Goal: Task Accomplishment & Management: Manage account settings

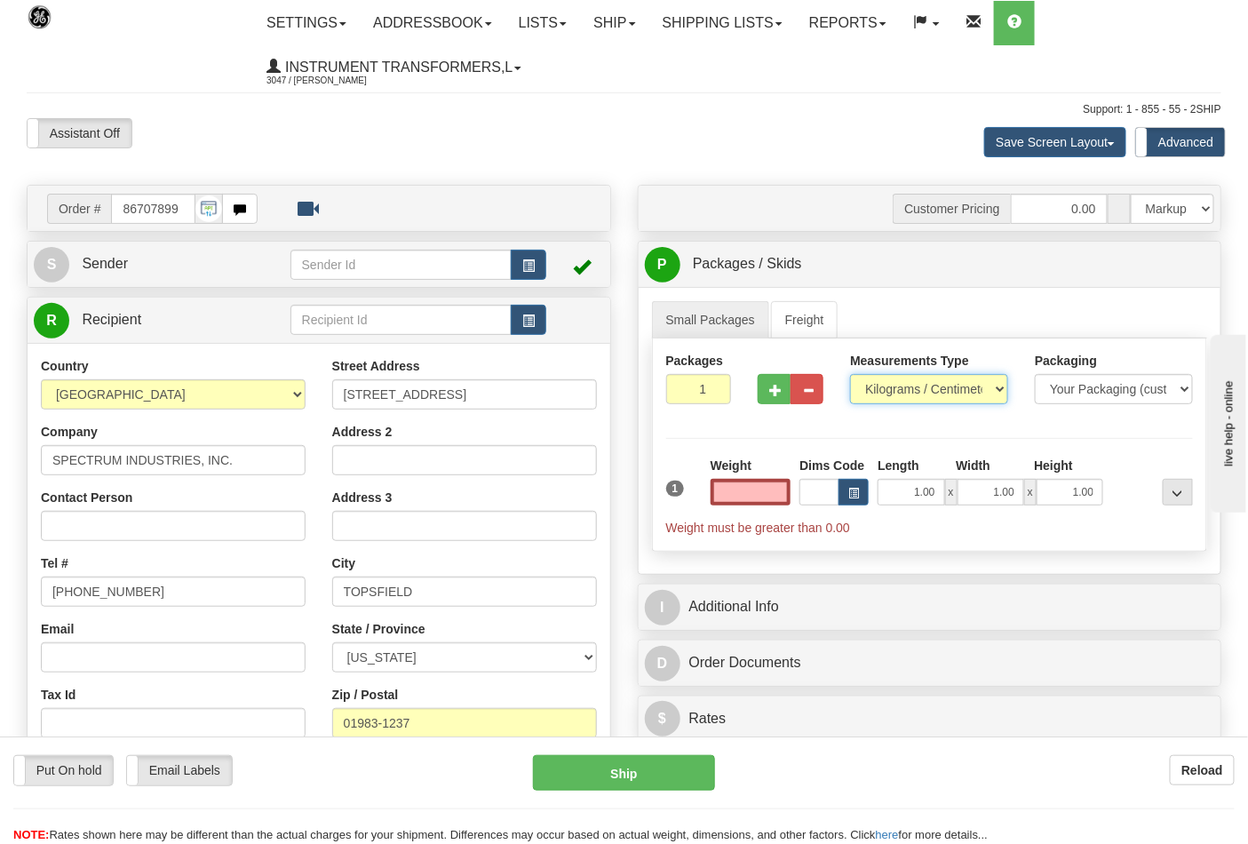
type input "0.00"
click at [983, 387] on select "Pounds / Inches Kilograms / Centimeters" at bounding box center [929, 389] width 158 height 30
select select "0"
click at [850, 375] on select "Pounds / Inches Kilograms / Centimeters" at bounding box center [929, 389] width 158 height 30
click at [730, 500] on input "0.00" at bounding box center [750, 492] width 81 height 27
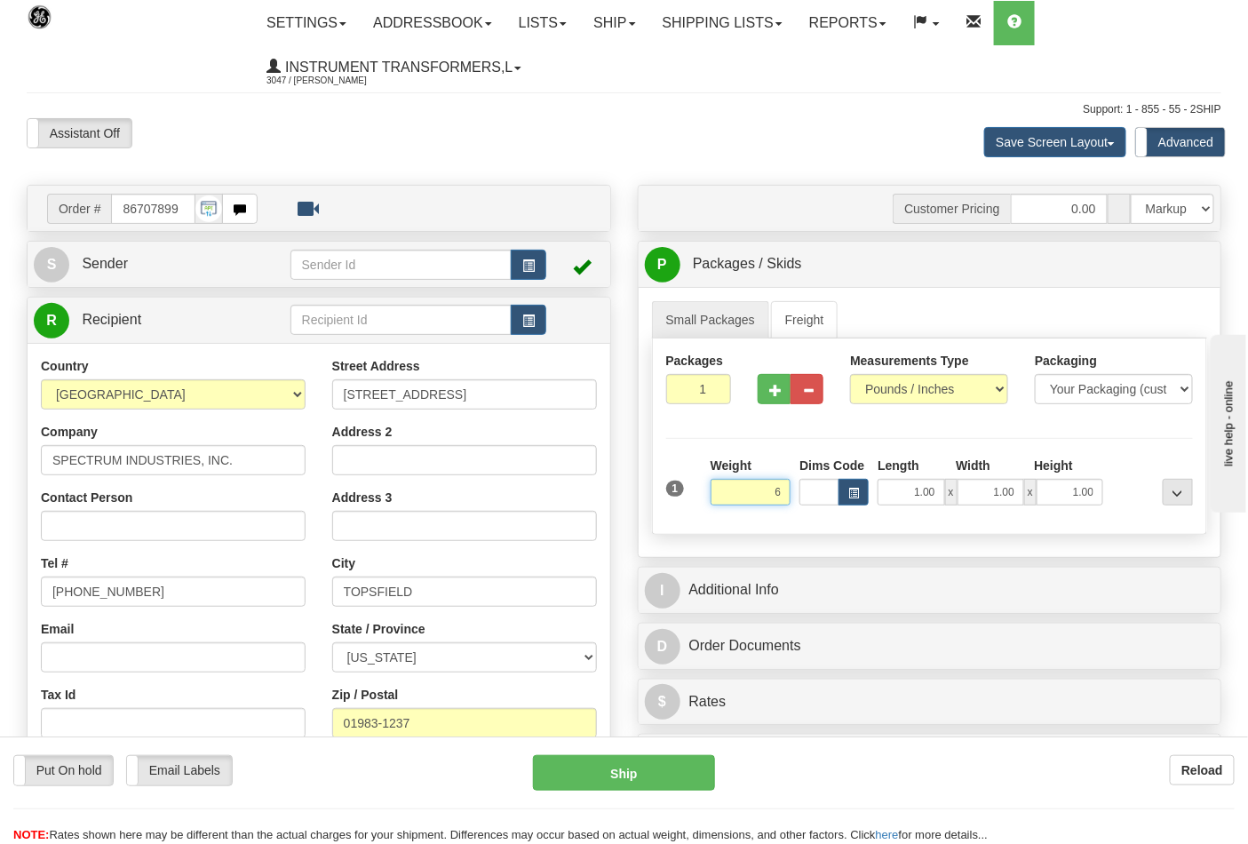
click button "Delete" at bounding box center [0, 0] width 0 height 0
type input "6.00"
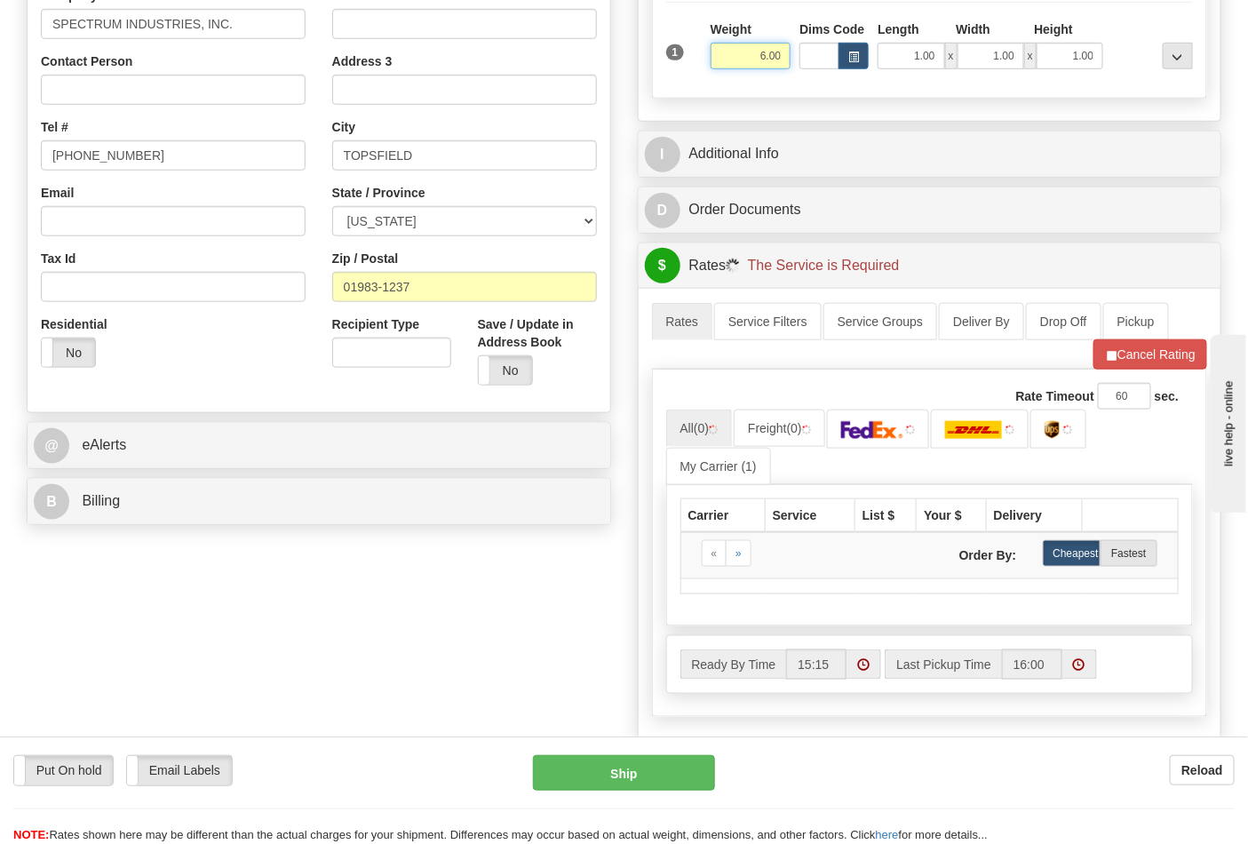
scroll to position [493, 0]
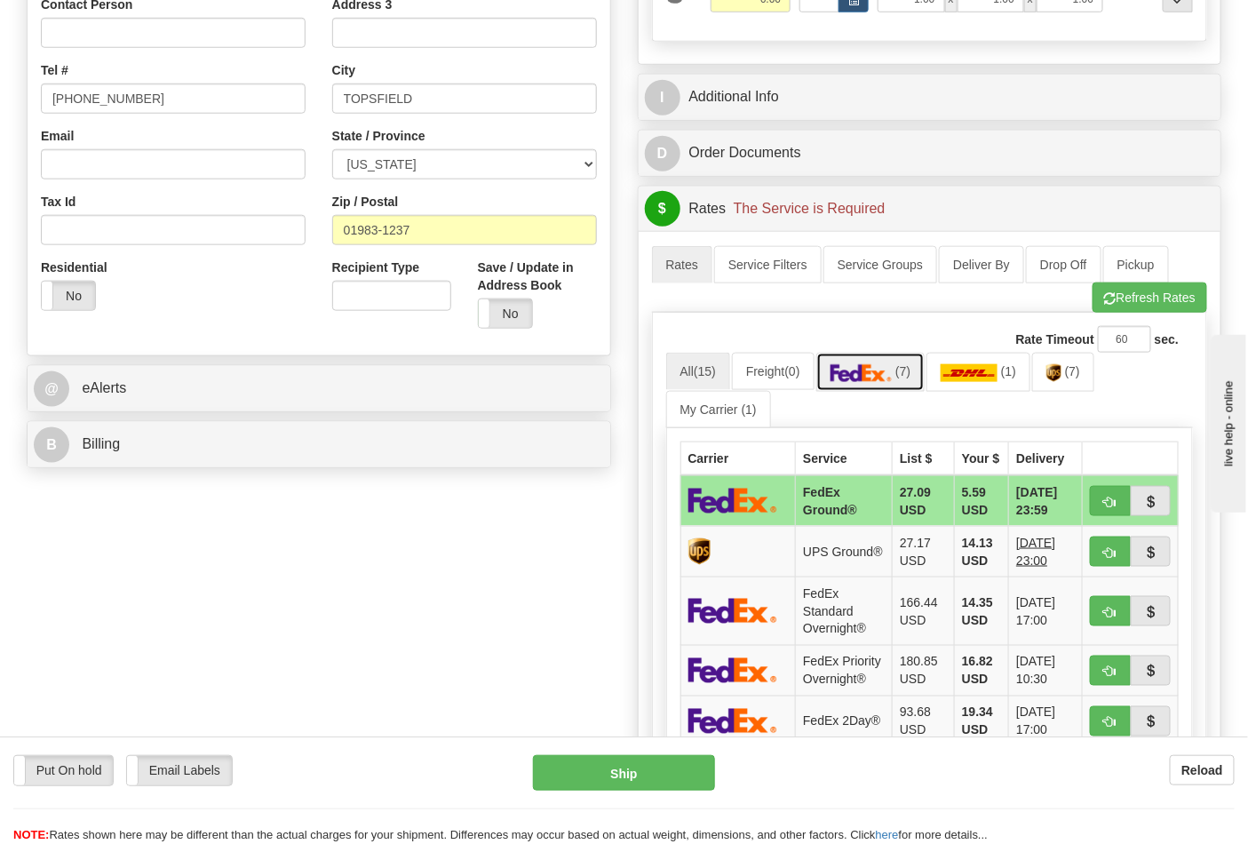
click at [913, 387] on link "(7)" at bounding box center [870, 372] width 109 height 38
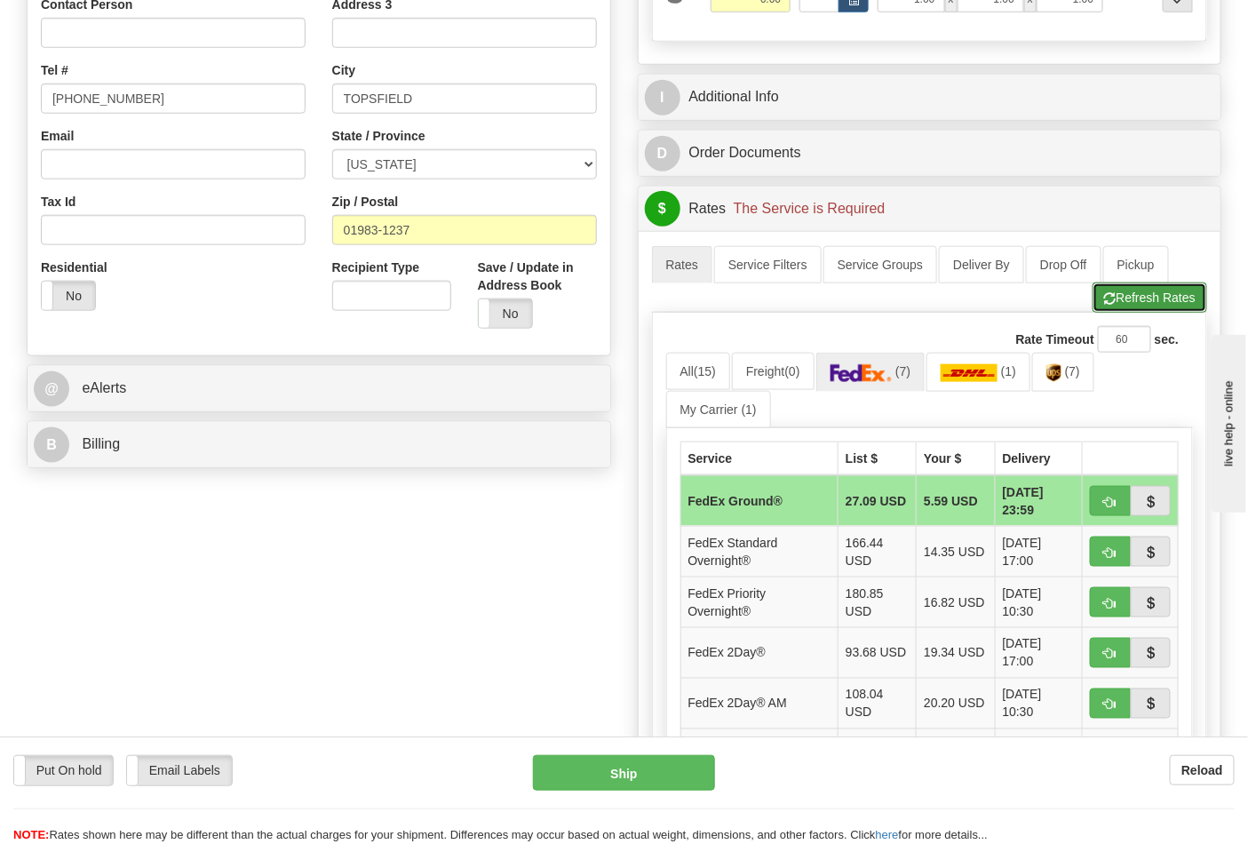
click at [1113, 313] on button "Refresh Rates" at bounding box center [1149, 297] width 115 height 30
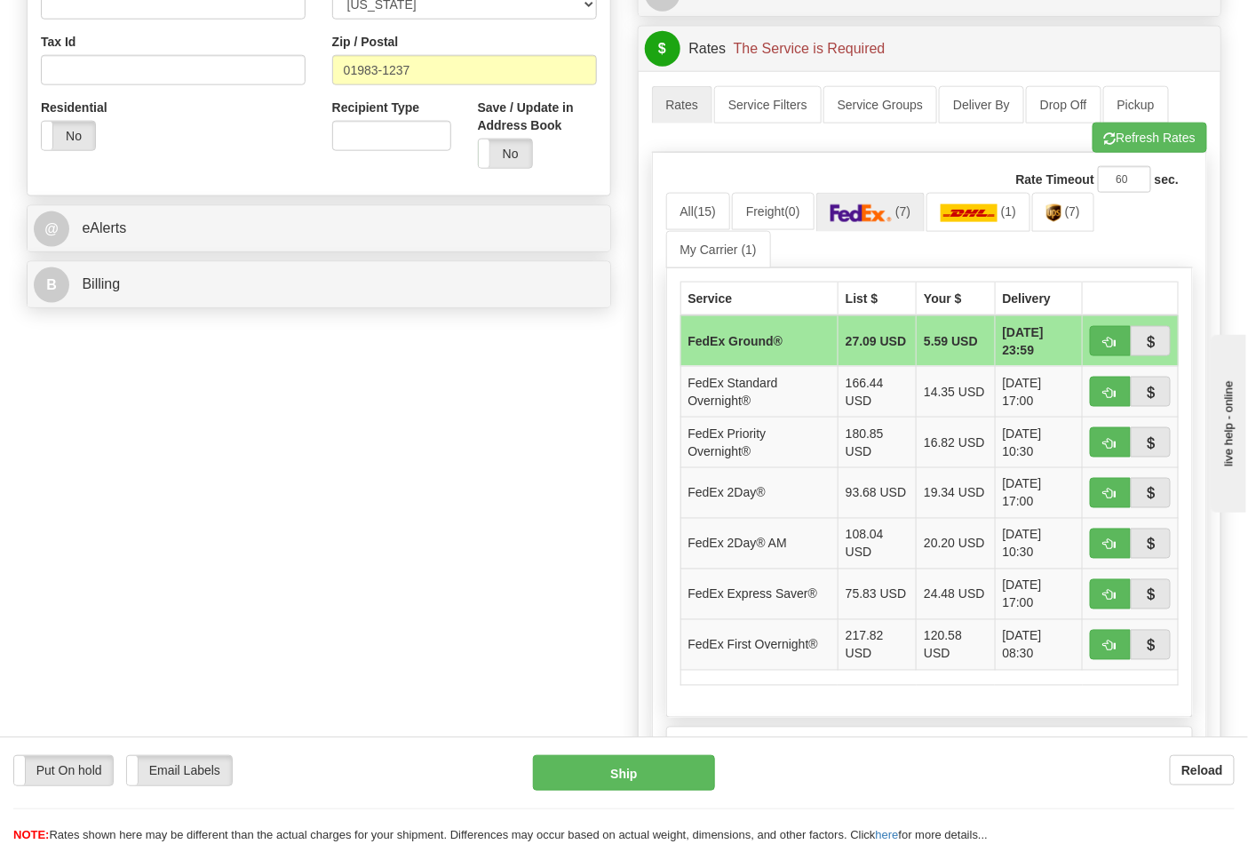
scroll to position [690, 0]
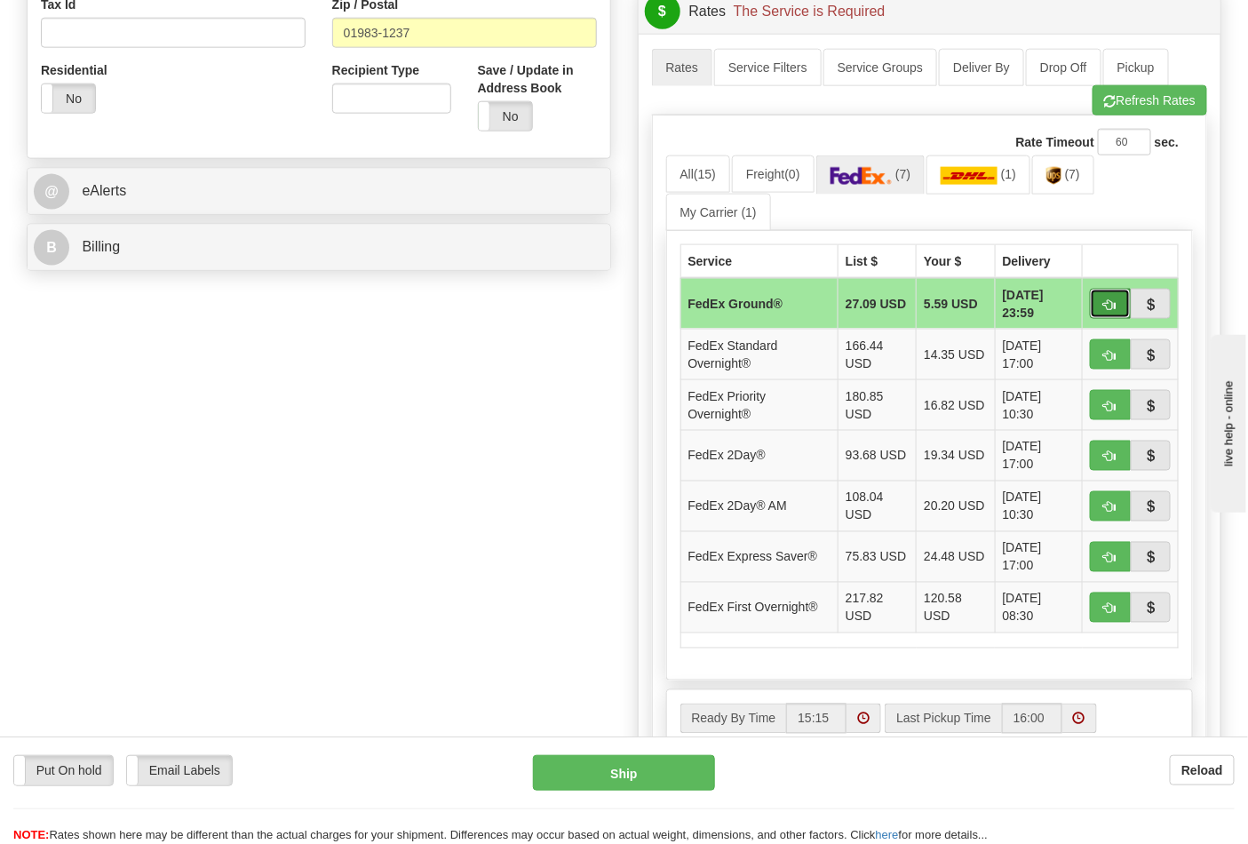
click at [1121, 295] on button "button" at bounding box center [1110, 304] width 41 height 30
type input "92"
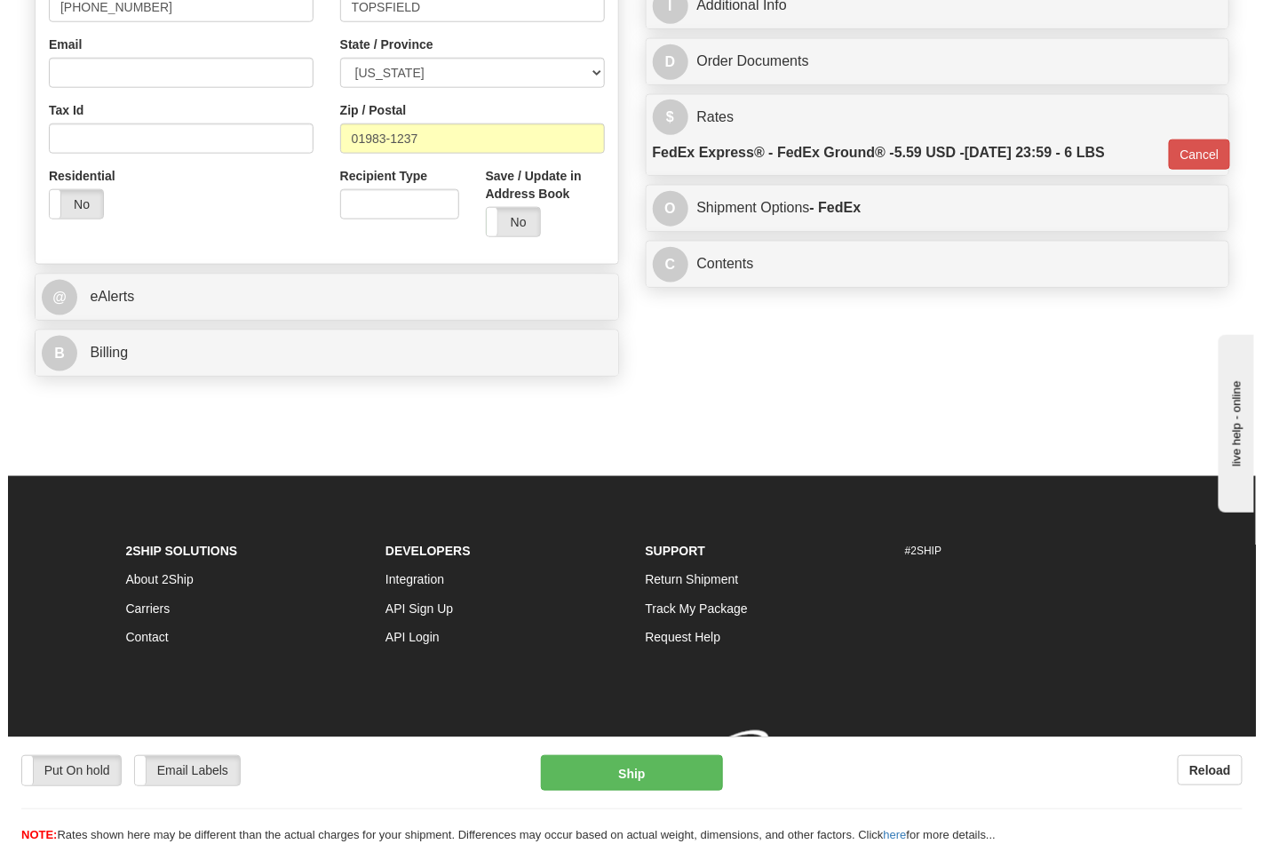
scroll to position [613, 0]
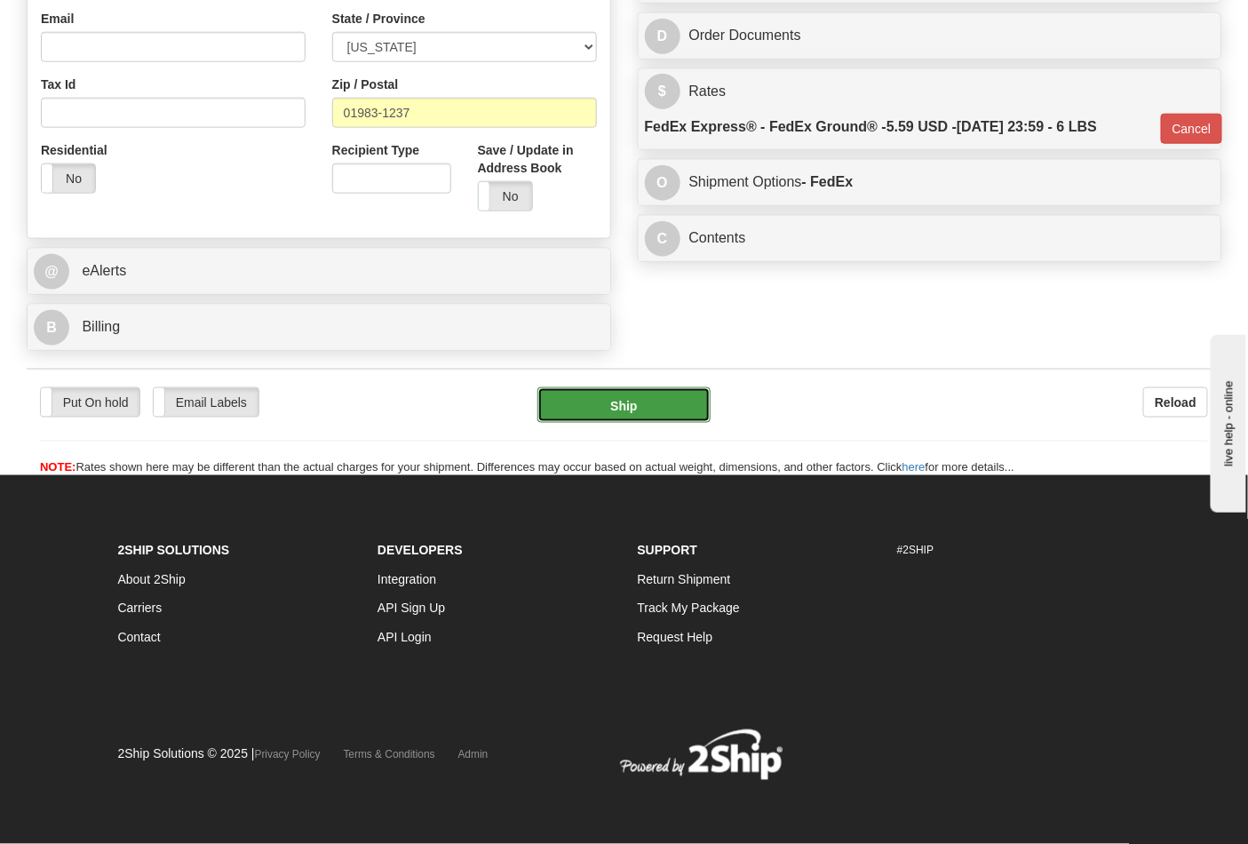
click at [686, 415] on button "Ship" at bounding box center [623, 405] width 172 height 36
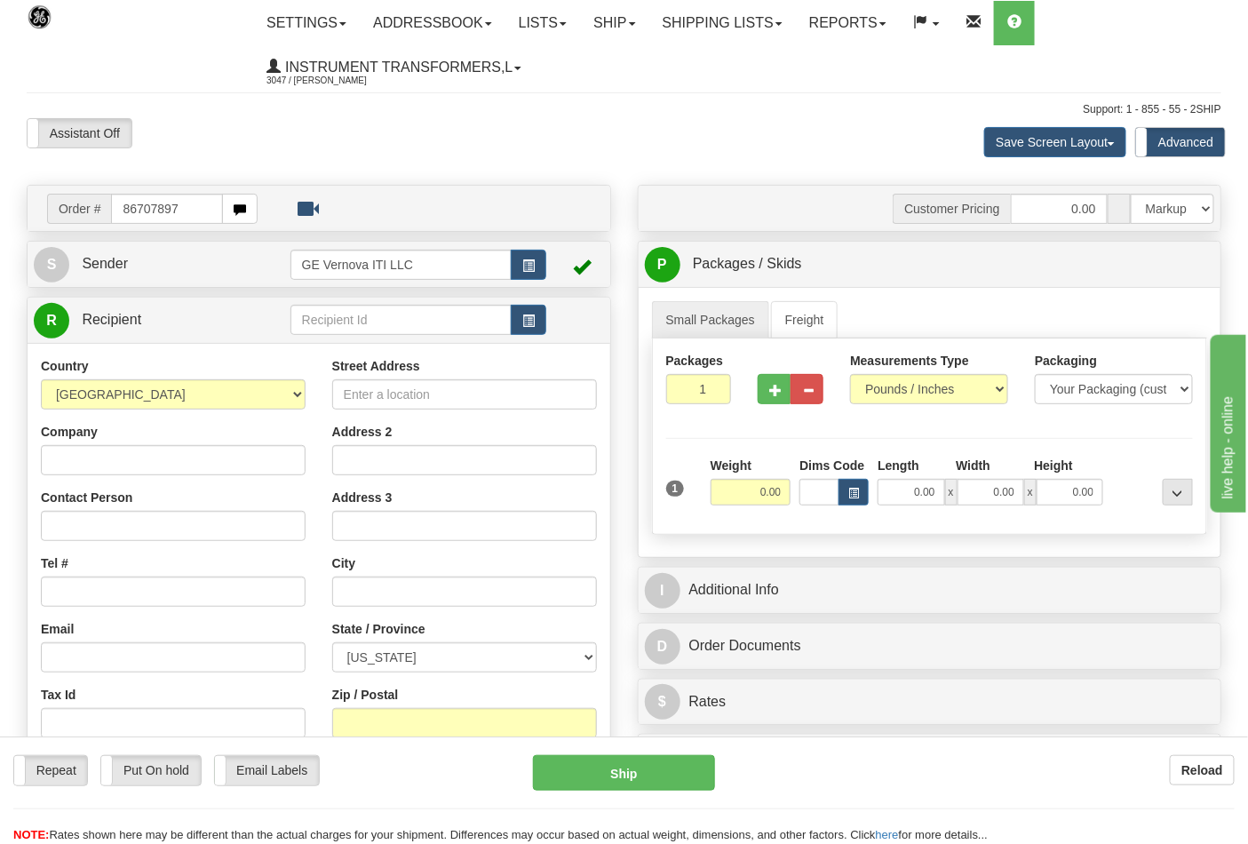
type input "86707897"
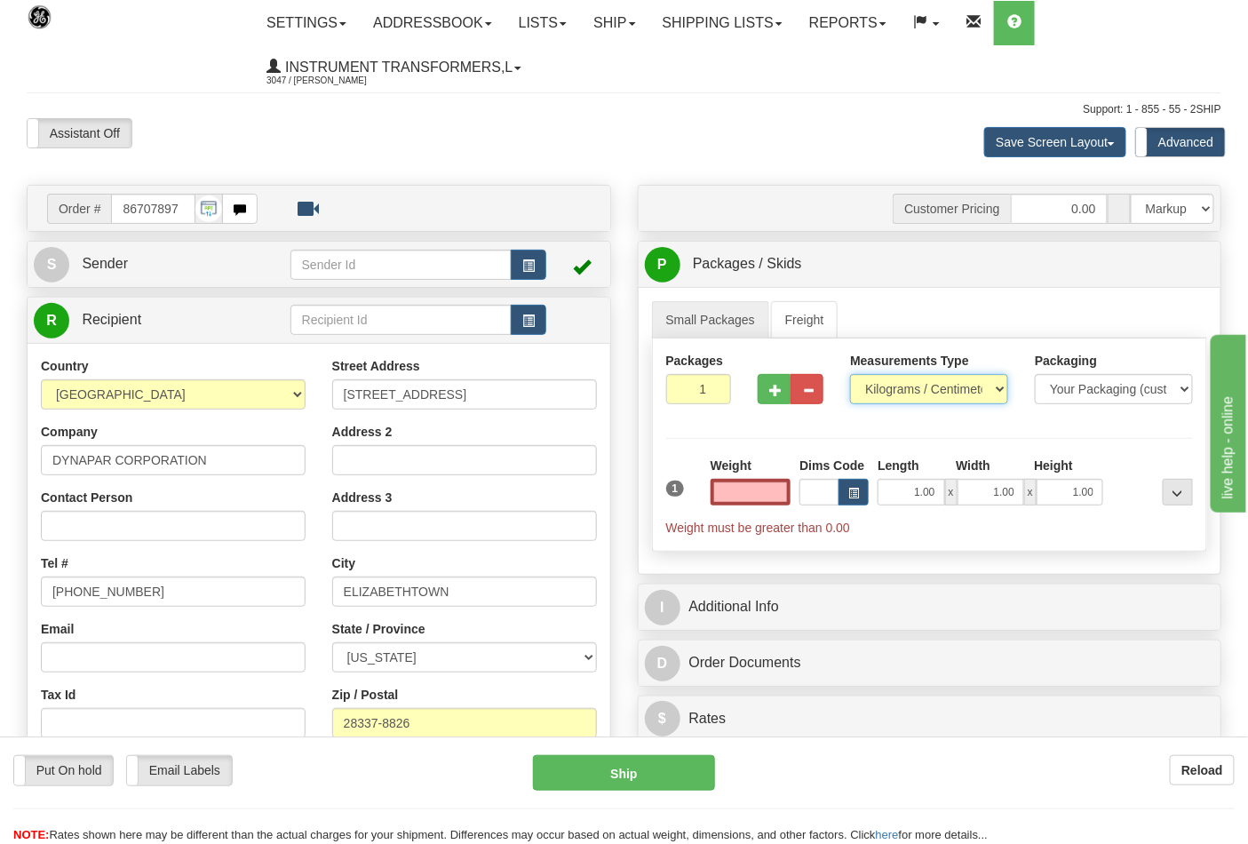
type input "0.00"
click at [867, 392] on select "Pounds / Inches Kilograms / Centimeters" at bounding box center [929, 389] width 158 height 30
select select "0"
click at [850, 375] on select "Pounds / Inches Kilograms / Centimeters" at bounding box center [929, 389] width 158 height 30
click at [744, 493] on input "0.00" at bounding box center [750, 492] width 81 height 27
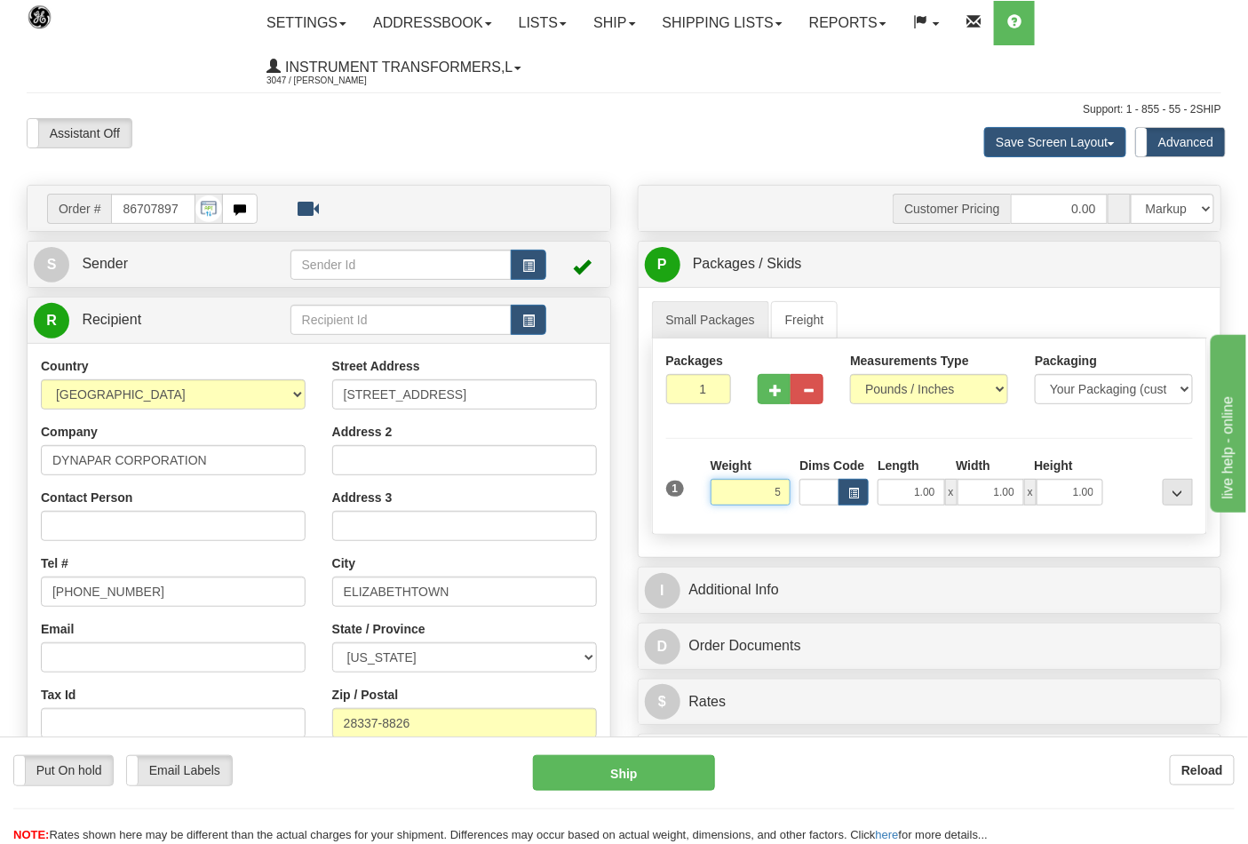
click button "Delete" at bounding box center [0, 0] width 0 height 0
type input "5.00"
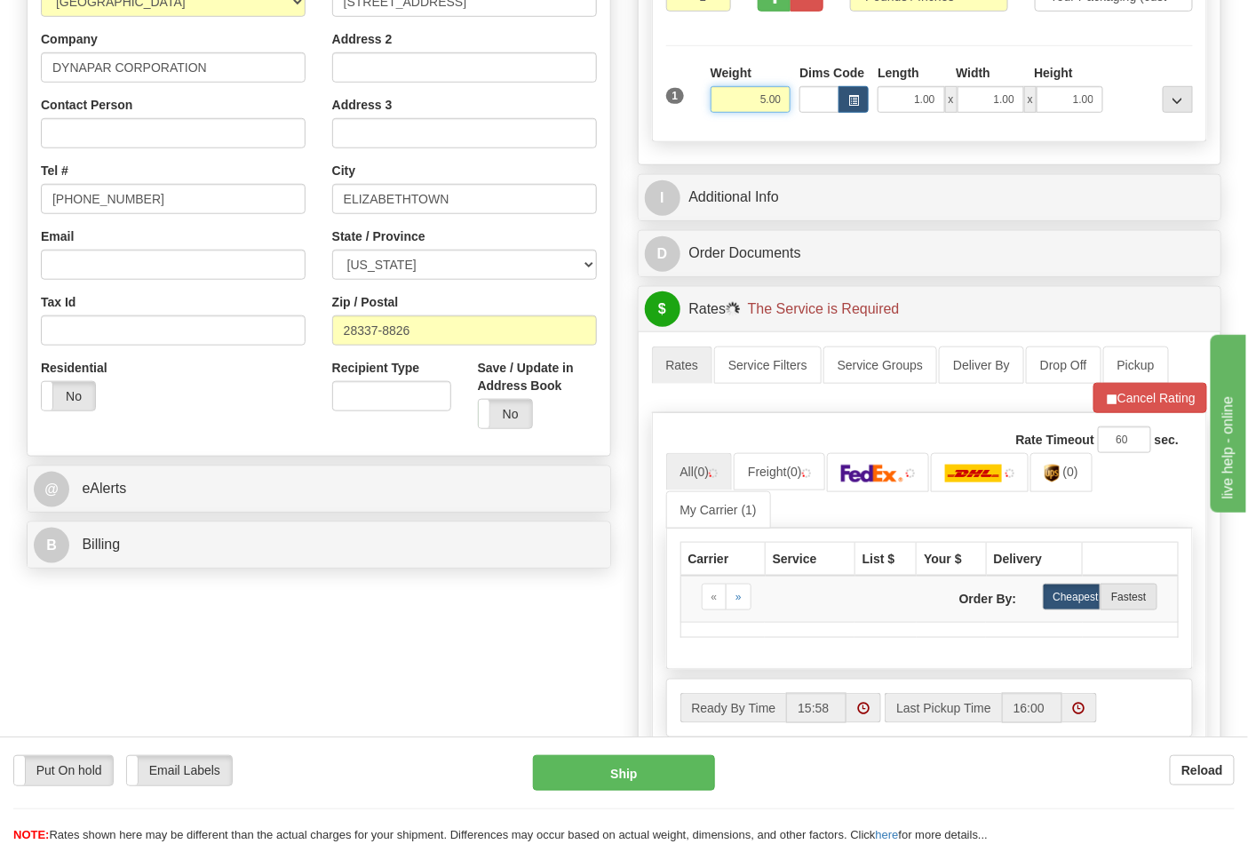
scroll to position [394, 0]
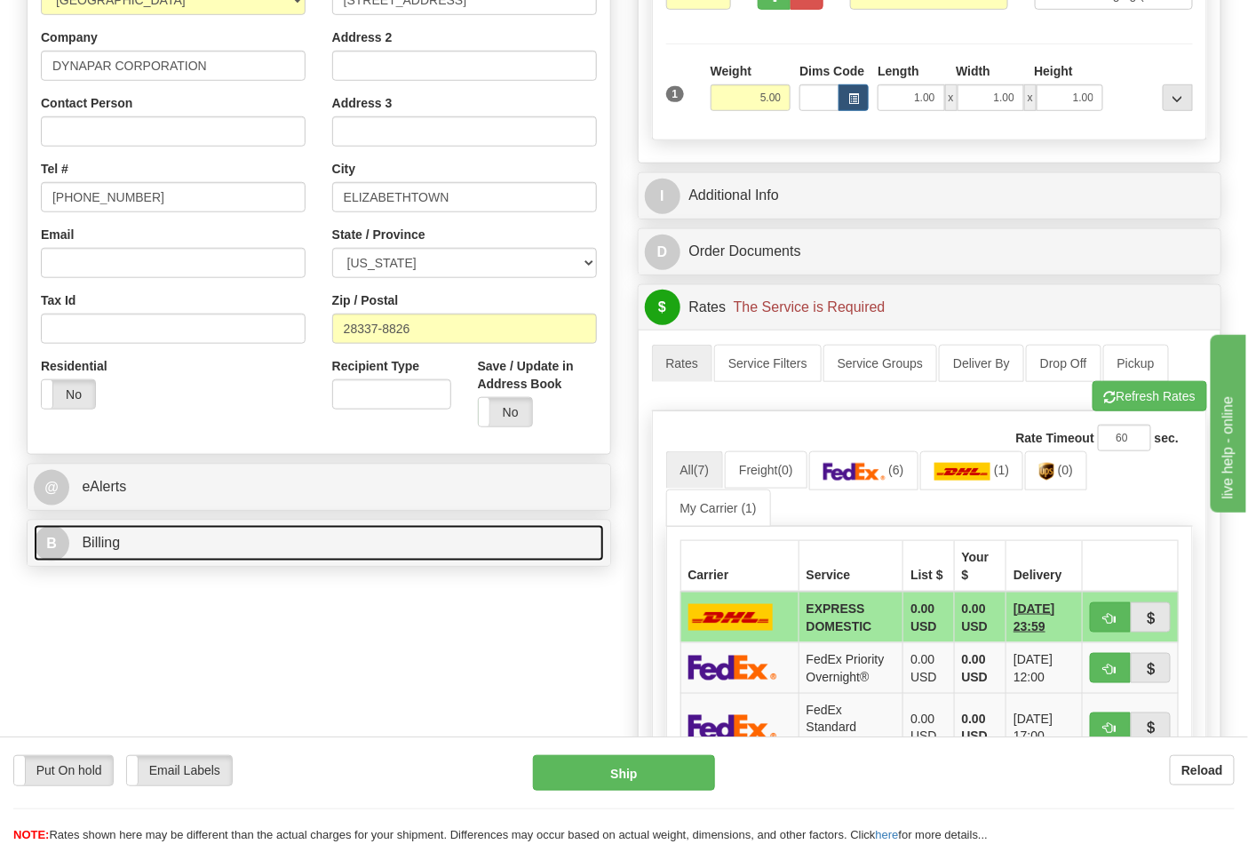
click at [360, 543] on link "B Billing" at bounding box center [319, 543] width 570 height 36
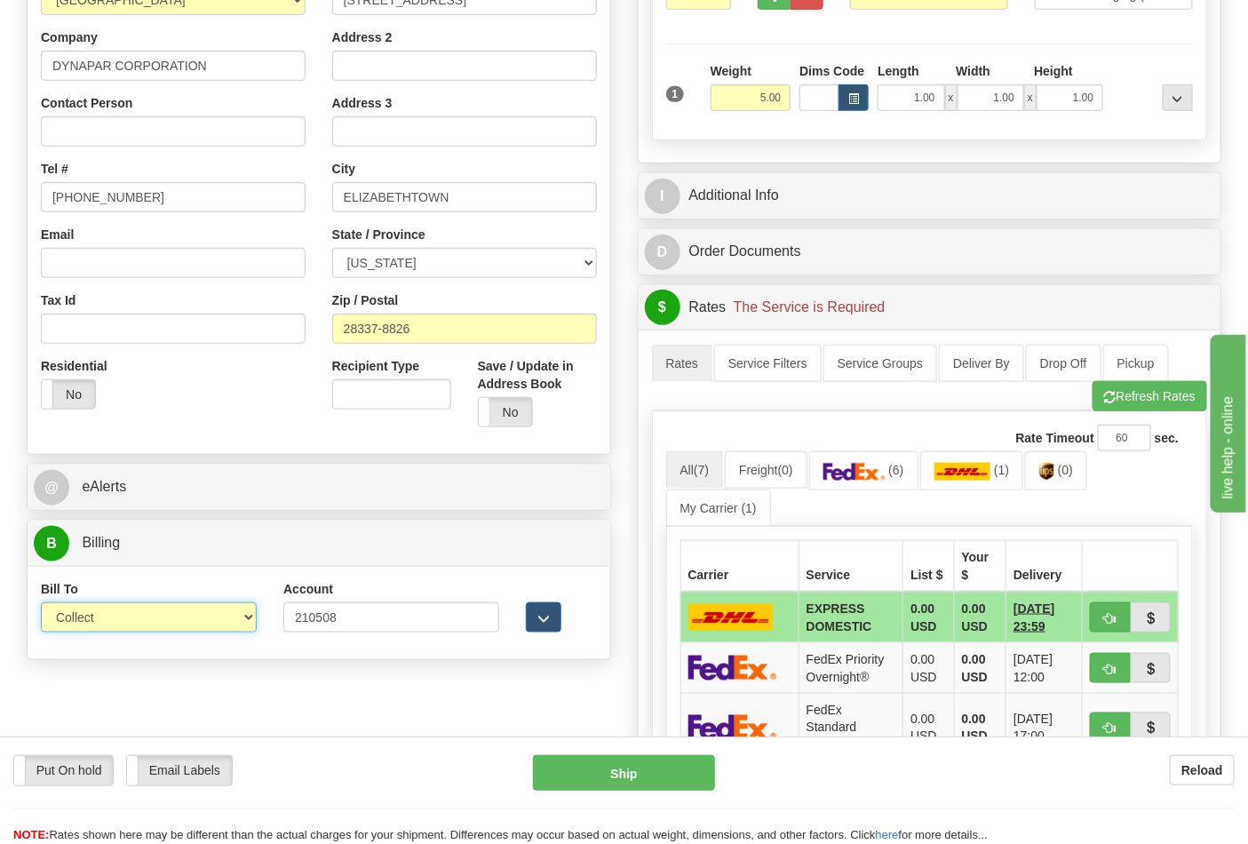
click at [249, 617] on select "Sender Recipient Third Party Collect" at bounding box center [149, 617] width 216 height 30
select select "2"
click at [41, 604] on select "Sender Recipient Third Party Collect" at bounding box center [149, 617] width 216 height 30
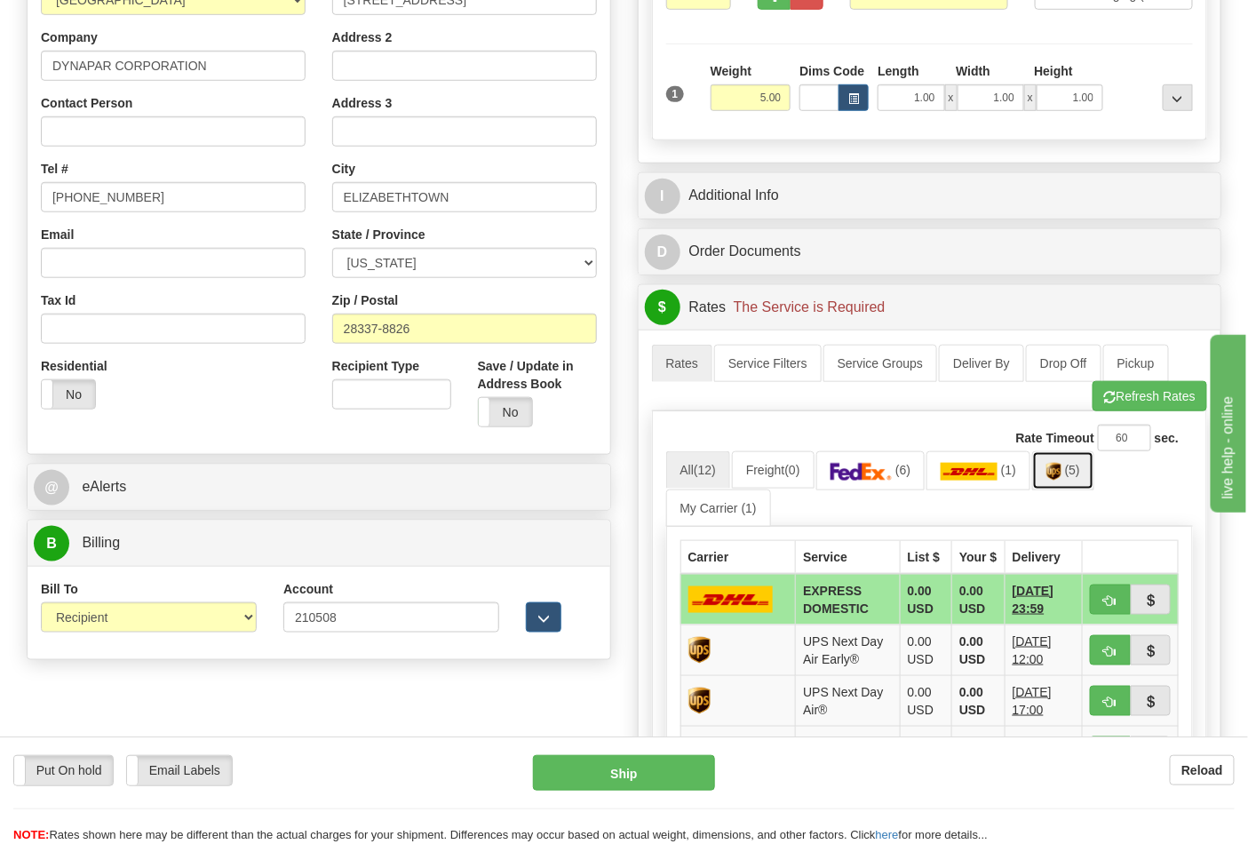
click at [1061, 472] on img at bounding box center [1053, 472] width 15 height 18
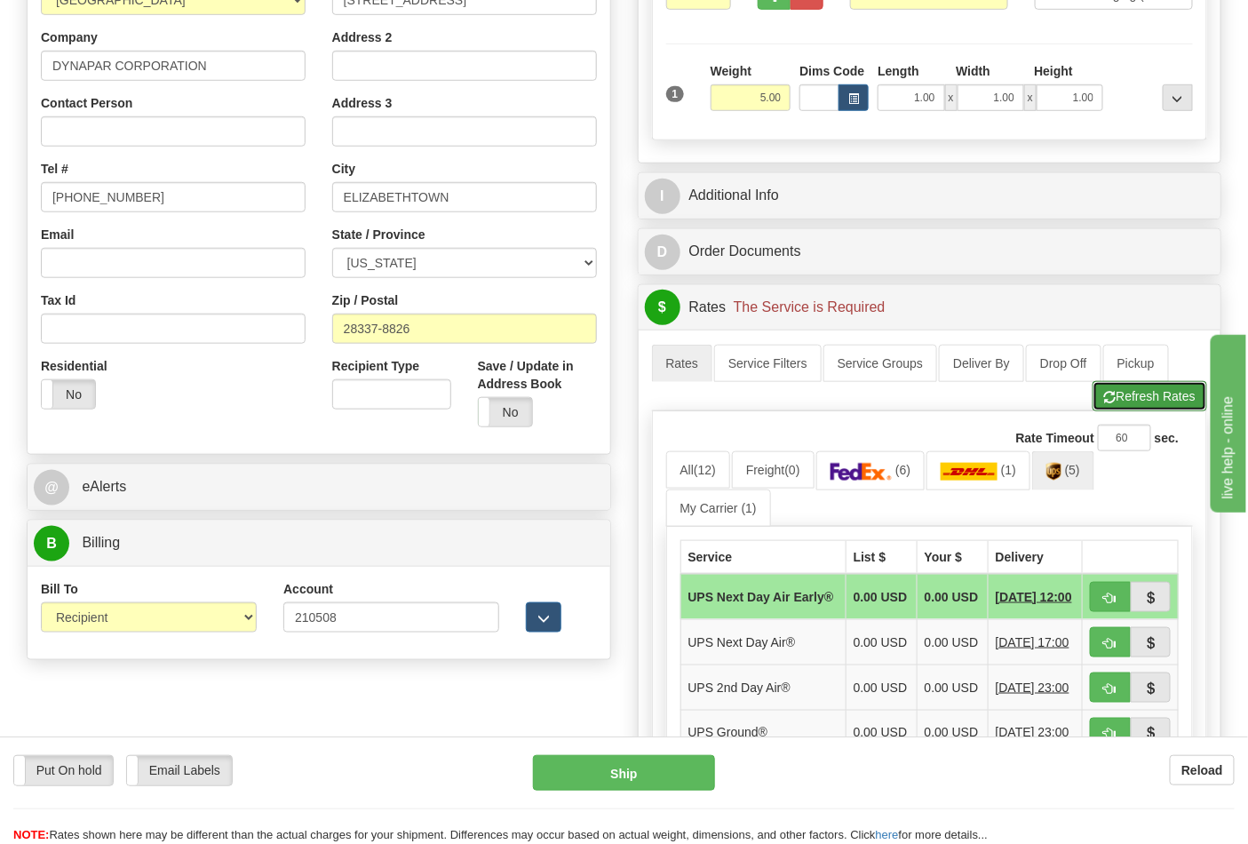
click at [1160, 389] on button "Refresh Rates" at bounding box center [1149, 396] width 115 height 30
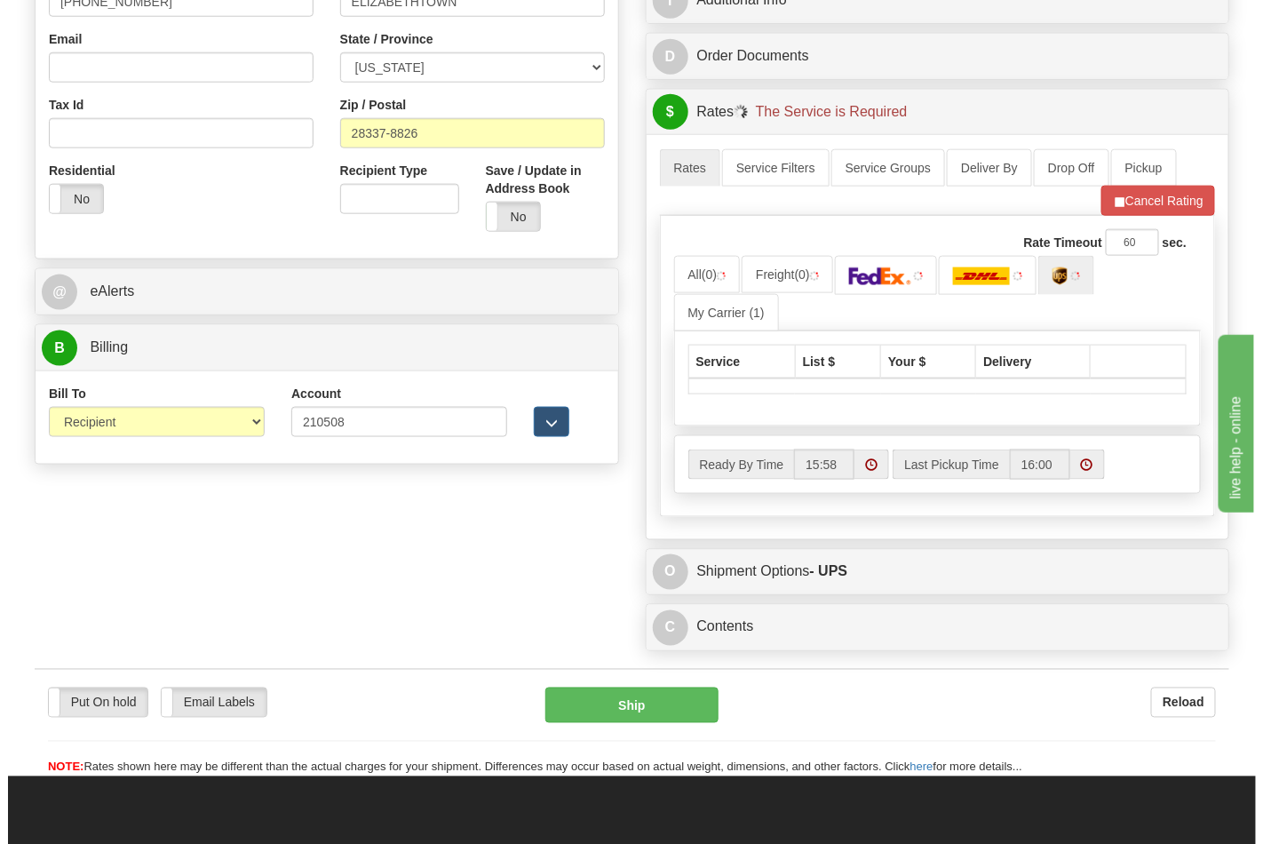
scroll to position [591, 0]
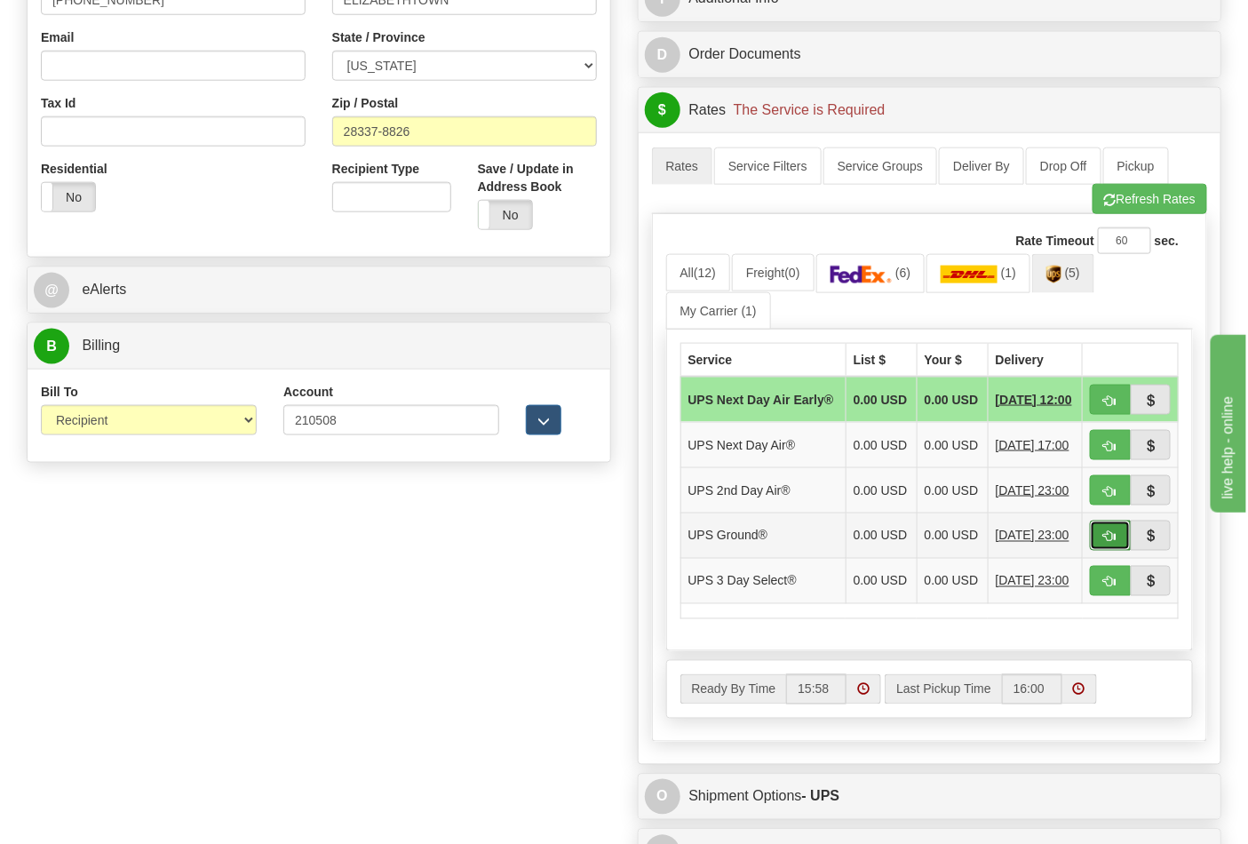
click at [1106, 543] on span "button" at bounding box center [1110, 537] width 12 height 12
type input "03"
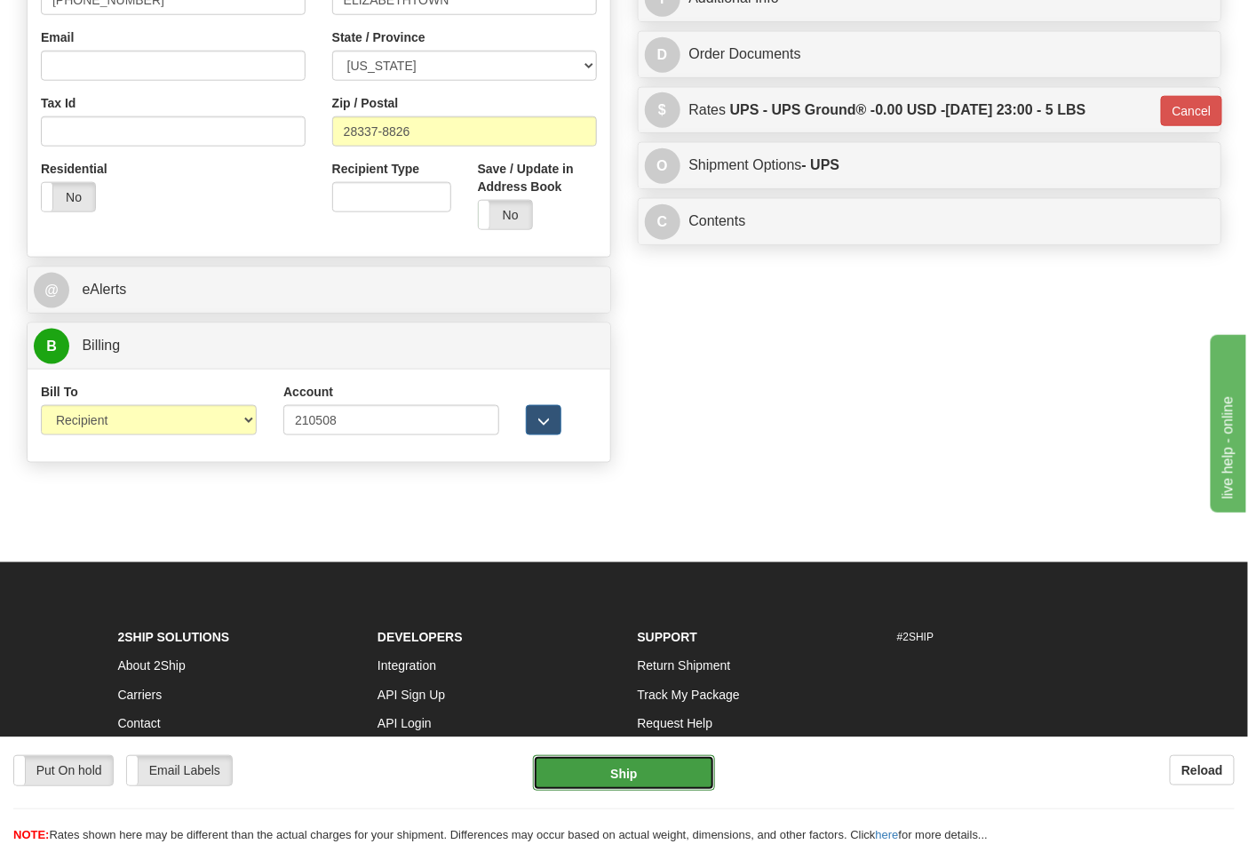
click at [590, 769] on button "Ship" at bounding box center [623, 773] width 181 height 36
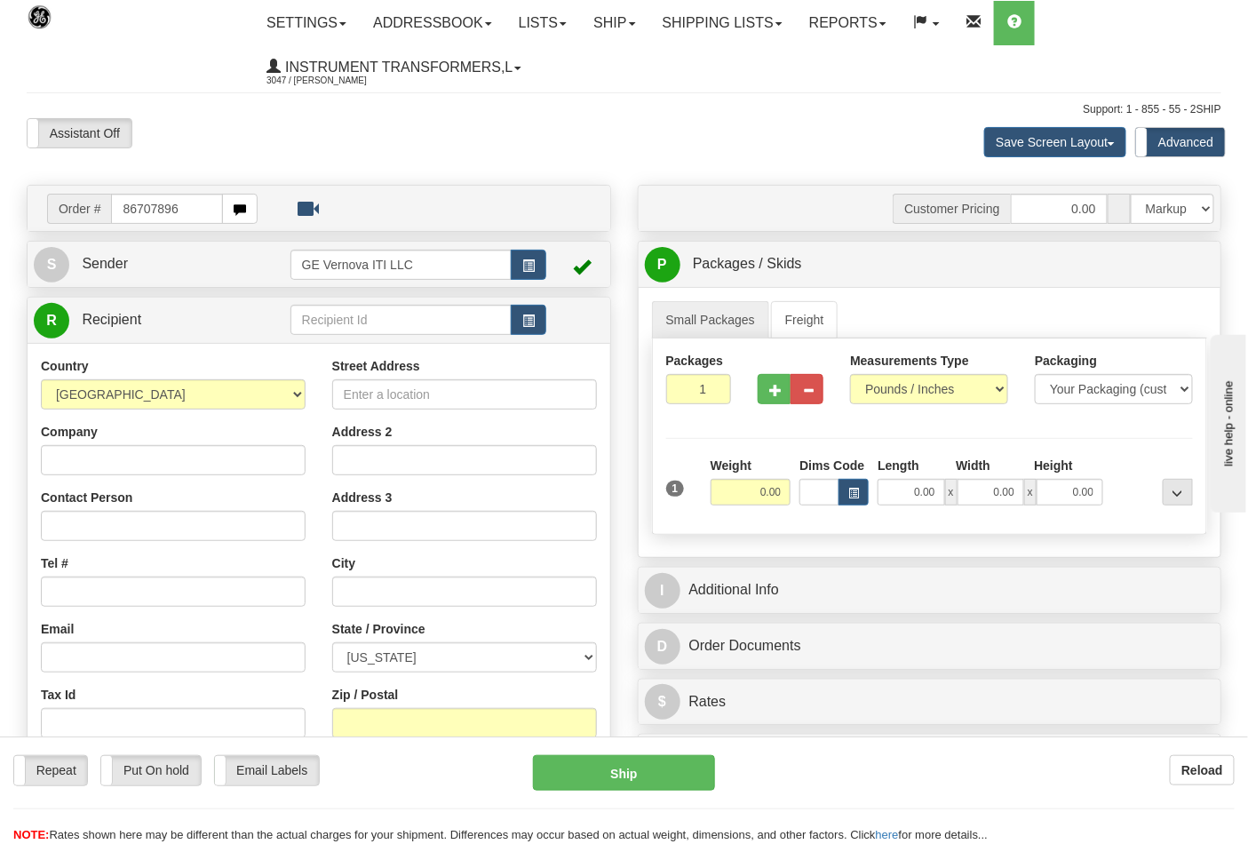
type input "86707896"
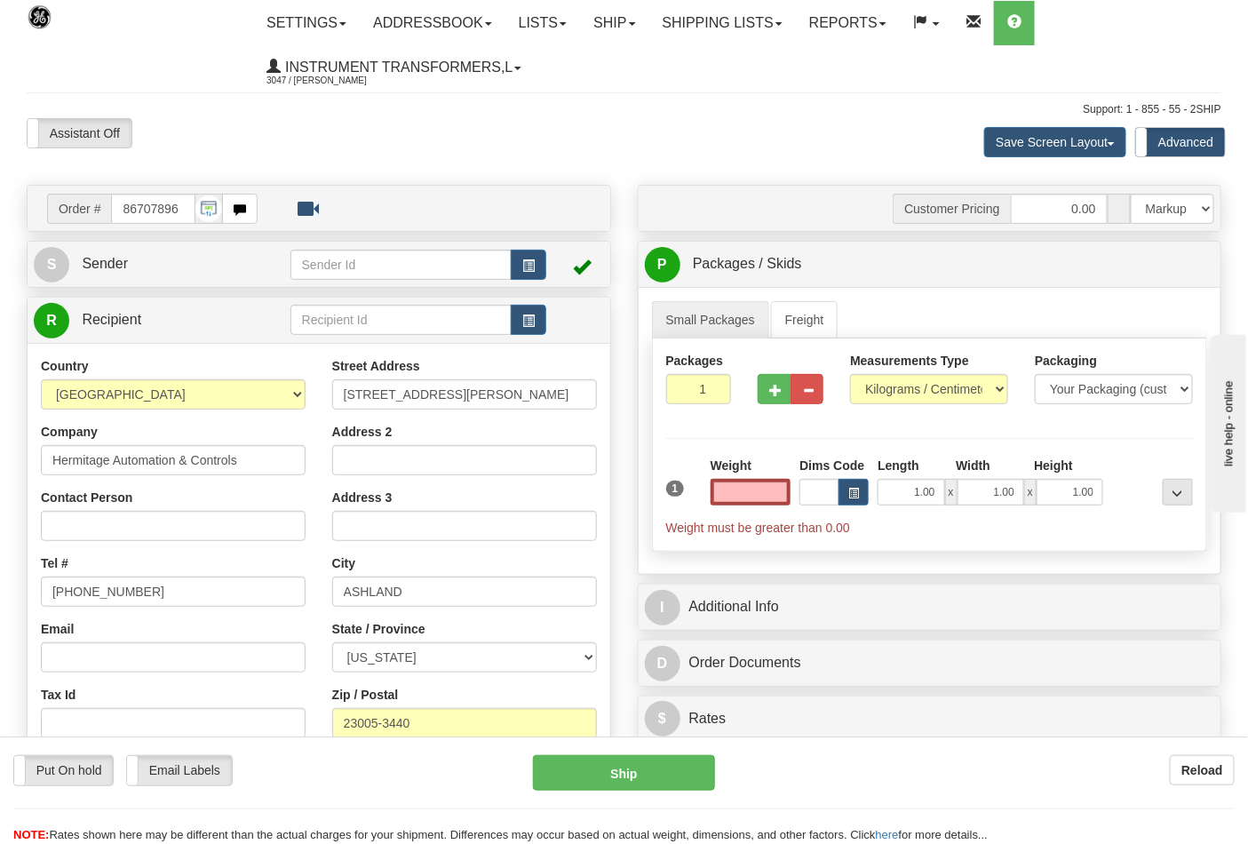
type input "0.00"
click at [1015, 387] on div "Measurements Type Pounds / Inches Kilograms / Centimeters" at bounding box center [928, 385] width 185 height 66
click at [996, 392] on select "Pounds / Inches Kilograms / Centimeters" at bounding box center [929, 389] width 158 height 30
select select "0"
click at [850, 375] on select "Pounds / Inches Kilograms / Centimeters" at bounding box center [929, 389] width 158 height 30
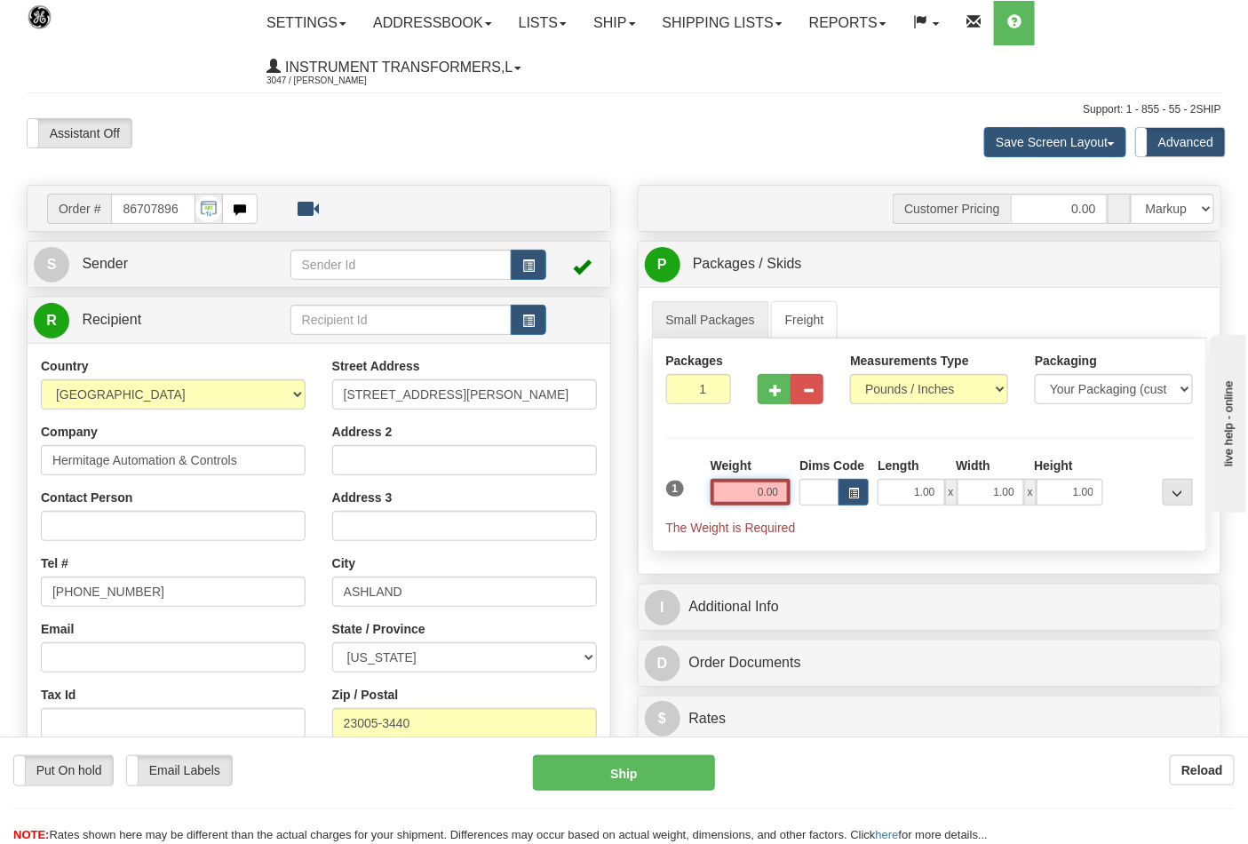
click at [768, 500] on input "0.00" at bounding box center [750, 492] width 81 height 27
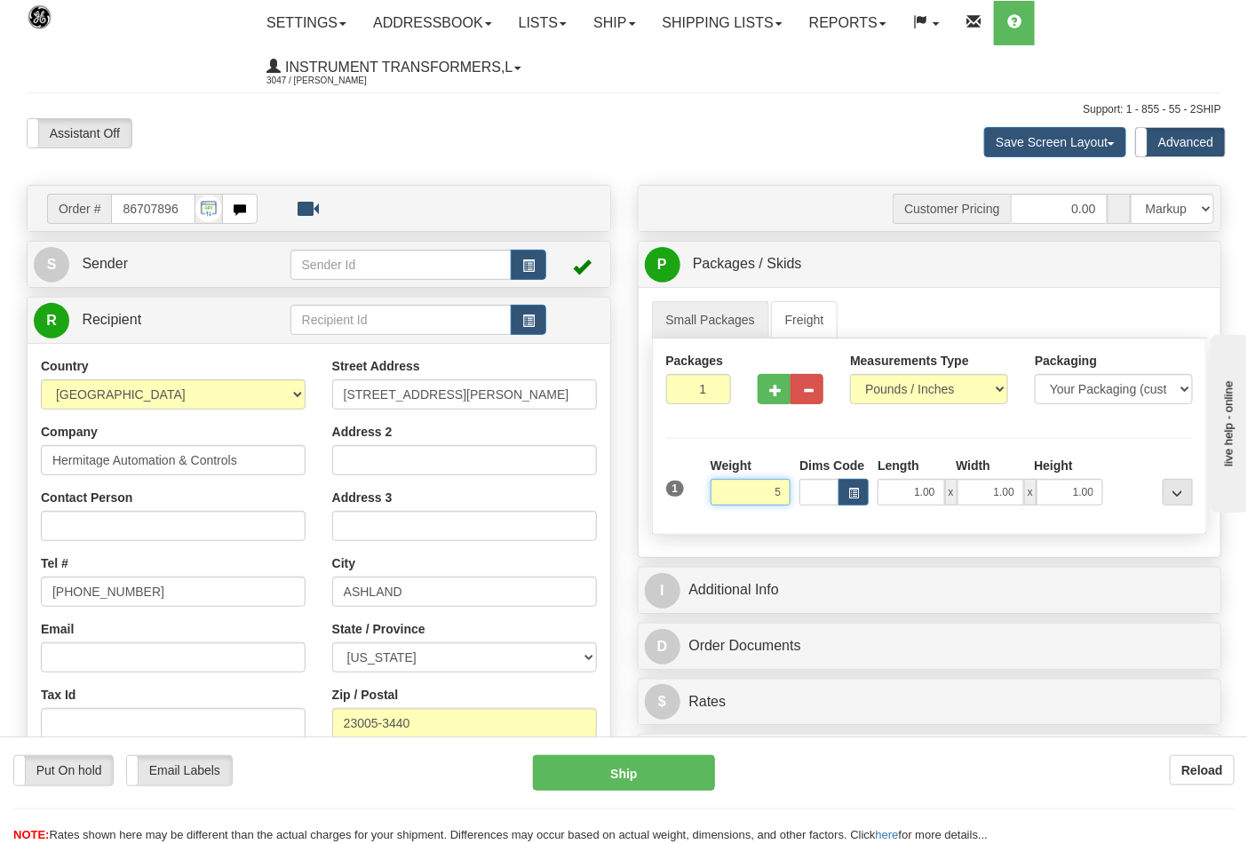
click button "Delete" at bounding box center [0, 0] width 0 height 0
type input "5.00"
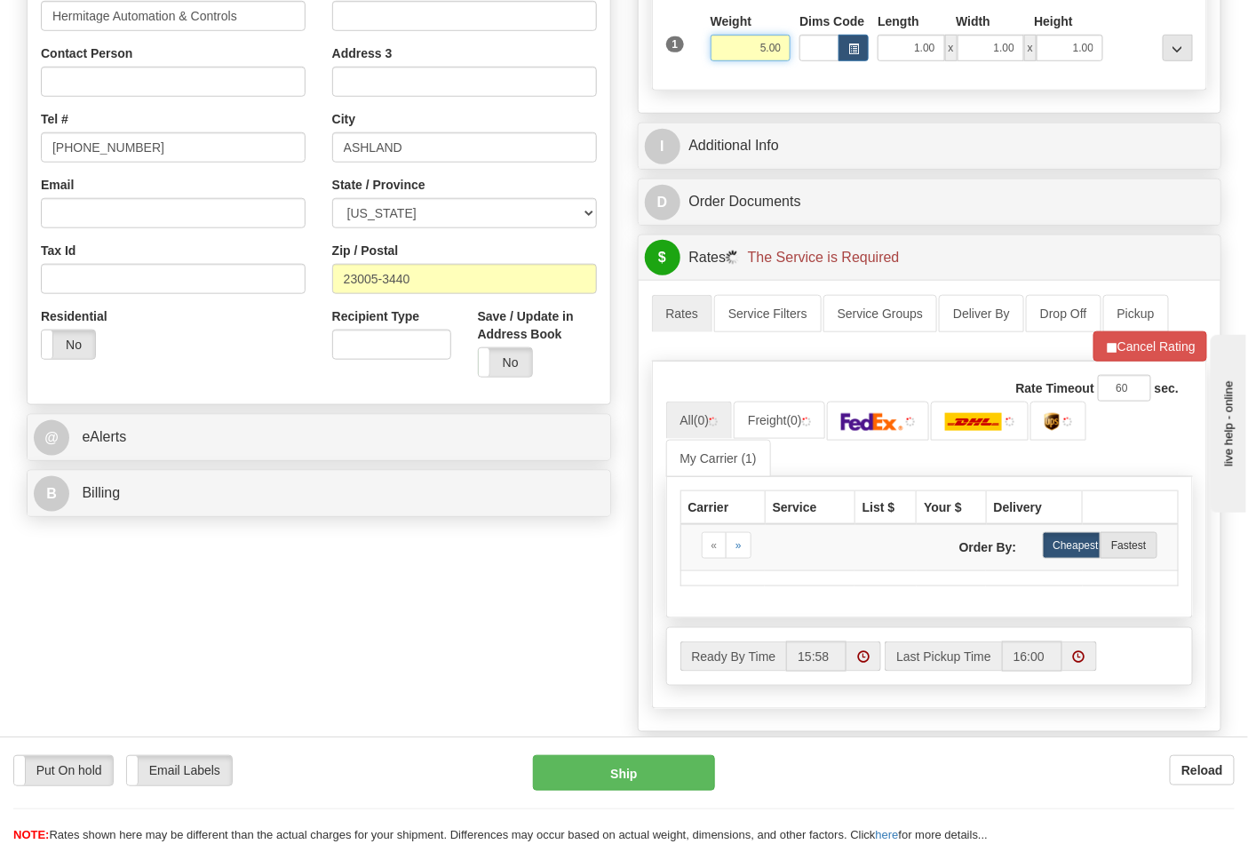
scroll to position [493, 0]
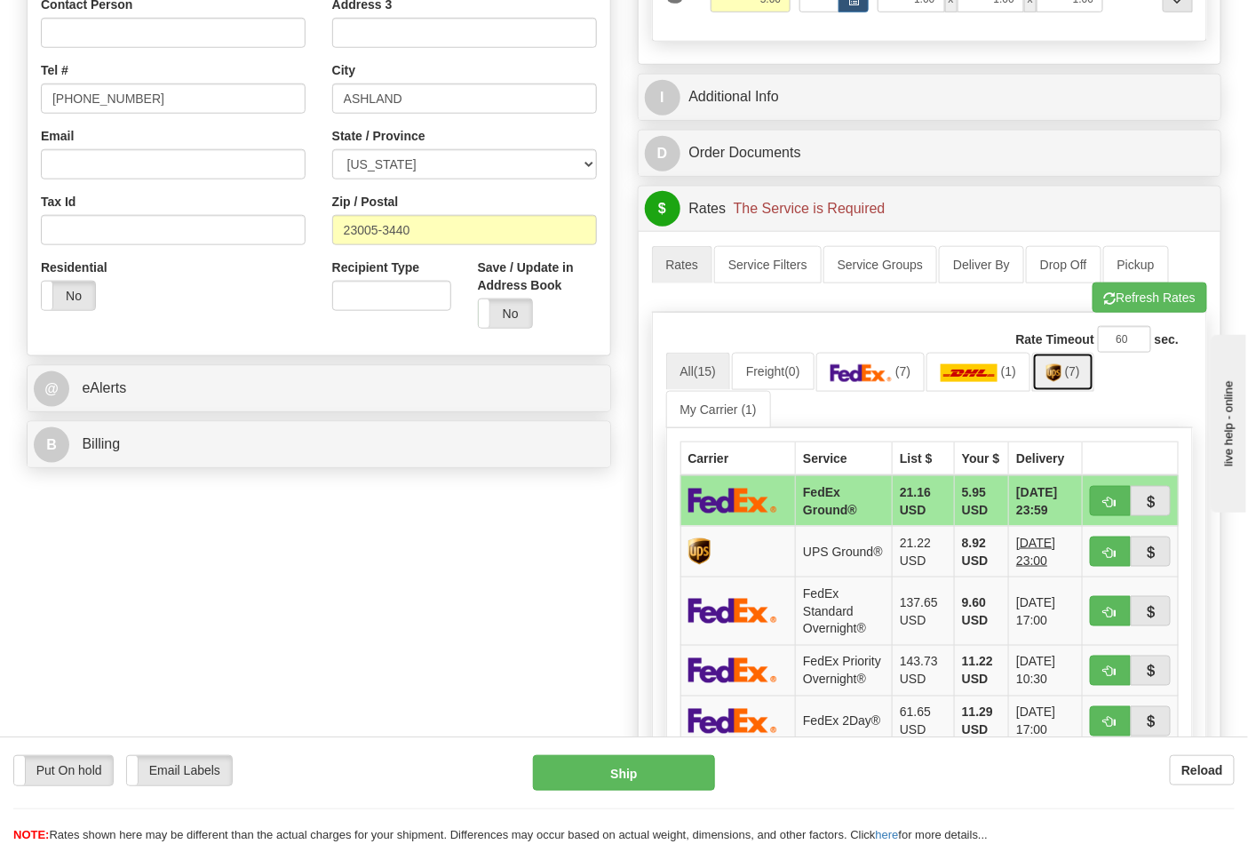
click at [1061, 377] on img at bounding box center [1053, 373] width 15 height 18
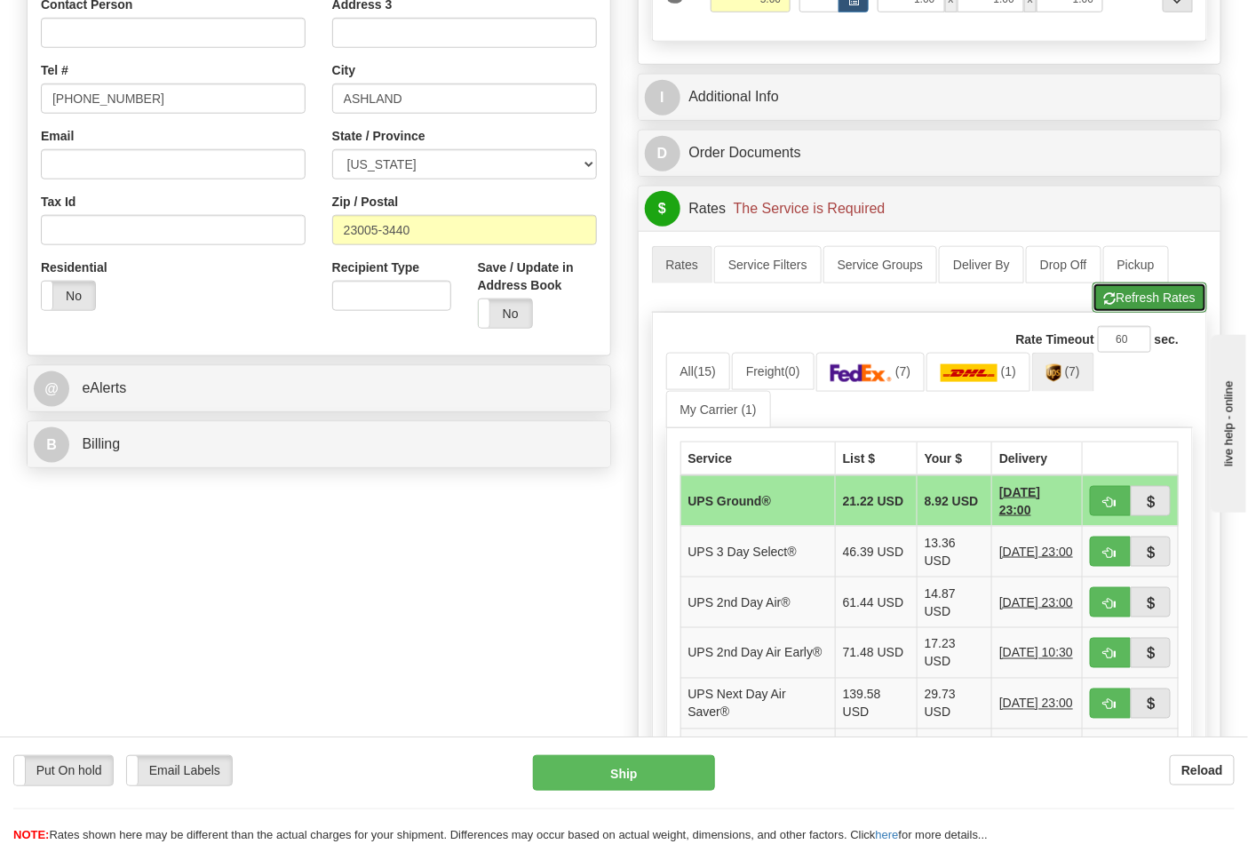
click at [1160, 303] on button "Refresh Rates" at bounding box center [1149, 297] width 115 height 30
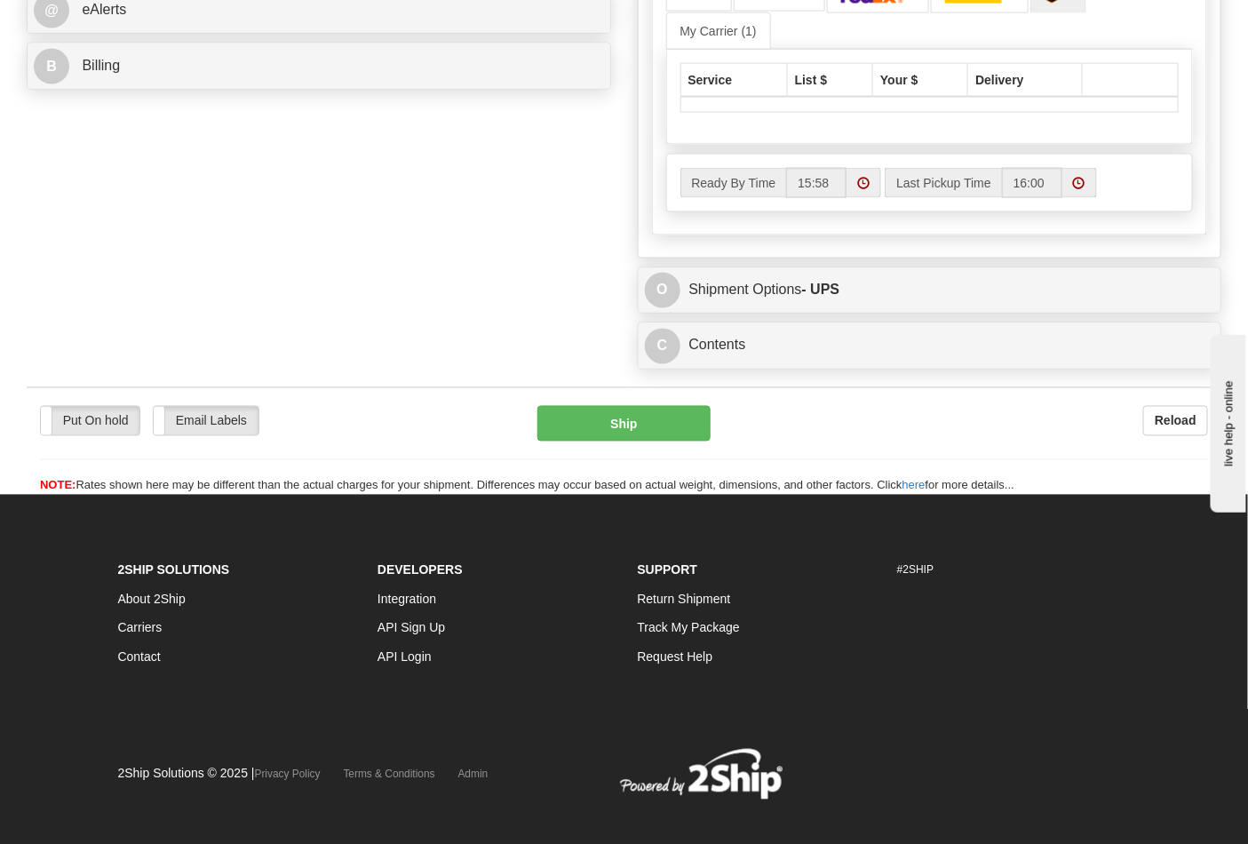
scroll to position [888, 0]
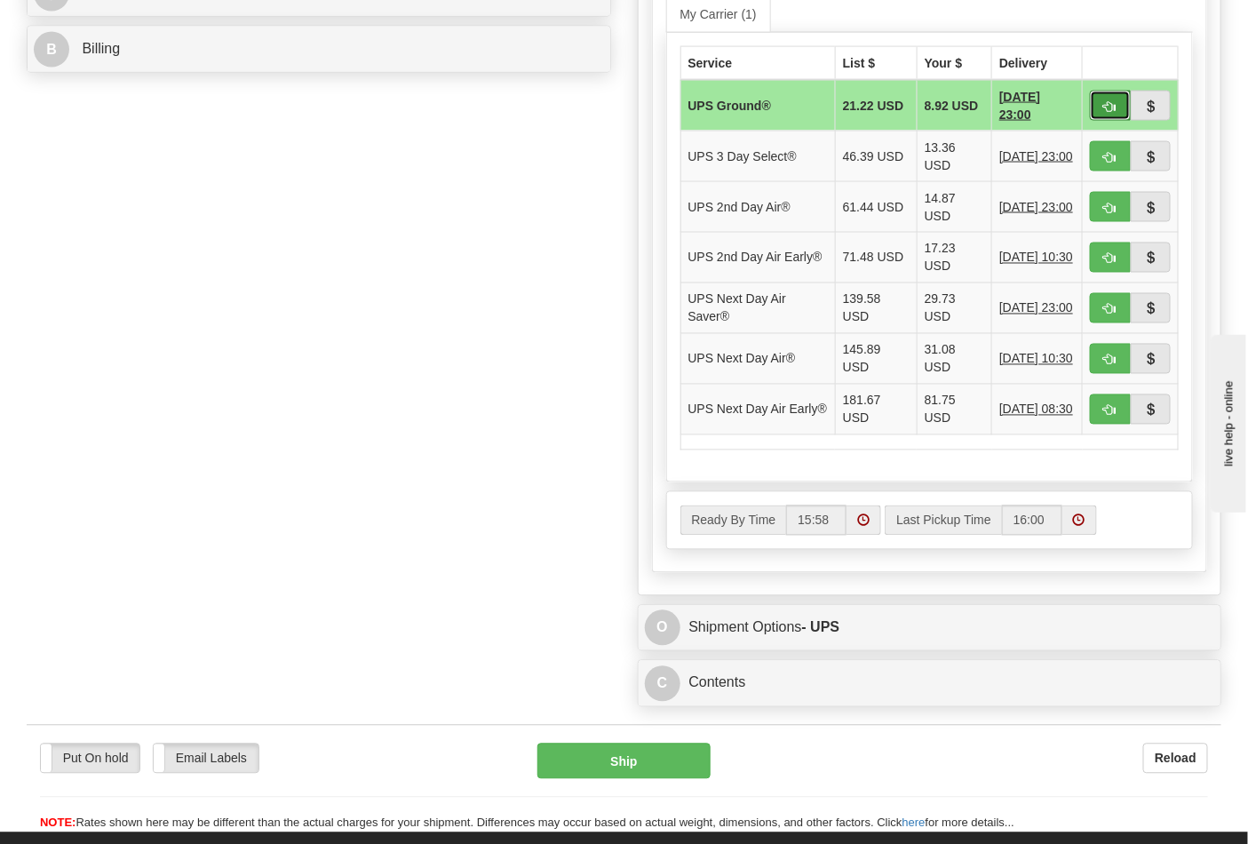
click at [1104, 107] on span "button" at bounding box center [1110, 107] width 12 height 12
type input "03"
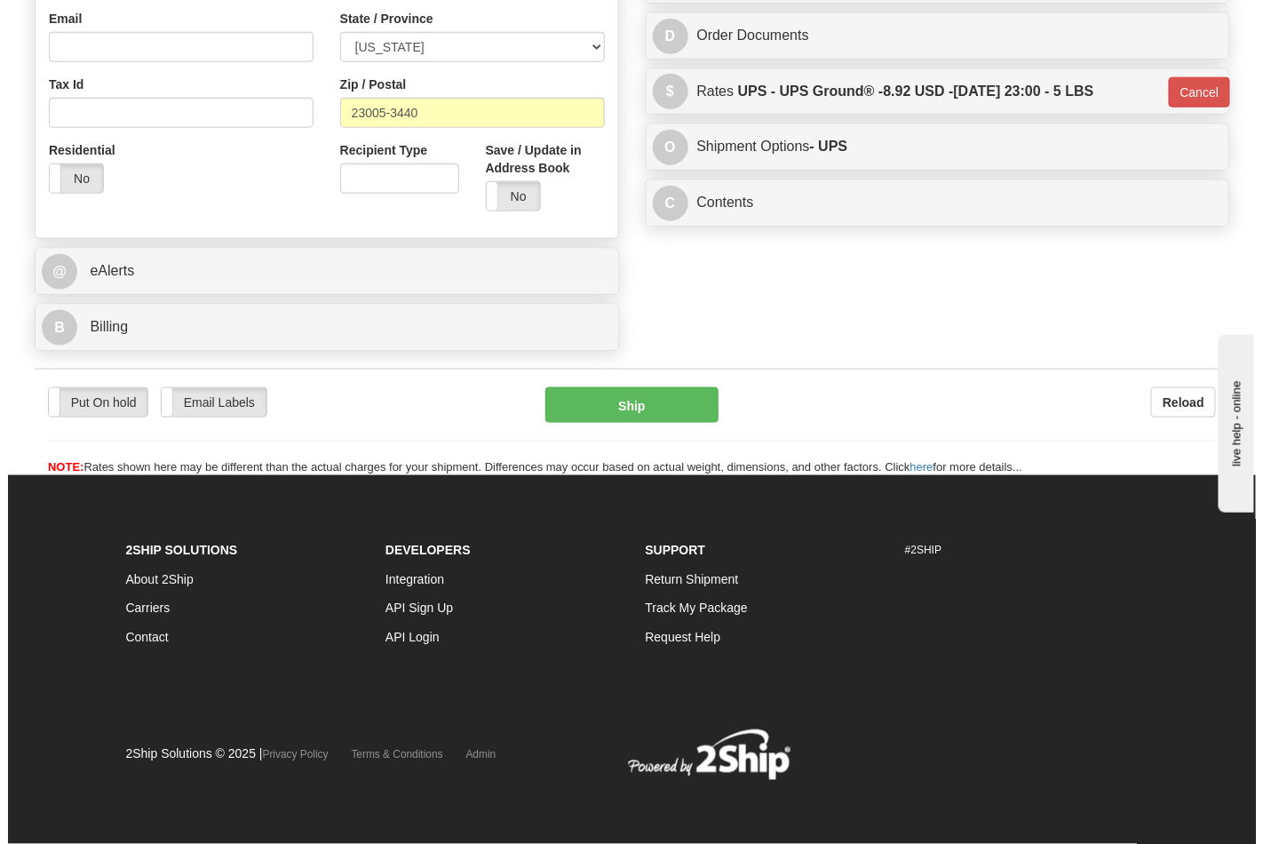
scroll to position [613, 0]
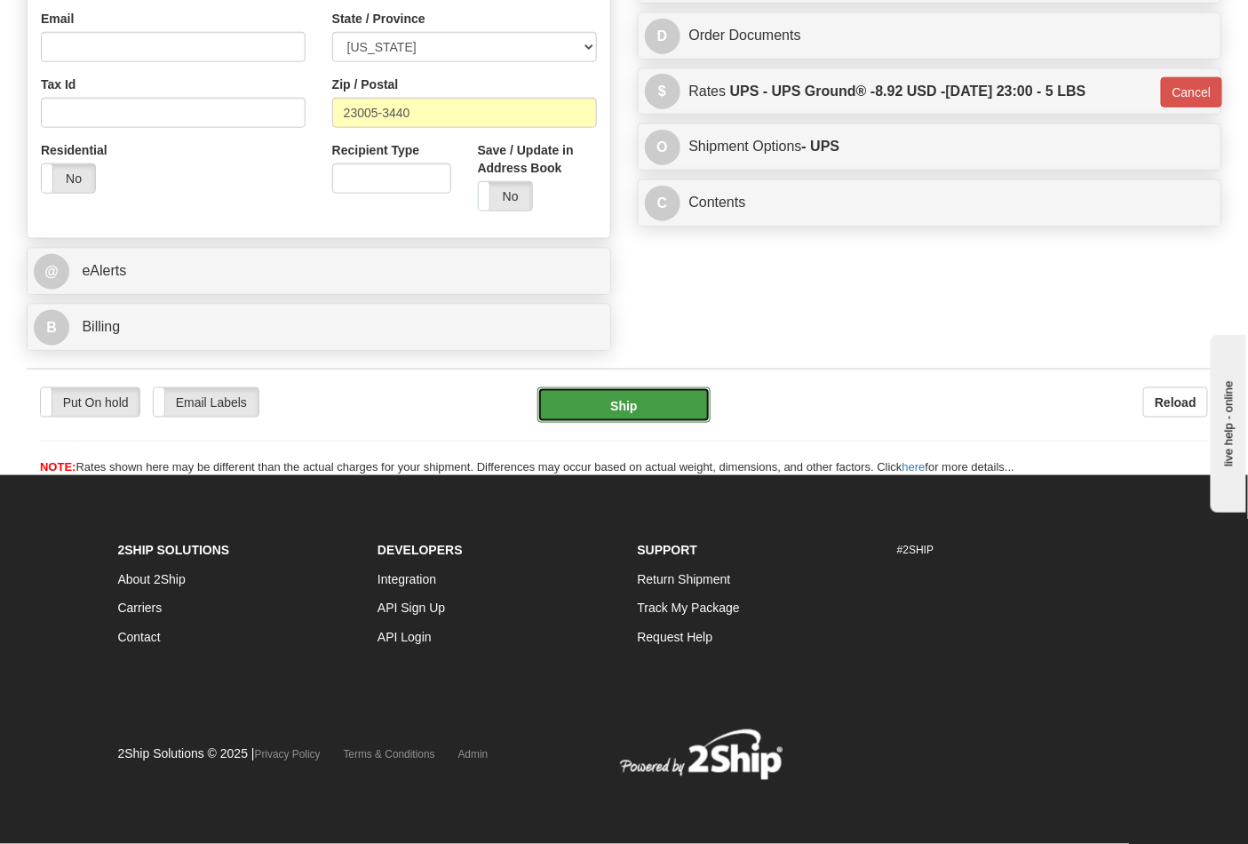
click at [636, 403] on button "Ship" at bounding box center [623, 405] width 172 height 36
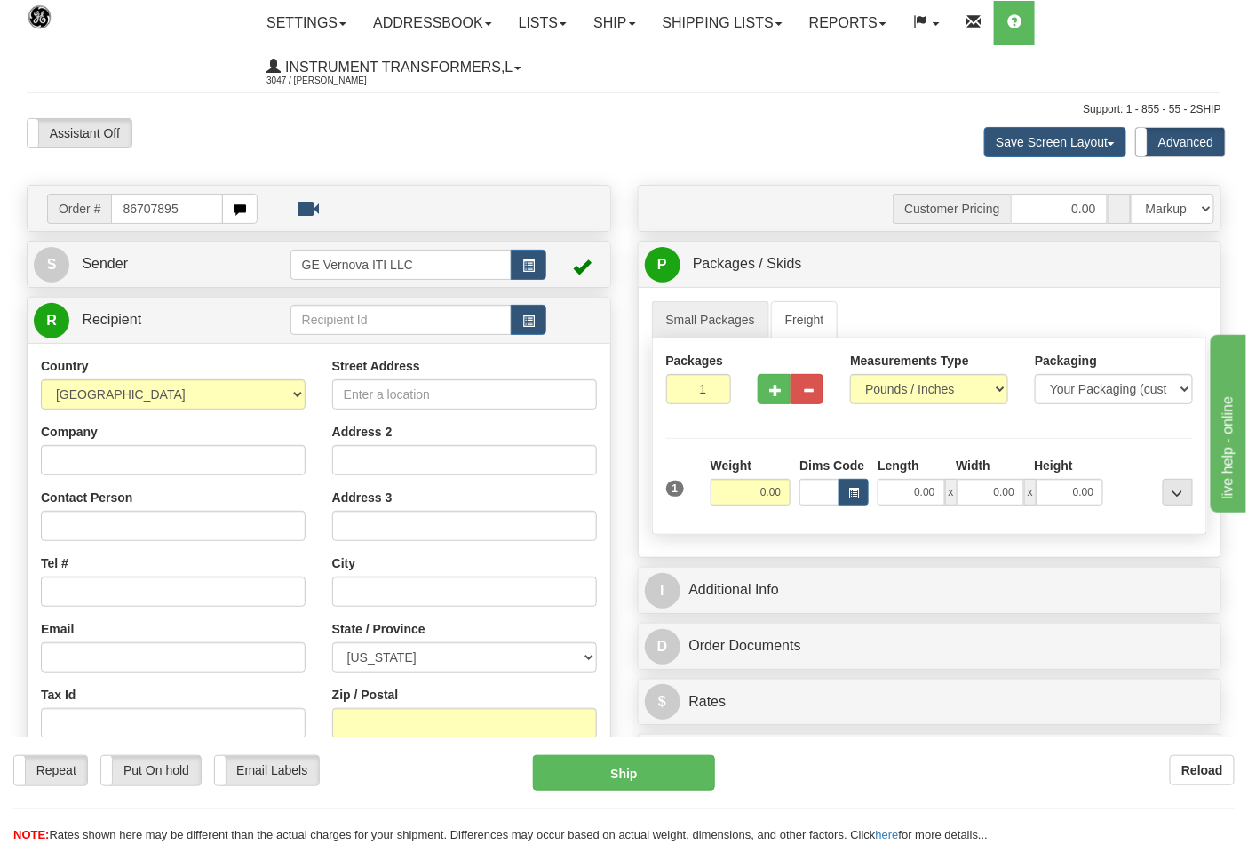
type input "86707895"
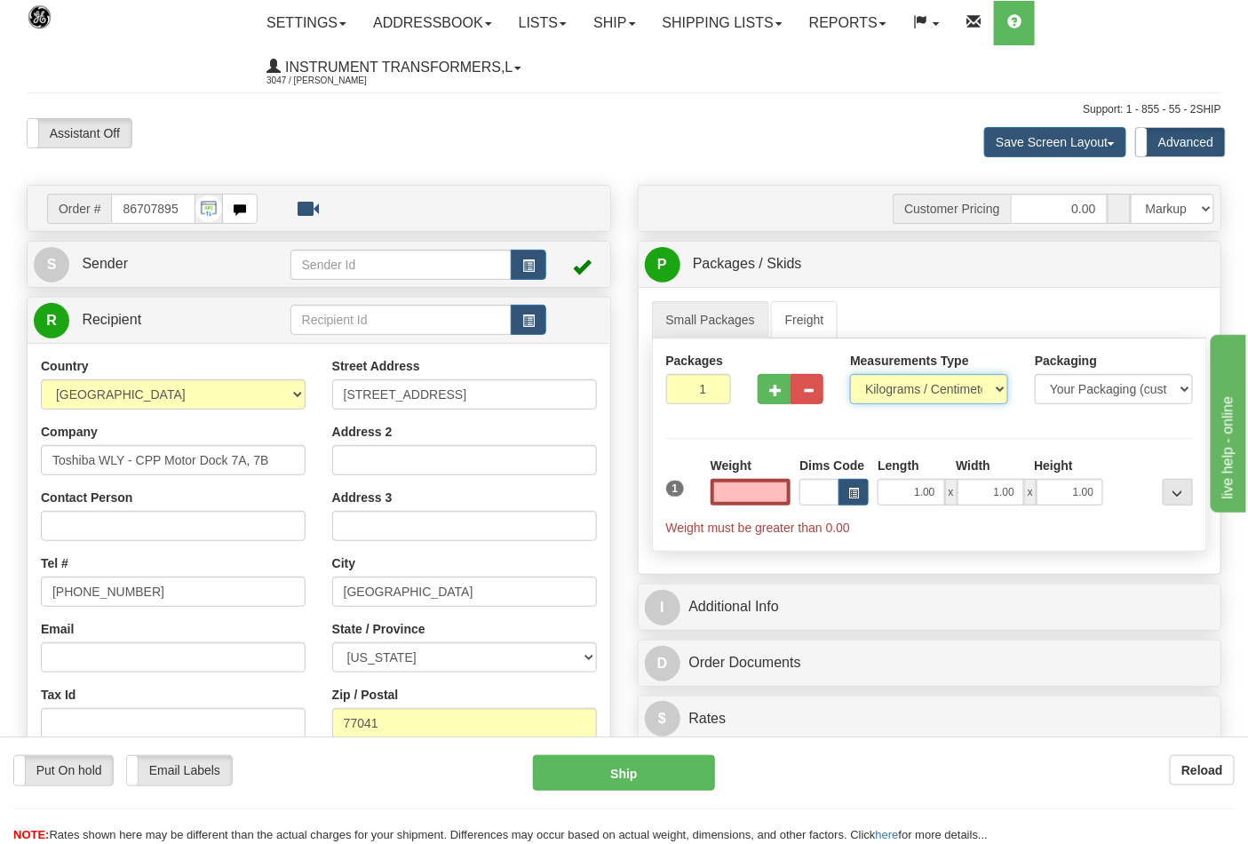
type input "0.00"
drag, startPoint x: 960, startPoint y: 394, endPoint x: 938, endPoint y: 404, distance: 24.3
click at [956, 395] on select "Pounds / Inches Kilograms / Centimeters" at bounding box center [929, 389] width 158 height 30
select select "0"
click at [850, 375] on select "Pounds / Inches Kilograms / Centimeters" at bounding box center [929, 389] width 158 height 30
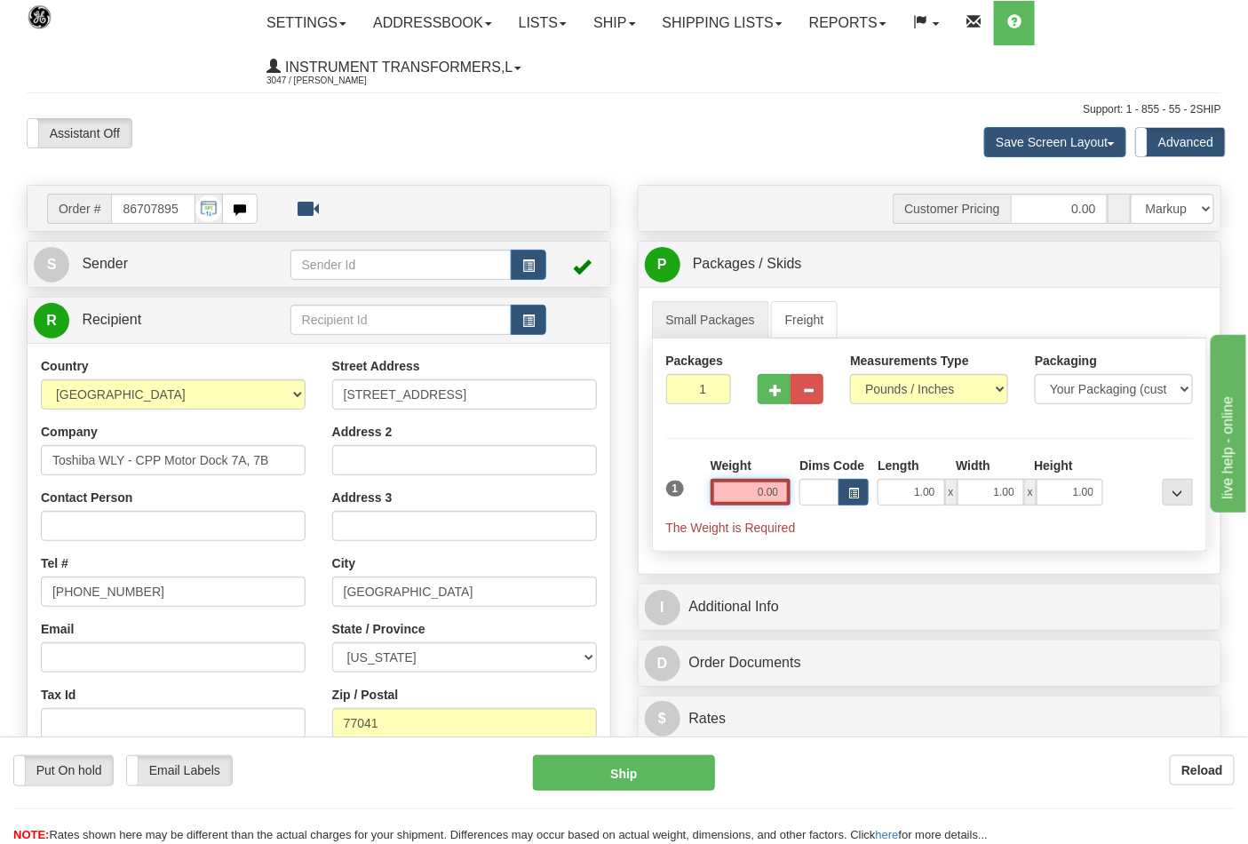
click at [762, 491] on input "0.00" at bounding box center [750, 492] width 81 height 27
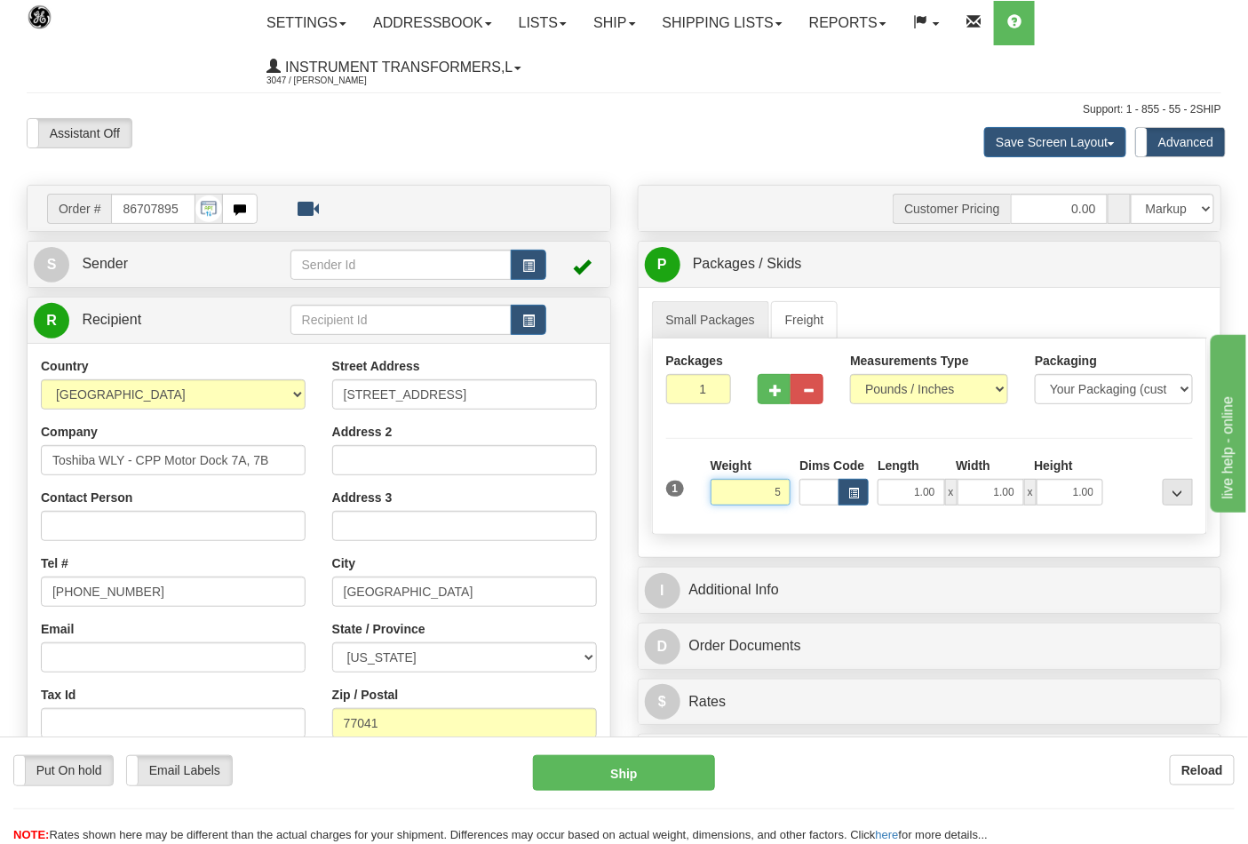
click button "Delete" at bounding box center [0, 0] width 0 height 0
type input "5.00"
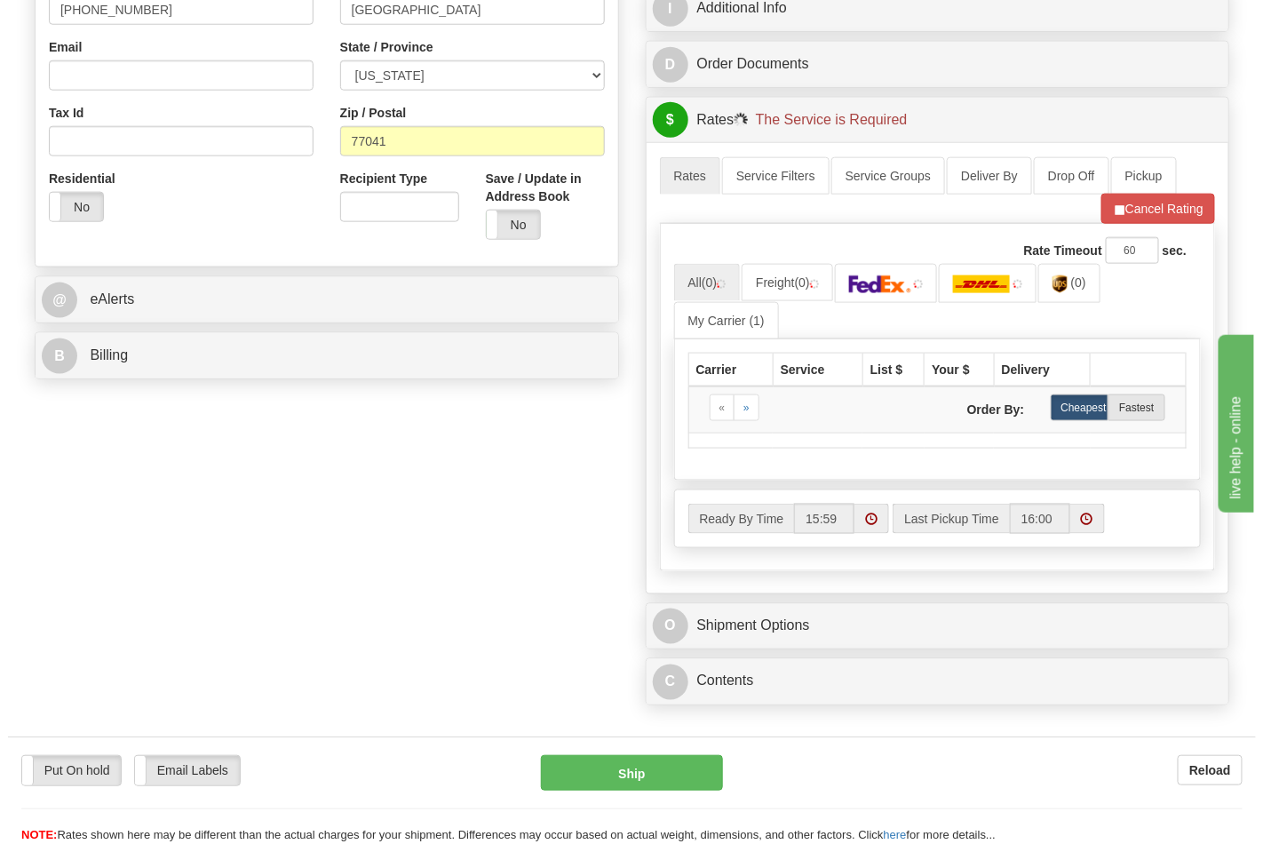
scroll to position [591, 0]
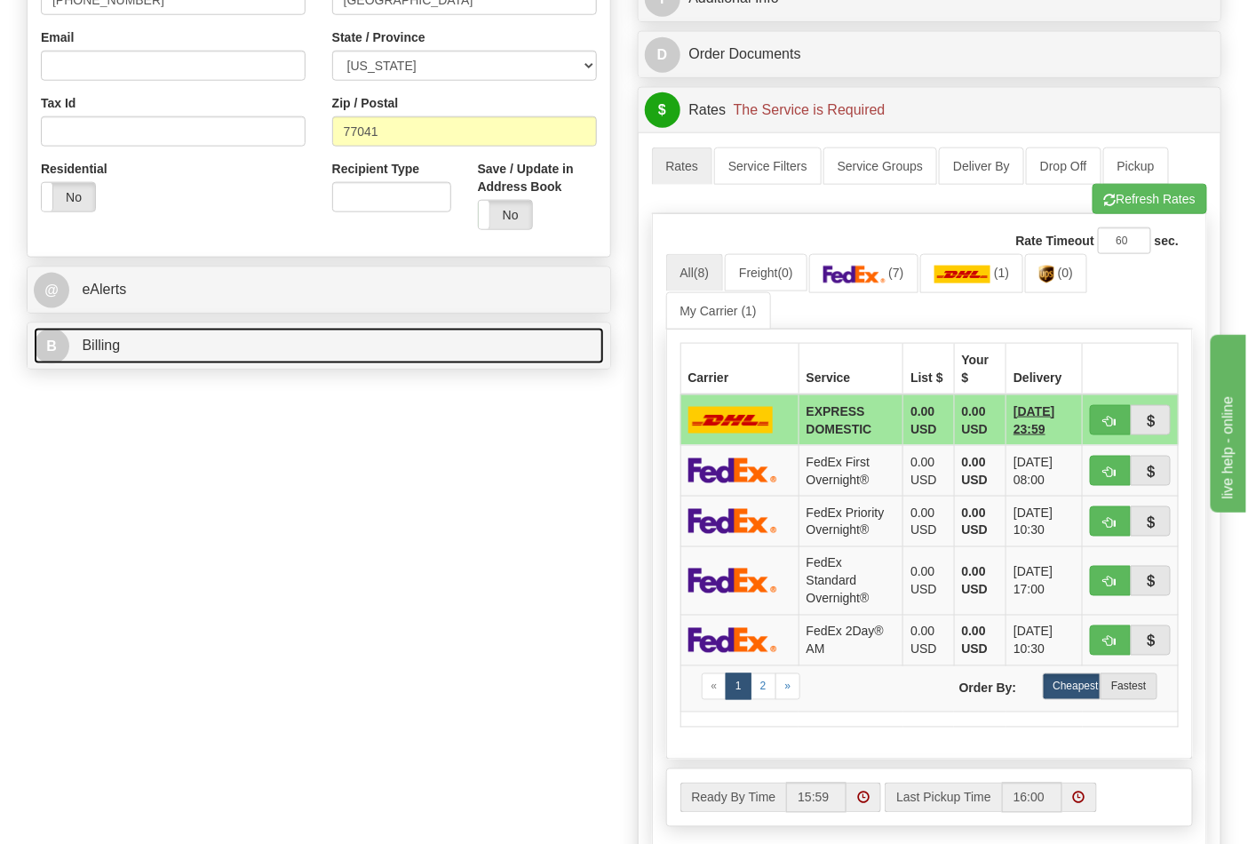
drag, startPoint x: 348, startPoint y: 348, endPoint x: 418, endPoint y: 339, distance: 70.7
click at [349, 348] on link "B Billing" at bounding box center [319, 346] width 570 height 36
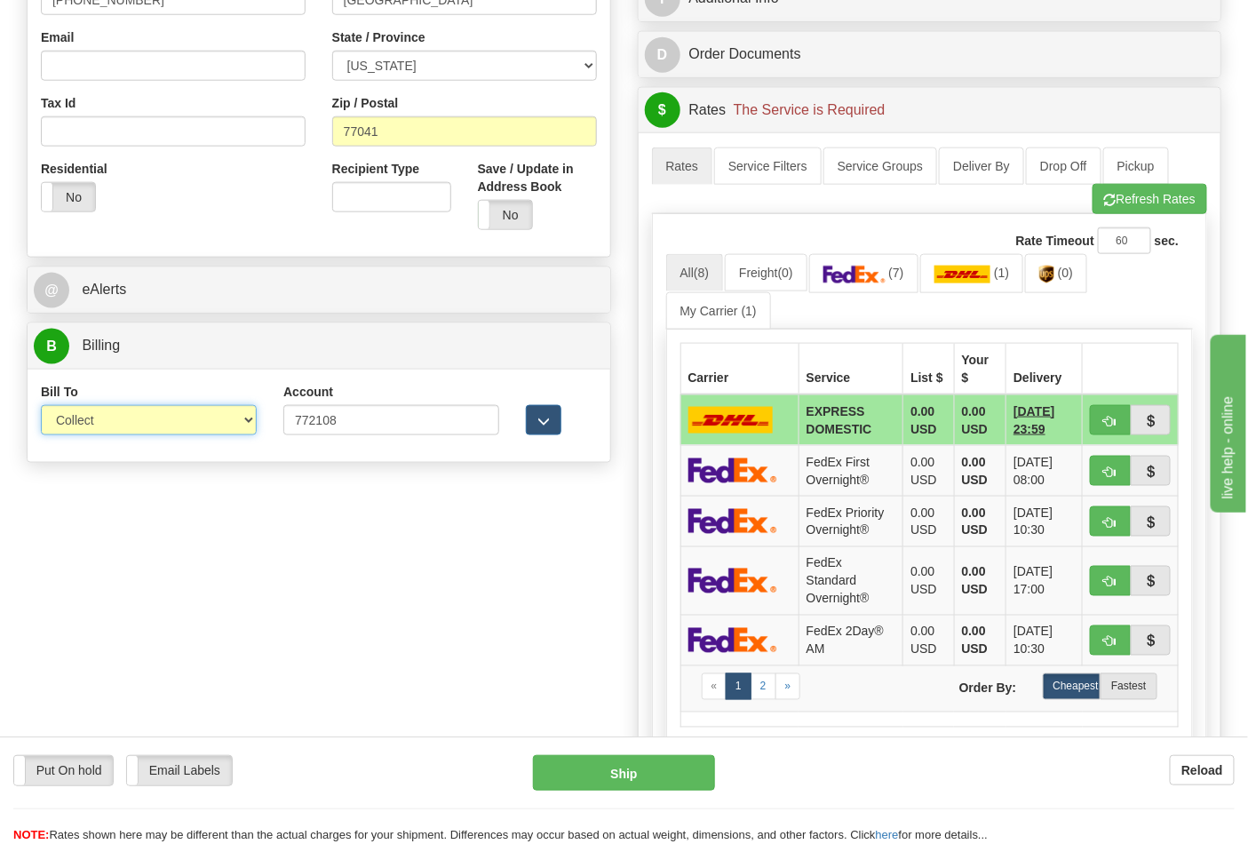
click at [171, 415] on select "Sender Recipient Third Party Collect" at bounding box center [149, 420] width 216 height 30
select select "2"
click at [41, 407] on select "Sender Recipient Third Party Collect" at bounding box center [149, 420] width 216 height 30
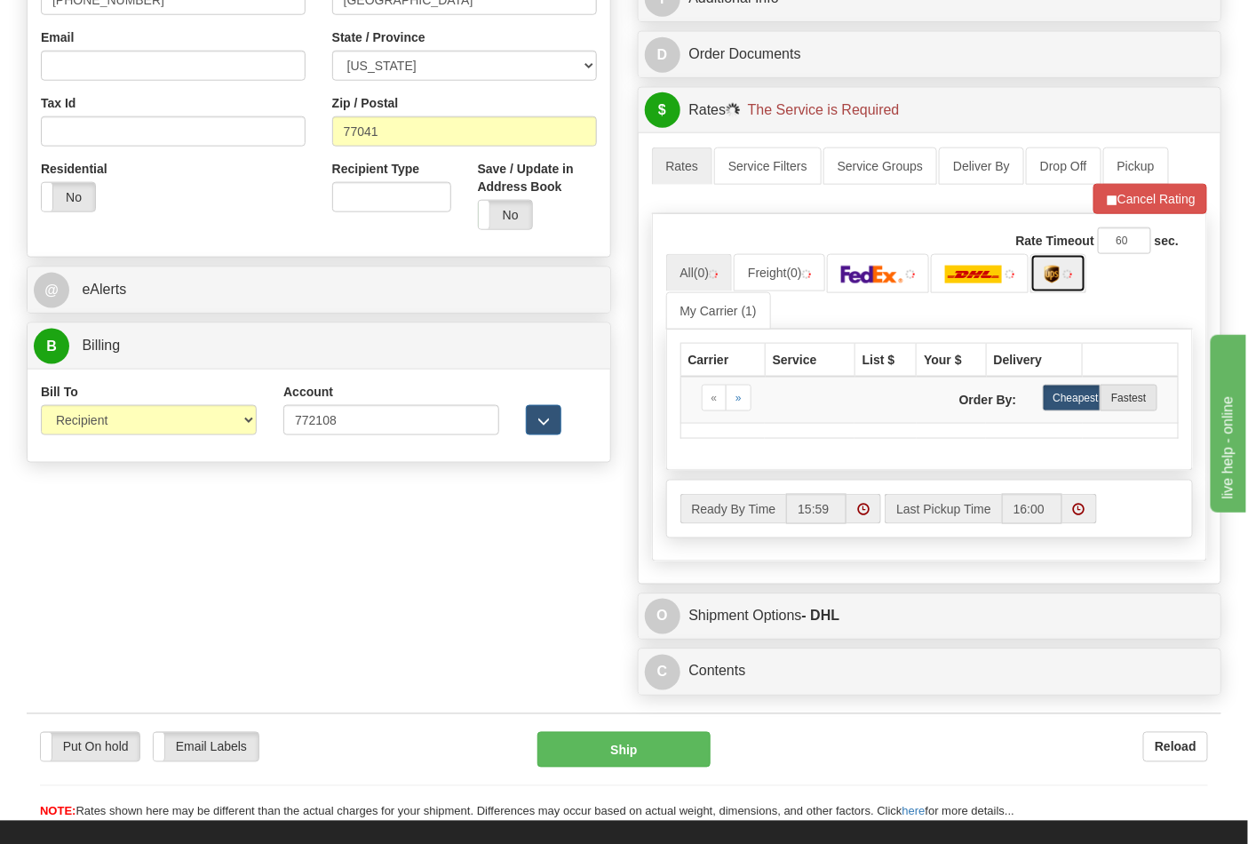
click at [1074, 279] on link at bounding box center [1058, 273] width 56 height 38
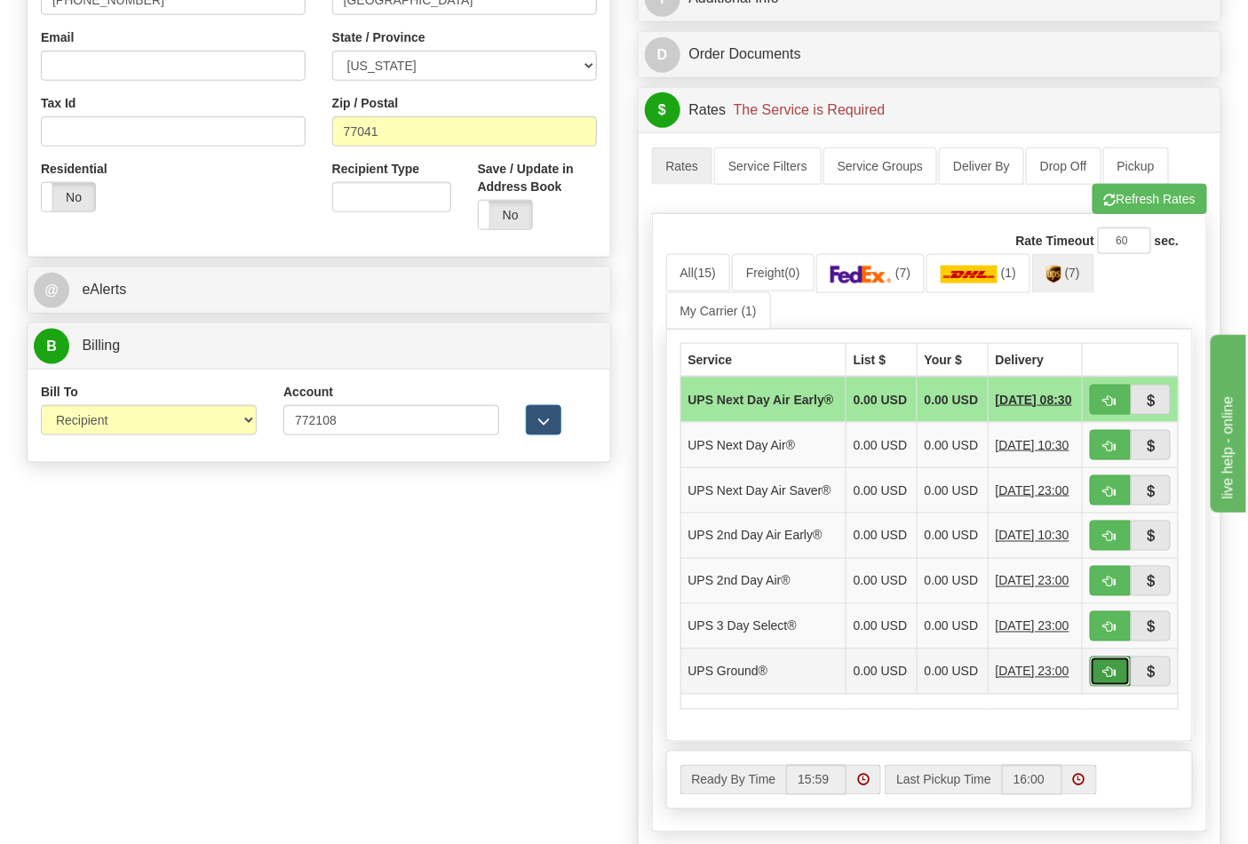
click at [1116, 686] on button "button" at bounding box center [1110, 671] width 41 height 30
type input "03"
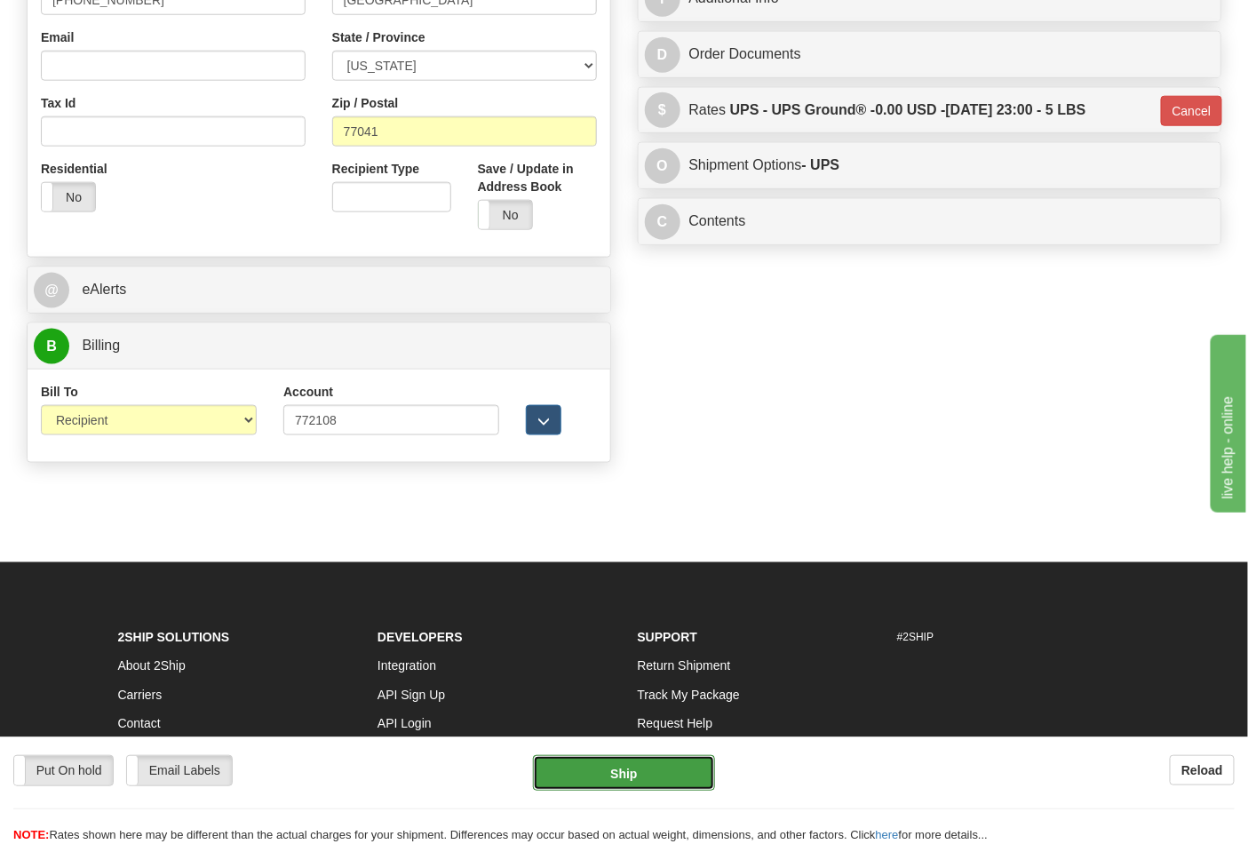
click at [616, 786] on button "Ship" at bounding box center [623, 773] width 181 height 36
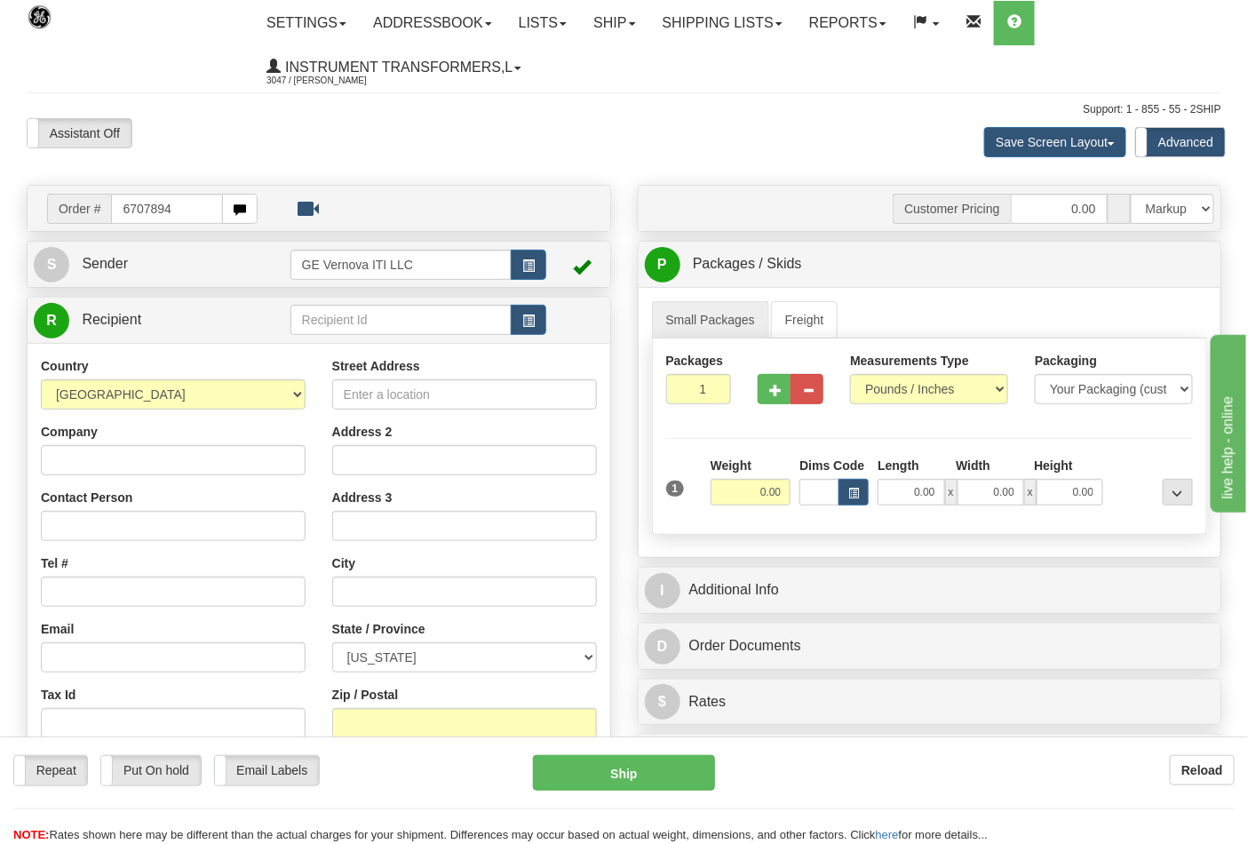
type input "6707894"
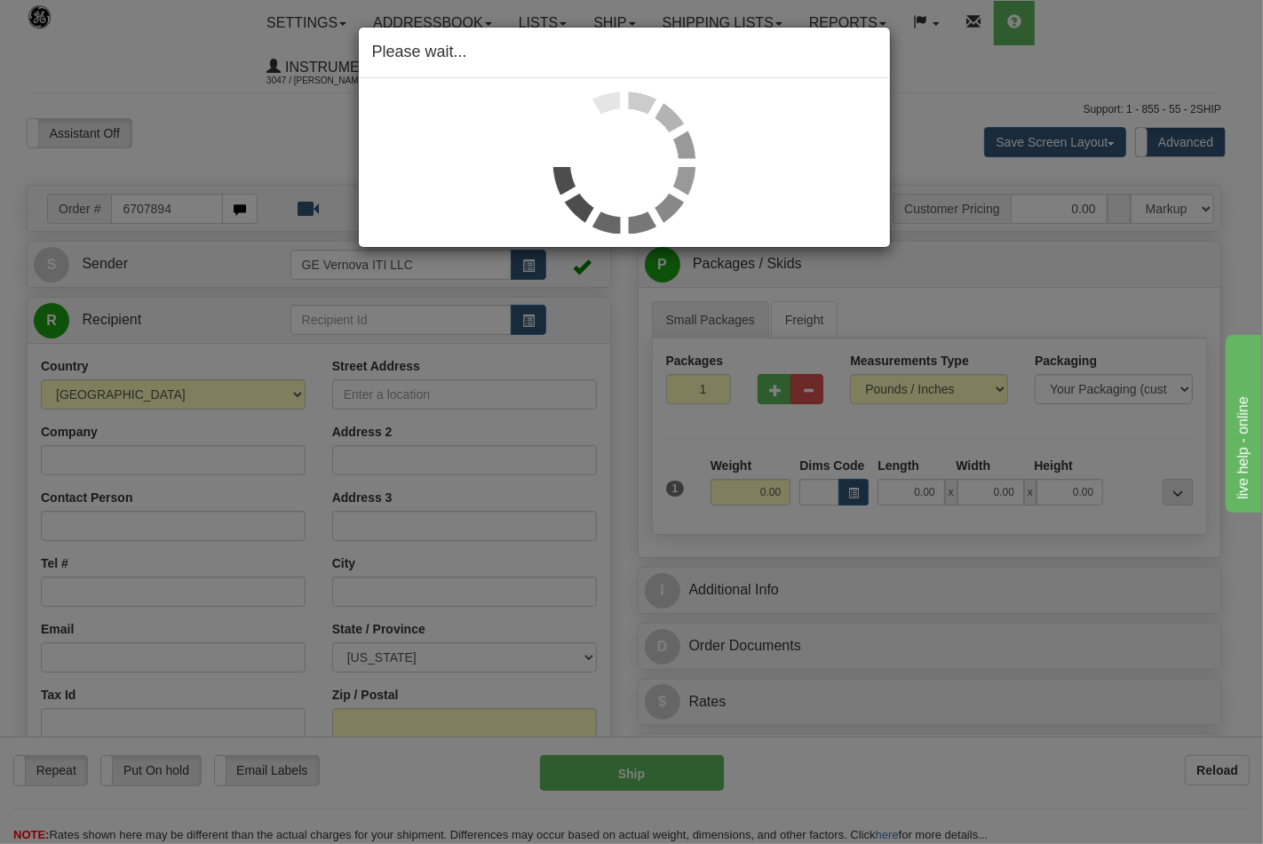
click at [325, 717] on div "Please wait..." at bounding box center [631, 422] width 1263 height 844
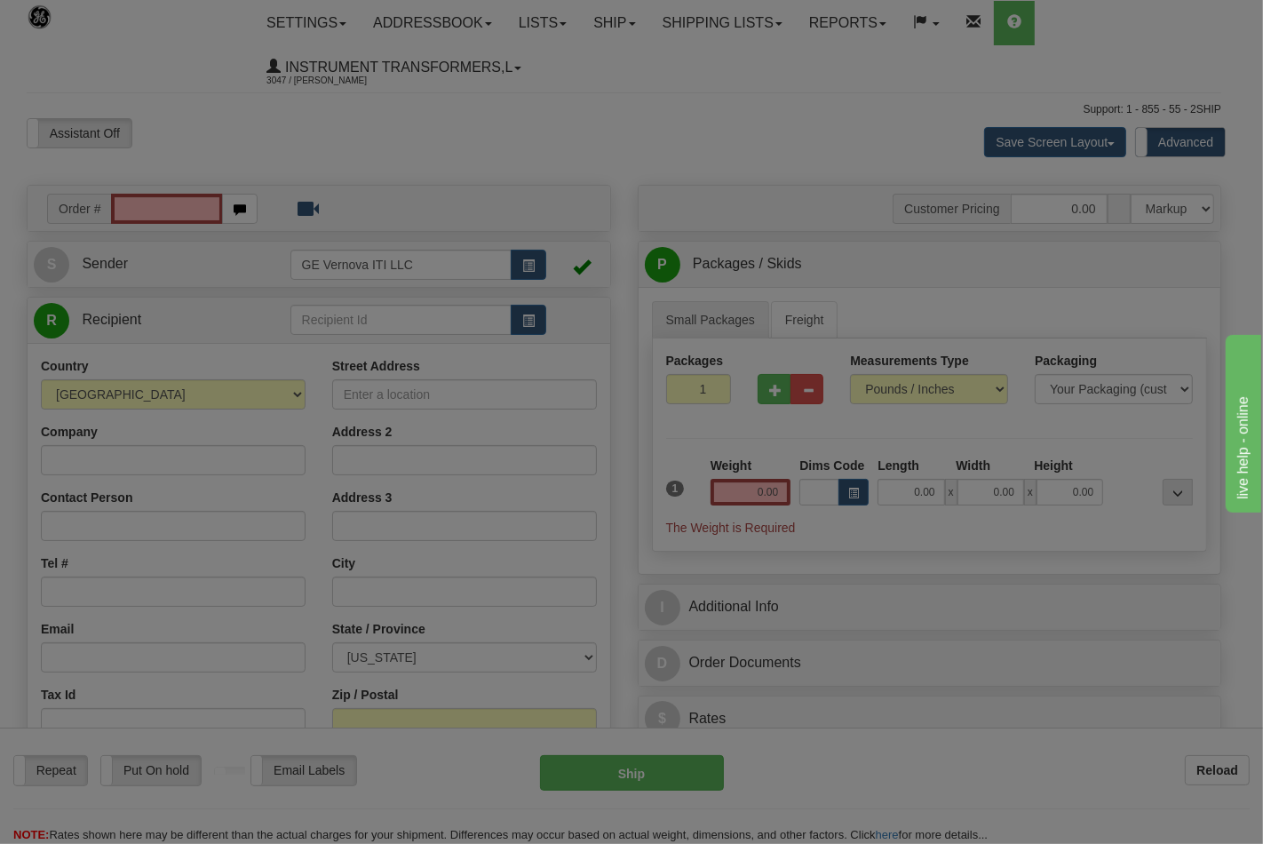
click at [75, 223] on body "Training Course Close Toggle navigation Settings Shipping Preferences New Recip…" at bounding box center [631, 422] width 1263 height 844
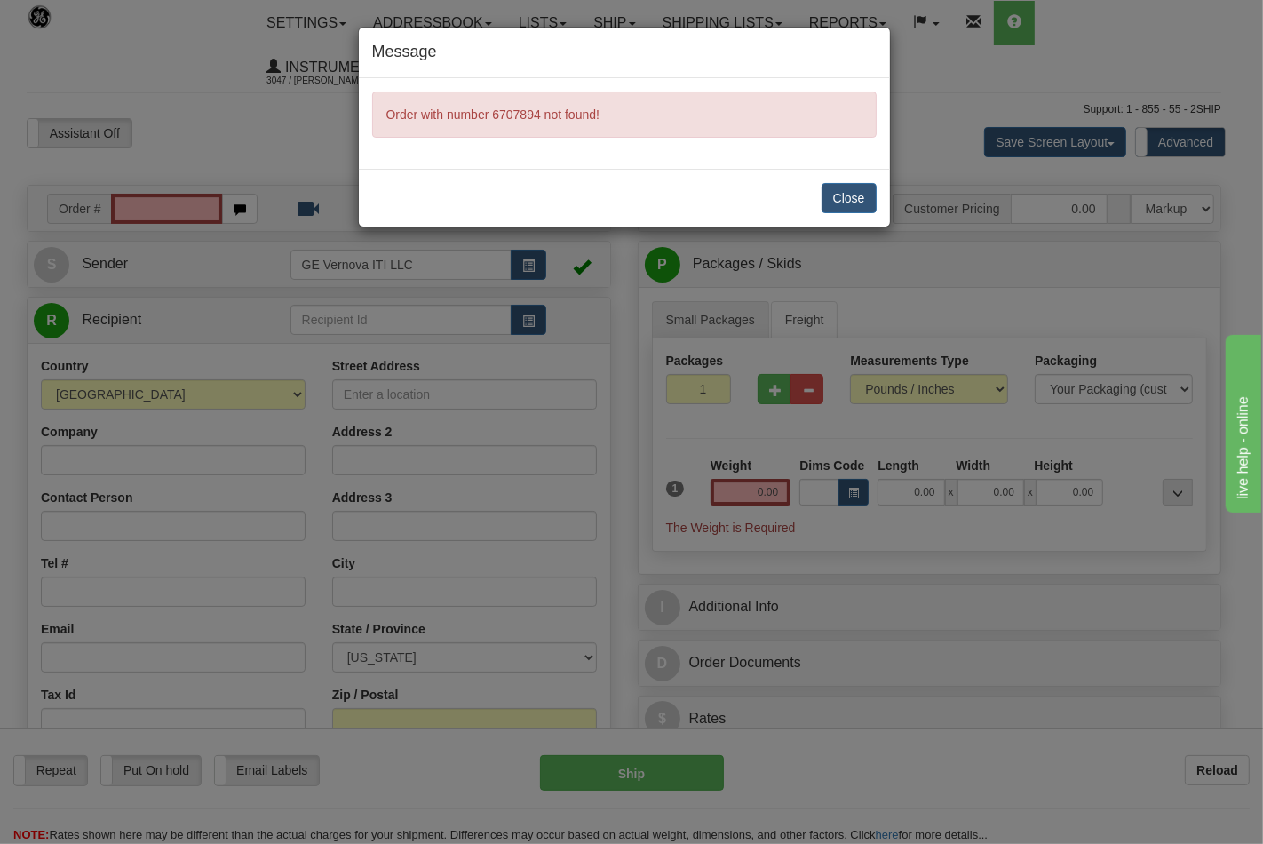
click at [906, 110] on div "Message Order with number 6707894 not found! Close" at bounding box center [631, 422] width 1263 height 844
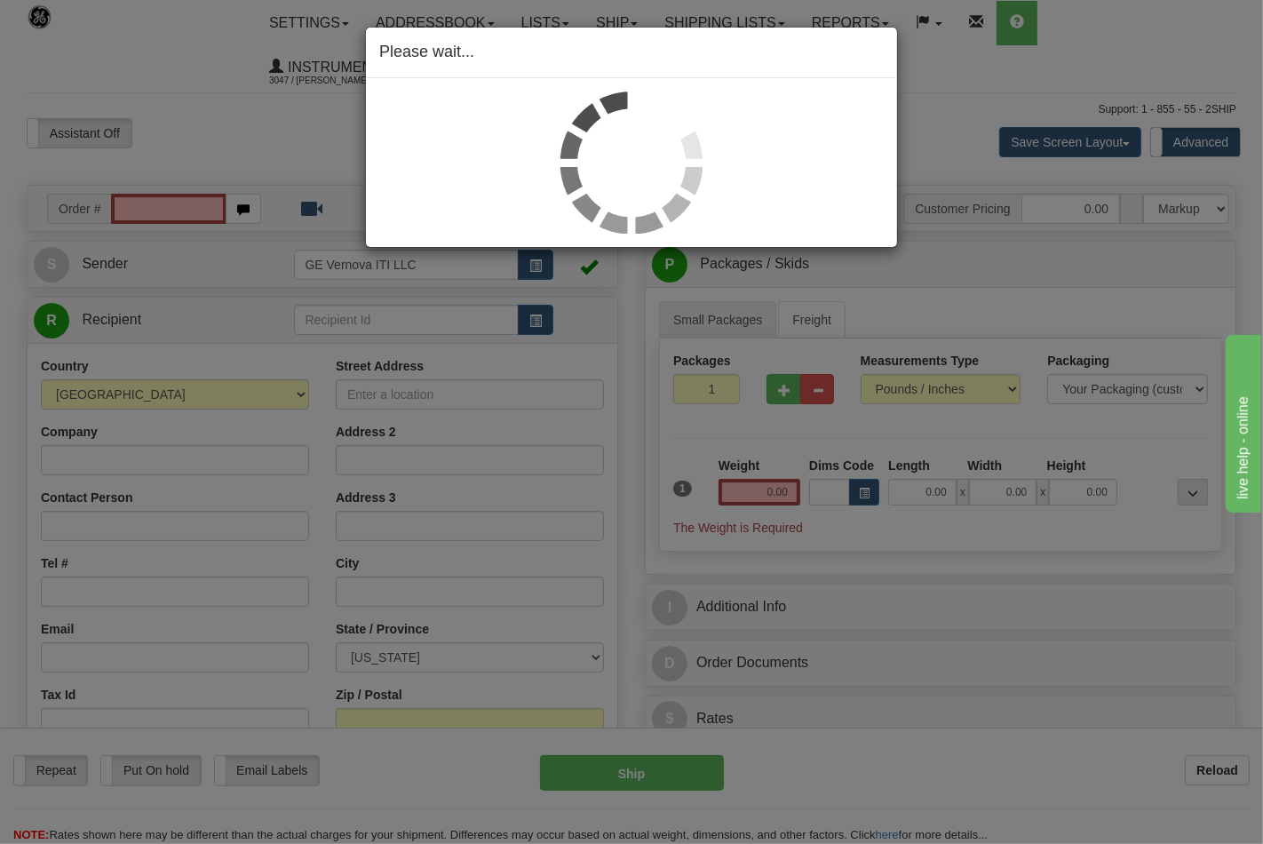
drag, startPoint x: 304, startPoint y: 124, endPoint x: 400, endPoint y: 220, distance: 135.6
click at [304, 126] on div "Please wait..." at bounding box center [631, 422] width 1263 height 844
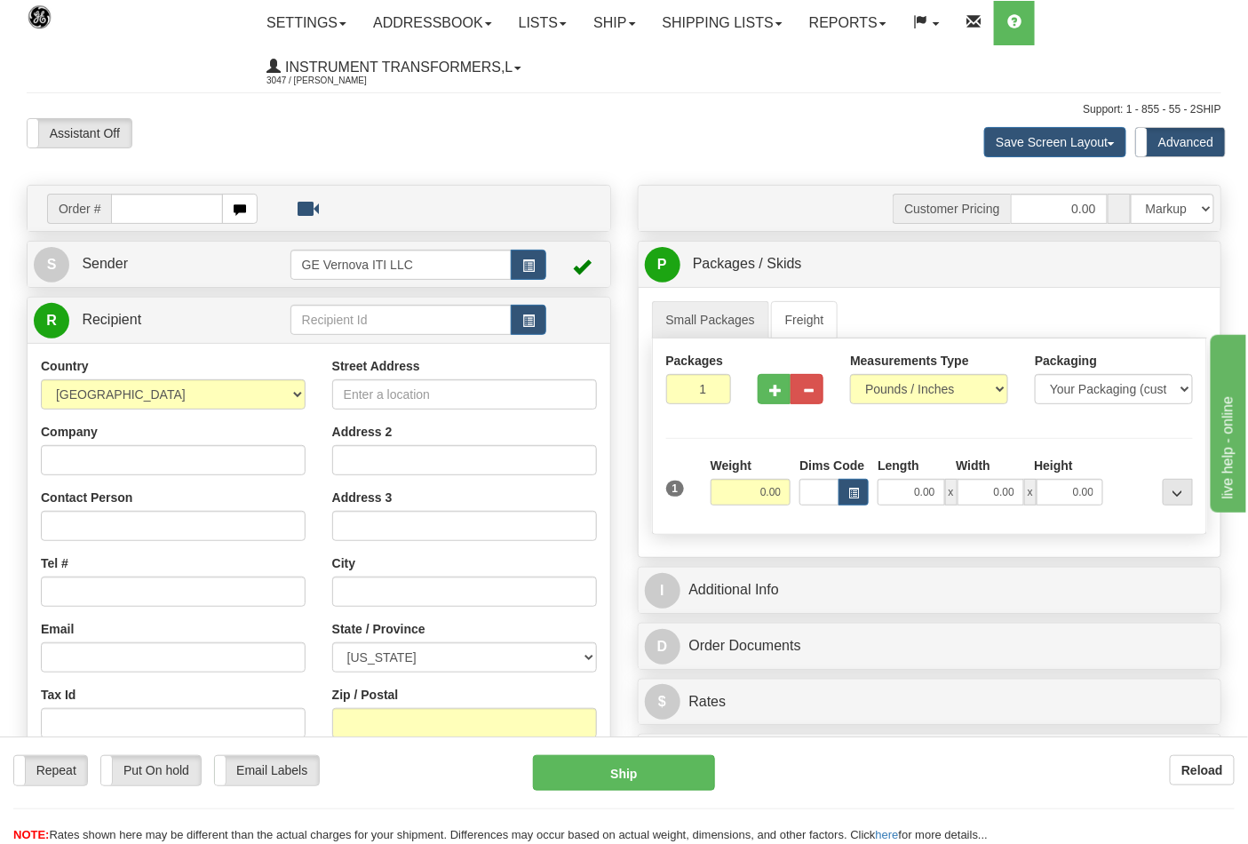
click at [166, 208] on input "text" at bounding box center [167, 209] width 112 height 30
type input "86707894"
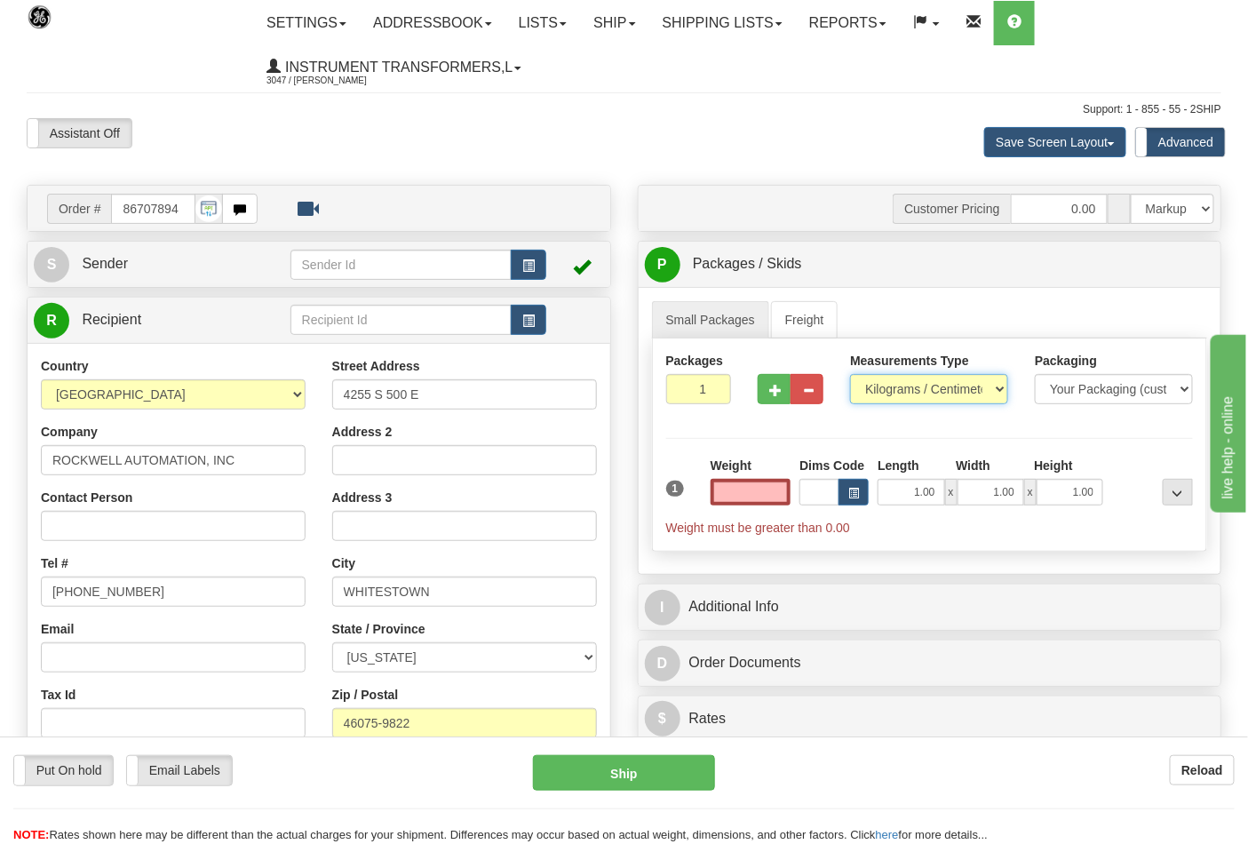
type input "0.00"
click at [983, 392] on select "Pounds / Inches Kilograms / Centimeters" at bounding box center [929, 389] width 158 height 30
select select "0"
click at [850, 375] on select "Pounds / Inches Kilograms / Centimeters" at bounding box center [929, 389] width 158 height 30
click at [765, 394] on button "button" at bounding box center [773, 389] width 33 height 30
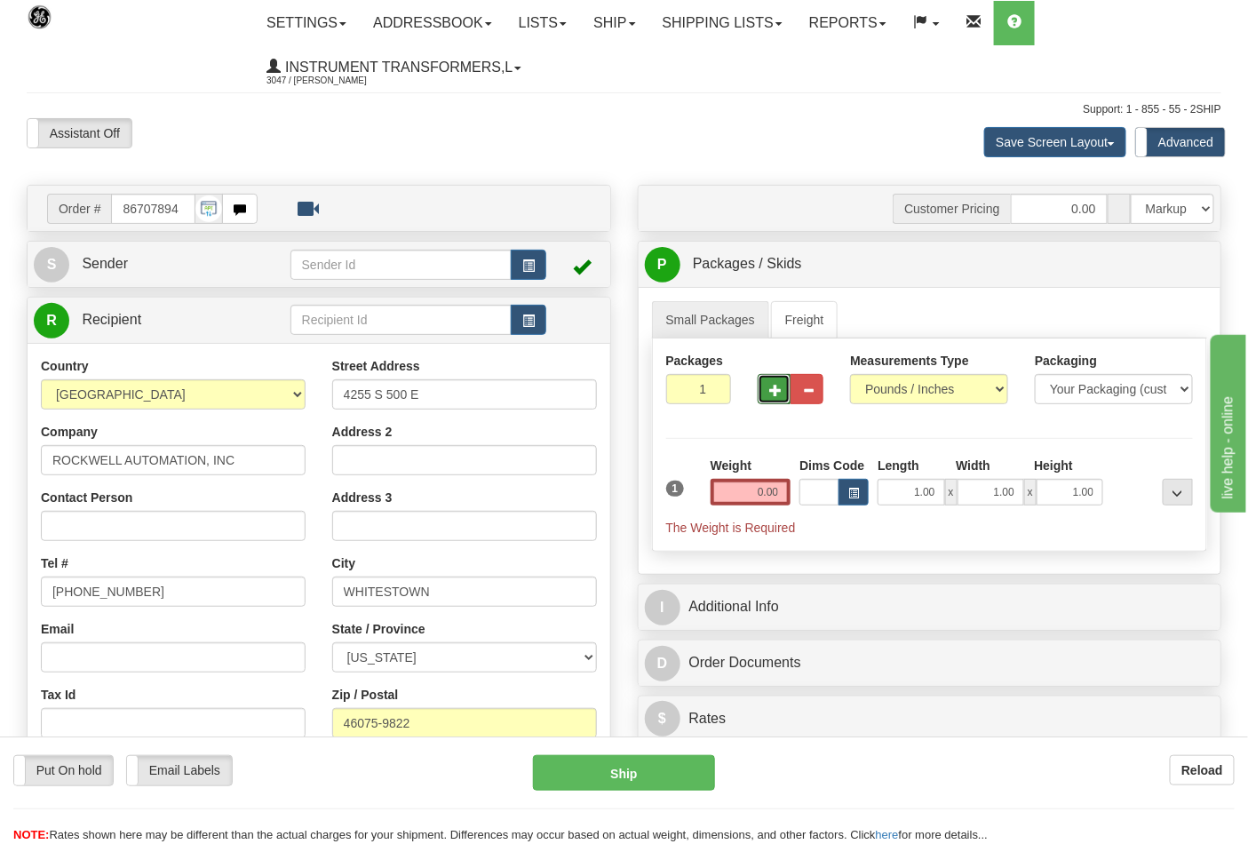
type input "2"
drag, startPoint x: 757, startPoint y: 489, endPoint x: 861, endPoint y: 507, distance: 105.4
click at [861, 507] on div "1 Total Weight 0.00 Dims Code x" at bounding box center [930, 496] width 536 height 80
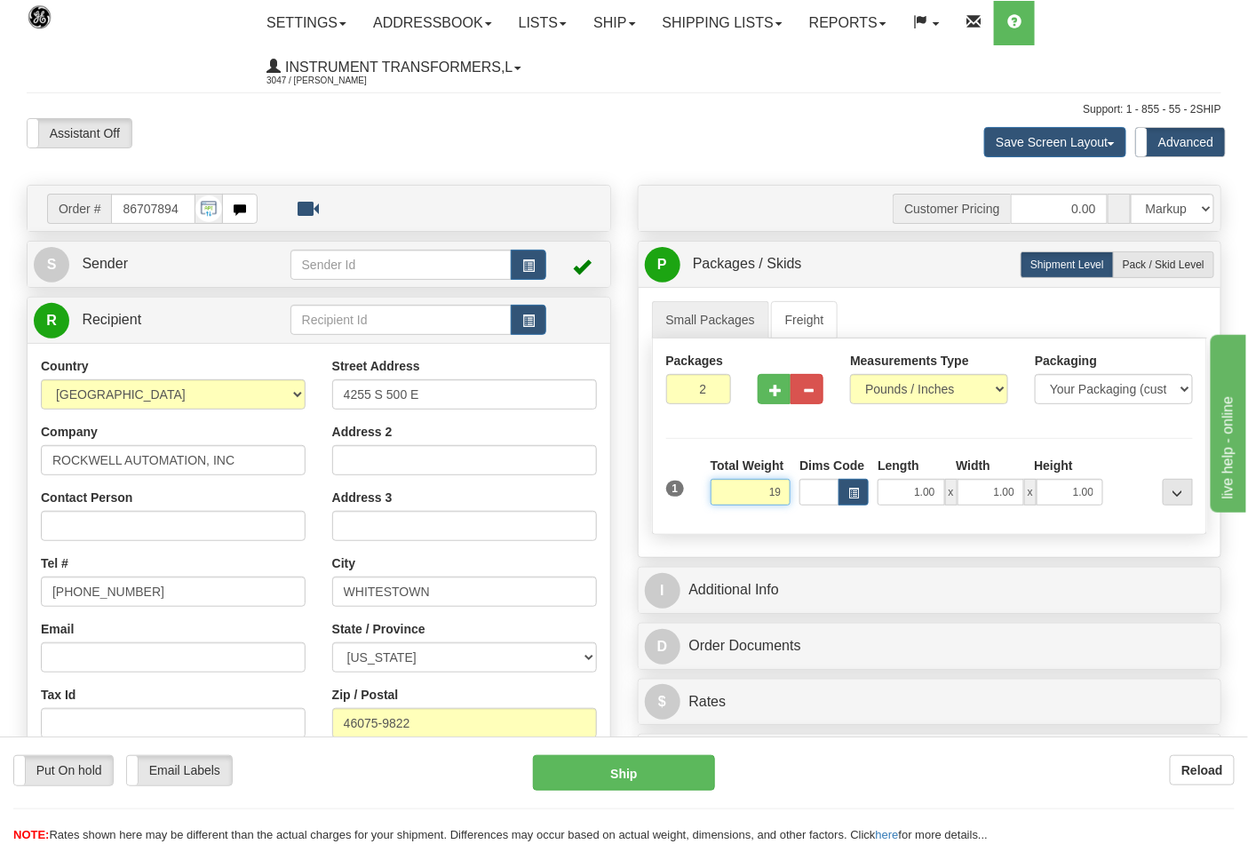
click button "Delete" at bounding box center [0, 0] width 0 height 0
type input "19.00"
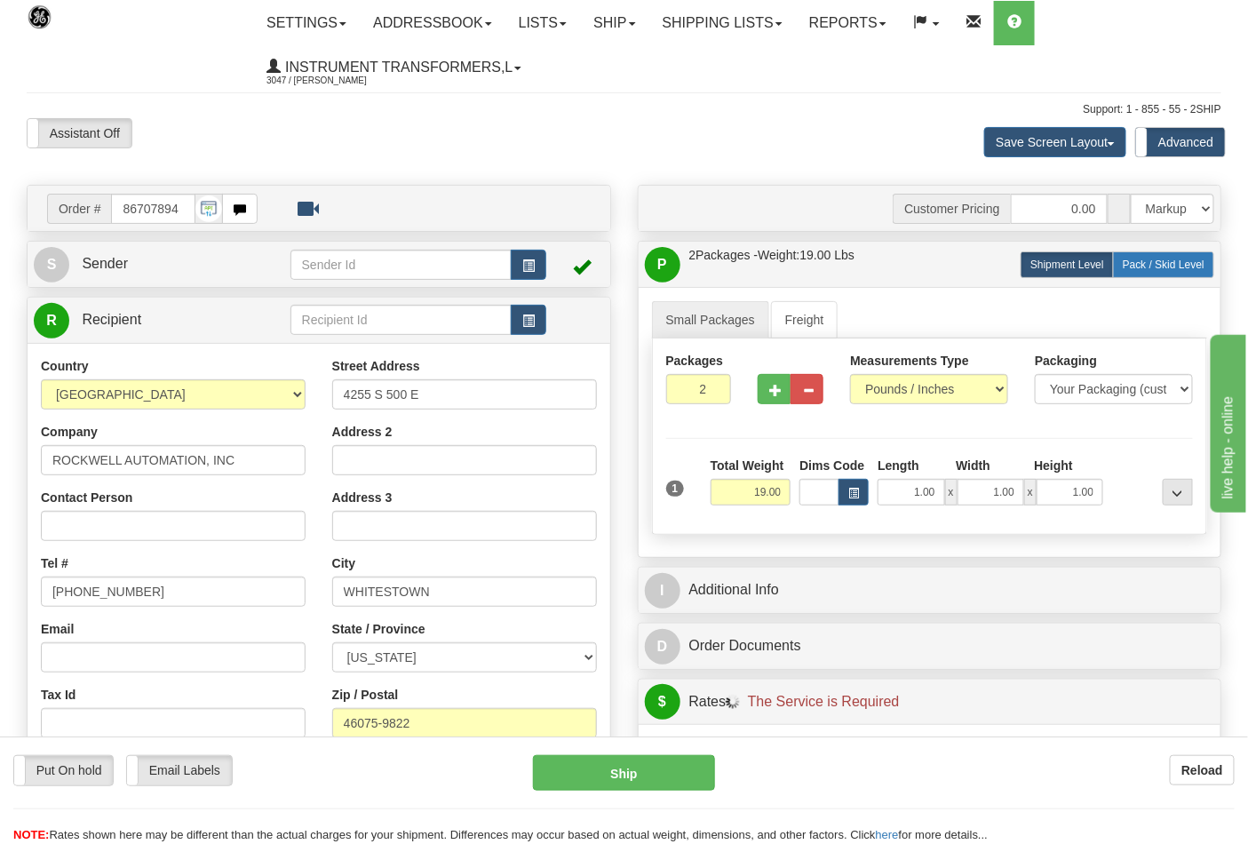
click at [1147, 271] on span "Pack / Skid Level" at bounding box center [1163, 264] width 82 height 12
radio input "true"
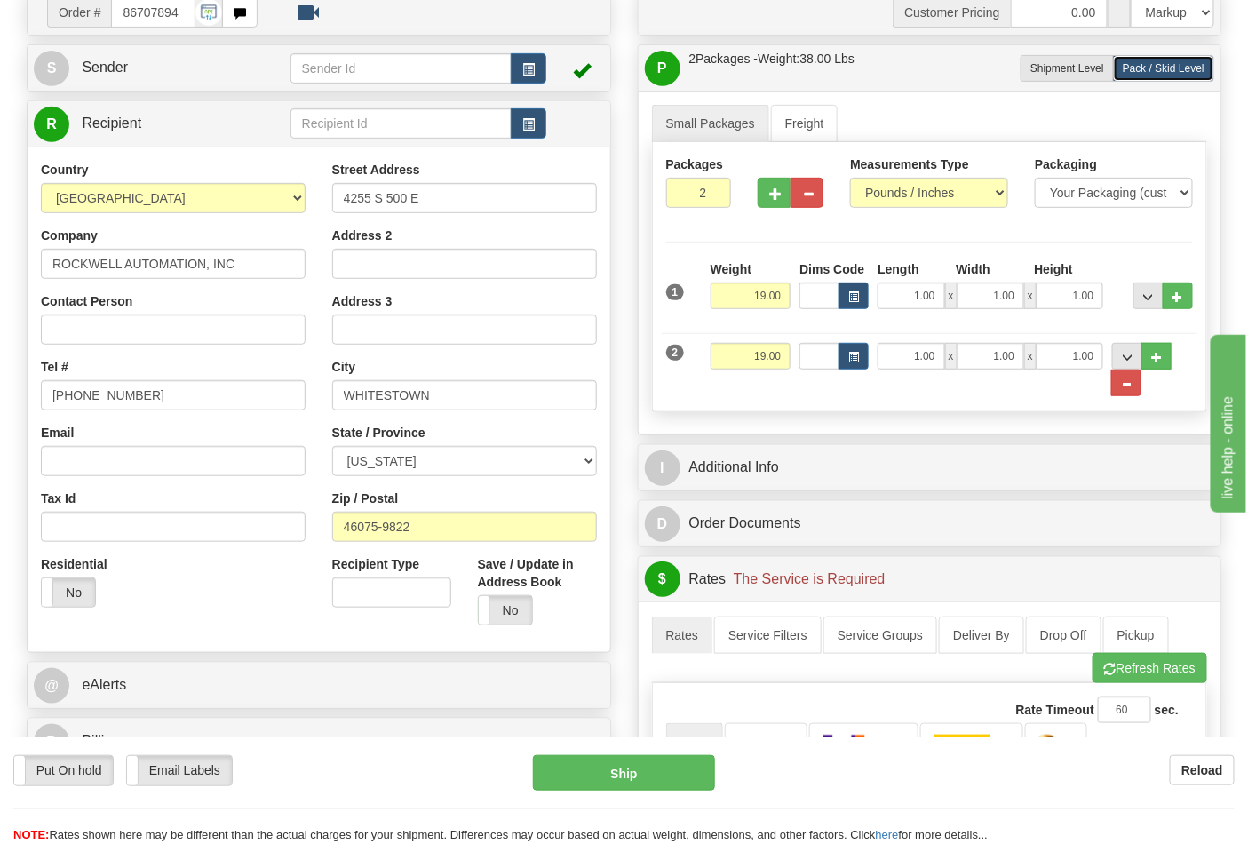
scroll to position [197, 0]
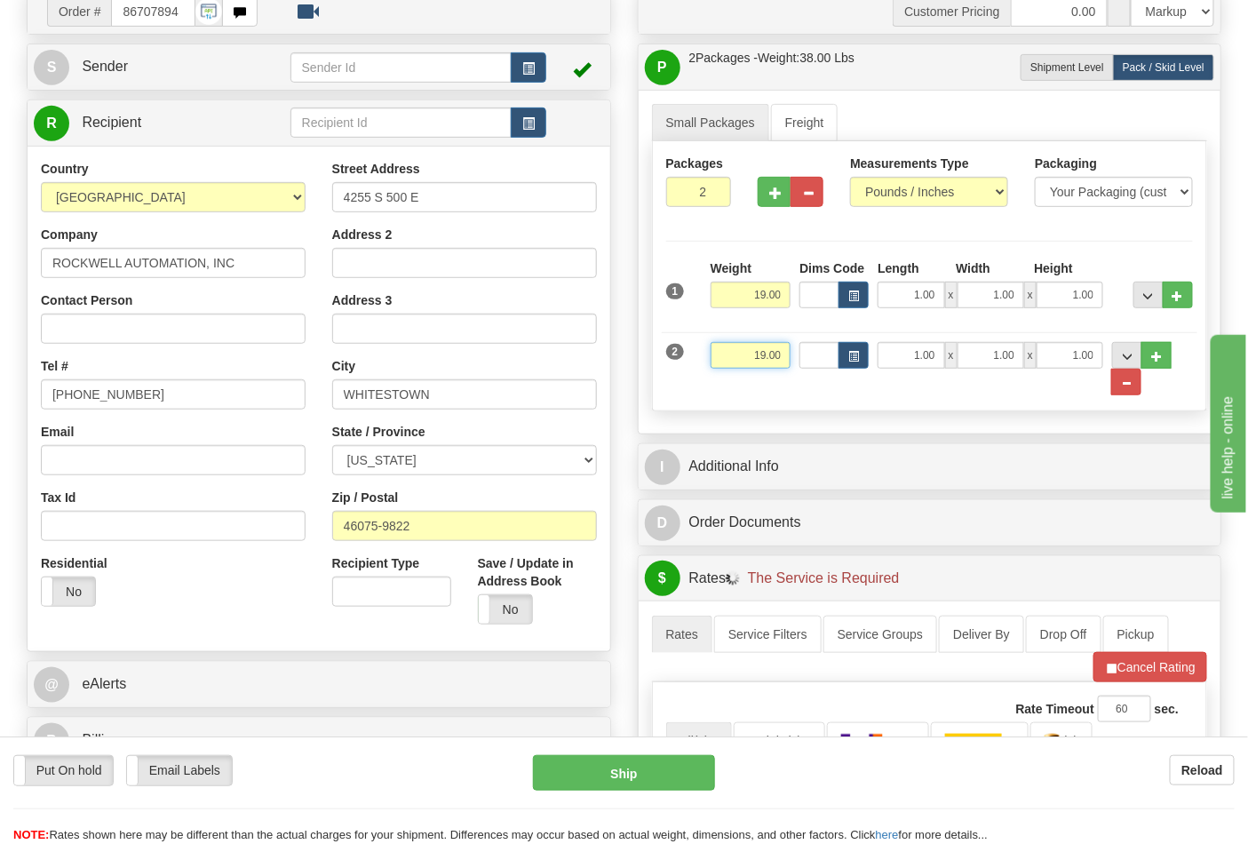
drag, startPoint x: 740, startPoint y: 359, endPoint x: 794, endPoint y: 365, distance: 54.5
click at [794, 365] on div "Weight 19.00" at bounding box center [751, 362] width 90 height 40
click button "Delete" at bounding box center [0, 0] width 0 height 0
type input "20.00"
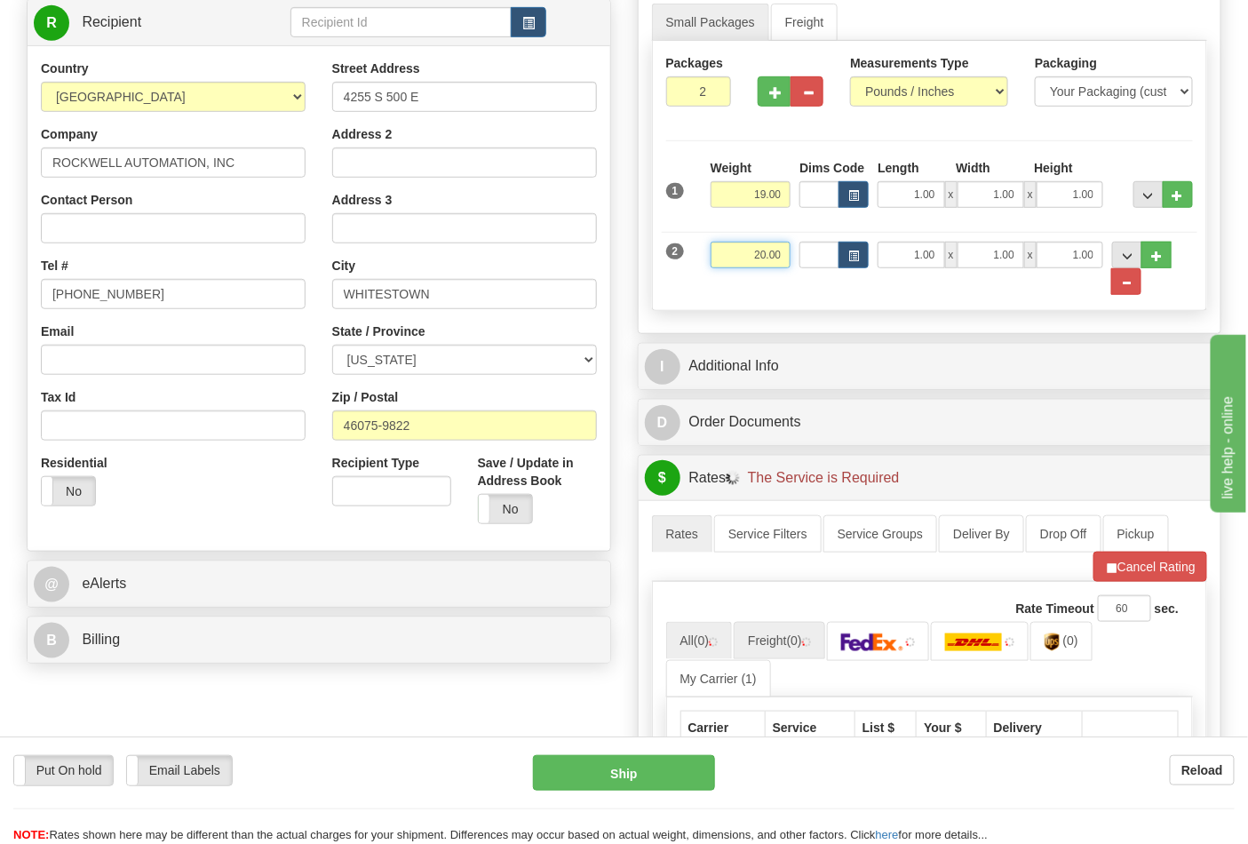
scroll to position [394, 0]
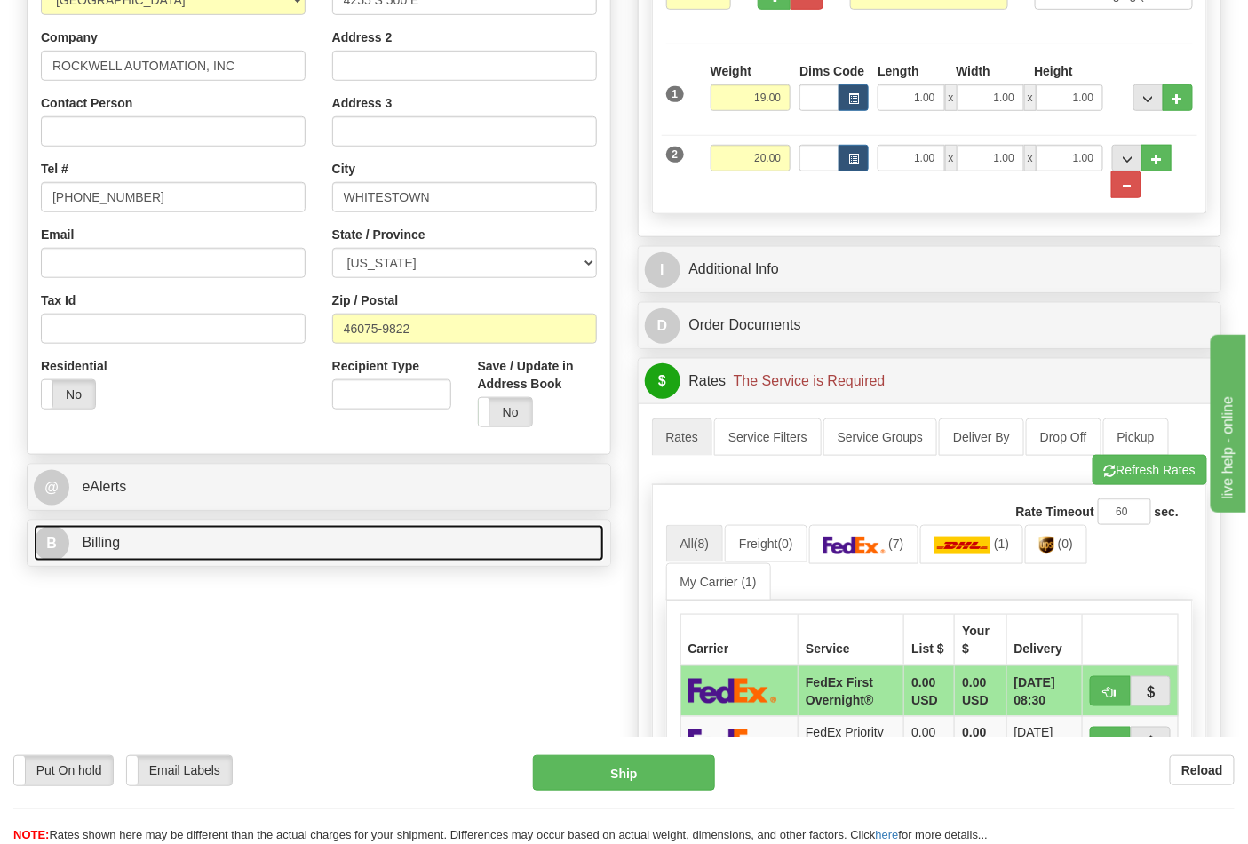
click at [318, 535] on link "B Billing" at bounding box center [319, 543] width 570 height 36
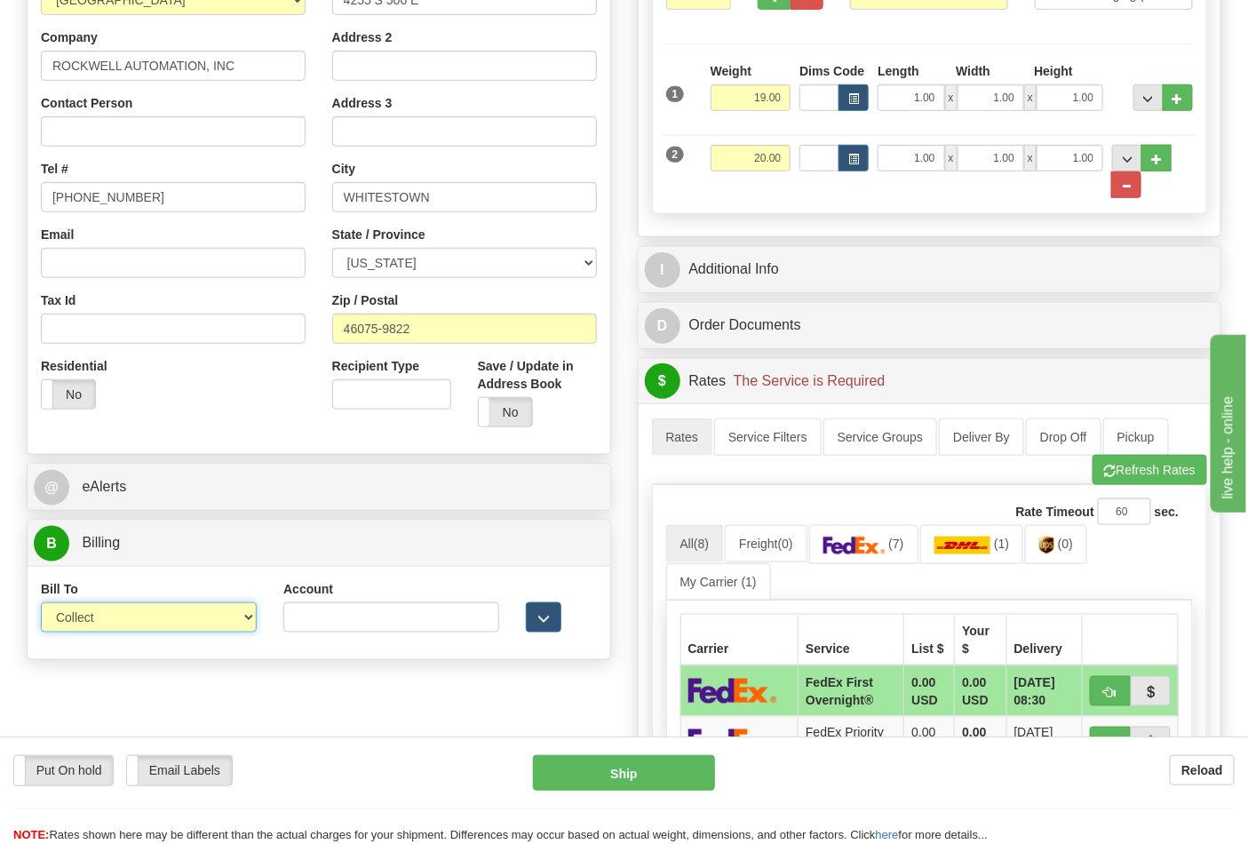
click at [163, 625] on select "Sender Recipient Third Party Collect" at bounding box center [149, 617] width 216 height 30
select select "2"
click at [41, 604] on select "Sender Recipient Third Party Collect" at bounding box center [149, 617] width 216 height 30
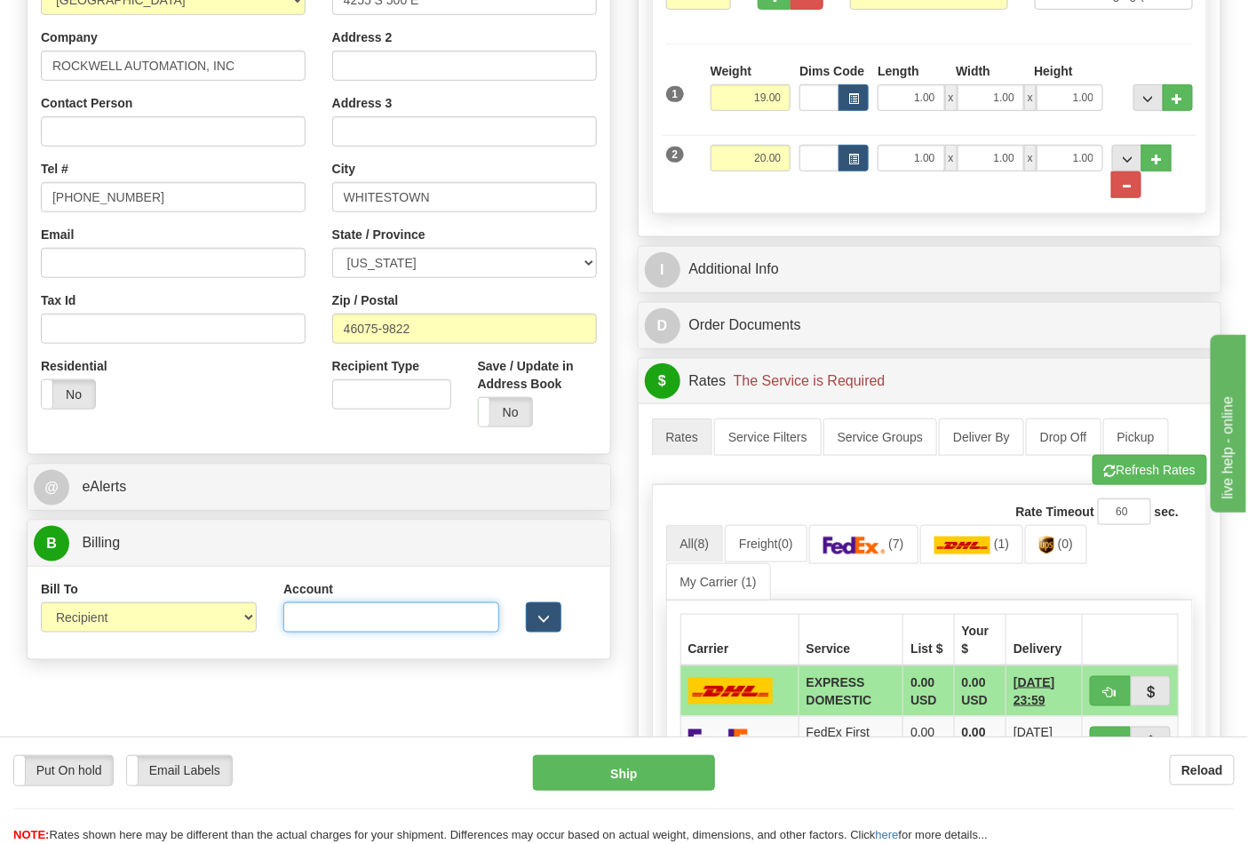
click at [370, 616] on input "Account" at bounding box center [391, 617] width 216 height 30
paste input "587102"
type input "587102"
click at [1062, 554] on link "(0)" at bounding box center [1056, 544] width 62 height 38
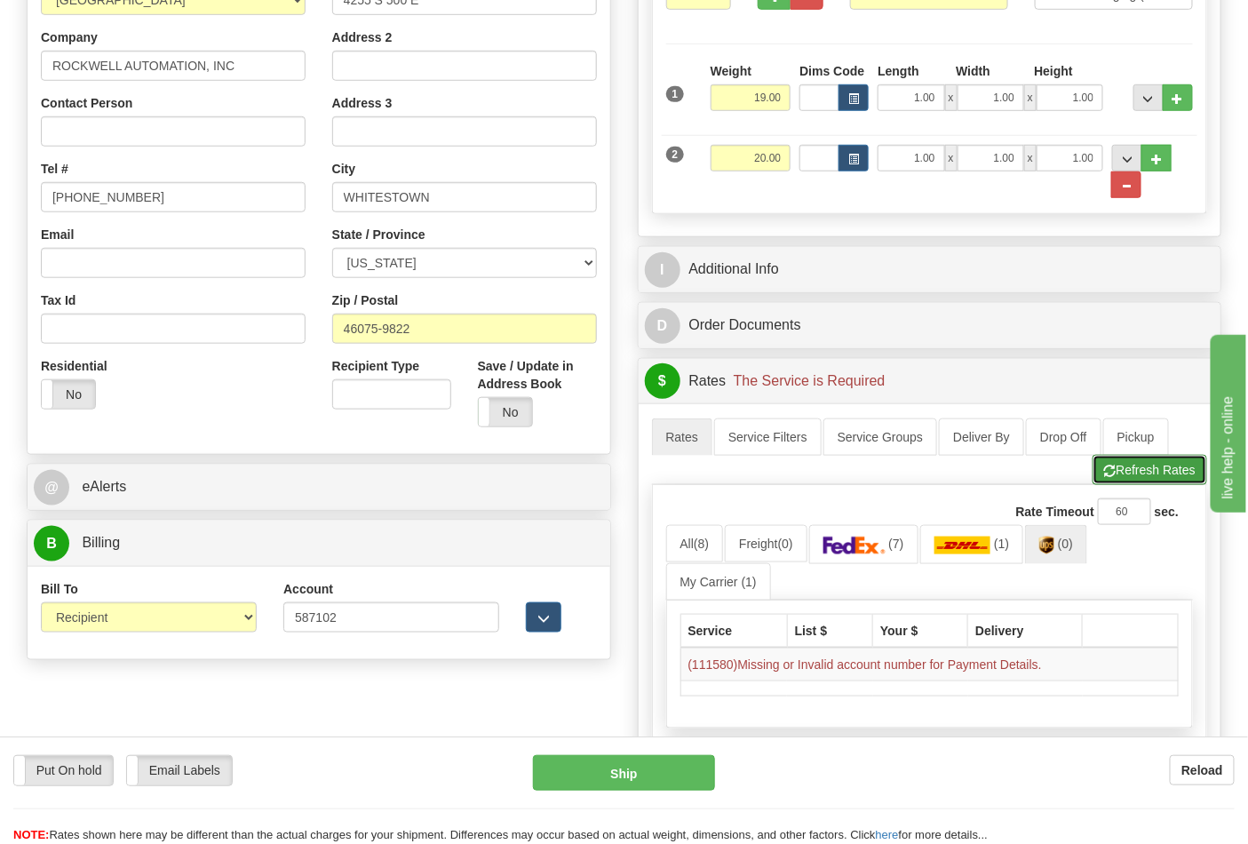
click at [1144, 458] on button "Refresh Rates" at bounding box center [1149, 470] width 115 height 30
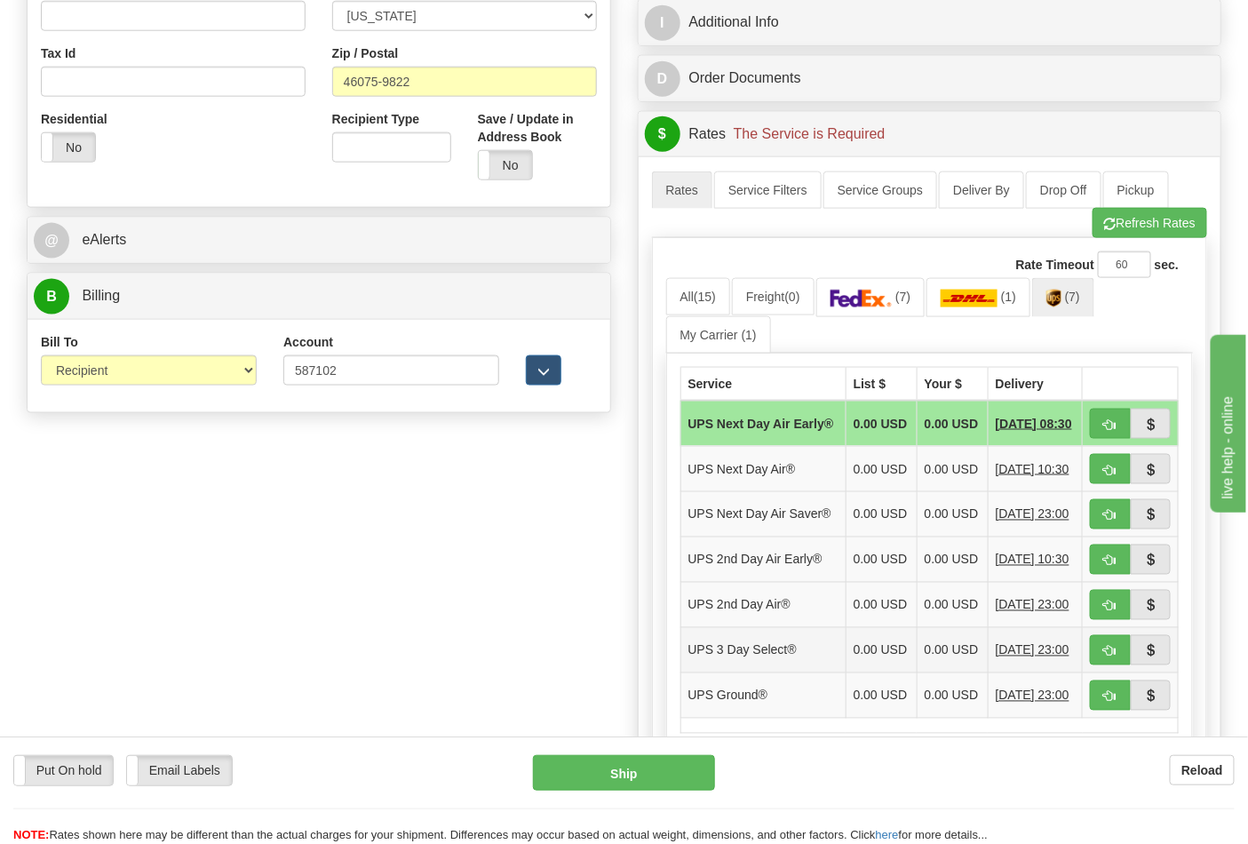
scroll to position [690, 0]
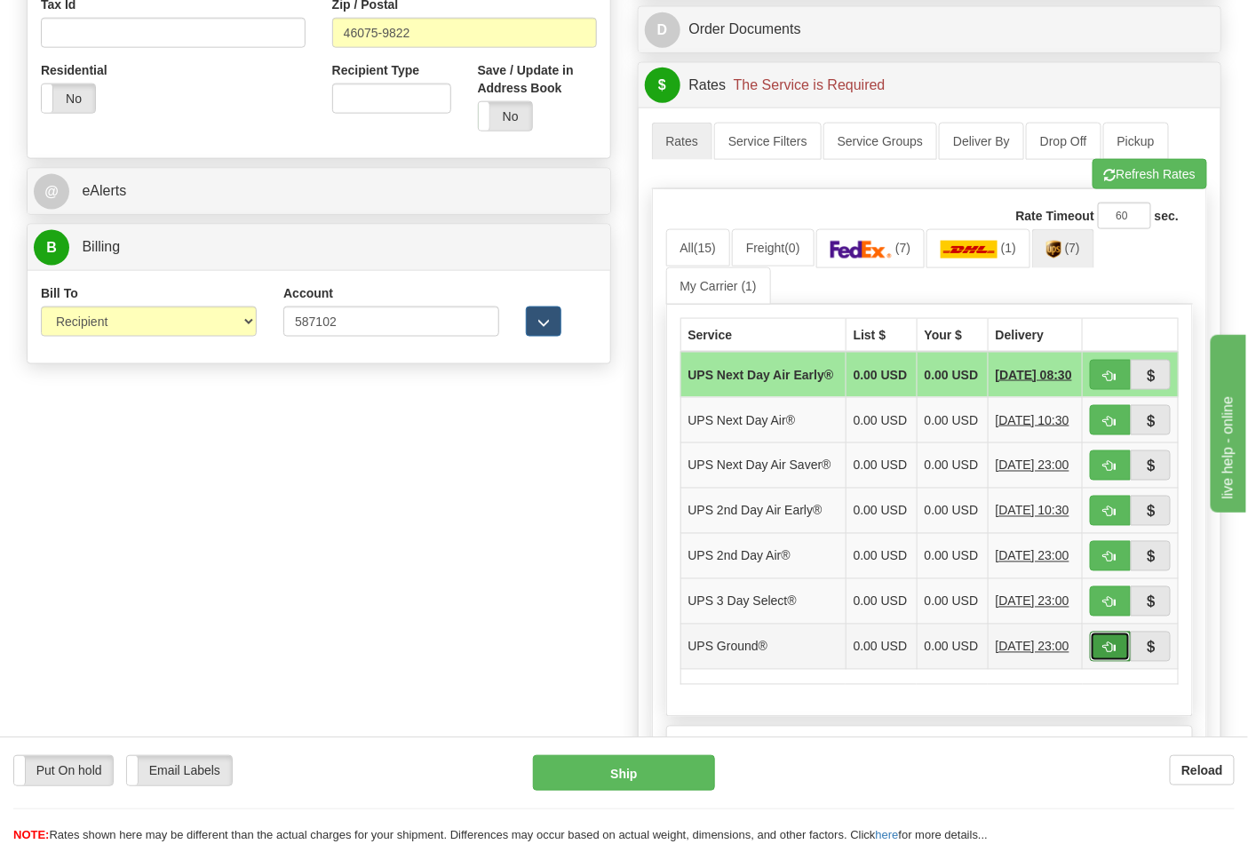
click at [1110, 654] on span "button" at bounding box center [1110, 648] width 12 height 12
type input "03"
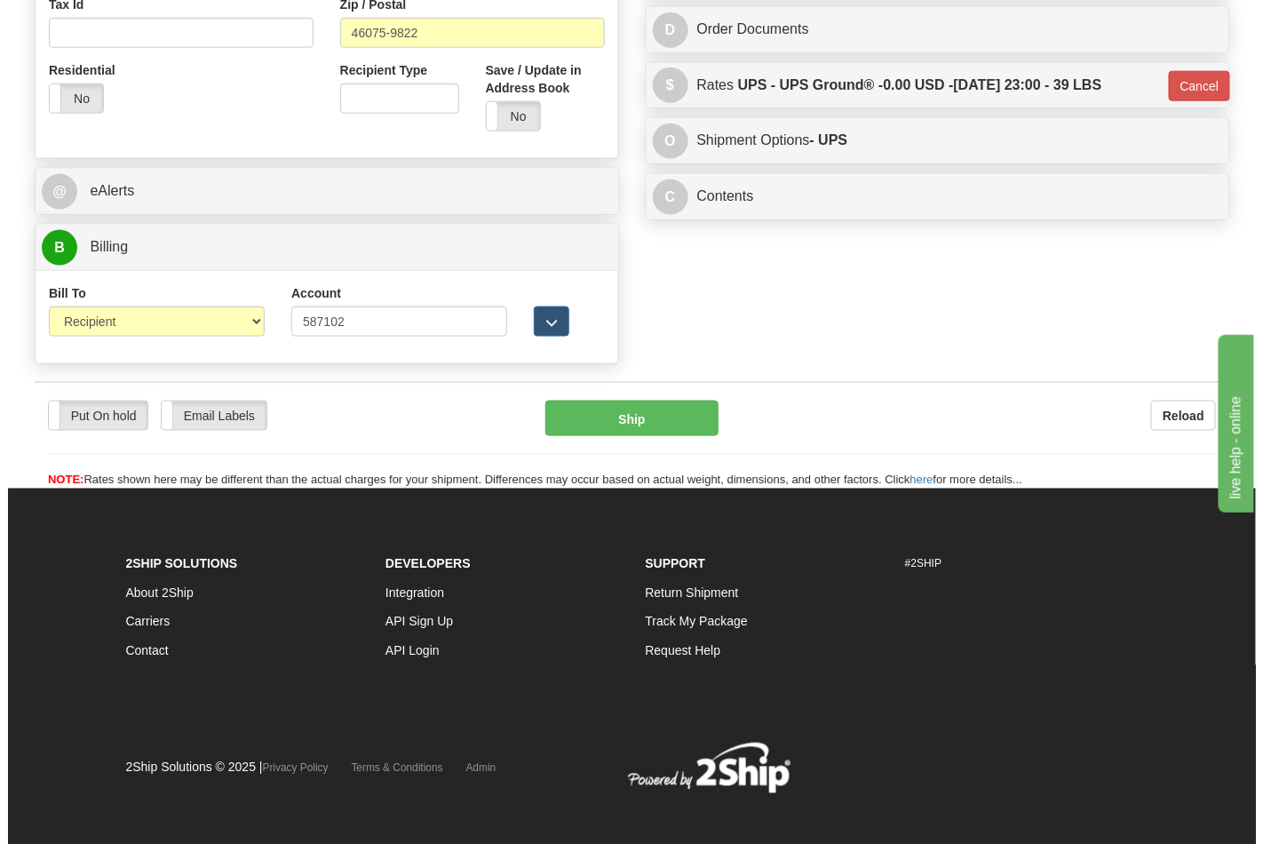
scroll to position [680, 0]
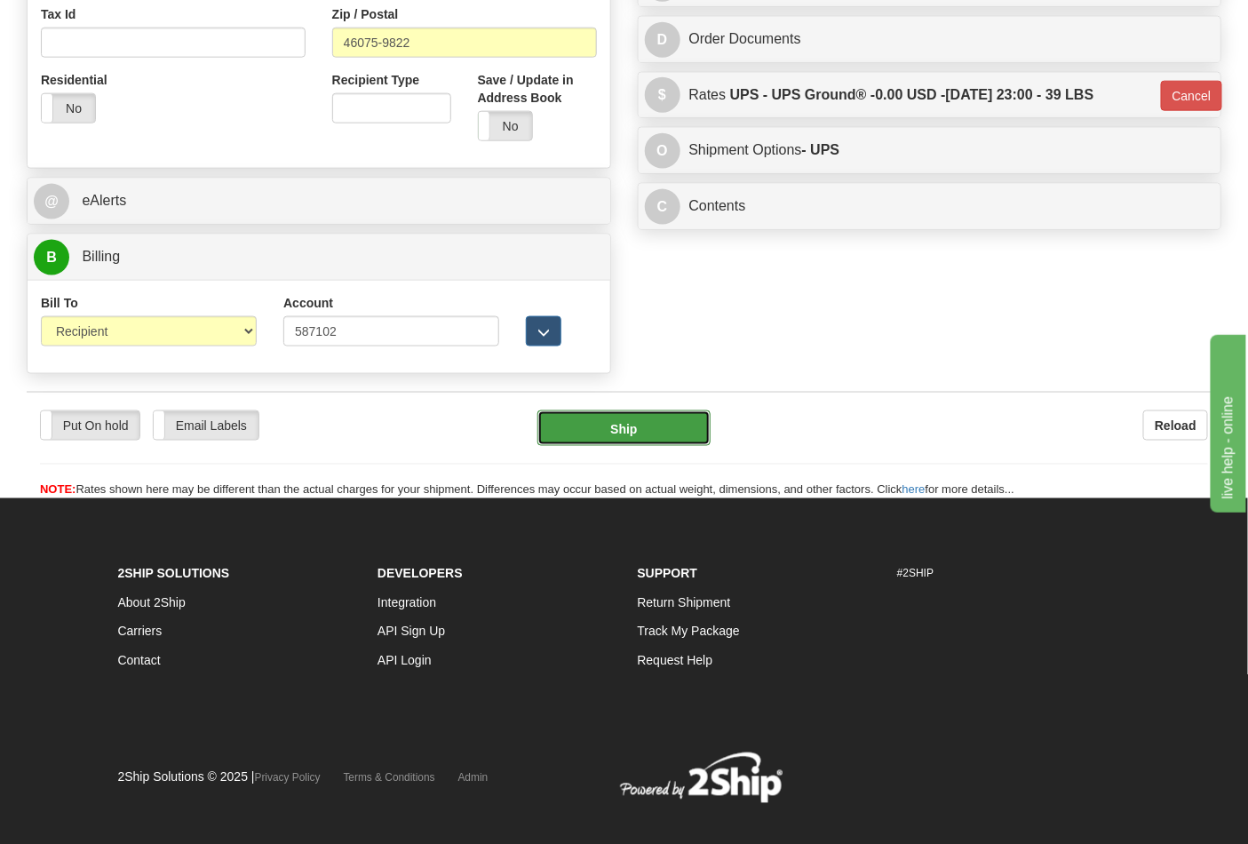
click at [644, 422] on button "Ship" at bounding box center [623, 428] width 172 height 36
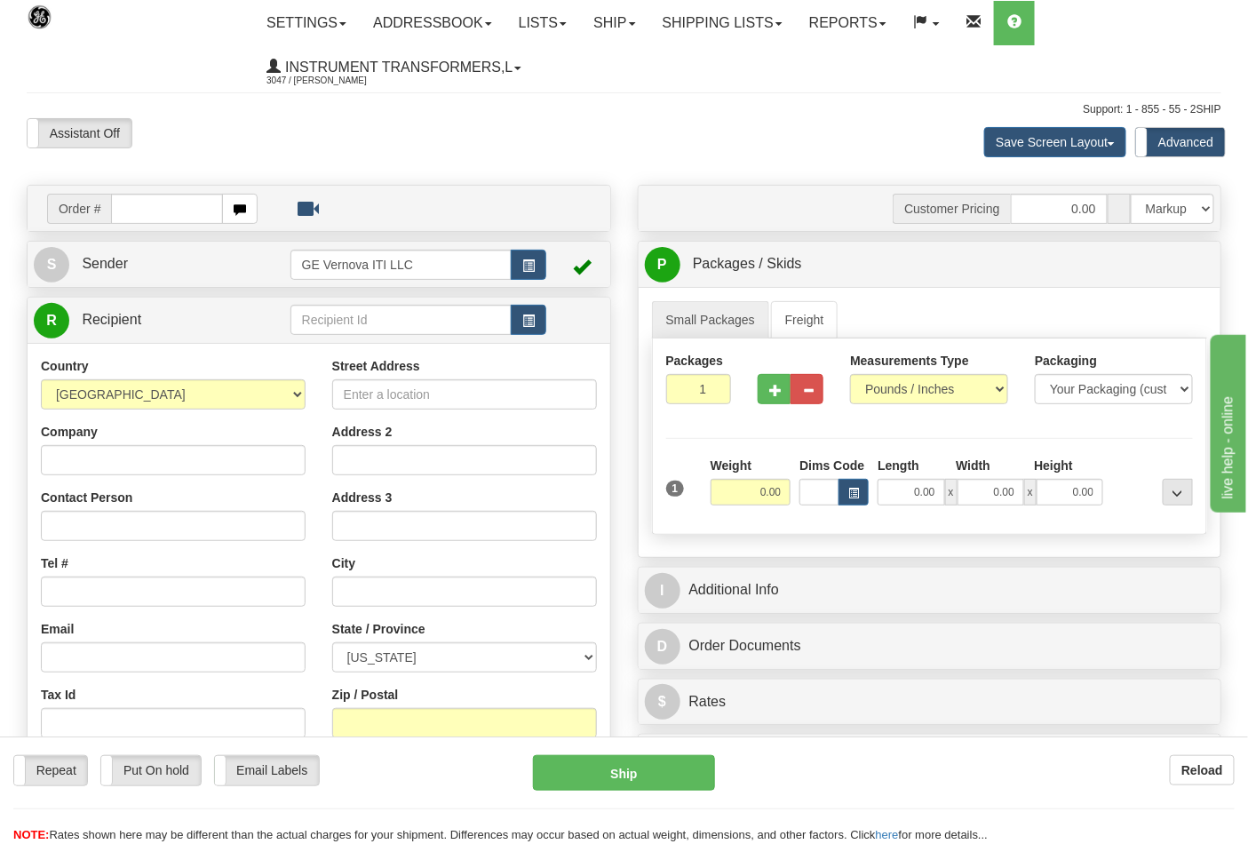
click at [133, 215] on input "text" at bounding box center [167, 209] width 112 height 30
type input "86707912"
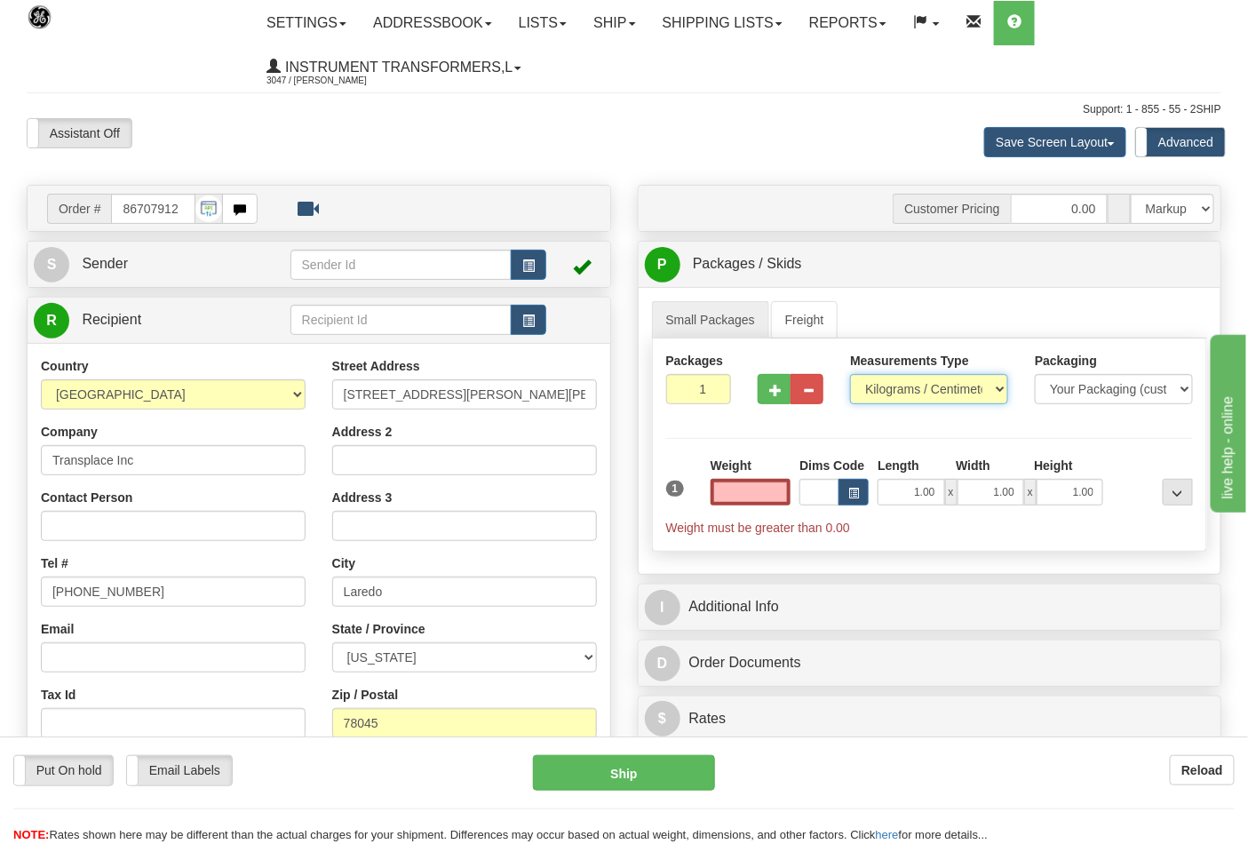
type input "0.00"
click at [941, 383] on select "Pounds / Inches Kilograms / Centimeters" at bounding box center [929, 389] width 158 height 30
select select "0"
click at [850, 375] on select "Pounds / Inches Kilograms / Centimeters" at bounding box center [929, 389] width 158 height 30
click at [746, 491] on input "0.00" at bounding box center [750, 492] width 81 height 27
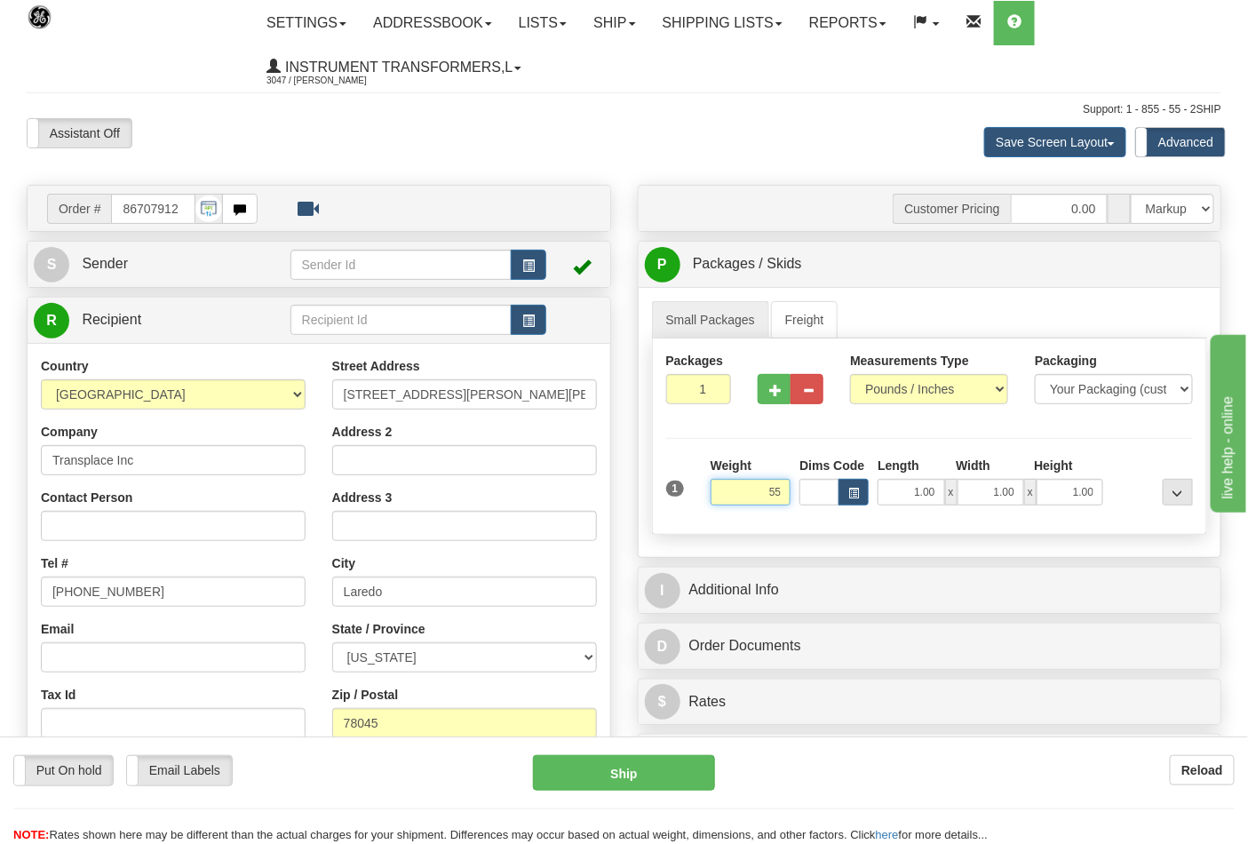
click button "Delete" at bounding box center [0, 0] width 0 height 0
type input "55.00"
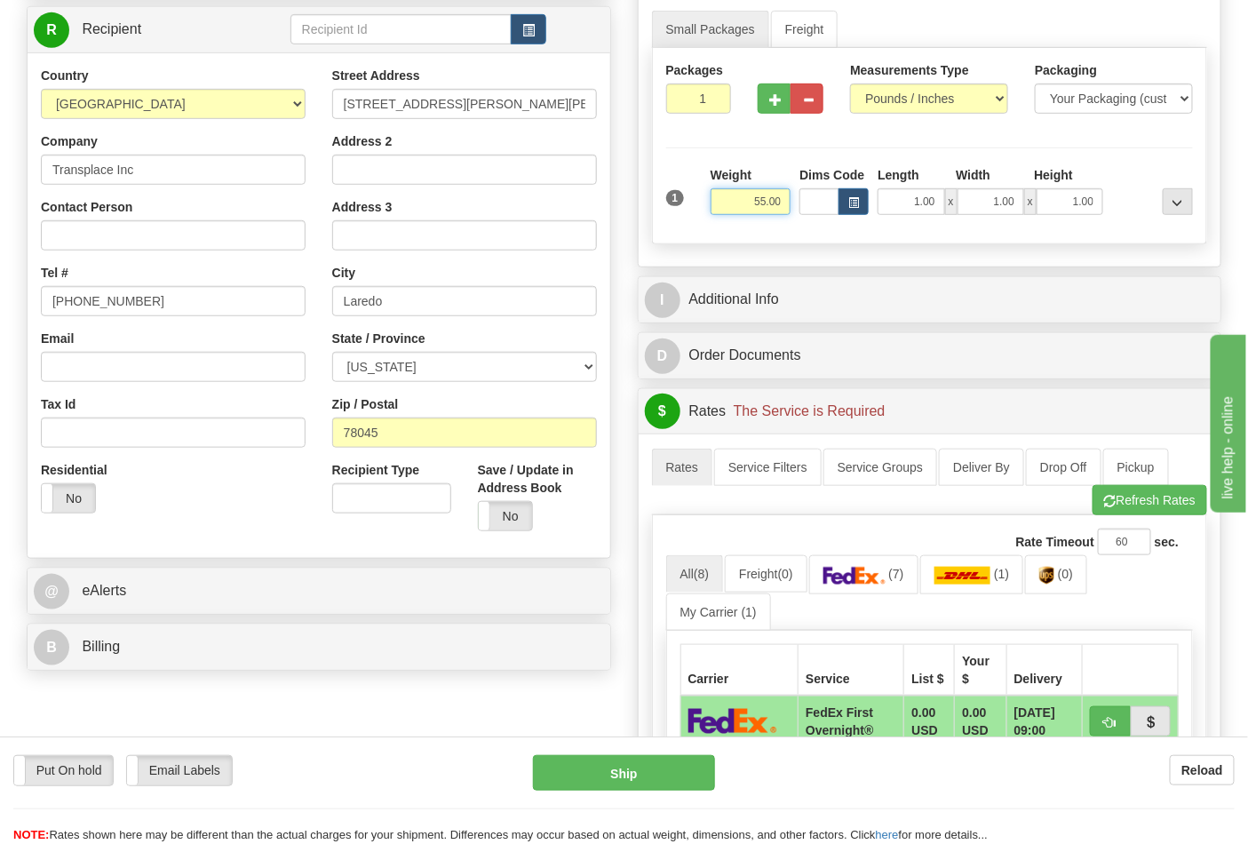
scroll to position [296, 0]
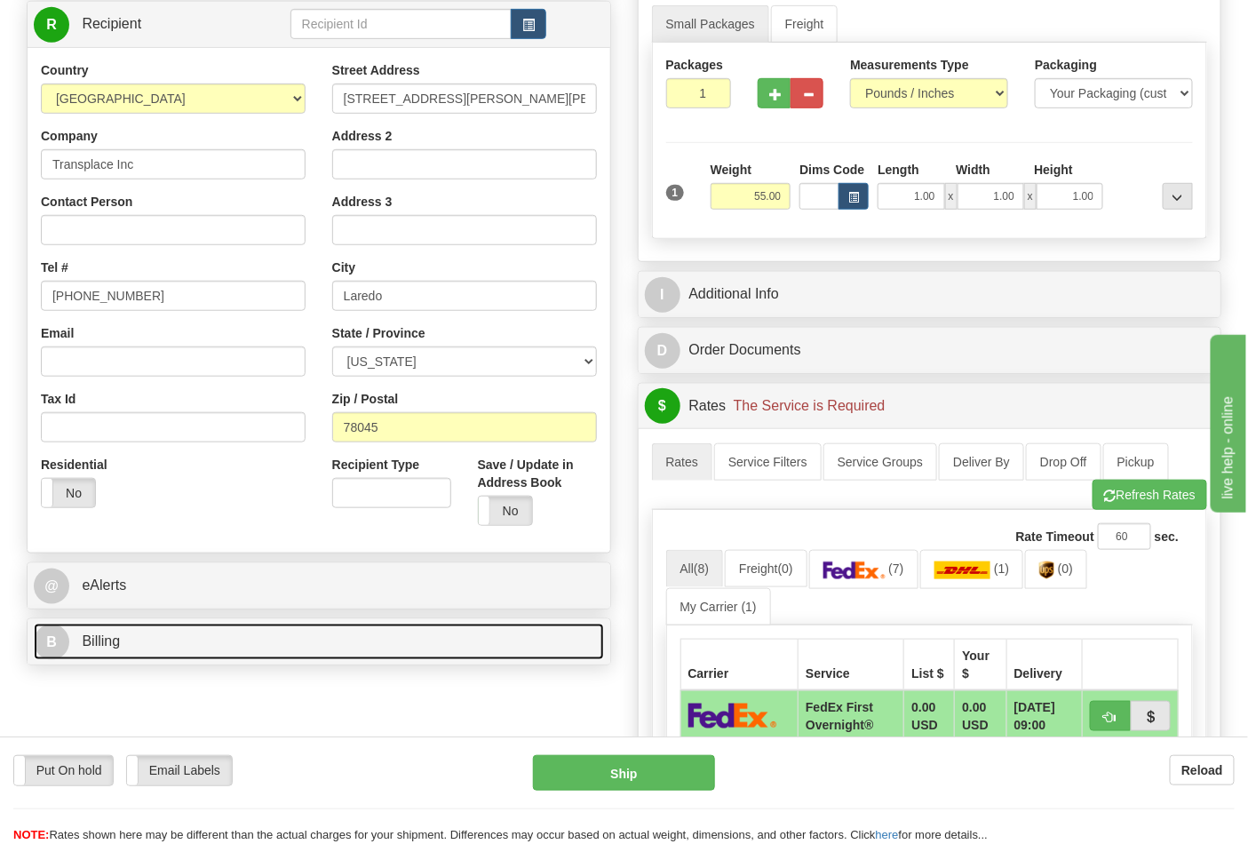
click at [186, 634] on link "B Billing" at bounding box center [319, 641] width 570 height 36
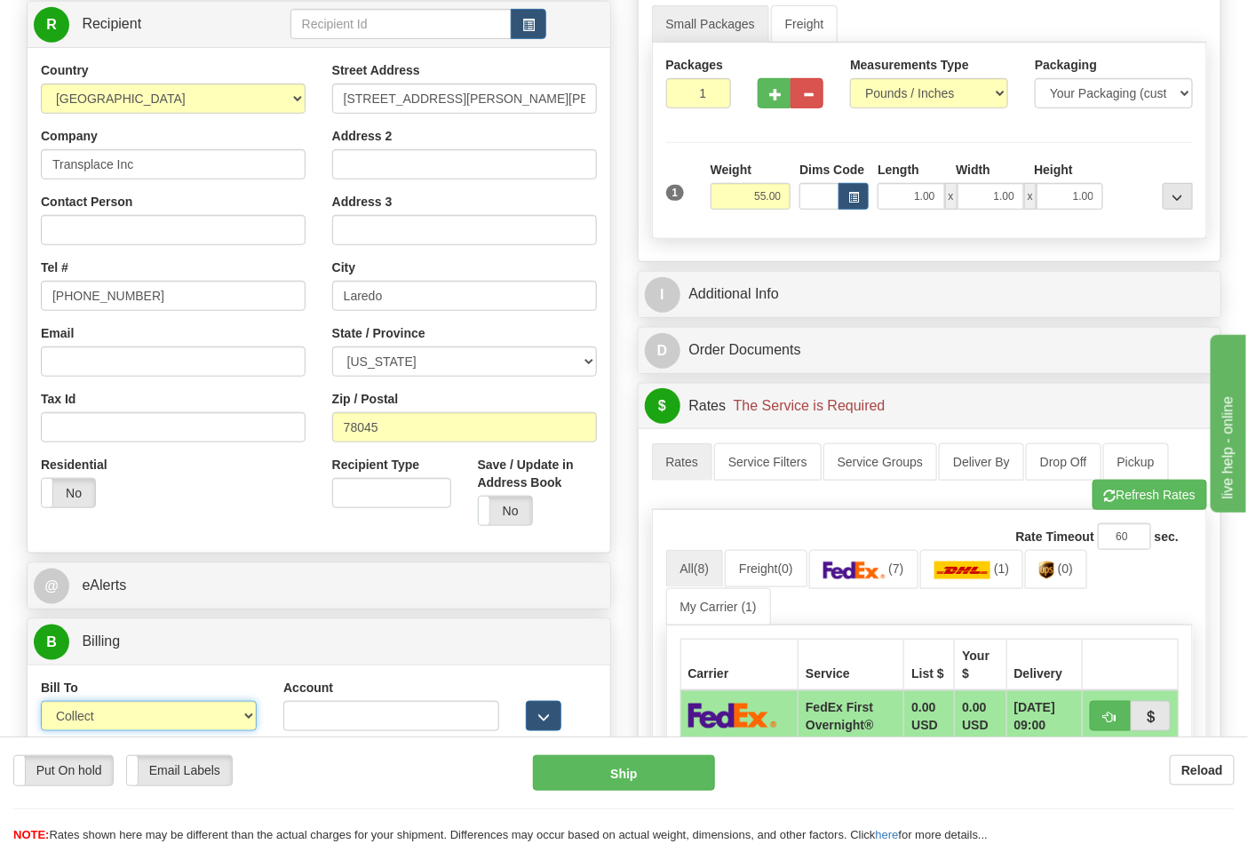
click at [195, 715] on select "Sender Recipient Third Party Collect" at bounding box center [149, 716] width 216 height 30
select select "2"
click at [41, 703] on select "Sender Recipient Third Party Collect" at bounding box center [149, 716] width 216 height 30
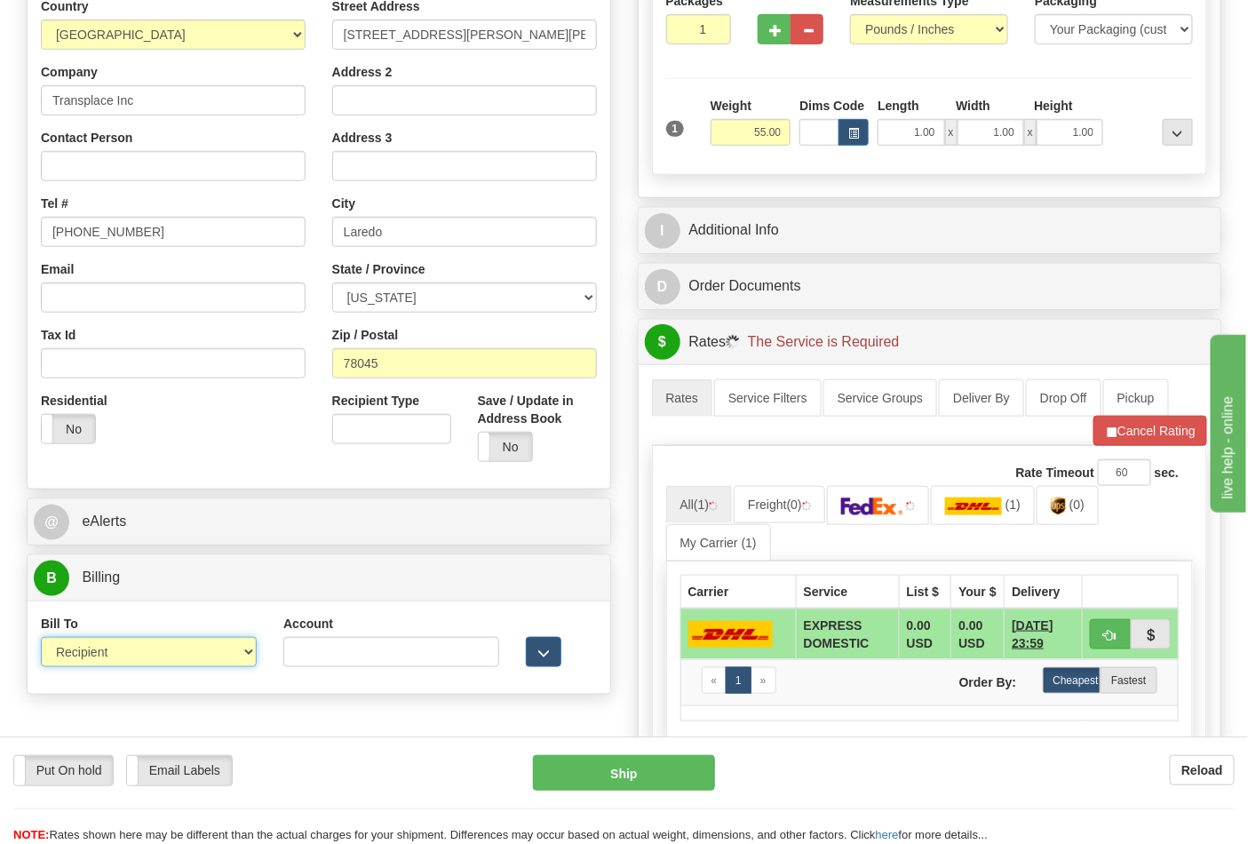
scroll to position [493, 0]
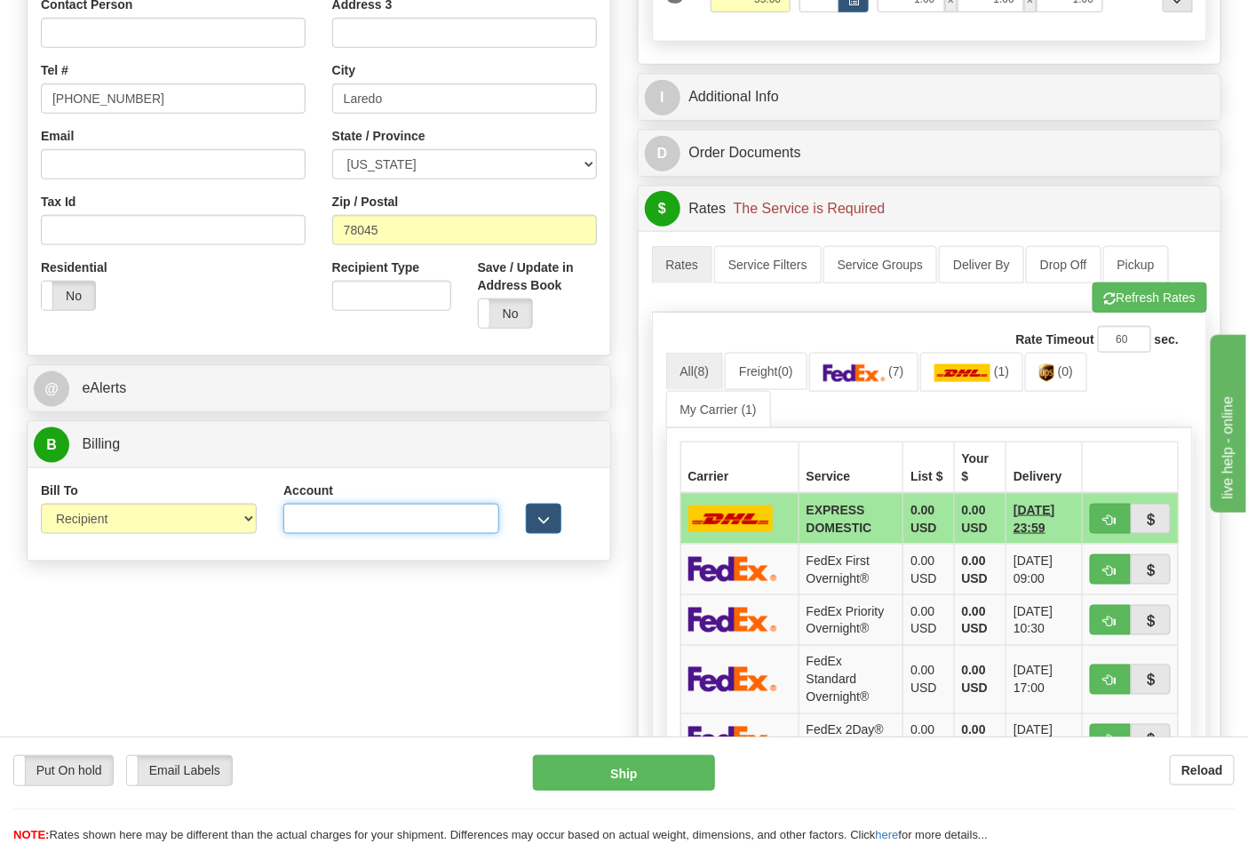
click at [361, 524] on input "Account" at bounding box center [391, 518] width 216 height 30
paste input "106052662"
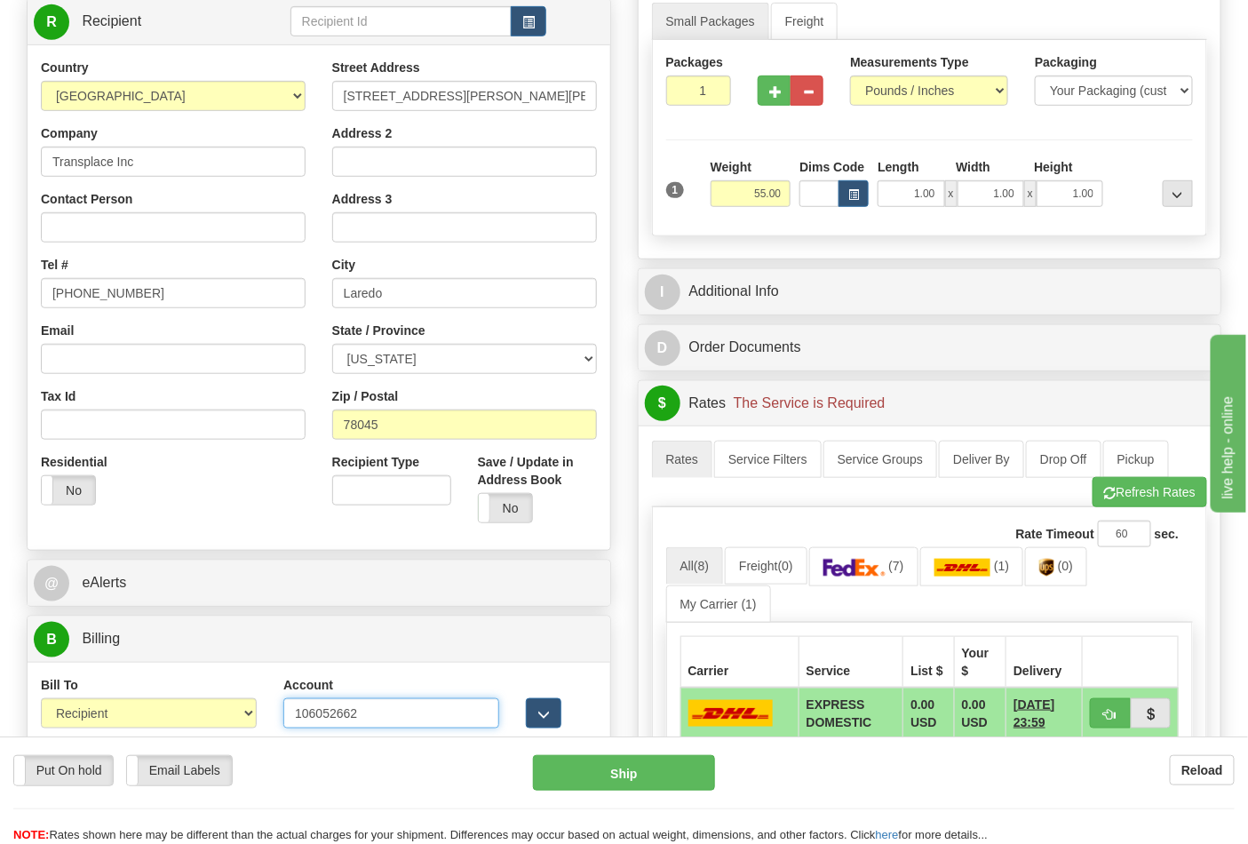
scroll to position [296, 0]
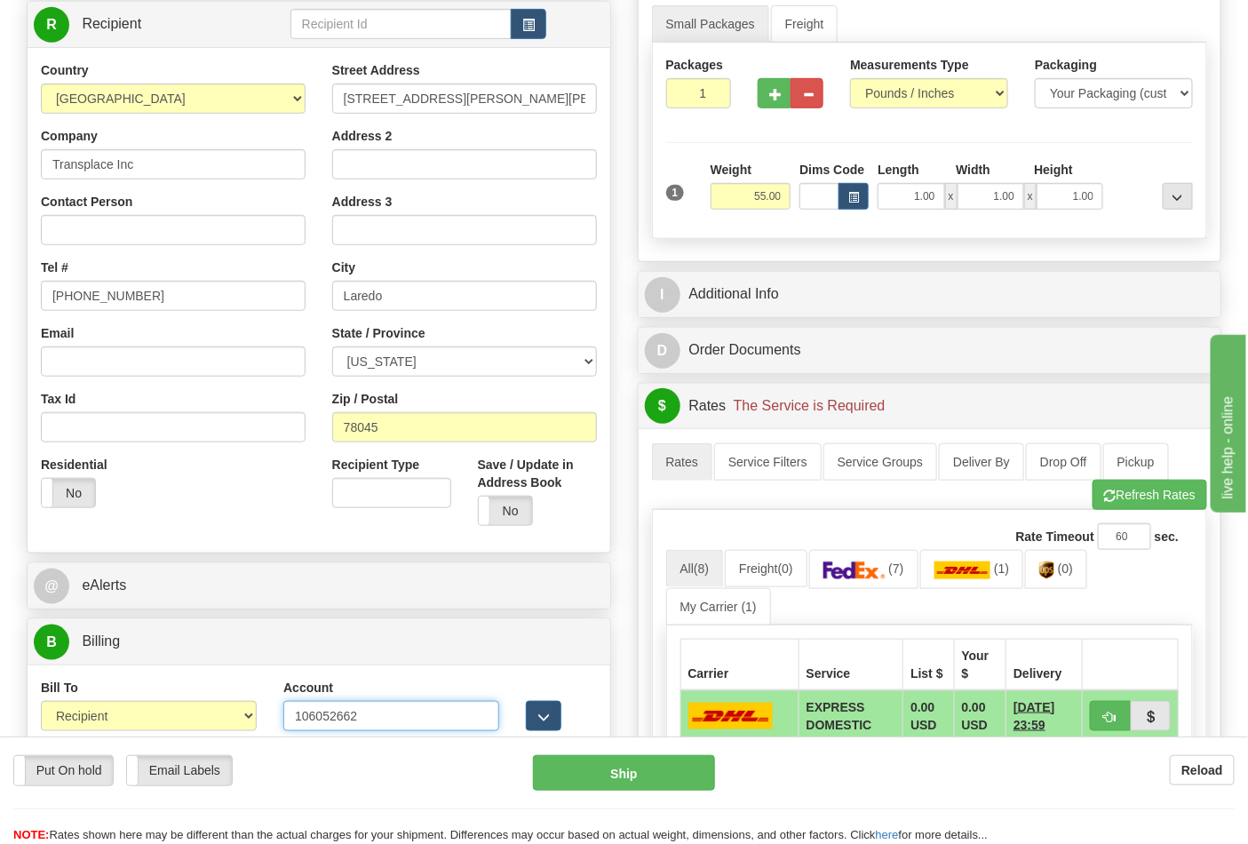
type input "106052662"
click at [897, 579] on link "(7)" at bounding box center [863, 569] width 109 height 38
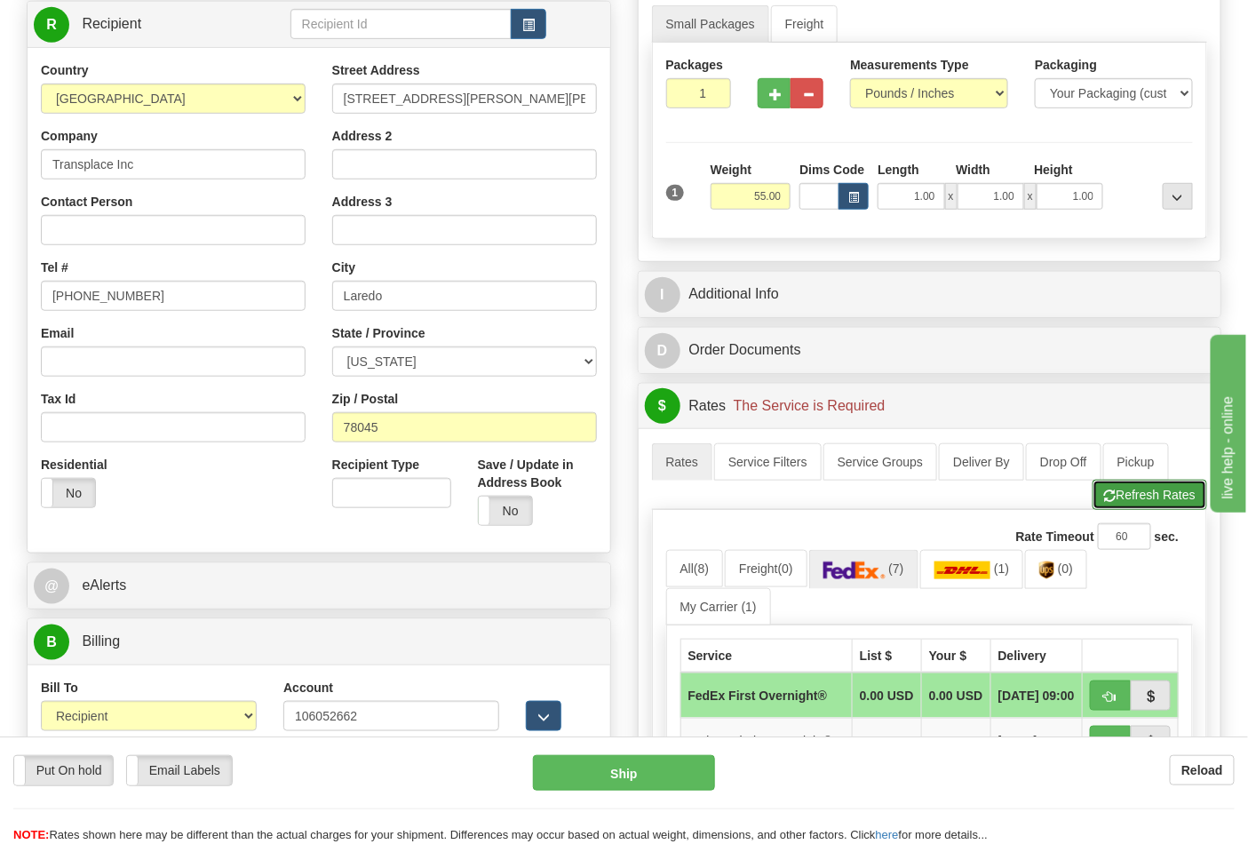
click at [1151, 503] on button "Refresh Rates" at bounding box center [1149, 495] width 115 height 30
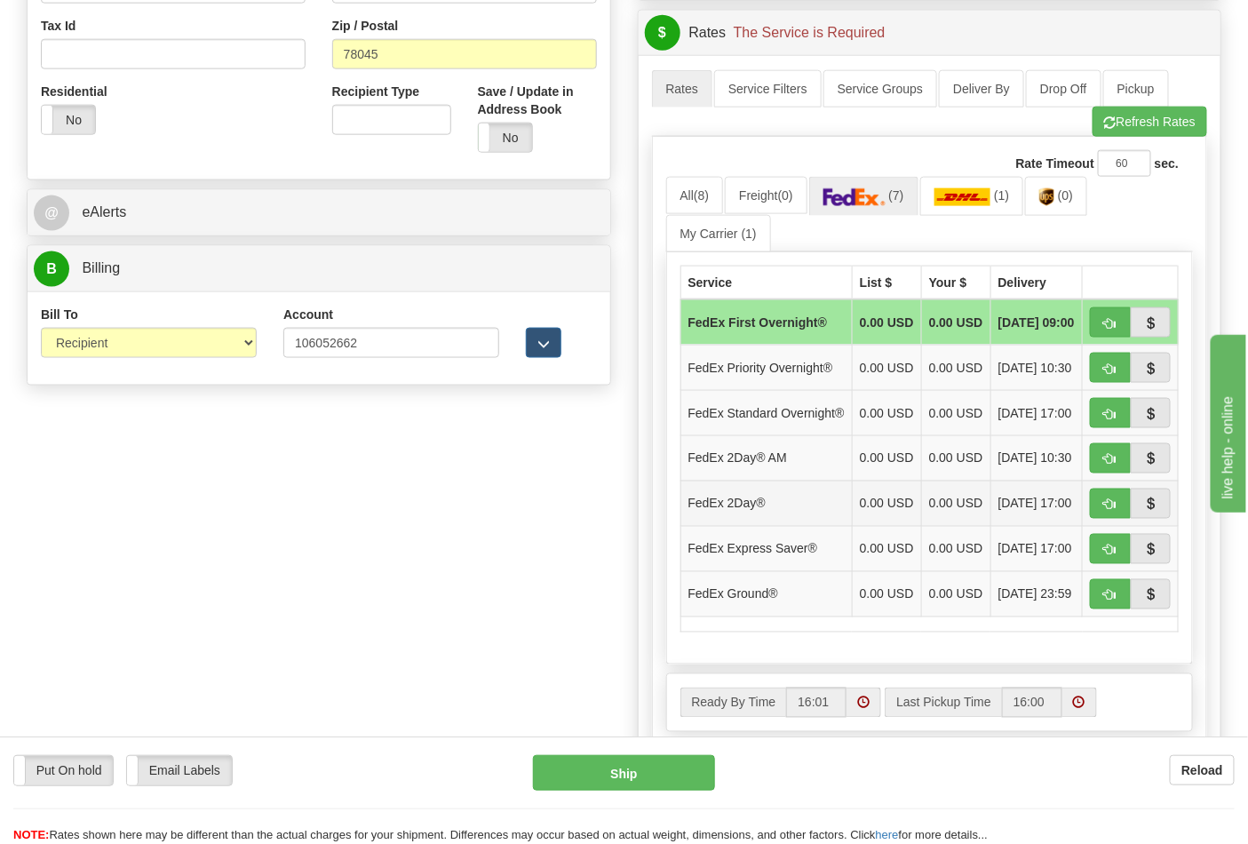
scroll to position [690, 0]
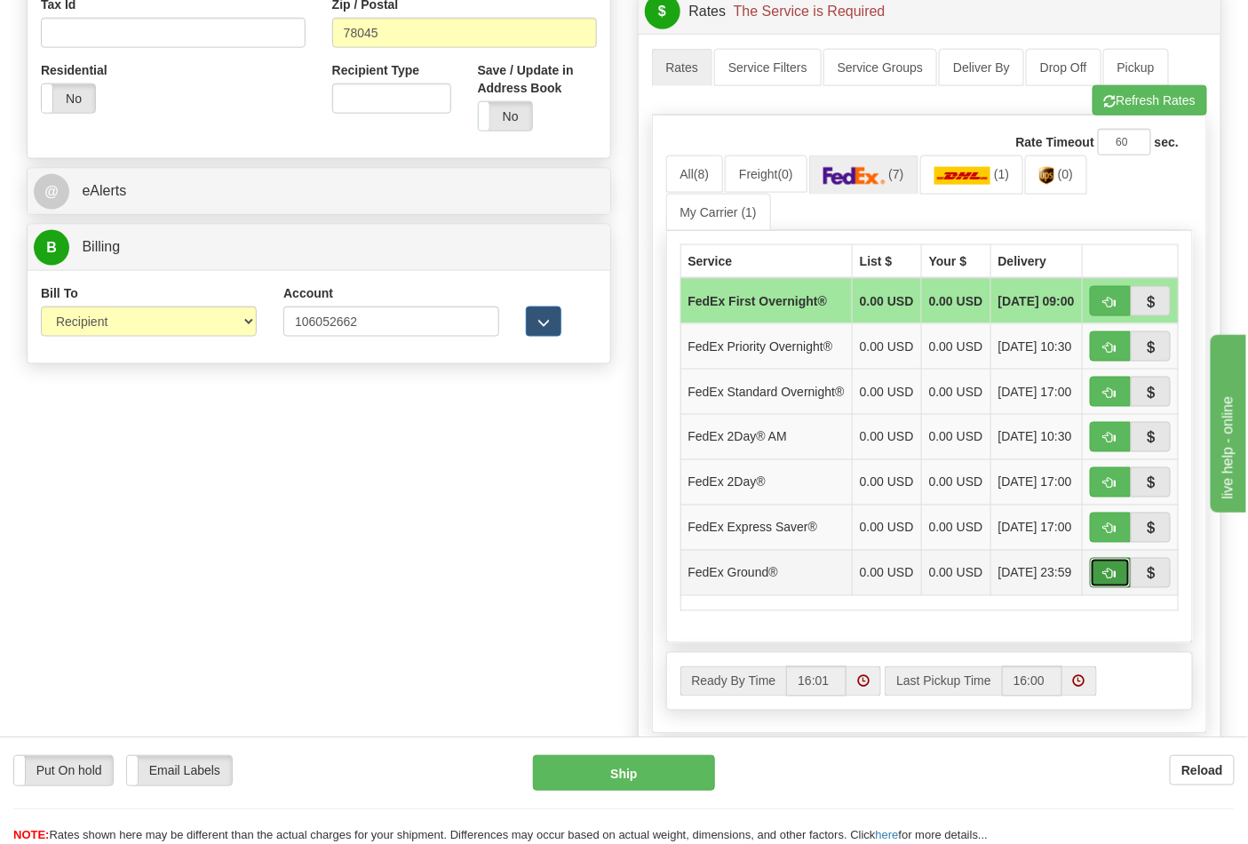
click at [1107, 580] on span "button" at bounding box center [1110, 574] width 12 height 12
type input "92"
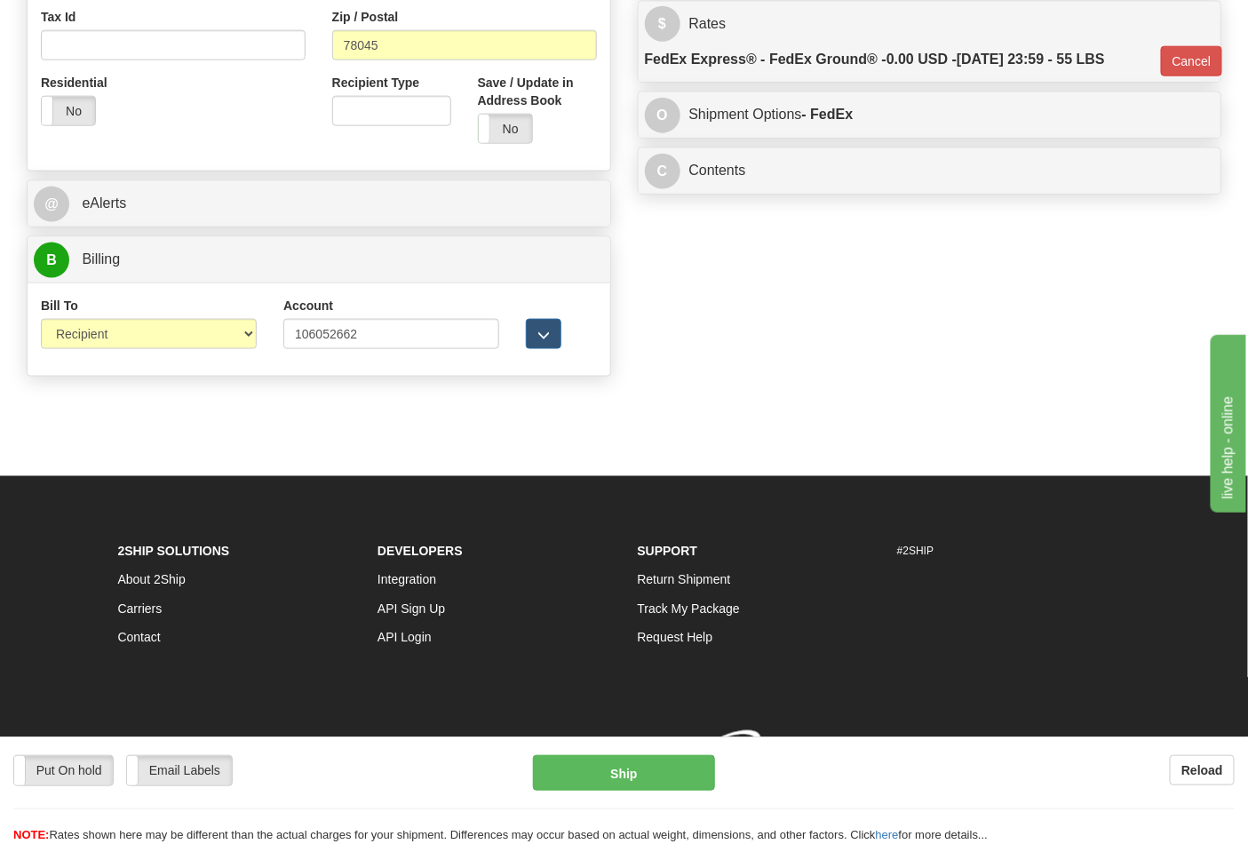
scroll to position [680, 0]
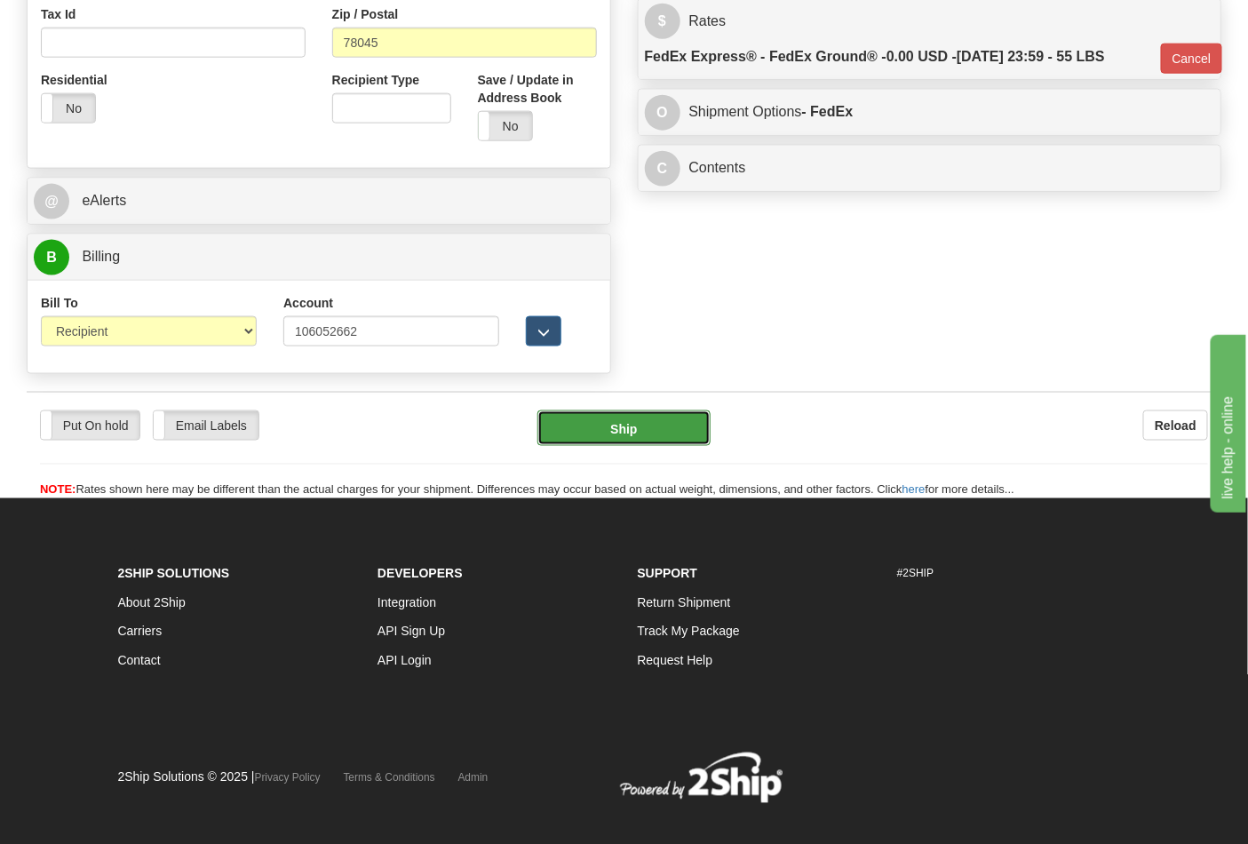
click at [672, 441] on button "Ship" at bounding box center [623, 428] width 172 height 36
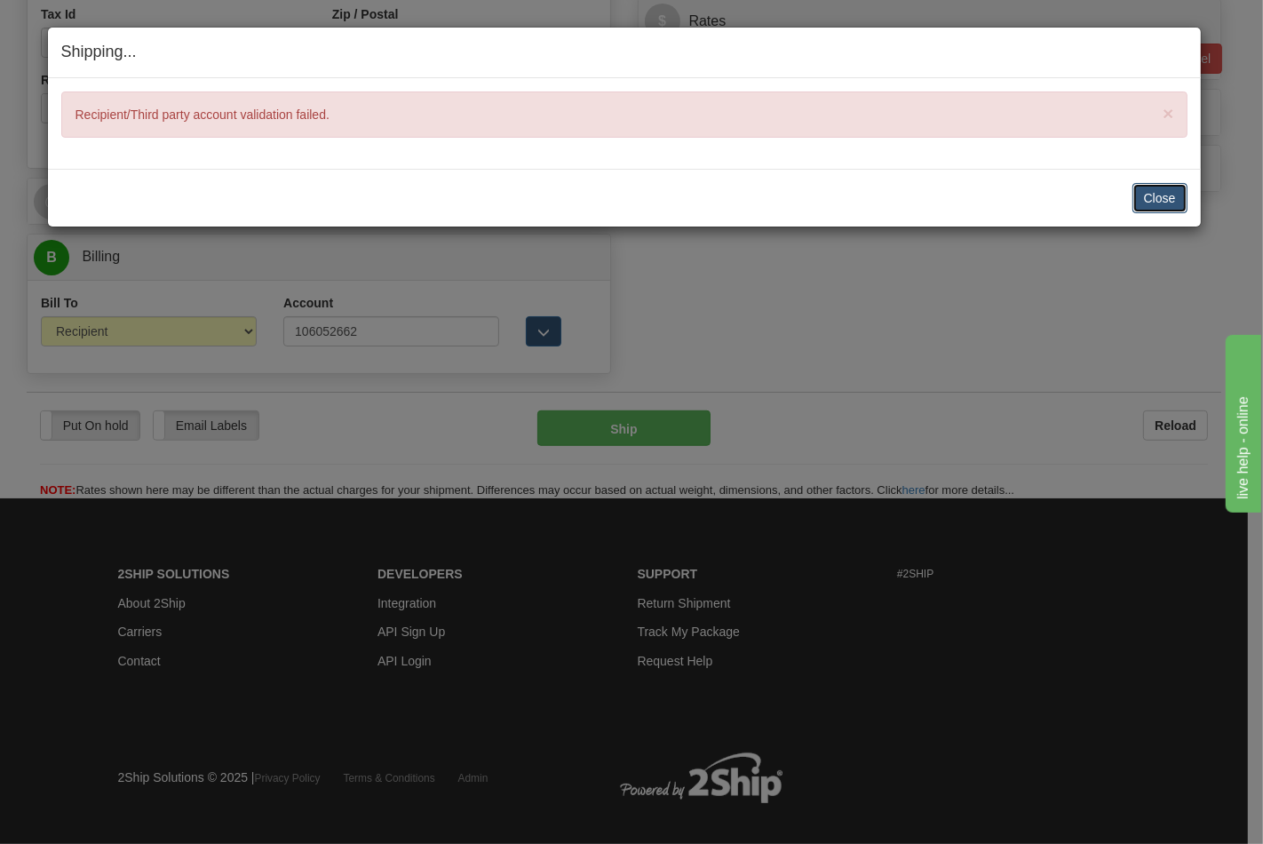
click at [1155, 202] on button "Close" at bounding box center [1159, 198] width 55 height 30
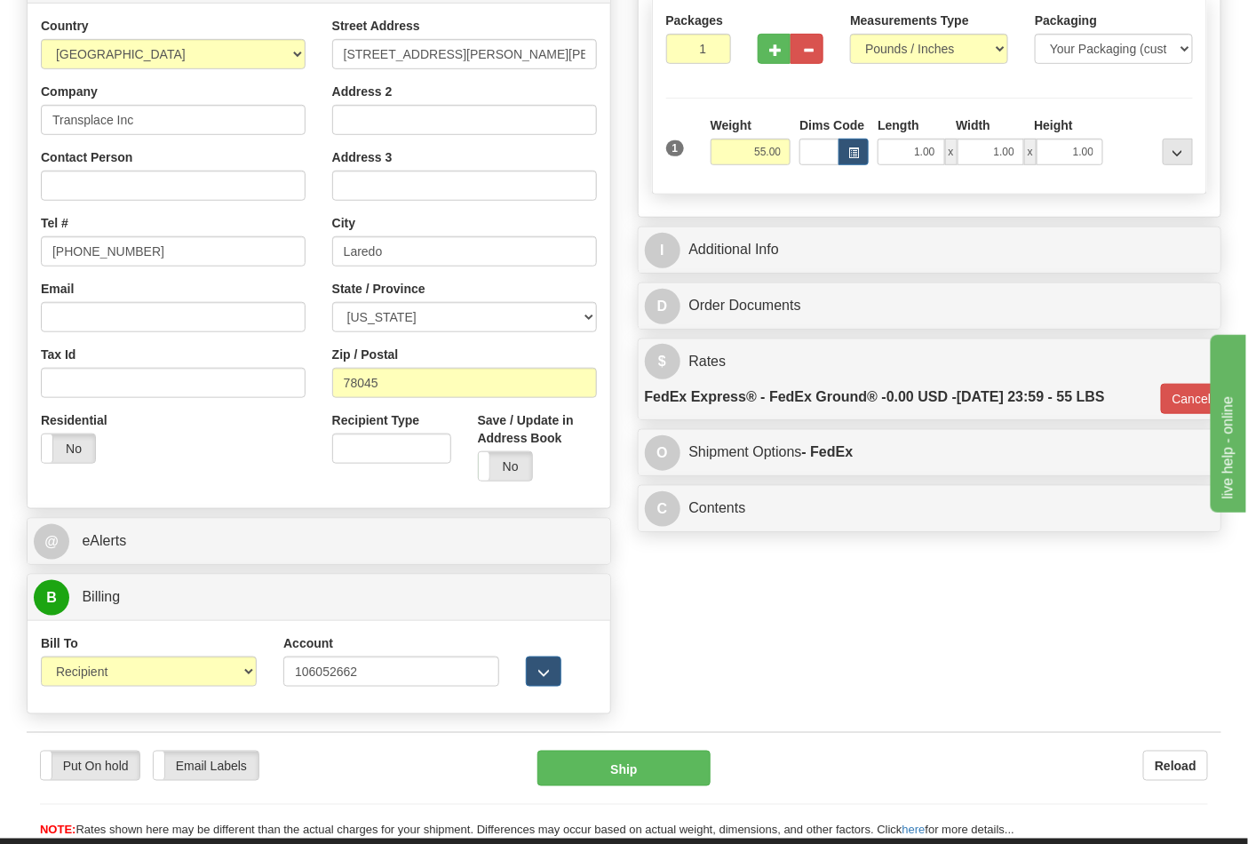
scroll to position [384, 0]
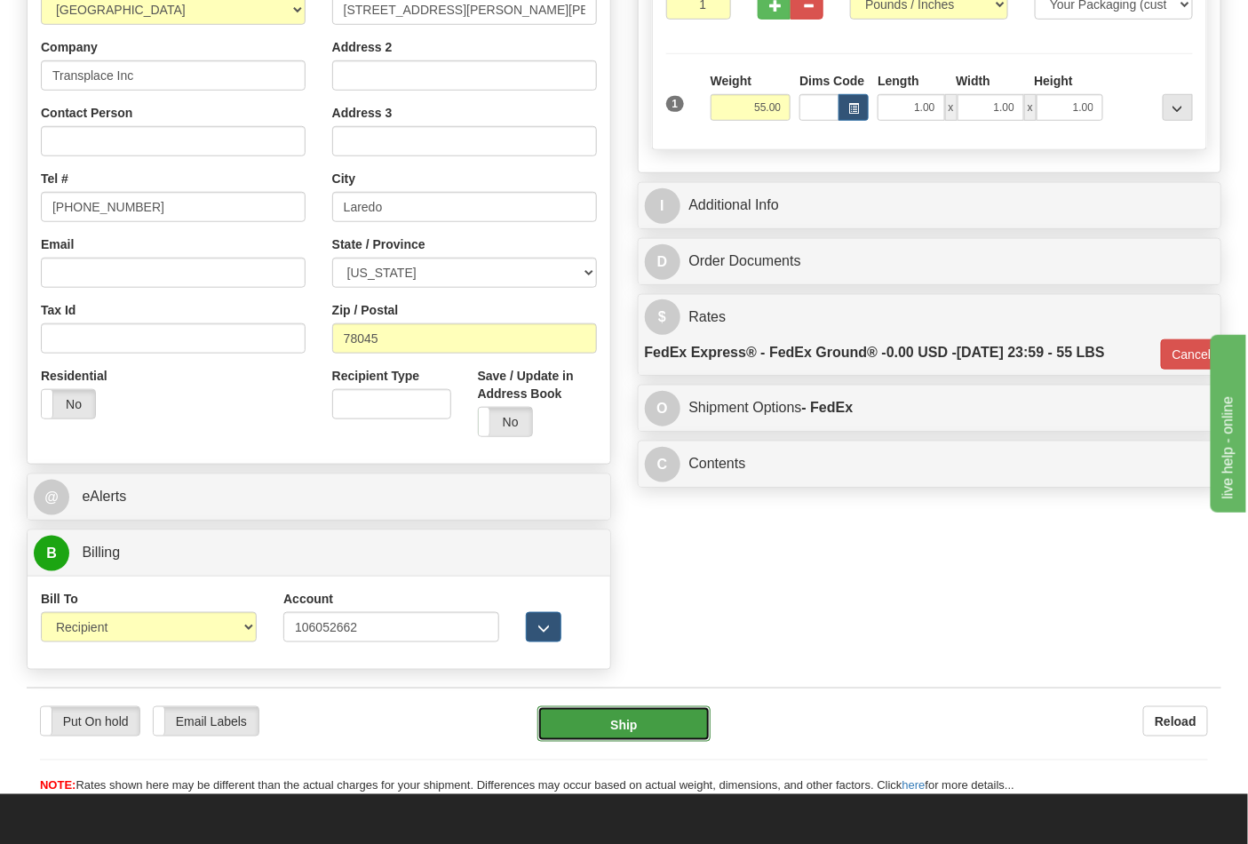
click at [625, 714] on button "Ship" at bounding box center [623, 724] width 172 height 36
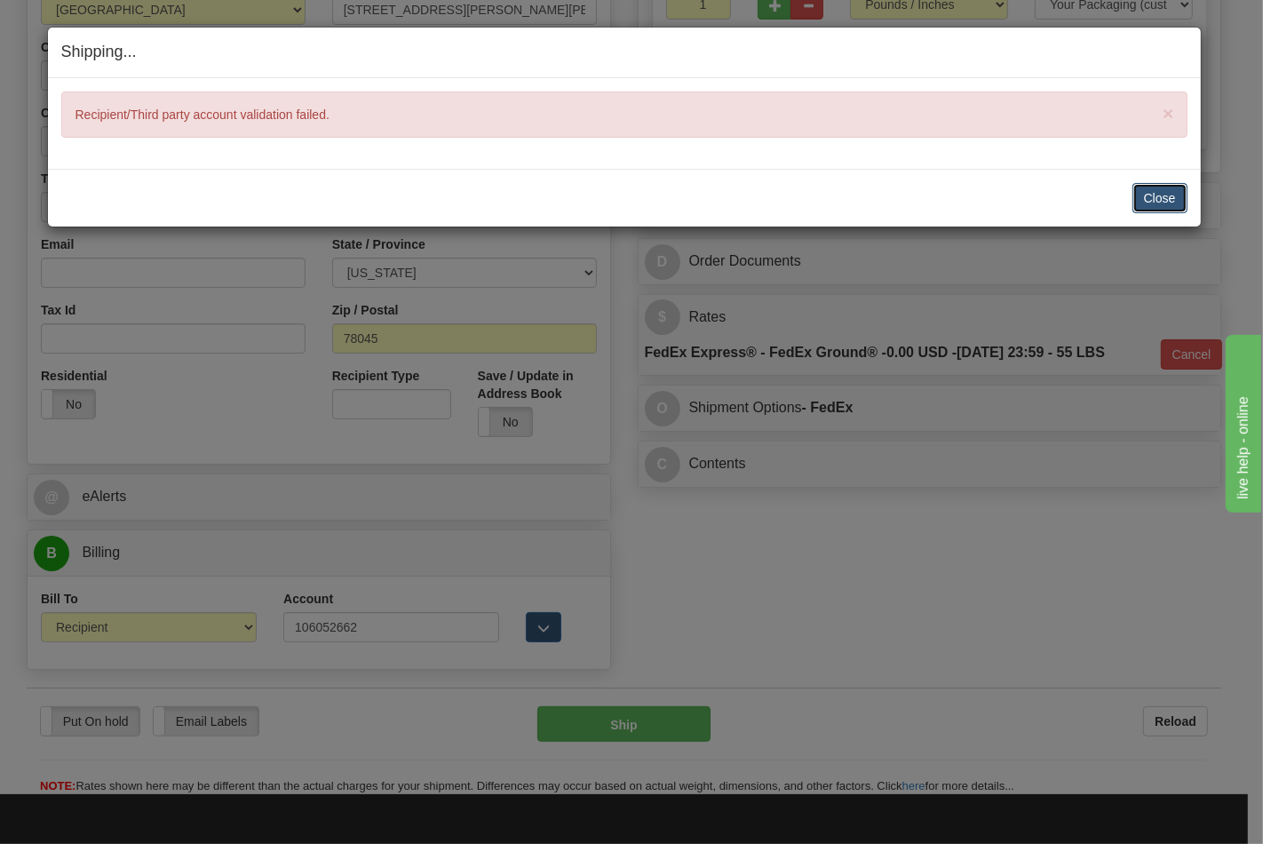
drag, startPoint x: 1154, startPoint y: 190, endPoint x: 1053, endPoint y: 258, distance: 121.7
click at [1154, 191] on button "Close" at bounding box center [1159, 198] width 55 height 30
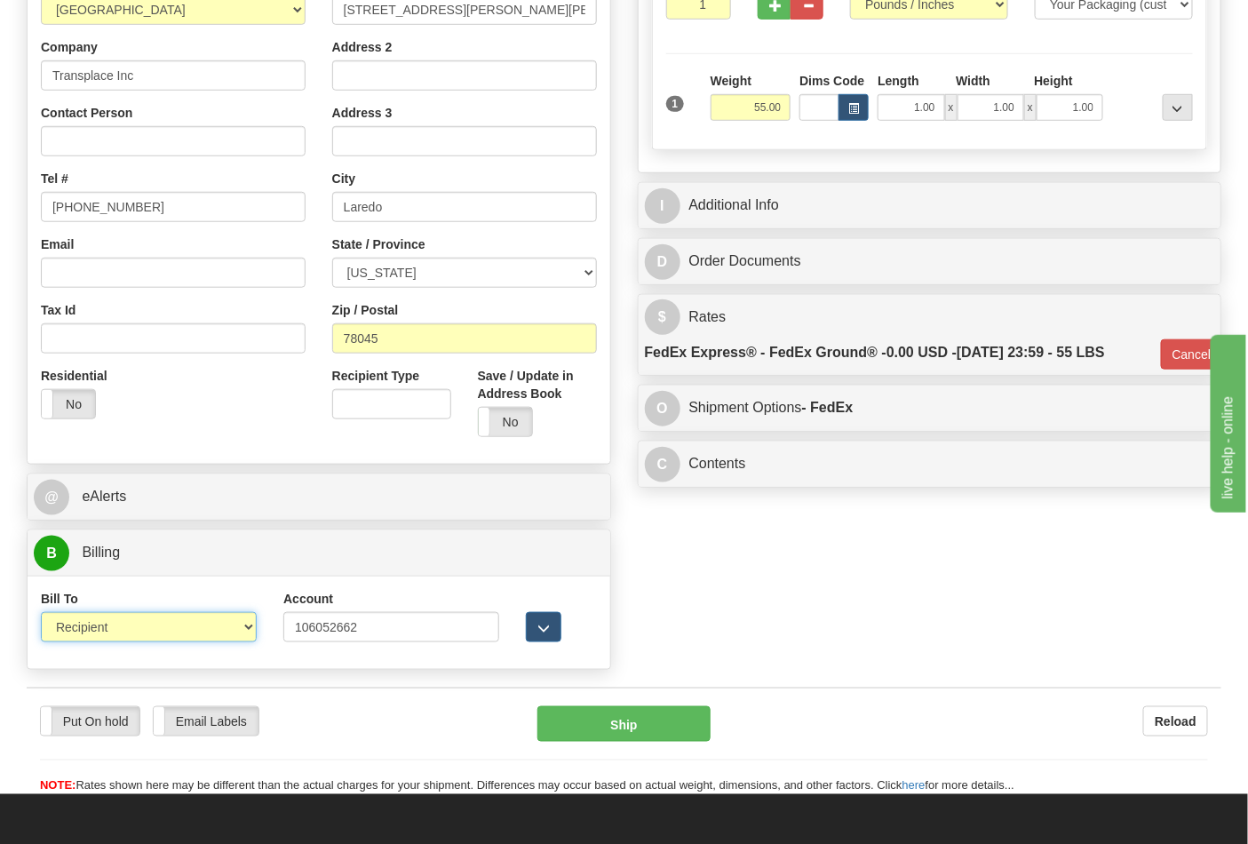
click at [189, 620] on select "Sender Recipient Third Party Collect" at bounding box center [149, 627] width 216 height 30
select select "4"
click at [41, 614] on select "Sender Recipient Third Party Collect" at bounding box center [149, 627] width 216 height 30
type input "92"
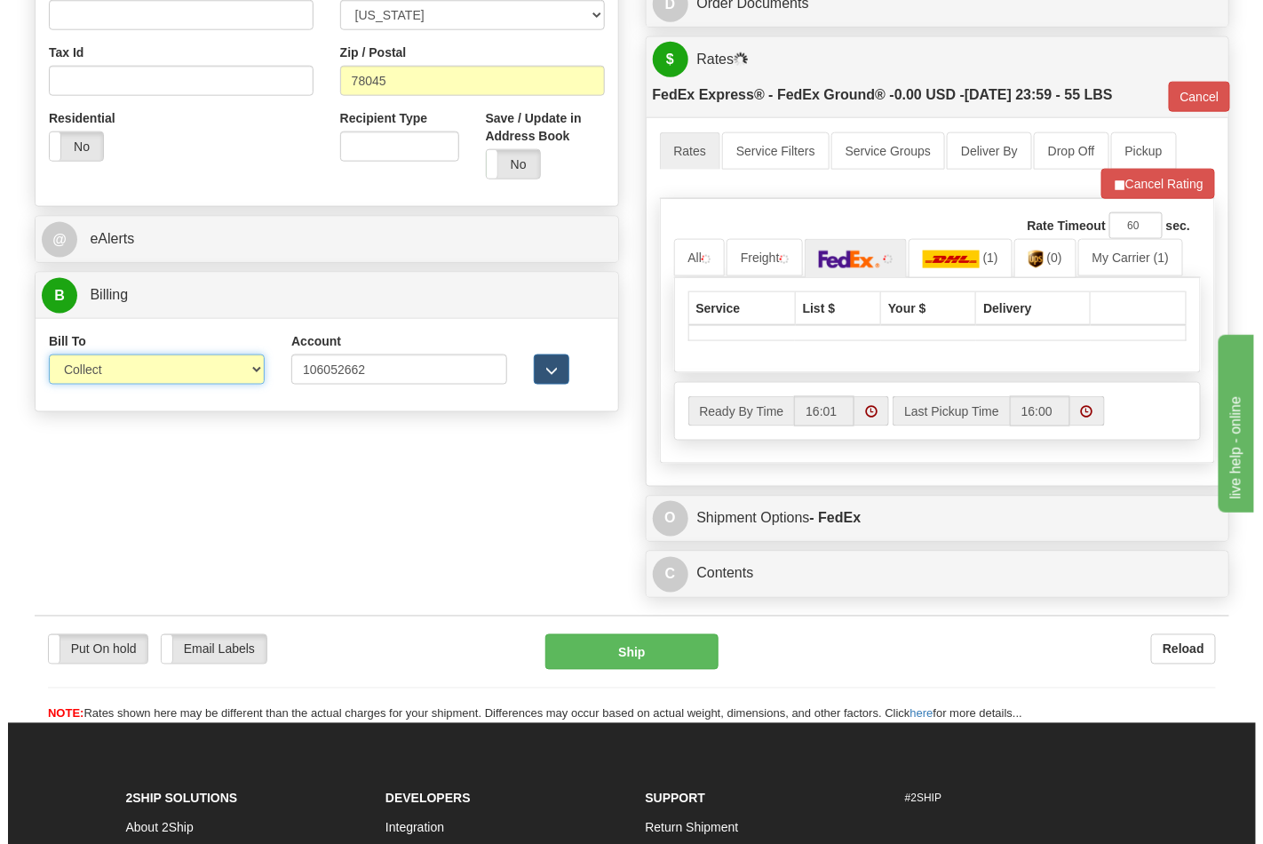
scroll to position [680, 0]
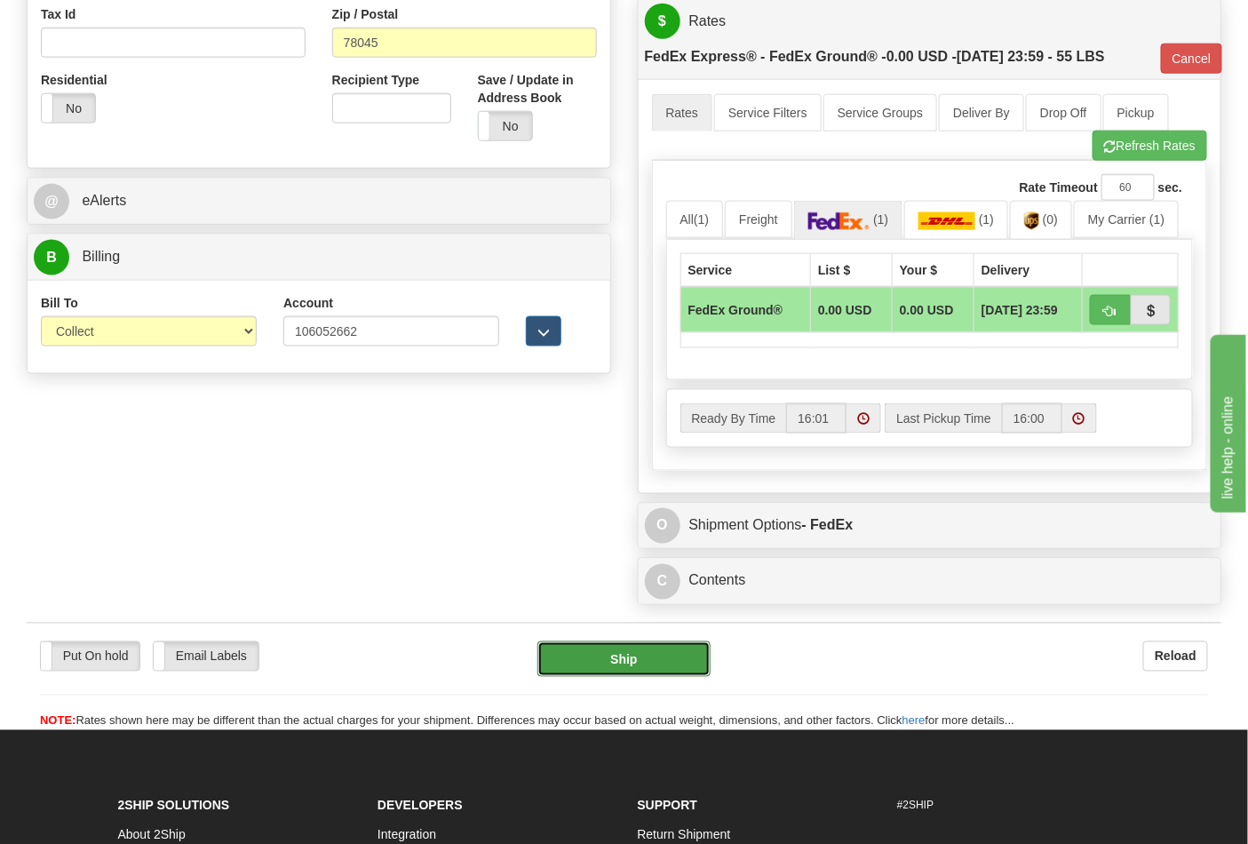
click at [655, 659] on button "Ship" at bounding box center [623, 659] width 172 height 36
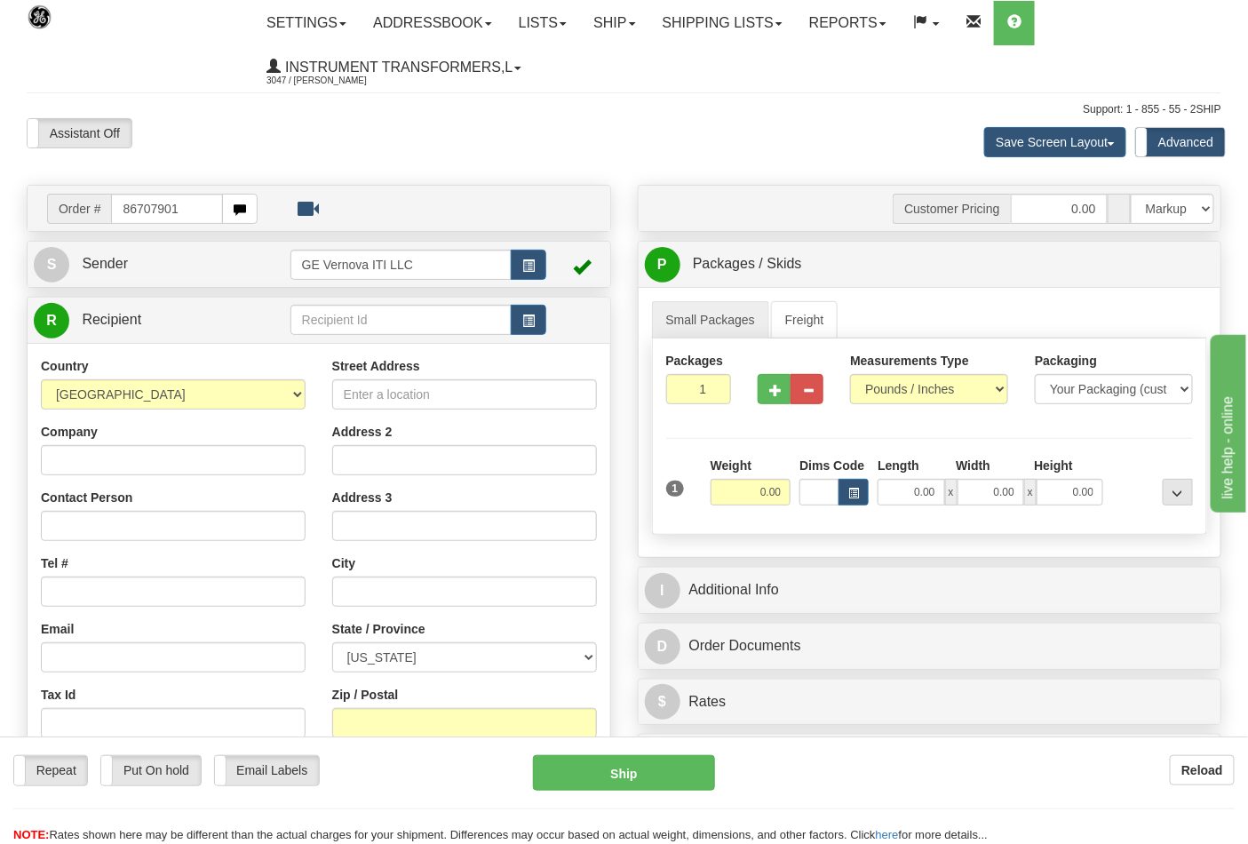
type input "86707901"
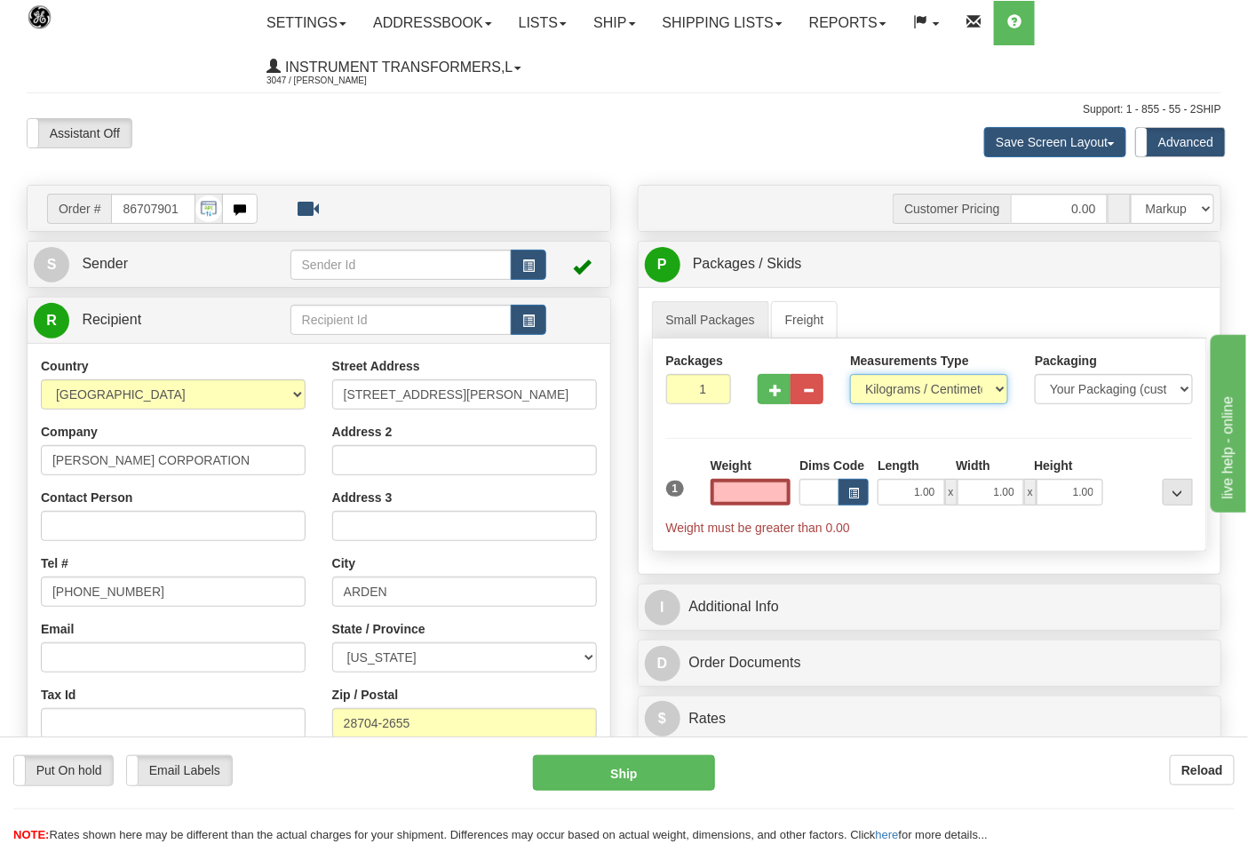
type input "0.00"
drag, startPoint x: 917, startPoint y: 386, endPoint x: 906, endPoint y: 400, distance: 18.3
click at [917, 386] on select "Pounds / Inches Kilograms / Centimeters" at bounding box center [929, 389] width 158 height 30
select select "0"
click at [850, 375] on select "Pounds / Inches Kilograms / Centimeters" at bounding box center [929, 389] width 158 height 30
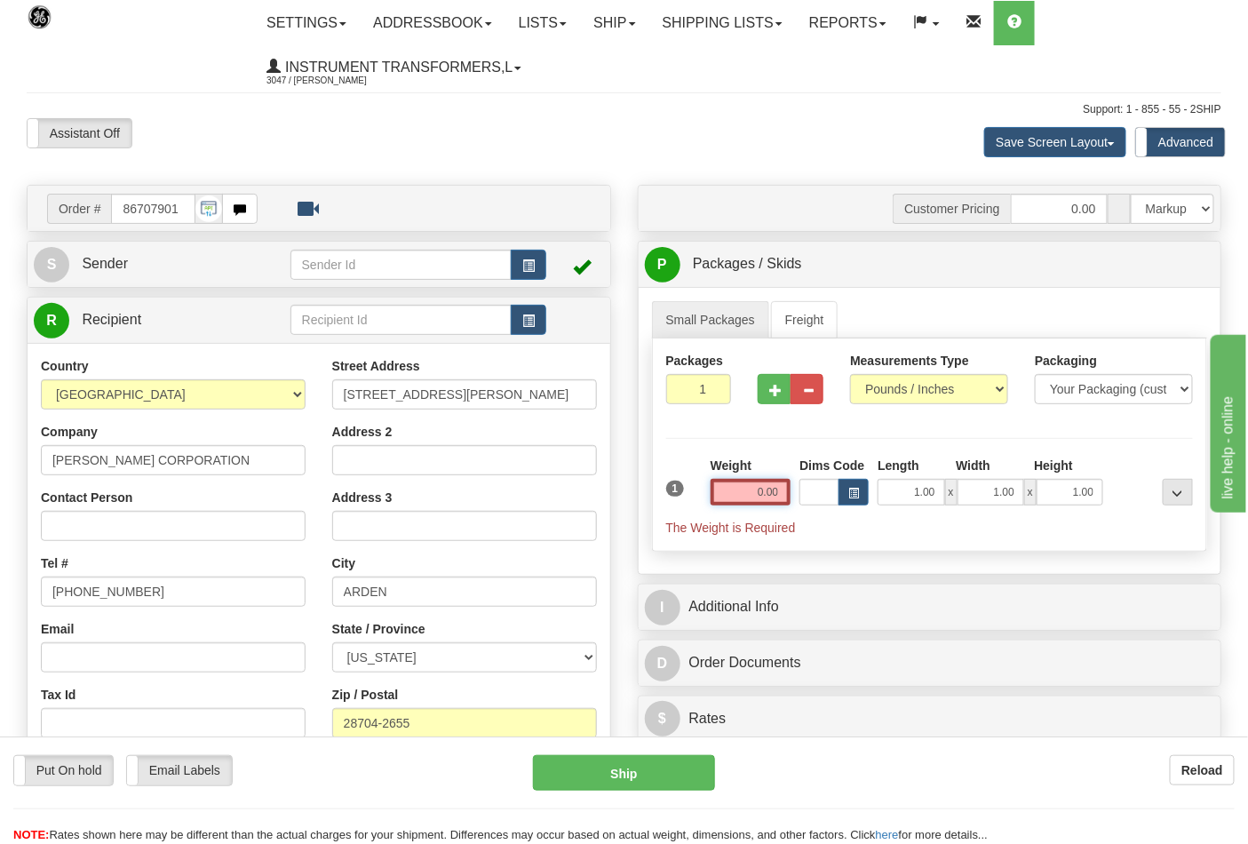
click at [744, 489] on input "0.00" at bounding box center [750, 492] width 81 height 27
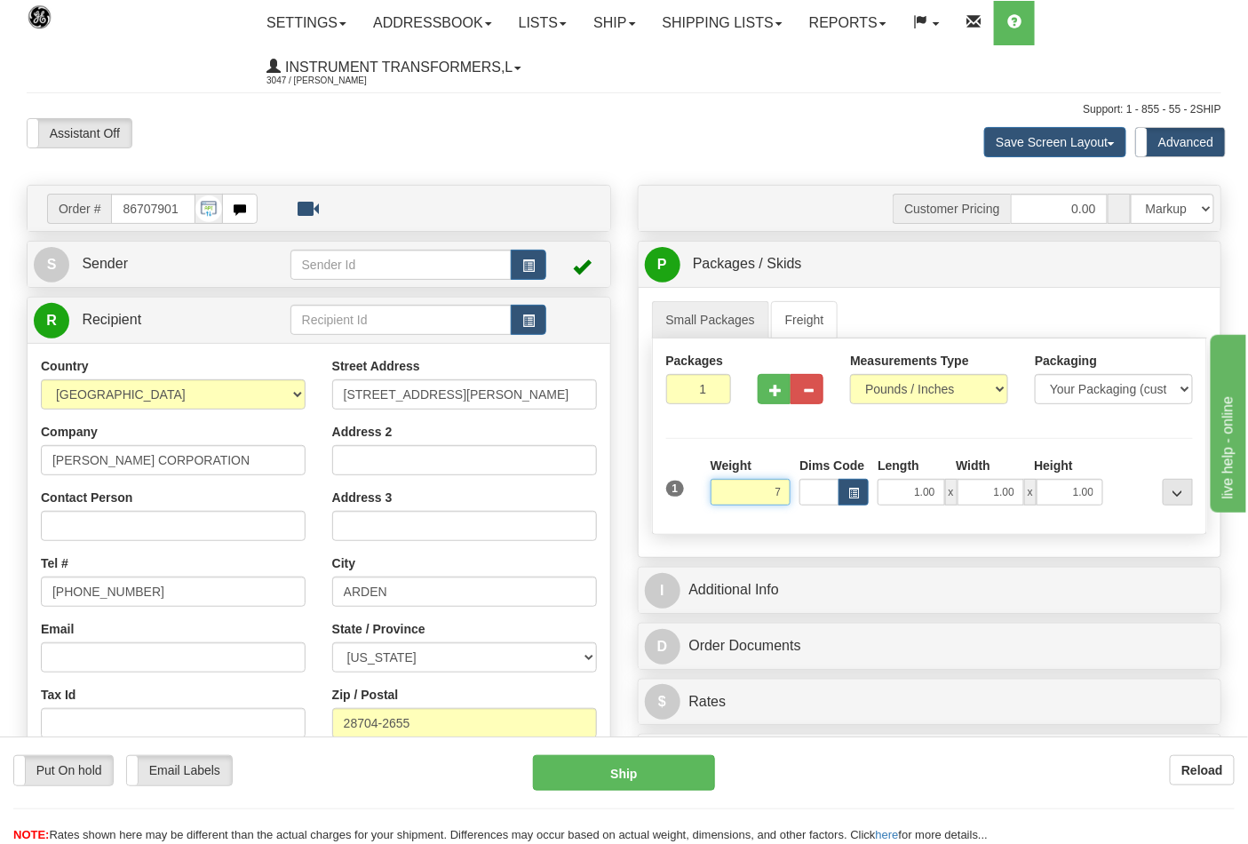
click button "Delete" at bounding box center [0, 0] width 0 height 0
type input "7.00"
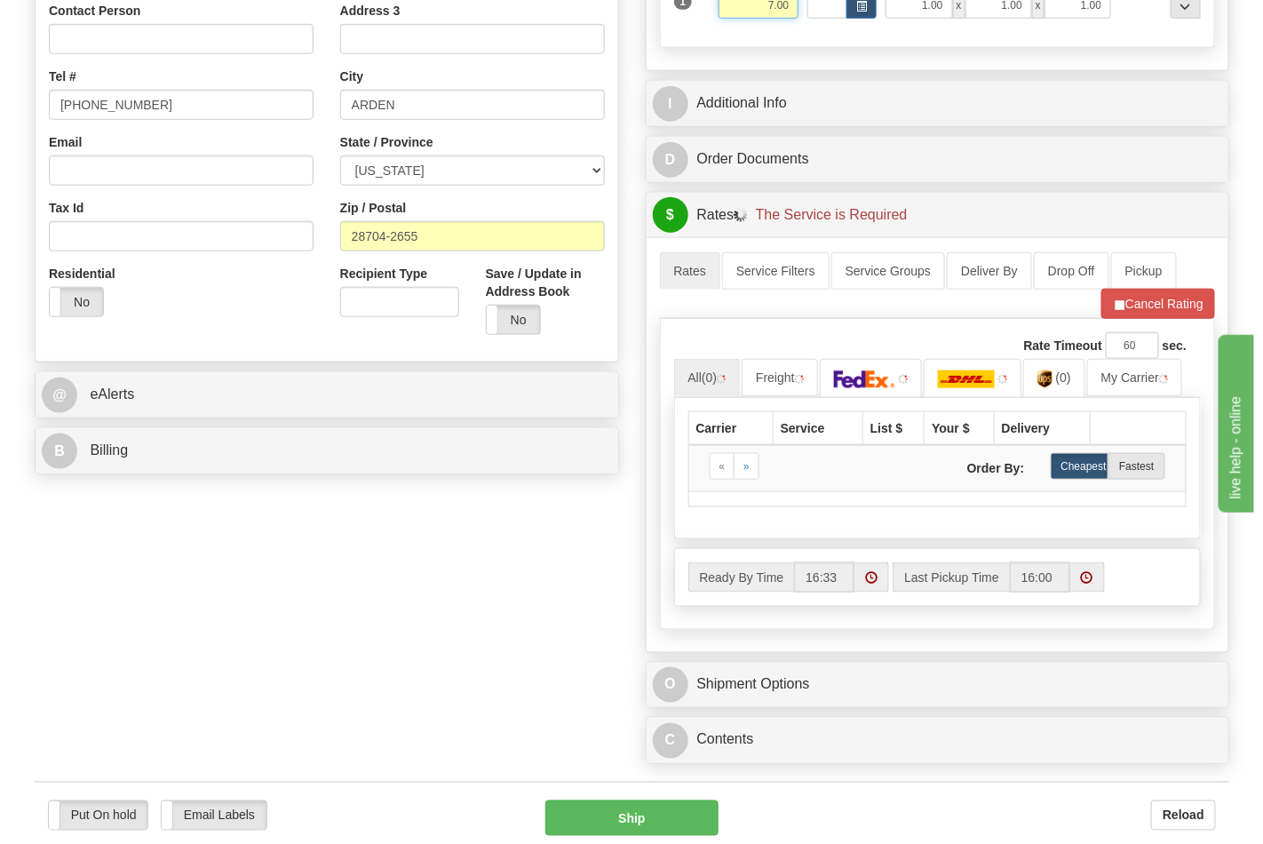
scroll to position [591, 0]
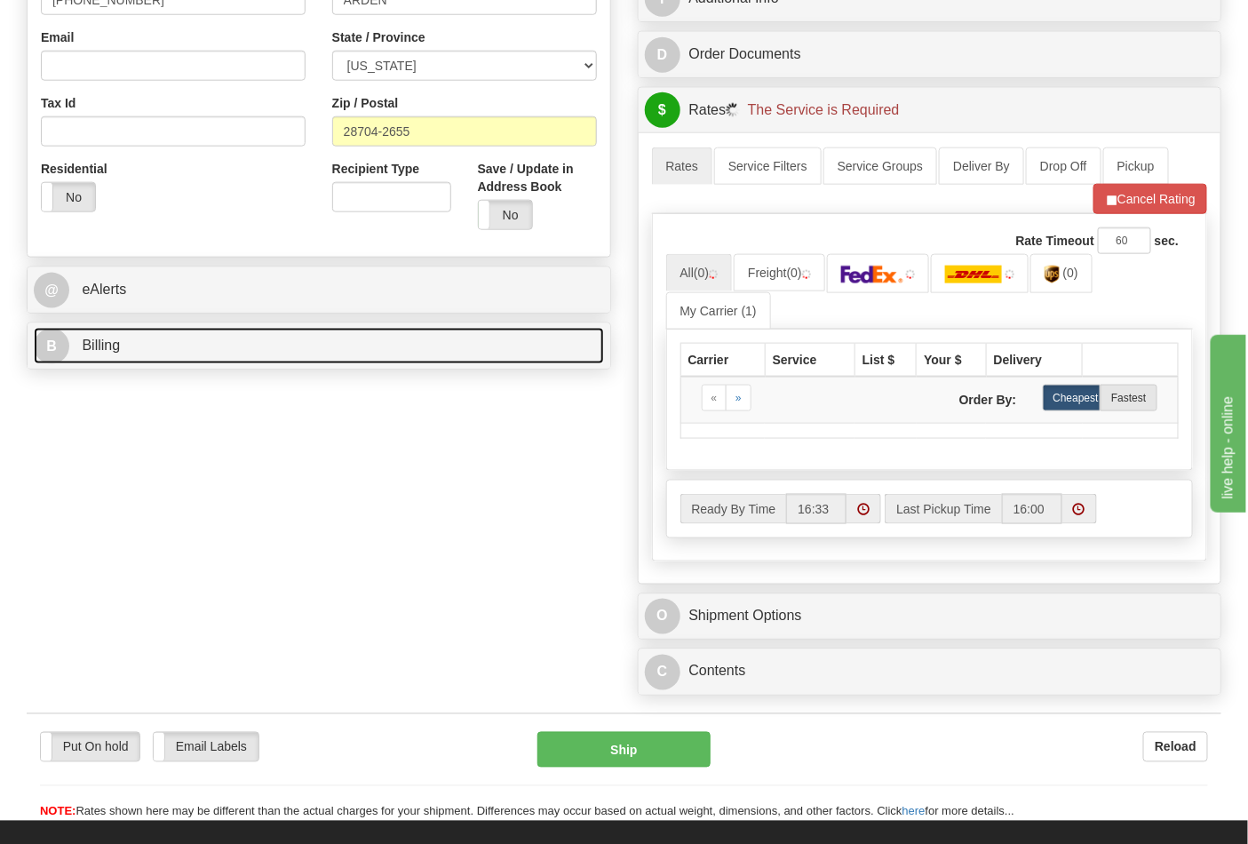
click at [345, 364] on link "B Billing" at bounding box center [319, 346] width 570 height 36
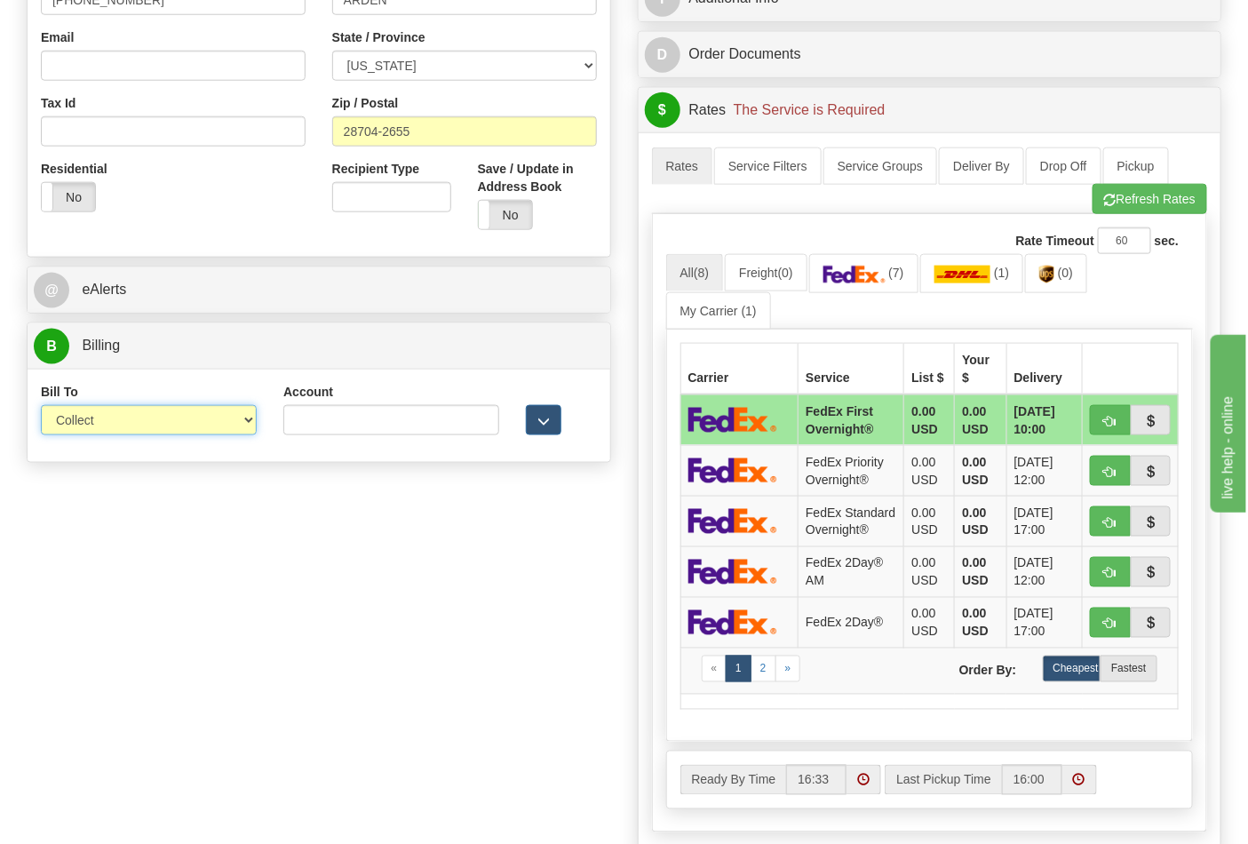
click at [163, 424] on select "Sender Recipient Third Party Collect" at bounding box center [149, 420] width 216 height 30
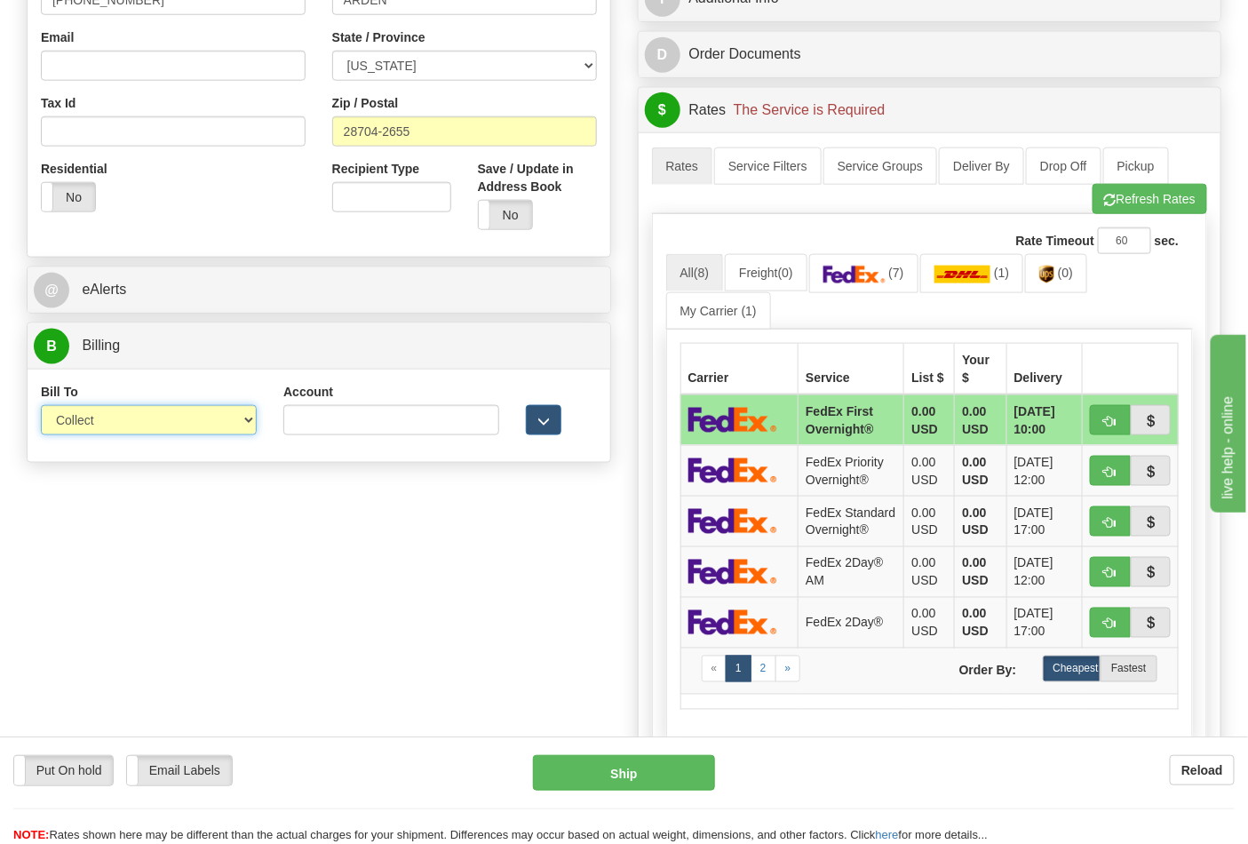
select select "2"
click at [41, 407] on select "Sender Recipient Third Party Collect" at bounding box center [149, 420] width 216 height 30
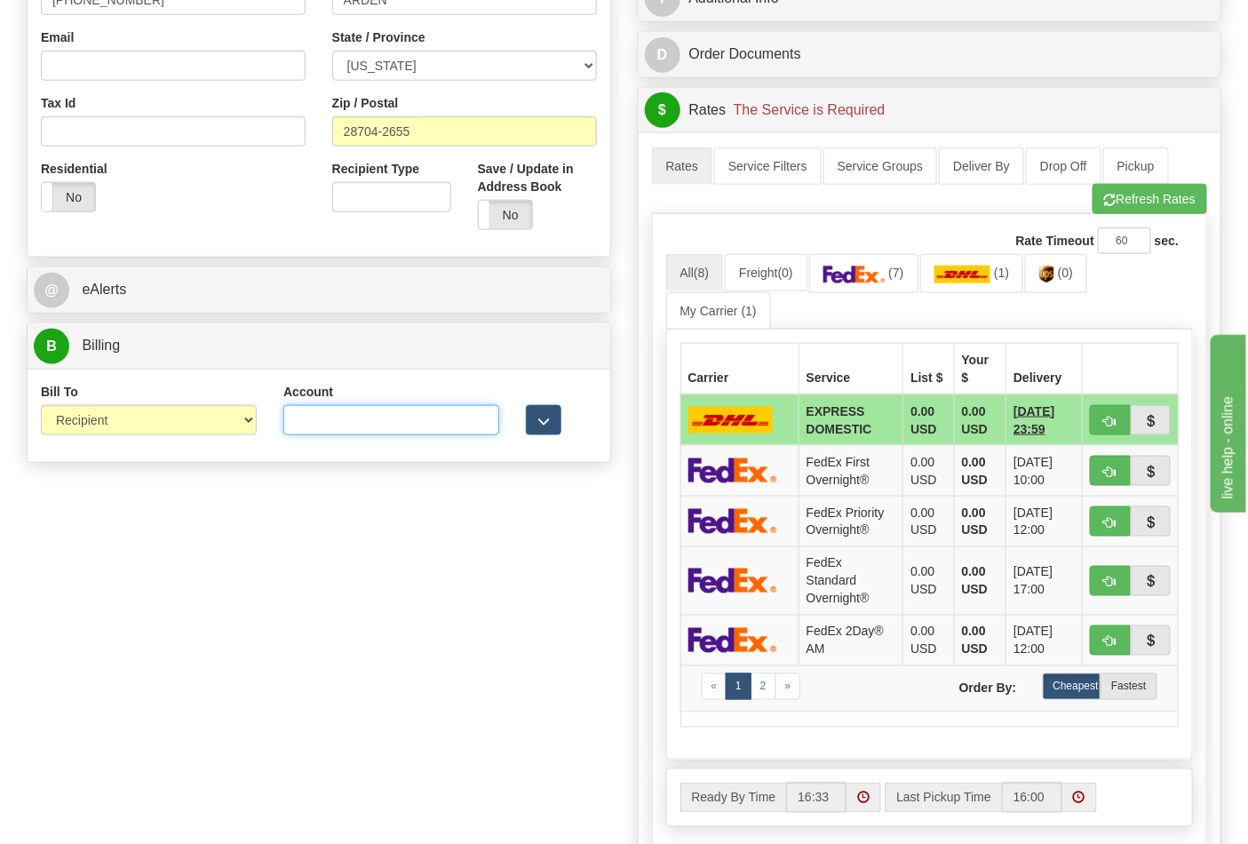
click at [335, 410] on input "Account" at bounding box center [391, 420] width 216 height 30
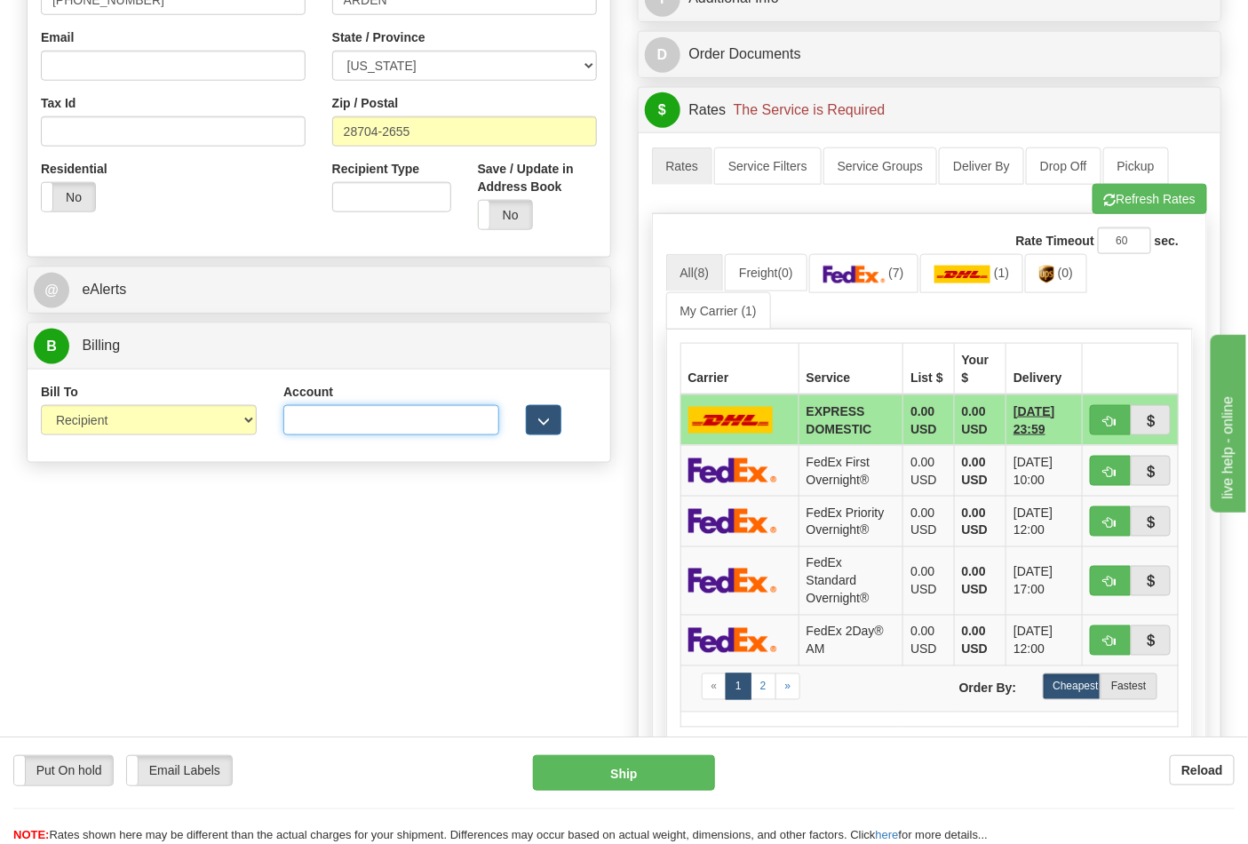
paste input "106052662"
type input "106052662"
click at [862, 278] on img at bounding box center [854, 275] width 62 height 18
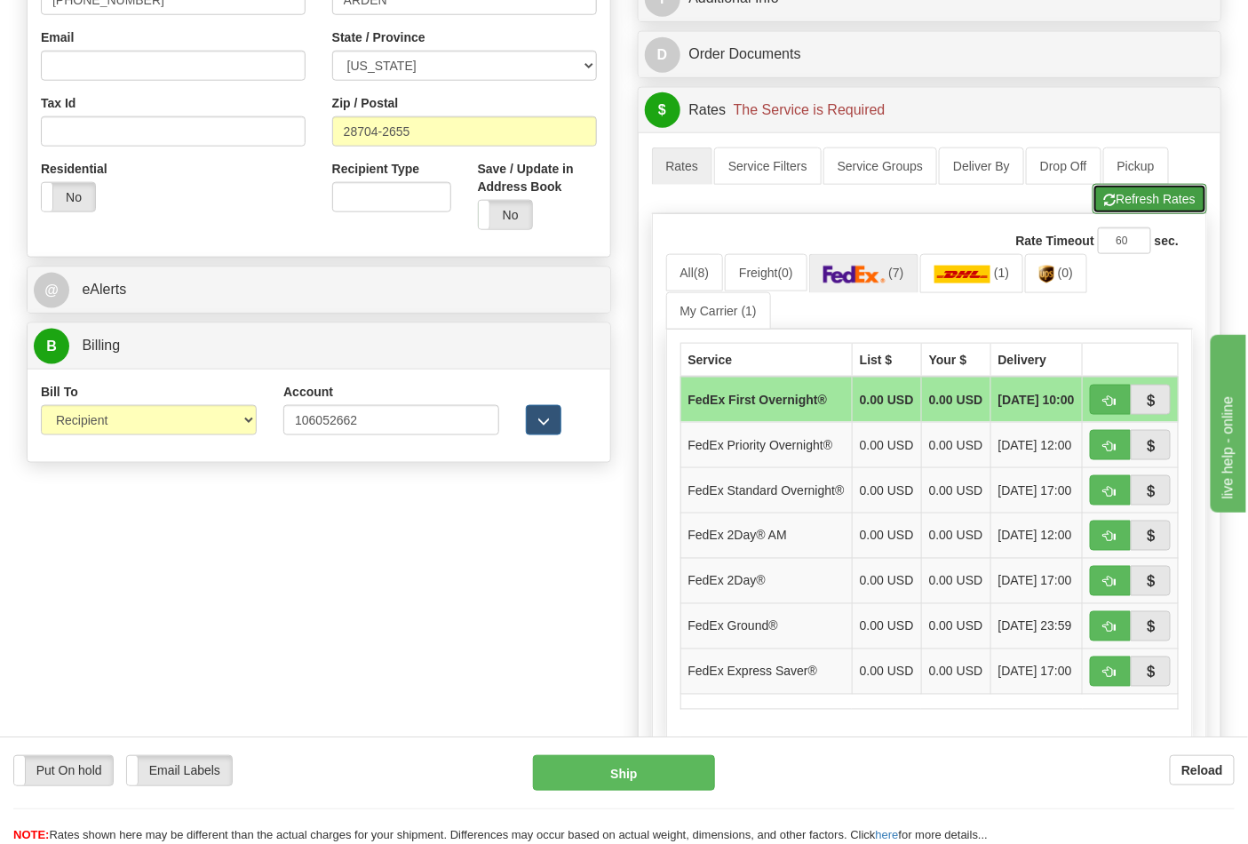
click at [1172, 204] on button "Refresh Rates" at bounding box center [1149, 199] width 115 height 30
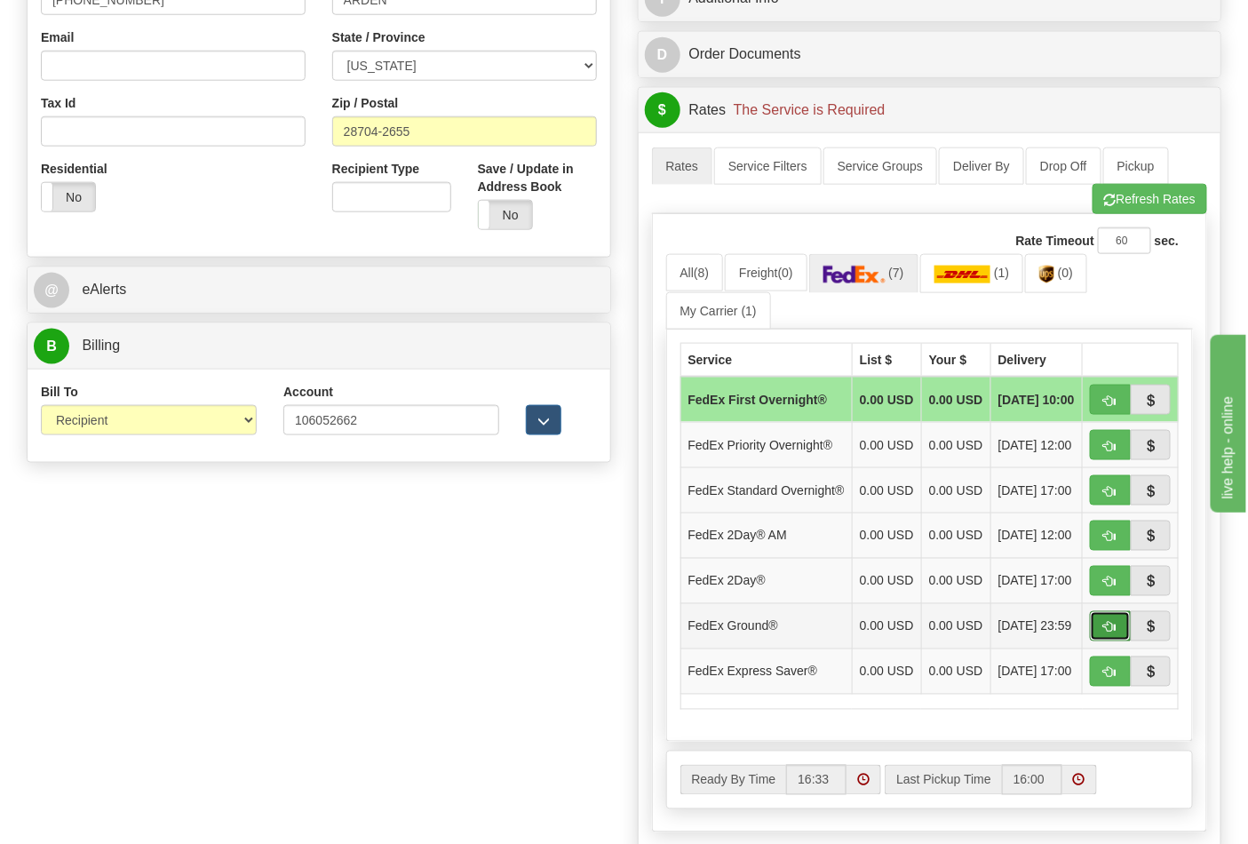
drag, startPoint x: 1115, startPoint y: 654, endPoint x: 1101, endPoint y: 662, distance: 16.8
click at [1114, 633] on span "button" at bounding box center [1110, 628] width 12 height 12
type input "92"
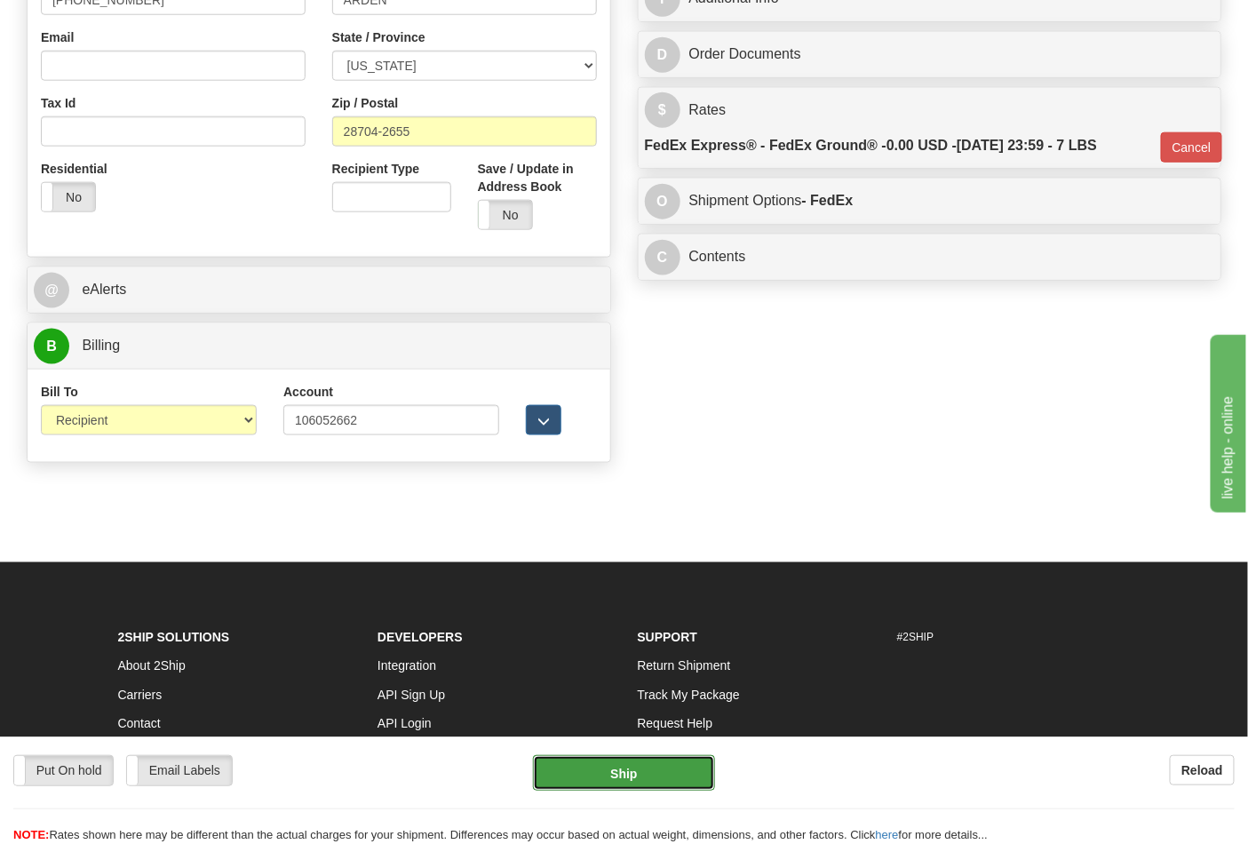
click at [610, 780] on button "Ship" at bounding box center [623, 773] width 181 height 36
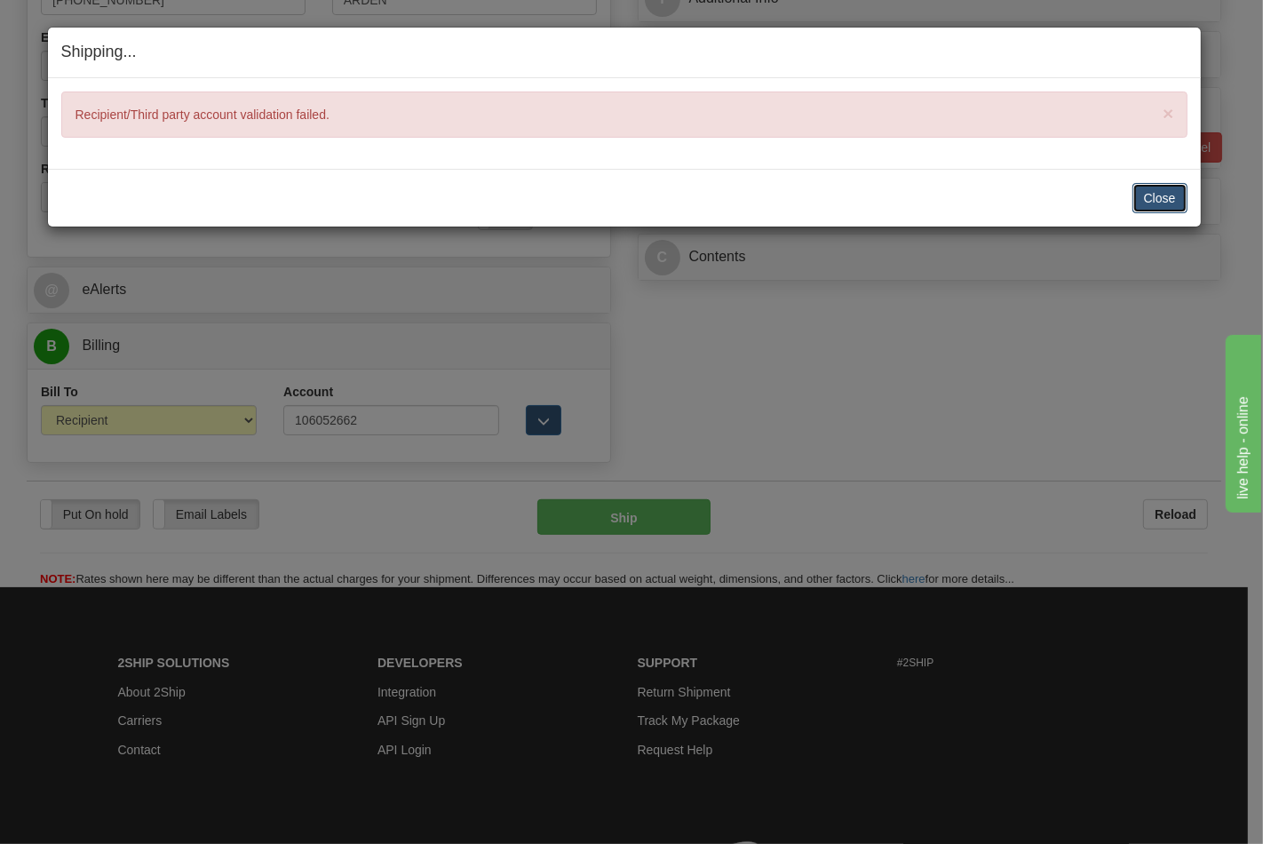
click at [1158, 188] on button "Close" at bounding box center [1159, 198] width 55 height 30
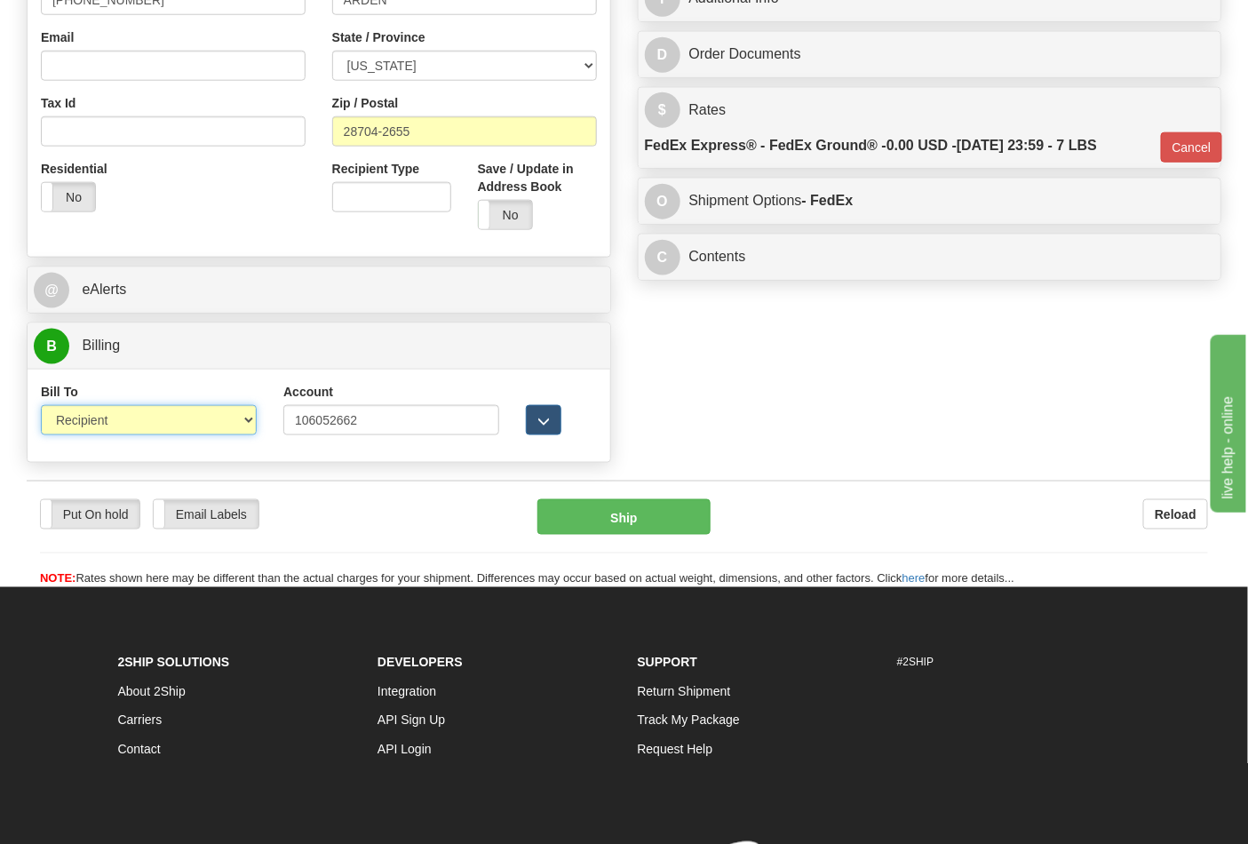
drag, startPoint x: 199, startPoint y: 426, endPoint x: 196, endPoint y: 435, distance: 9.3
click at [199, 426] on select "Sender Recipient Third Party Collect" at bounding box center [149, 420] width 216 height 30
select select "4"
click at [41, 407] on select "Sender Recipient Third Party Collect" at bounding box center [149, 420] width 216 height 30
type input "92"
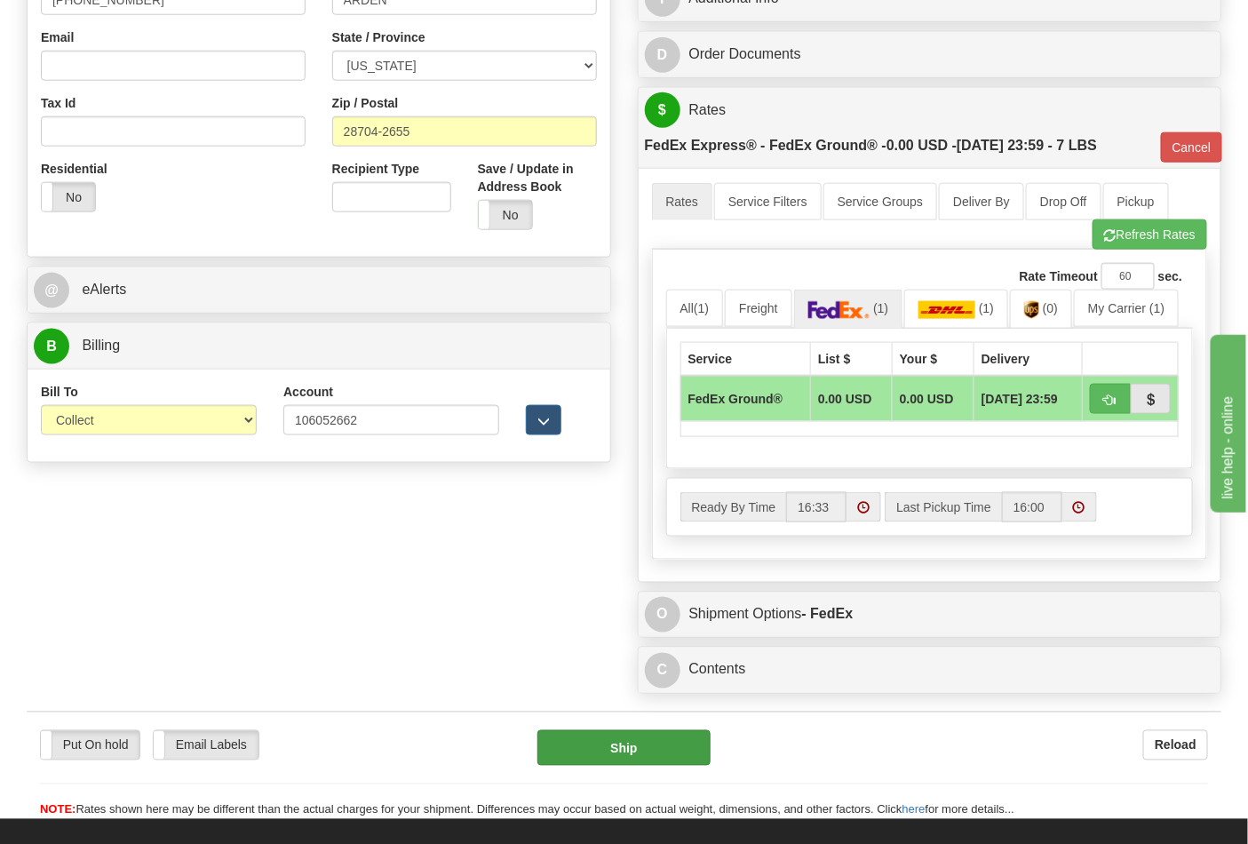
click at [600, 700] on div "Order # 86707901 S Sender" at bounding box center [623, 147] width 1221 height 1109
click at [598, 765] on button "Ship" at bounding box center [623, 748] width 172 height 36
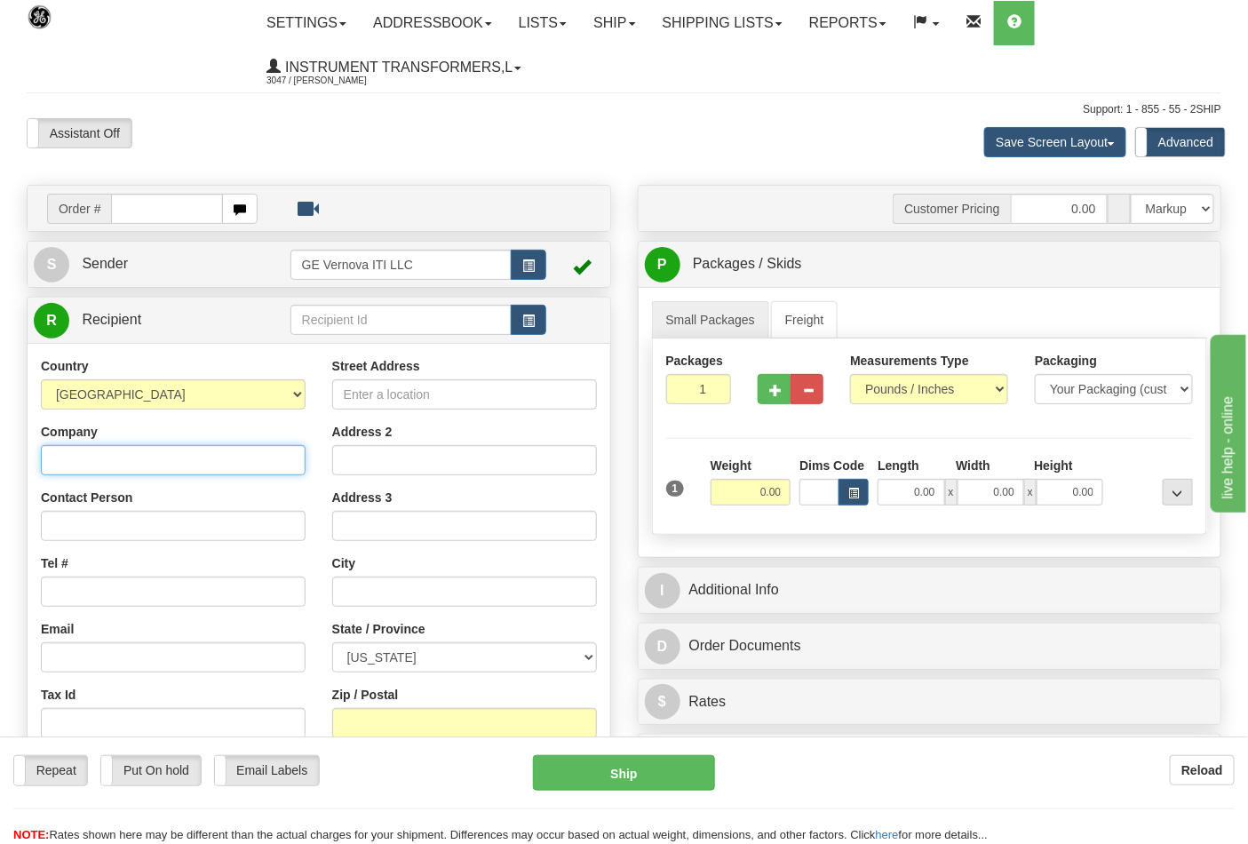
click at [215, 459] on input "Company" at bounding box center [173, 460] width 265 height 30
type input "JOVIL UNIVERSAL. LLC"
click at [208, 529] on input "Contact Person" at bounding box center [173, 526] width 265 height 30
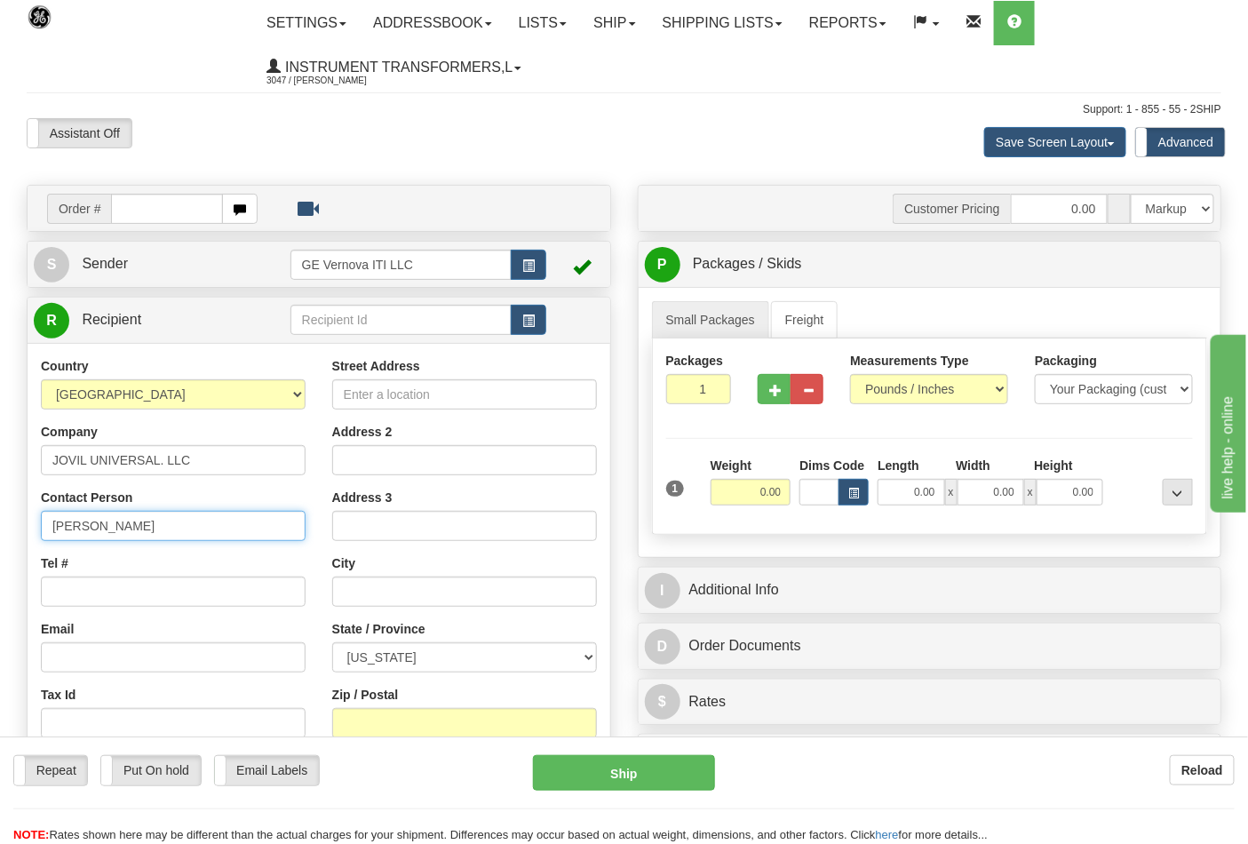
type input "[PERSON_NAME]"
click at [160, 604] on input "Tel #" at bounding box center [173, 591] width 265 height 30
click at [143, 599] on input "Tel #" at bounding box center [173, 591] width 265 height 30
type input "7272284112"
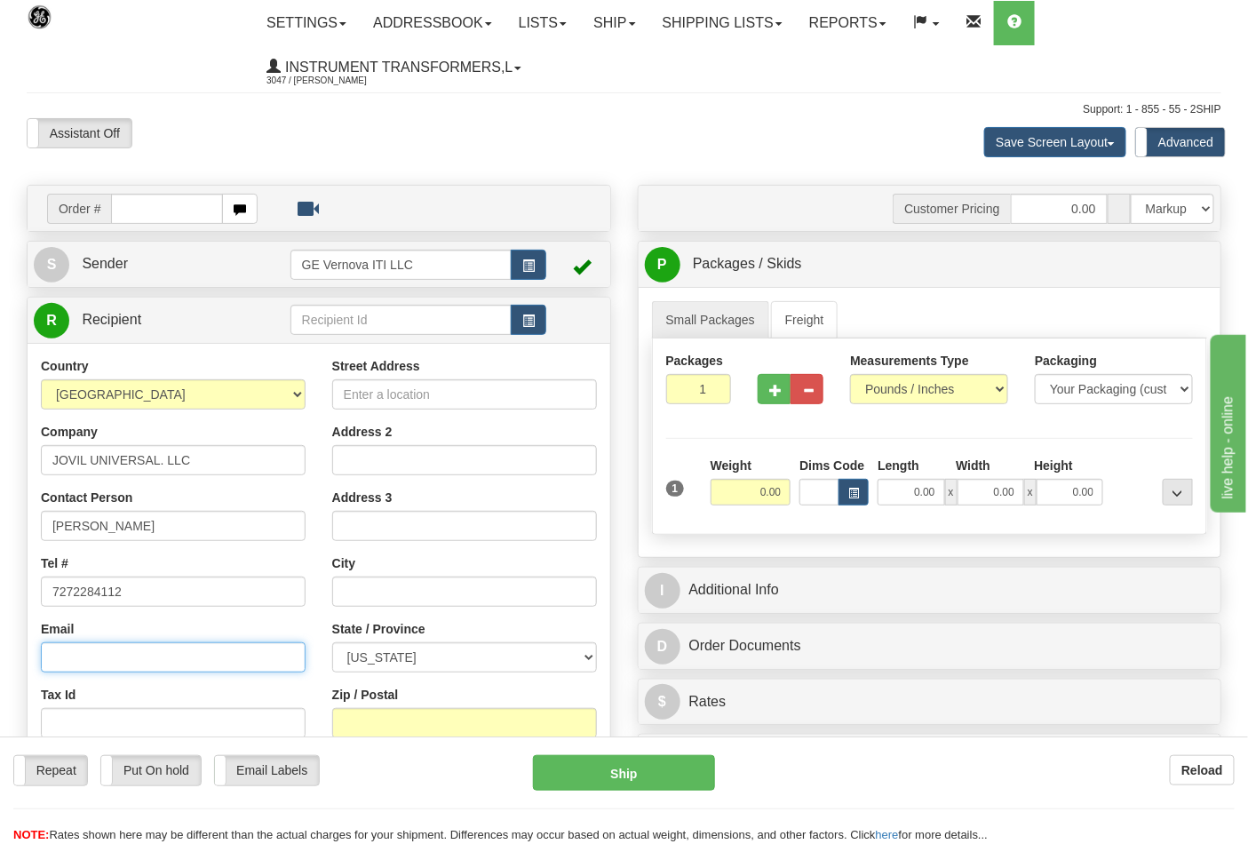
click at [91, 657] on input "Email" at bounding box center [173, 657] width 265 height 30
click at [215, 614] on div "Country AFGHANISTAN ALAND ISLANDS ALBANIA ALGERIA AMERICAN SAMOA ANDORRA ANGOLA…" at bounding box center [173, 587] width 291 height 460
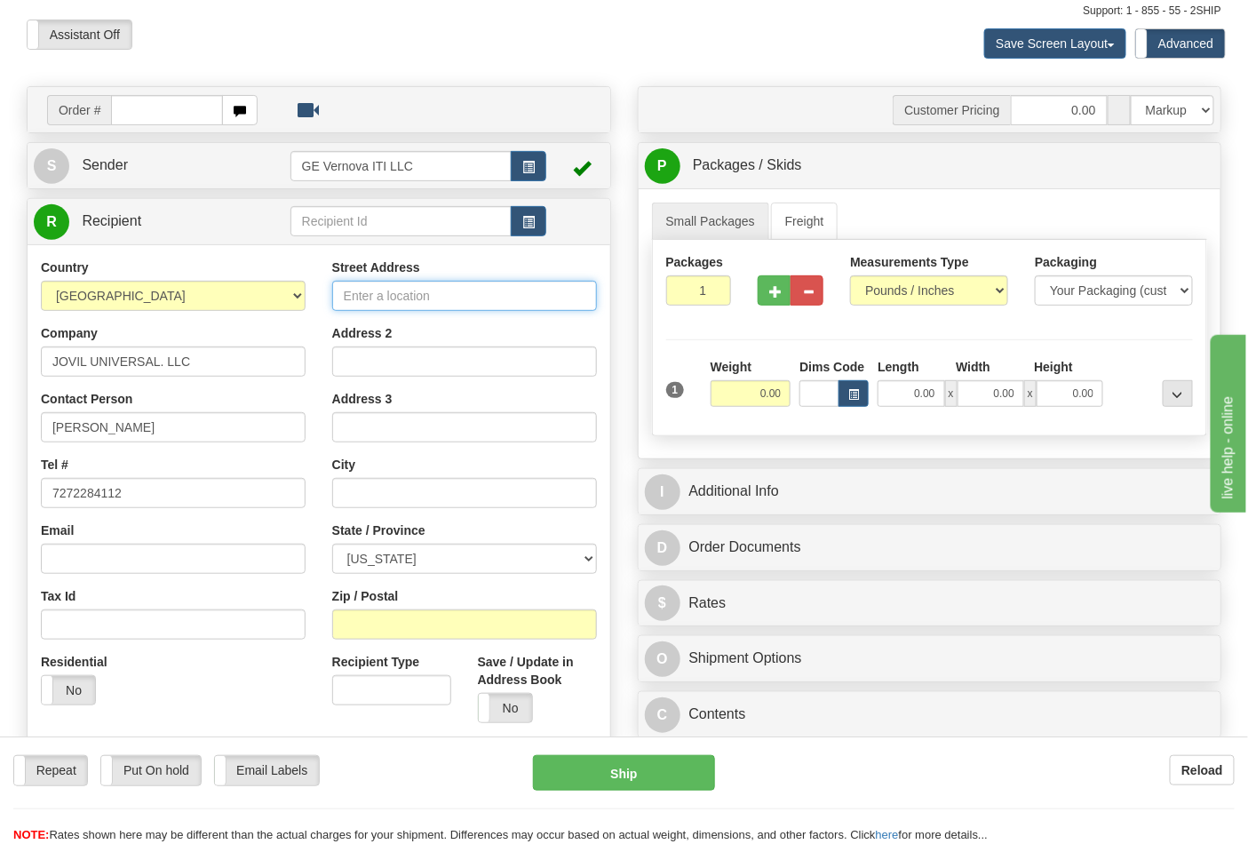
click at [376, 305] on input "Street Address" at bounding box center [464, 296] width 265 height 30
type input "10 PRECISION ROAD"
click at [411, 503] on input "text" at bounding box center [464, 493] width 265 height 30
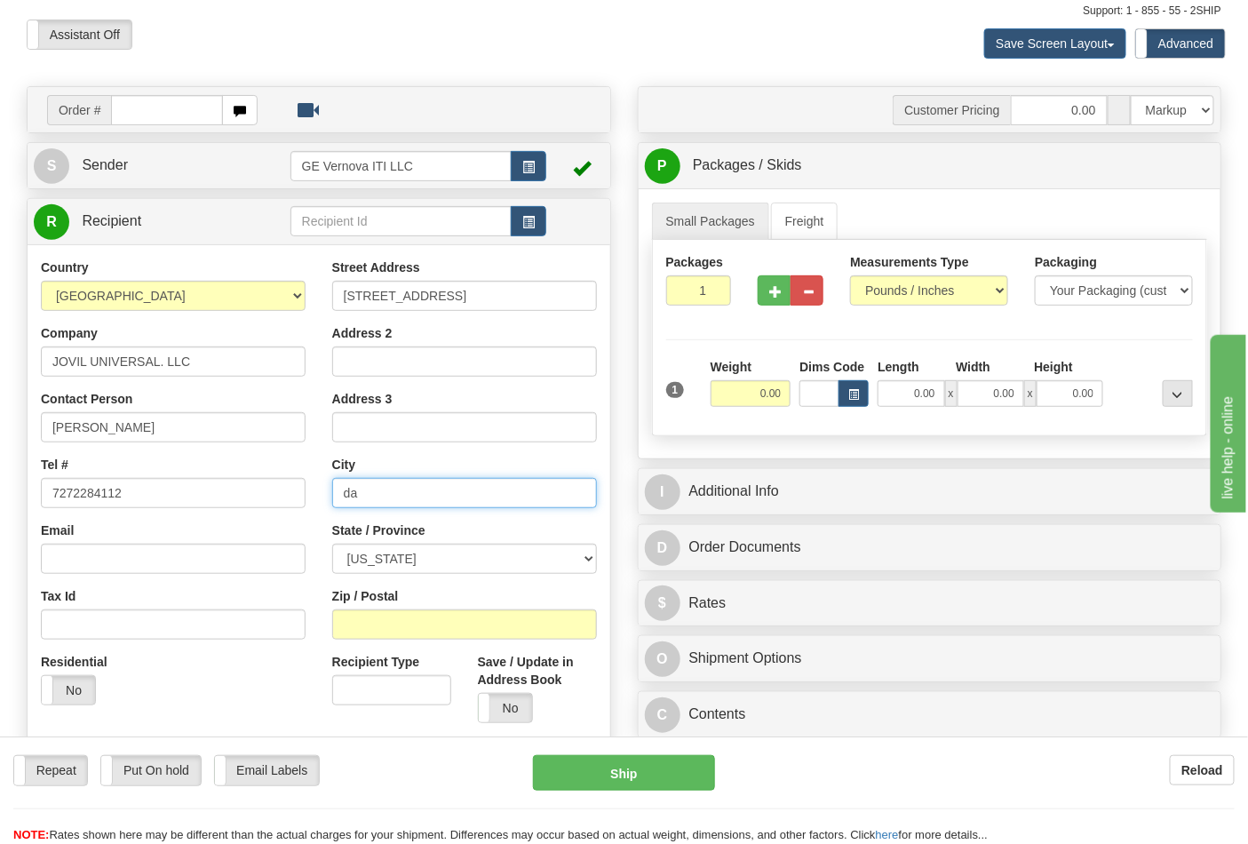
type input "d"
type input "Danbury"
click at [503, 561] on select "ALABAMA ALASKA ARIZONA ARKANSAS Armed Forces America Armed Forces Europe Armed …" at bounding box center [464, 558] width 265 height 30
drag, startPoint x: 486, startPoint y: 556, endPoint x: 331, endPoint y: 591, distance: 158.5
click at [331, 591] on div "Street Address 10 PRECISION ROAD Address 2 Address 3 City Danbury State / Provi…" at bounding box center [464, 497] width 291 height 478
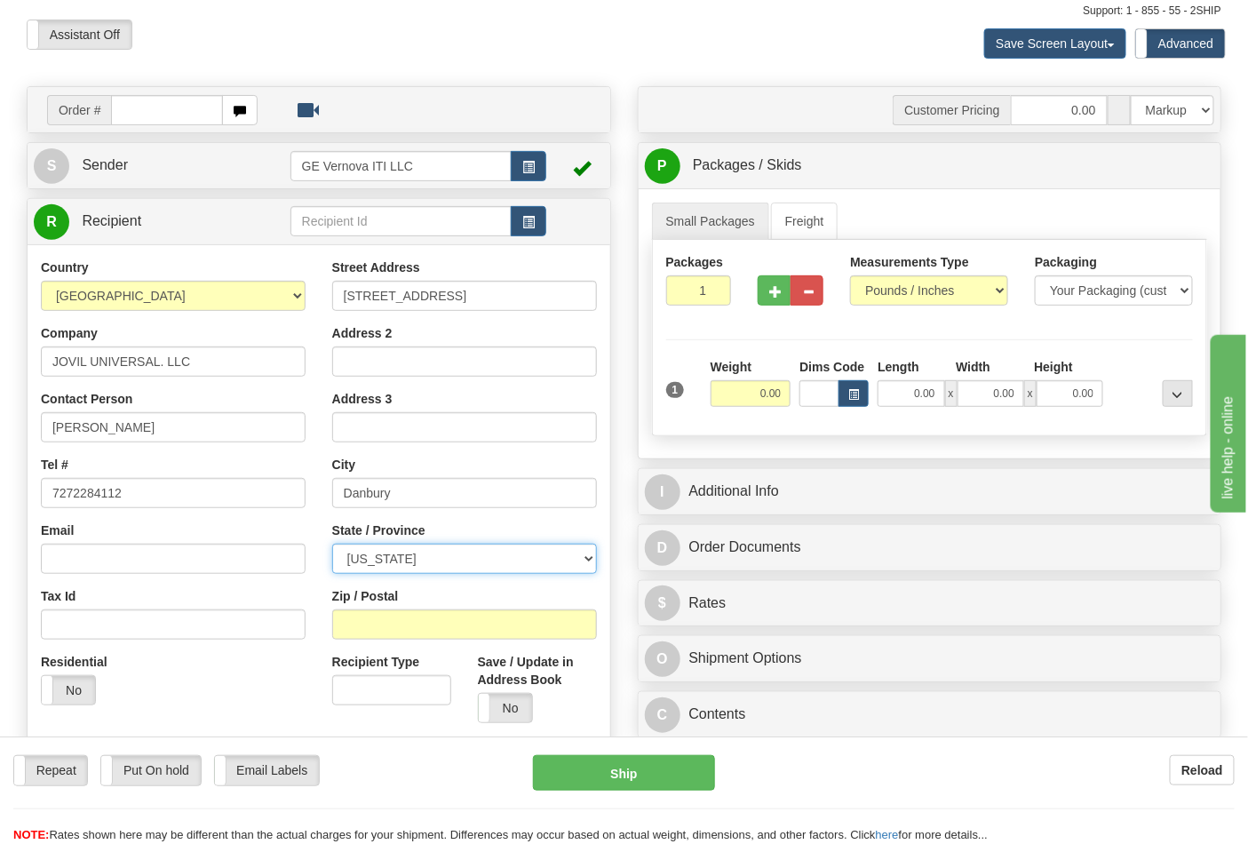
click at [551, 554] on select "ALABAMA ALASKA ARIZONA ARKANSAS Armed Forces America Armed Forces Europe Armed …" at bounding box center [464, 558] width 265 height 30
select select "CT"
click at [332, 544] on select "ALABAMA ALASKA ARIZONA ARKANSAS Armed Forces America Armed Forces Europe Armed …" at bounding box center [464, 558] width 265 height 30
click at [442, 626] on input "Zip / Postal" at bounding box center [464, 624] width 265 height 30
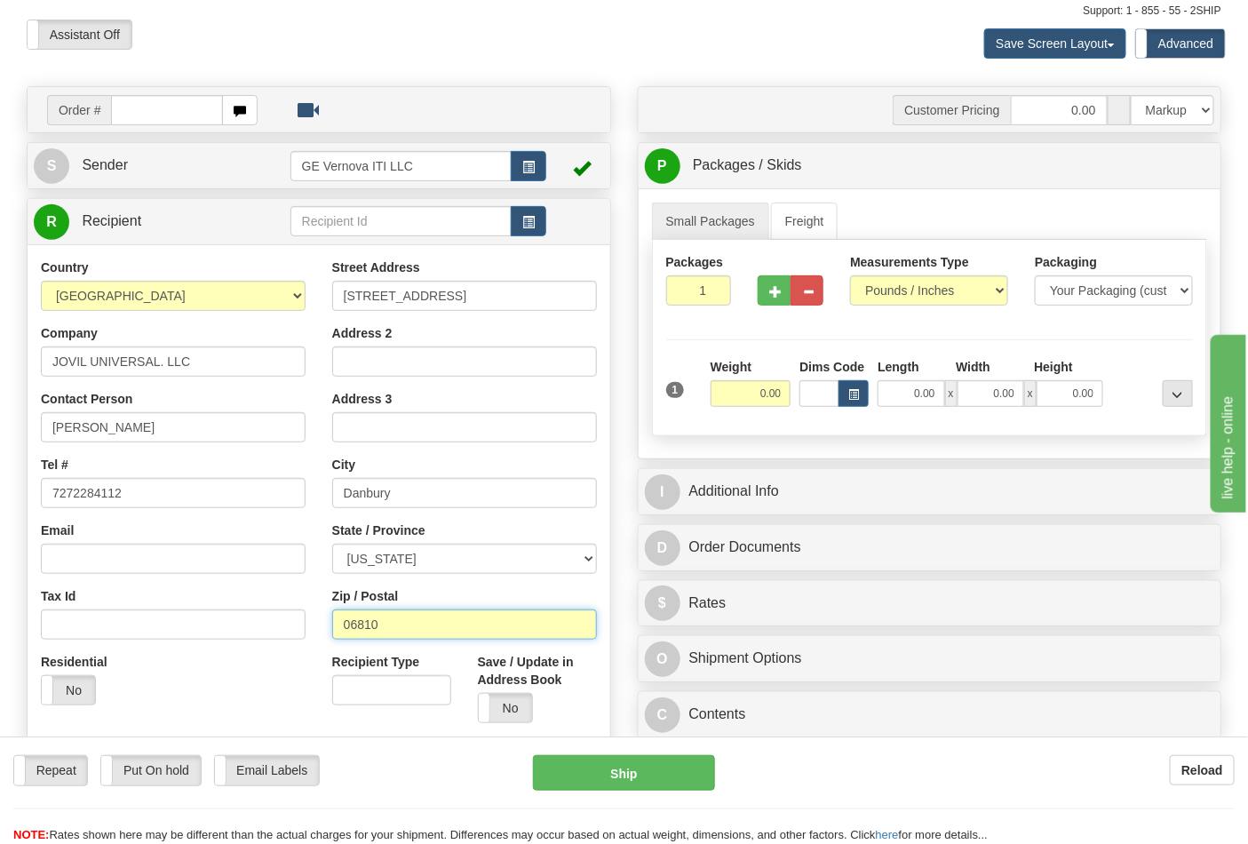
scroll to position [197, 0]
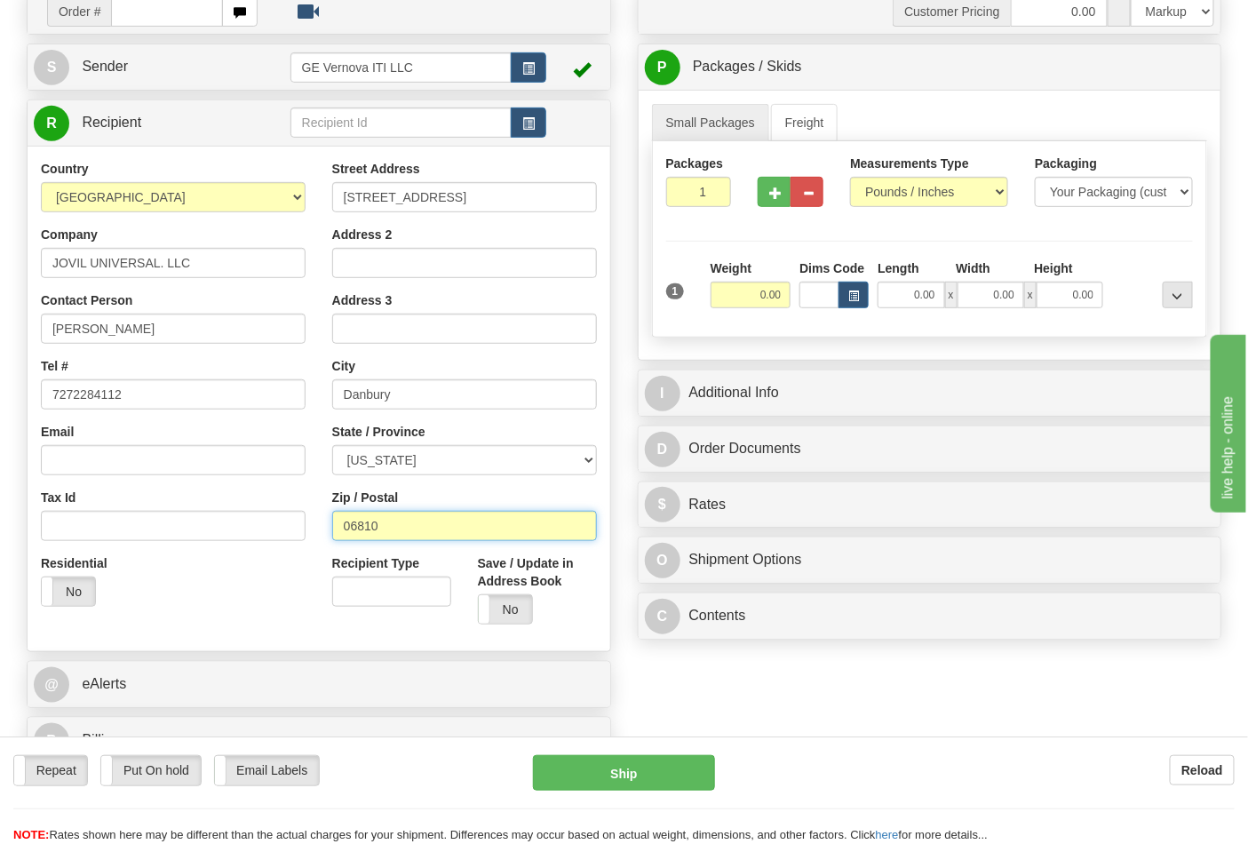
type input "06810"
click at [924, 183] on select "Pounds / Inches Kilograms / Centimeters" at bounding box center [929, 192] width 158 height 30
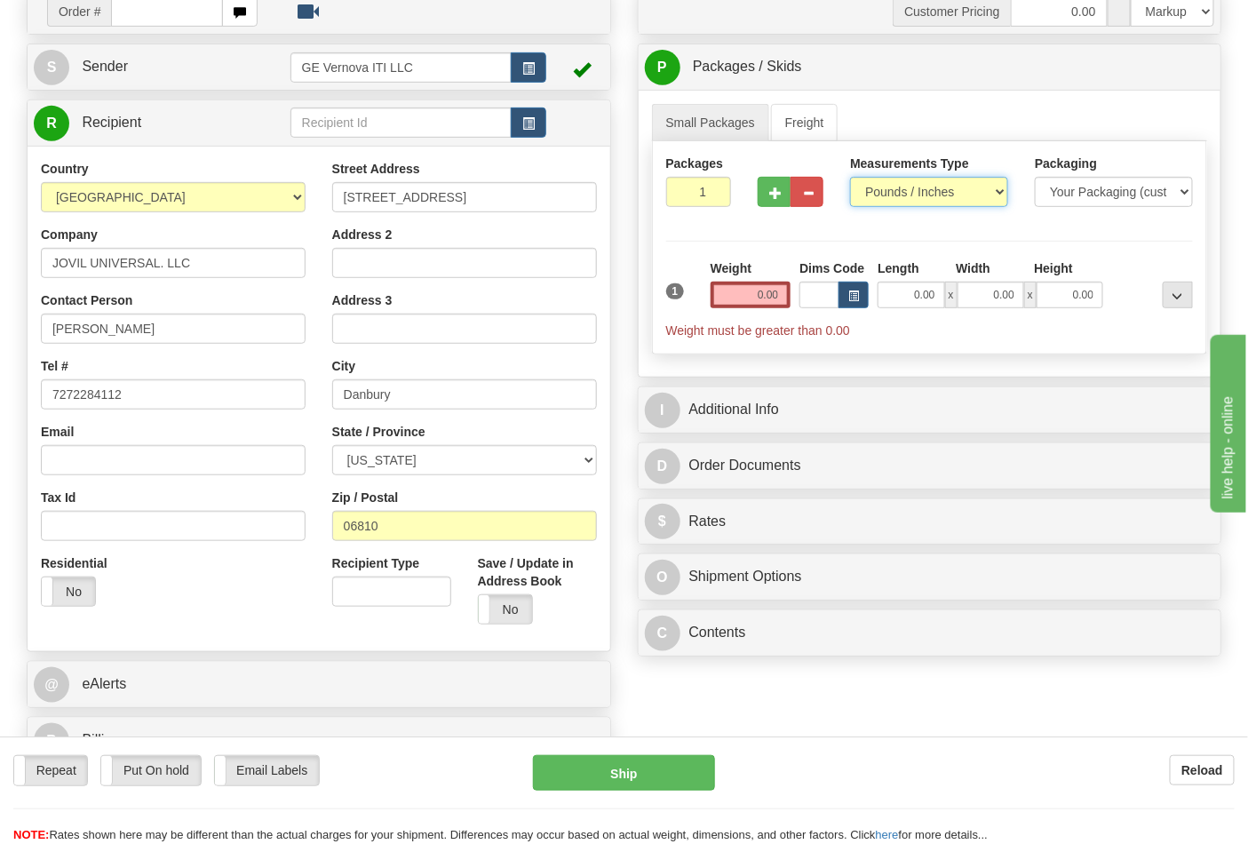
click at [850, 178] on select "Pounds / Inches Kilograms / Centimeters" at bounding box center [929, 192] width 158 height 30
click at [733, 287] on input "0.00" at bounding box center [750, 294] width 81 height 27
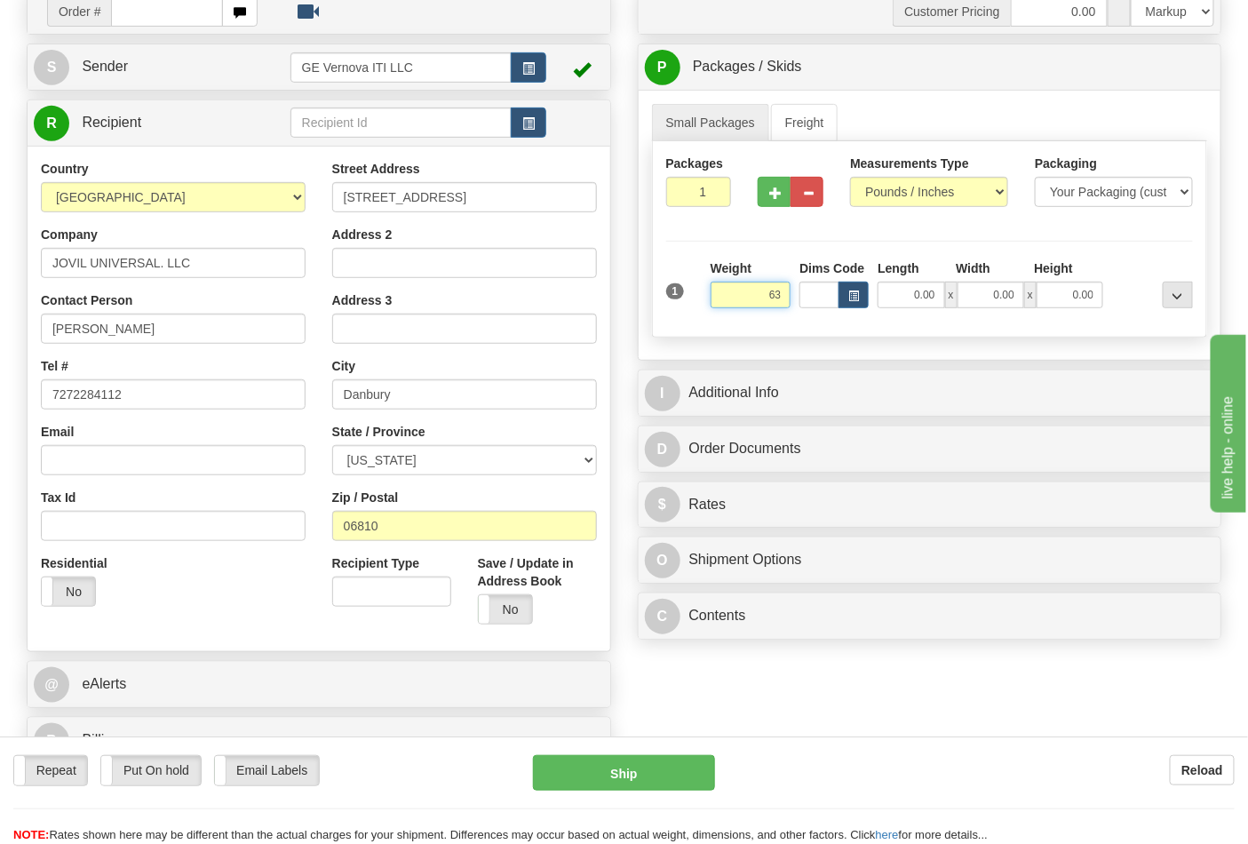
click button "Delete" at bounding box center [0, 0] width 0 height 0
type input "63.00"
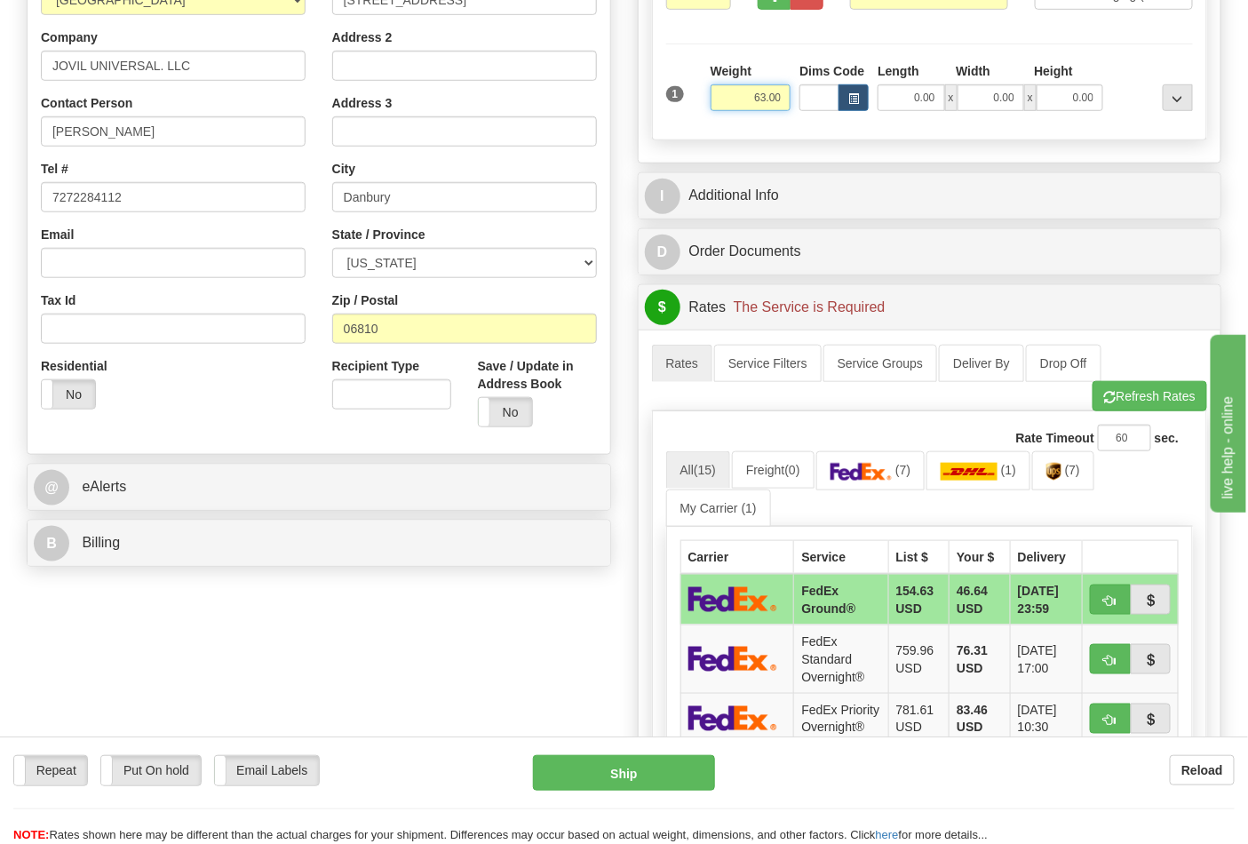
scroll to position [493, 0]
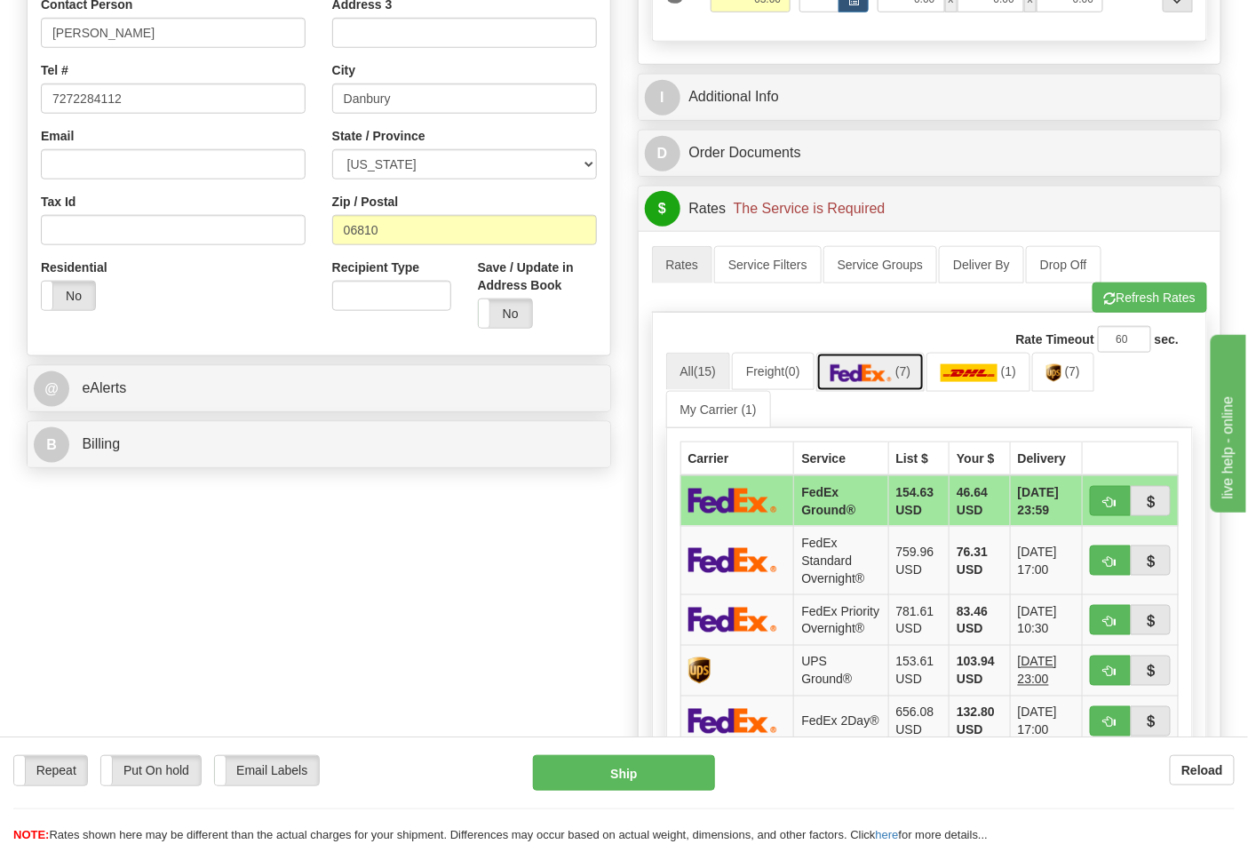
click at [899, 384] on link "(7)" at bounding box center [870, 372] width 109 height 38
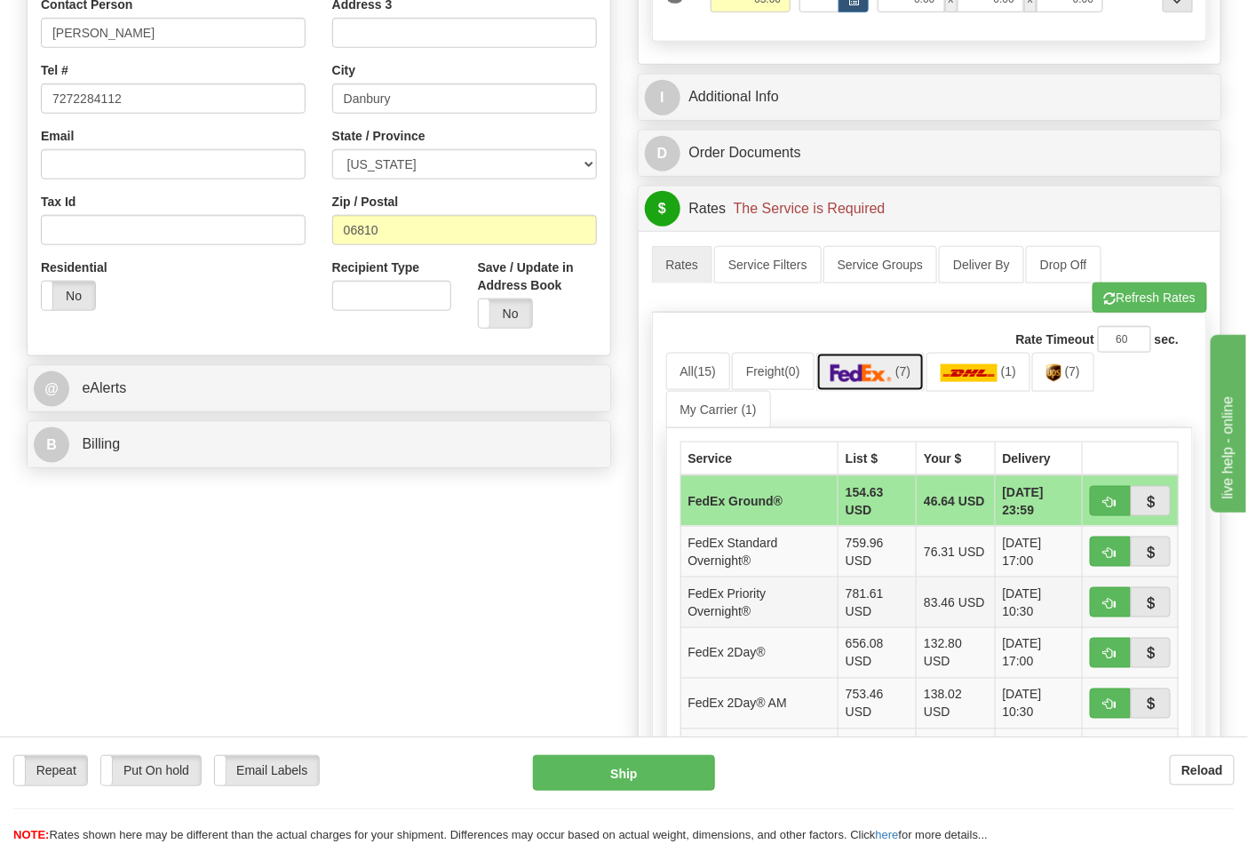
scroll to position [591, 0]
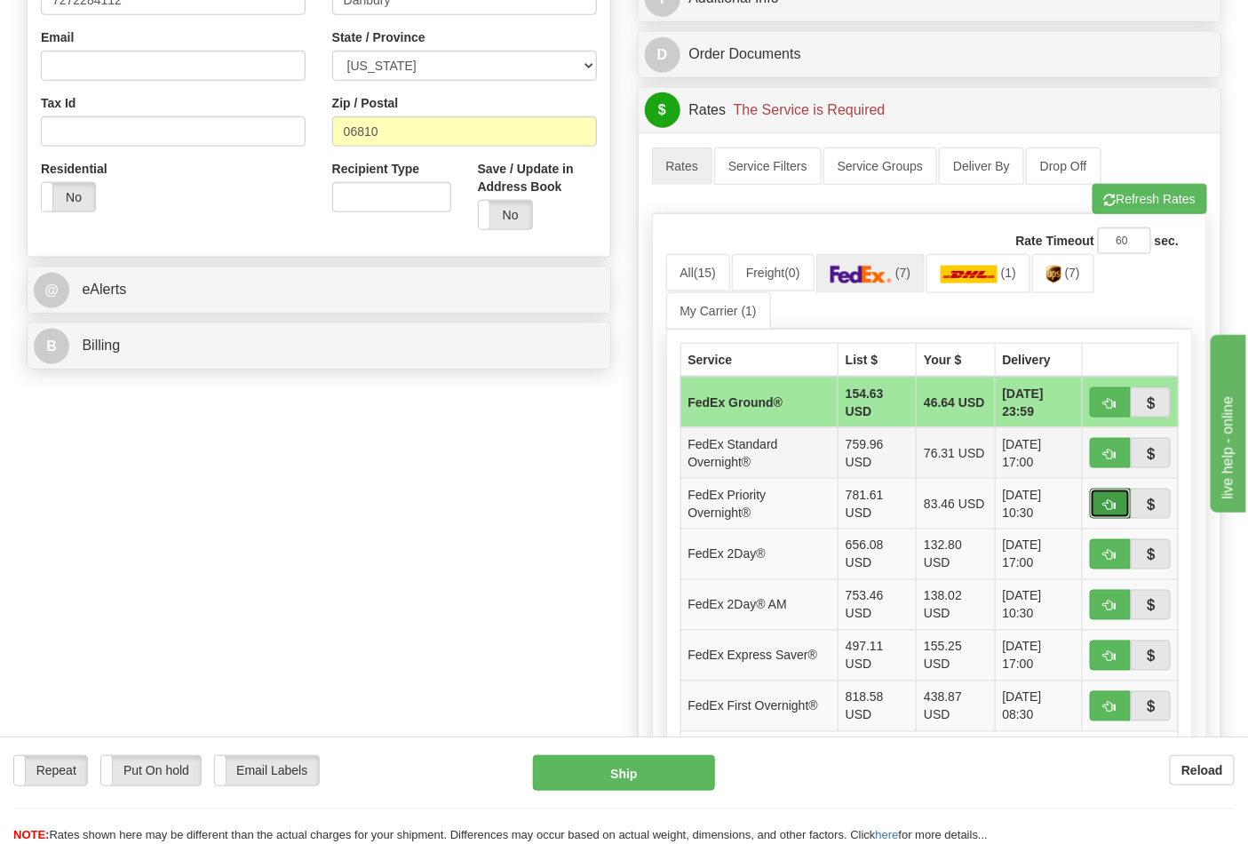
click at [1119, 509] on button "button" at bounding box center [1110, 503] width 41 height 30
type input "01"
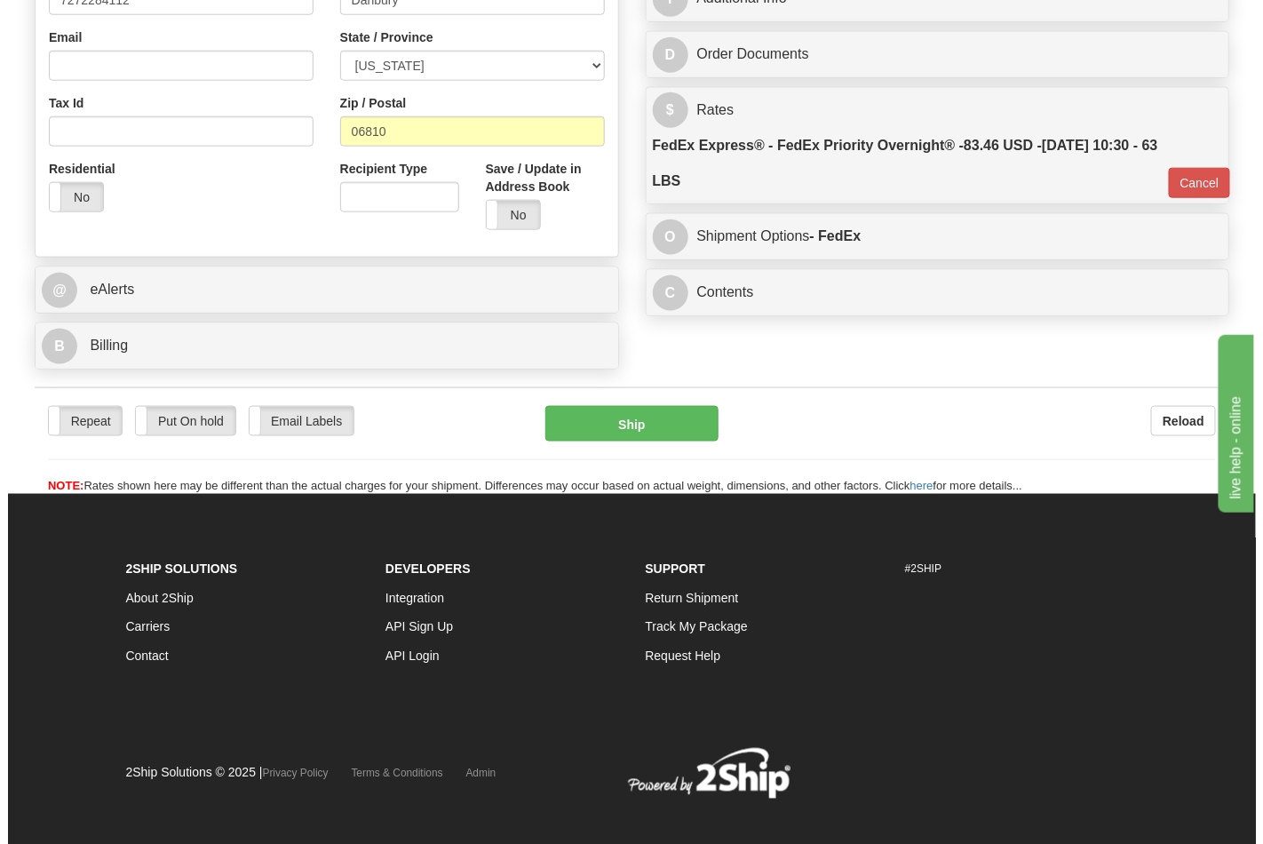
scroll to position [587, 0]
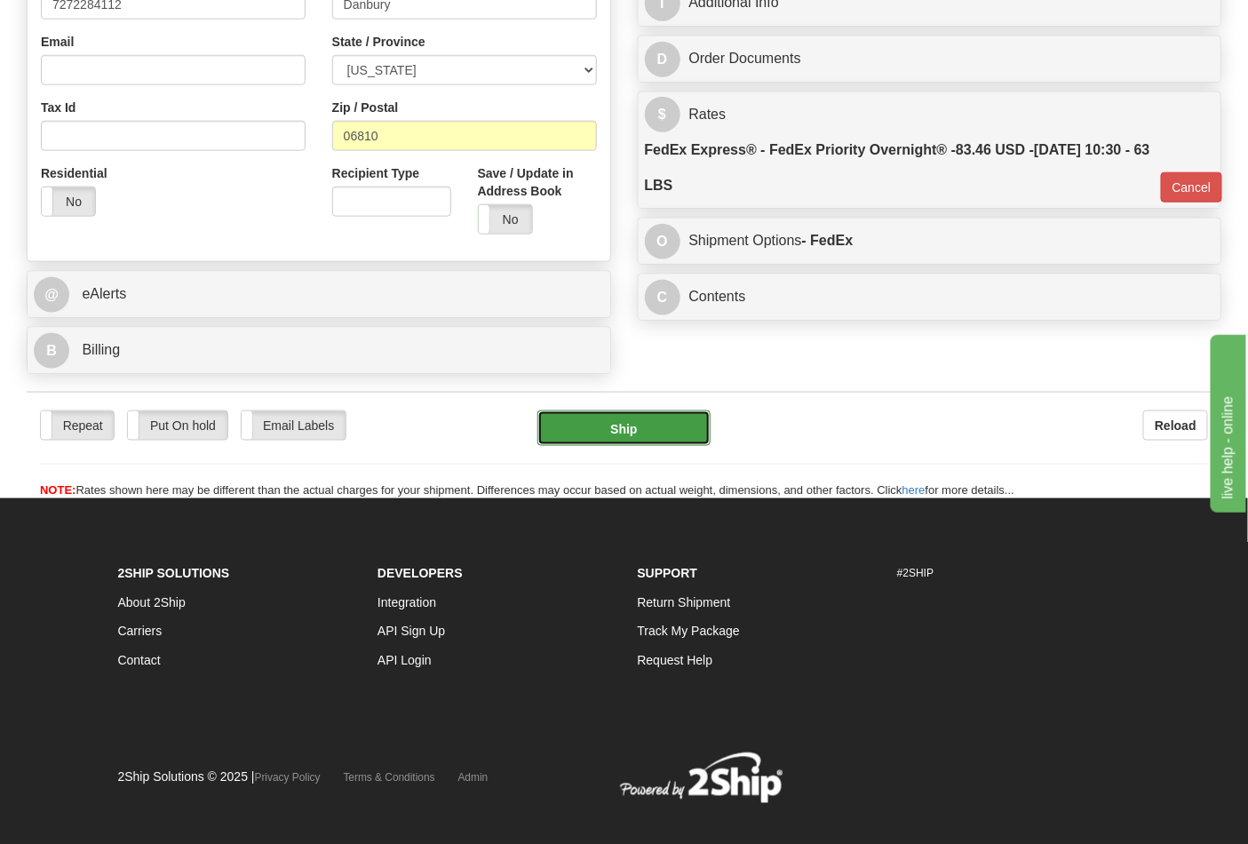
click at [678, 432] on button "Ship" at bounding box center [623, 428] width 172 height 36
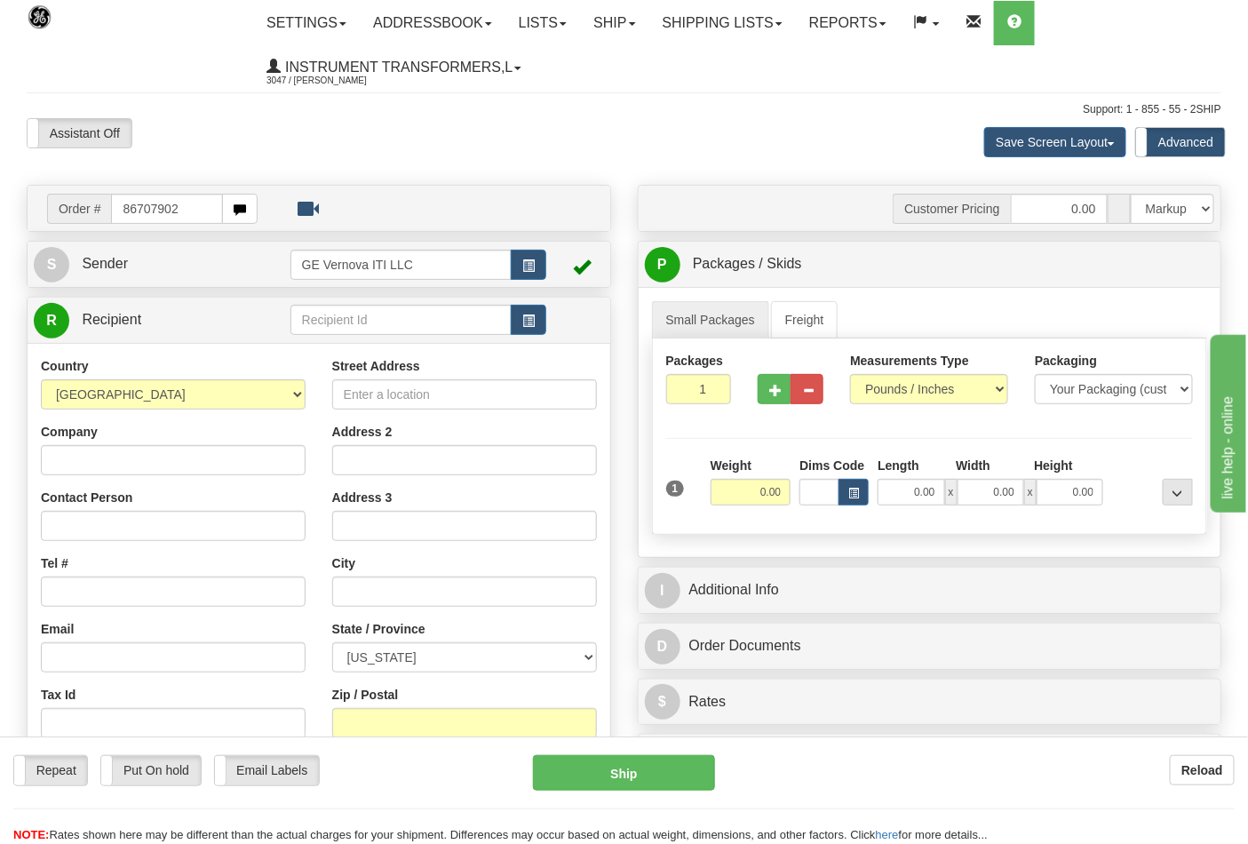
type input "86707902"
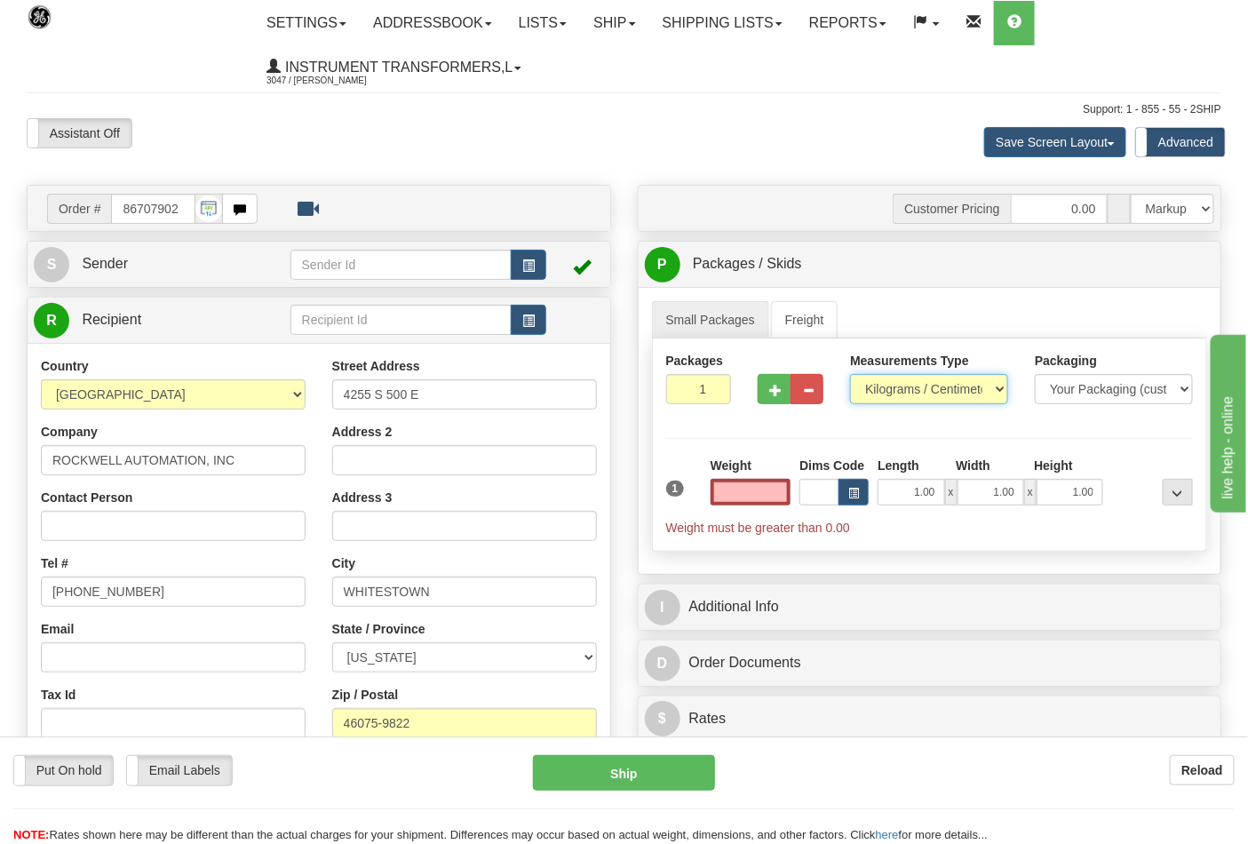
type input "0.00"
click at [910, 404] on select "Pounds / Inches Kilograms / Centimeters" at bounding box center [929, 389] width 158 height 30
select select "0"
click at [850, 375] on select "Pounds / Inches Kilograms / Centimeters" at bounding box center [929, 389] width 158 height 30
click at [751, 487] on input "0.00" at bounding box center [750, 492] width 81 height 27
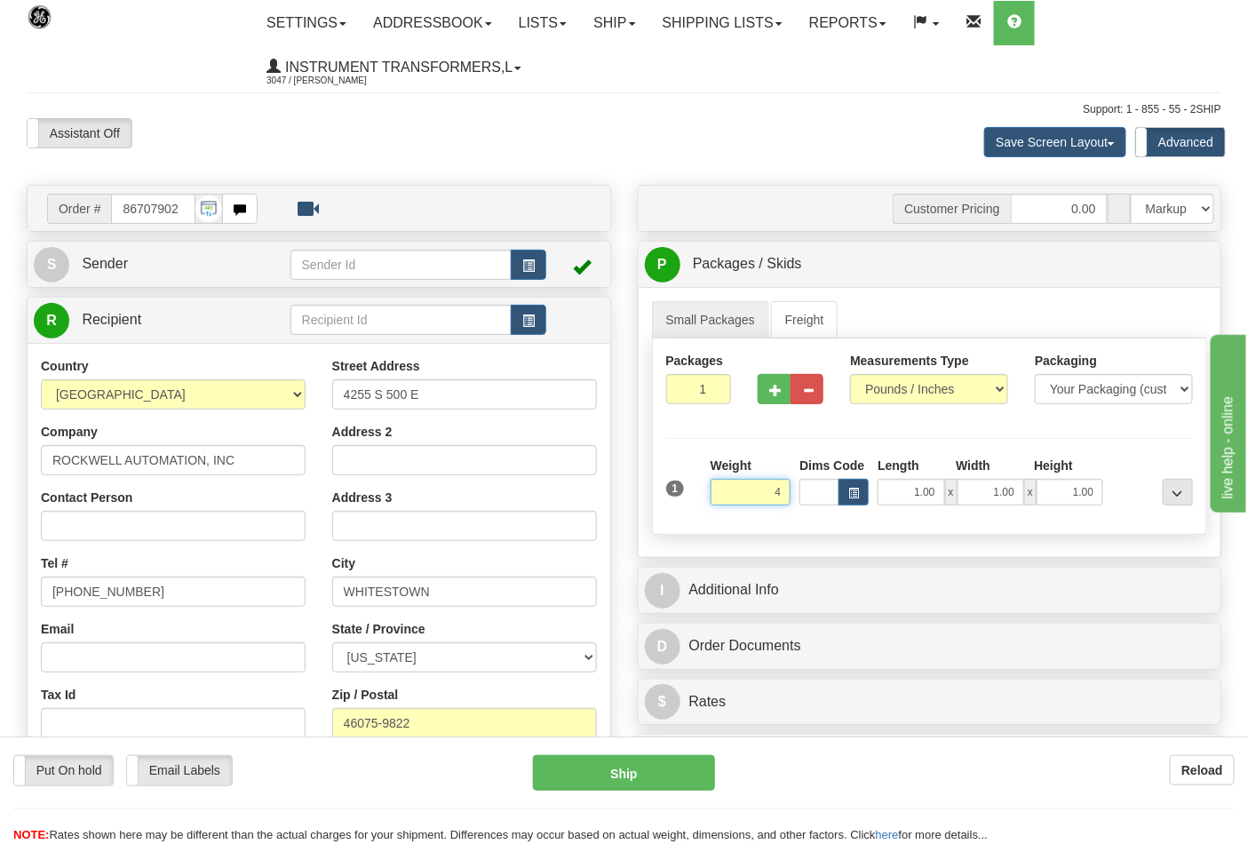
click button "Delete" at bounding box center [0, 0] width 0 height 0
type input "4.00"
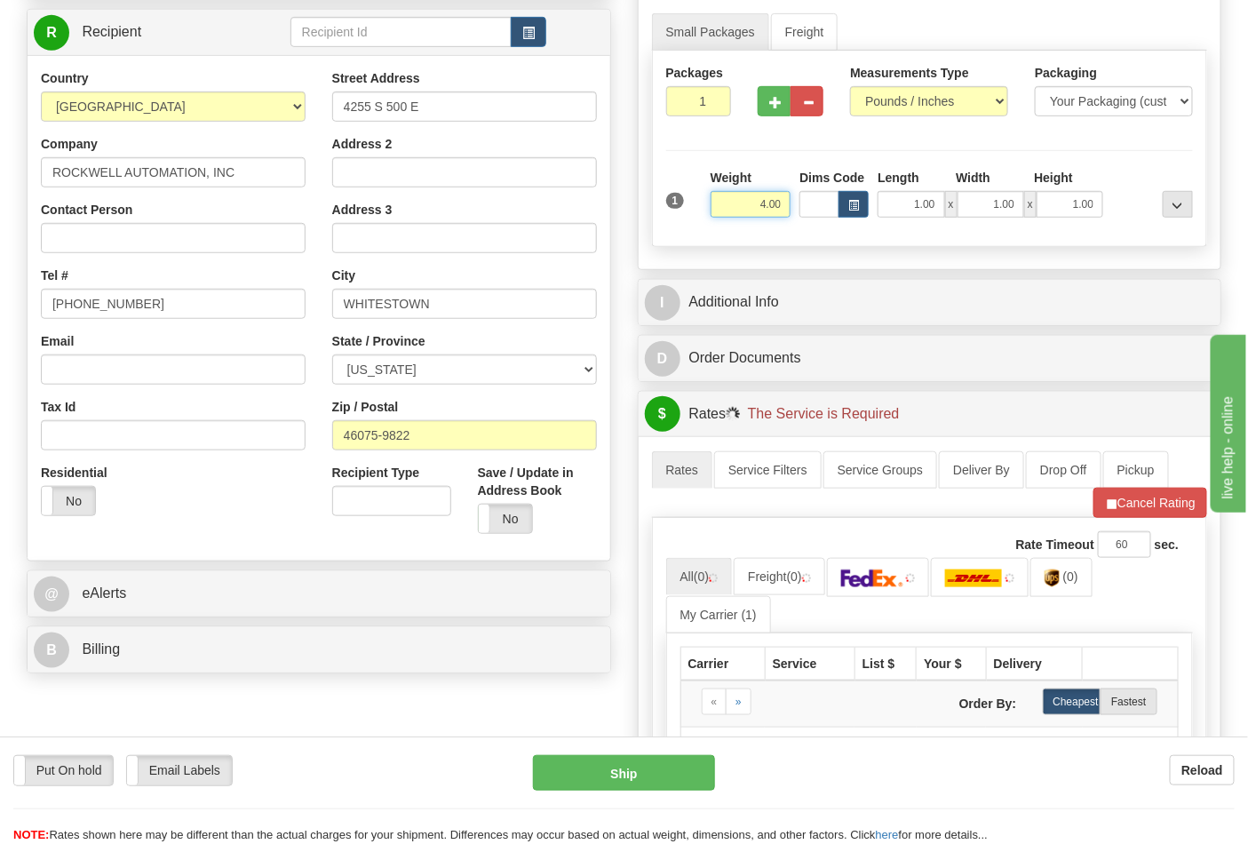
scroll to position [394, 0]
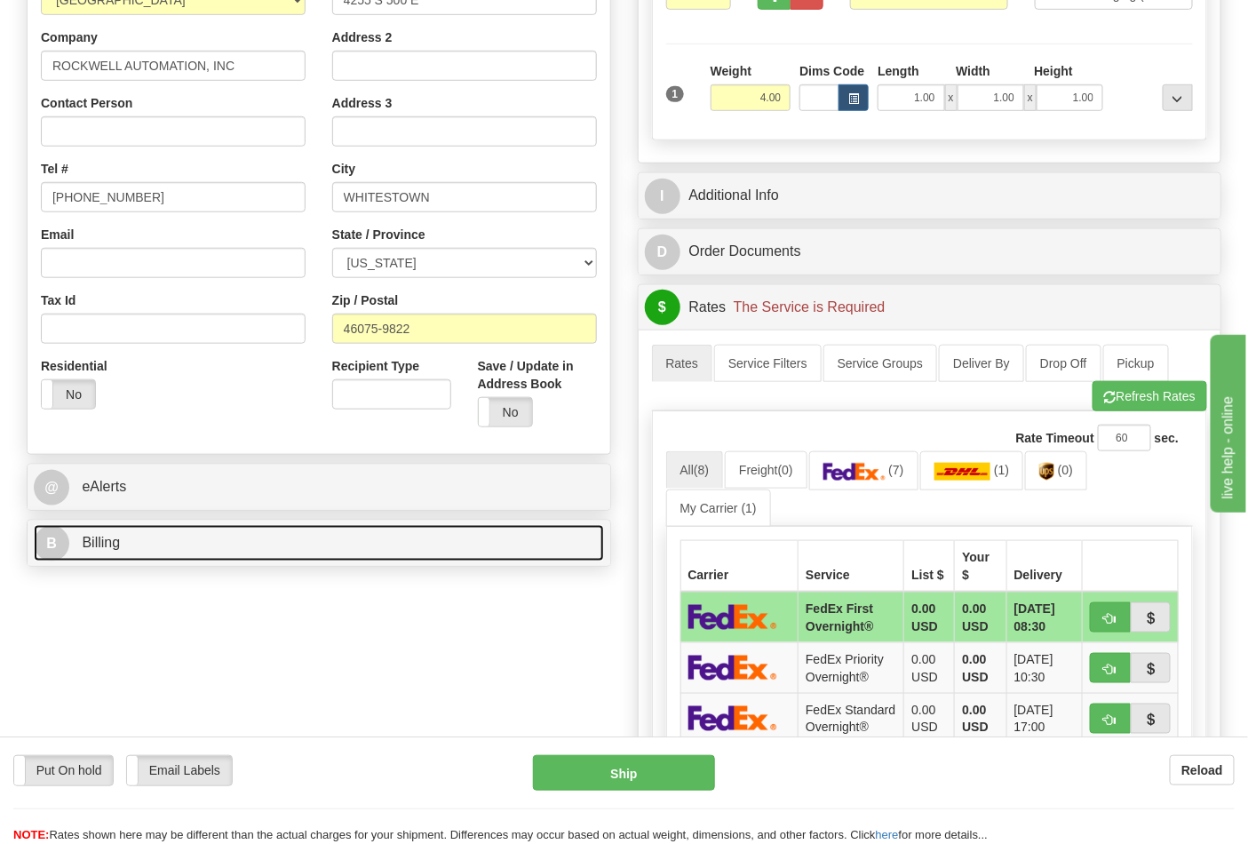
click at [313, 552] on link "B Billing" at bounding box center [319, 543] width 570 height 36
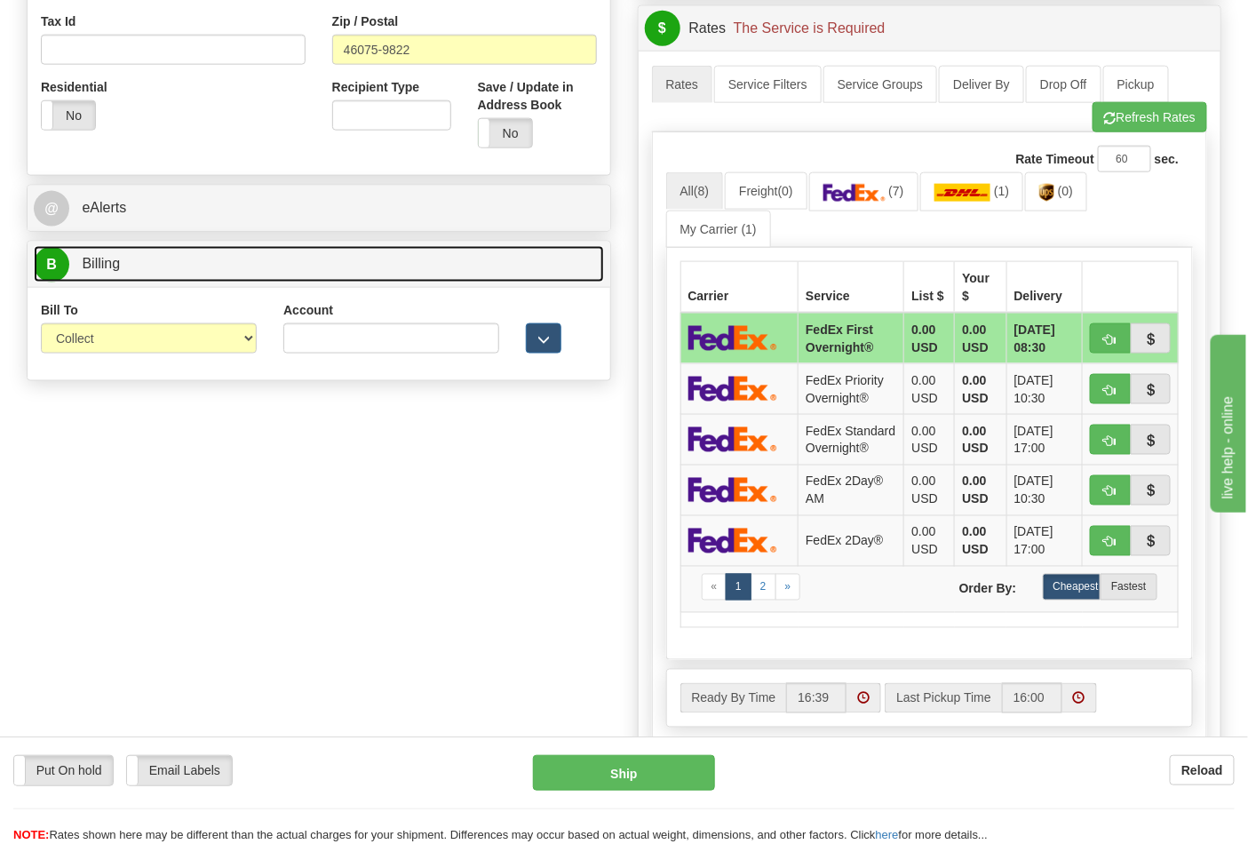
scroll to position [690, 0]
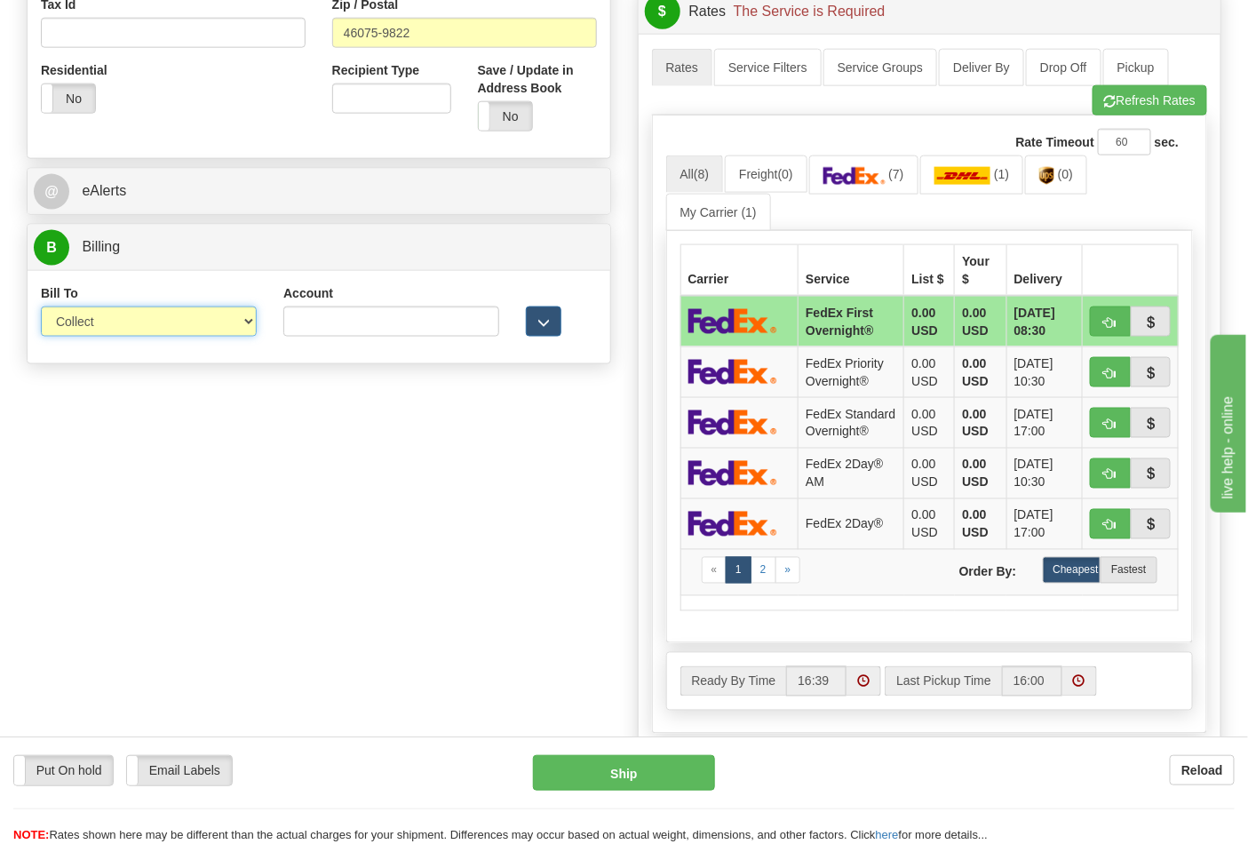
click at [232, 329] on select "Sender Recipient Third Party Collect" at bounding box center [149, 321] width 216 height 30
select select "2"
click at [41, 308] on select "Sender Recipient Third Party Collect" at bounding box center [149, 321] width 216 height 30
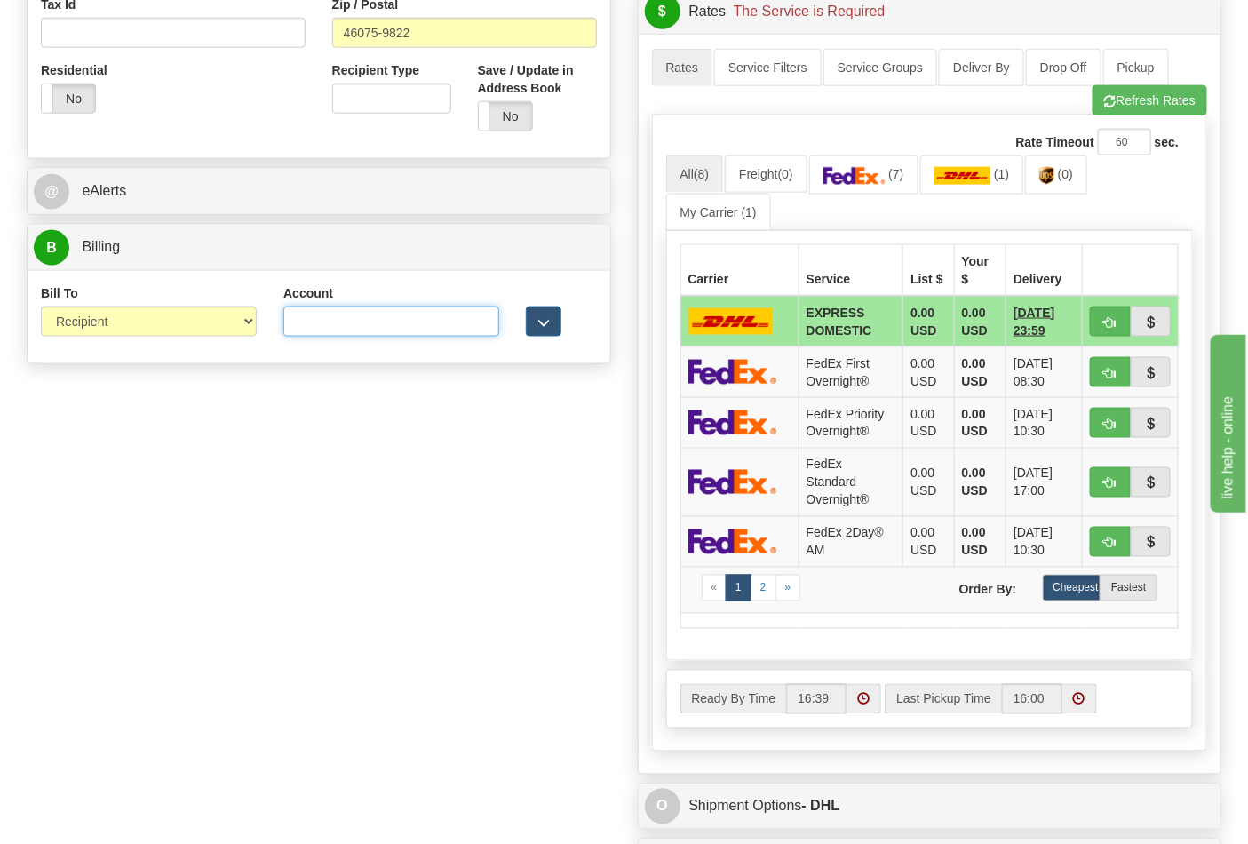
click at [462, 312] on input "Account" at bounding box center [391, 321] width 216 height 30
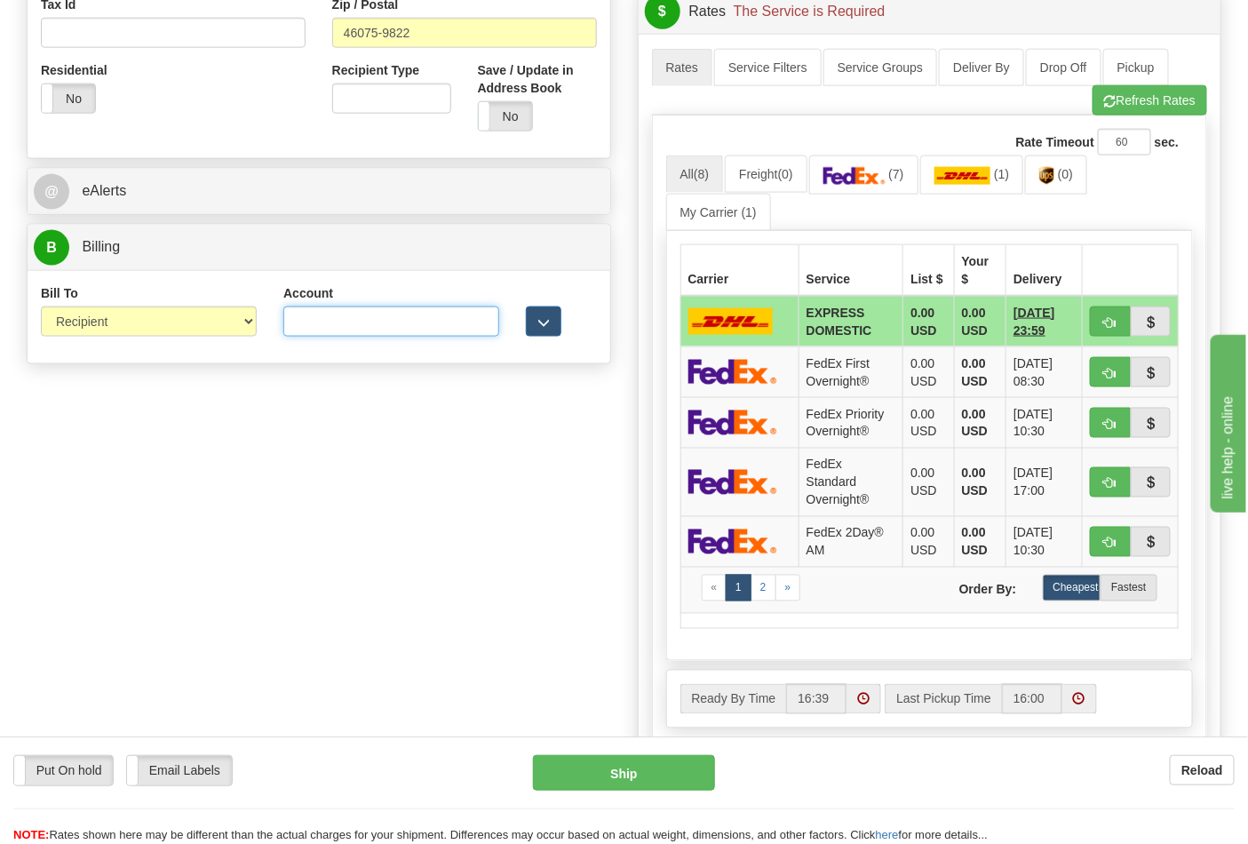
paste input "587102"
type input "587102"
click at [1051, 174] on img at bounding box center [1046, 176] width 15 height 18
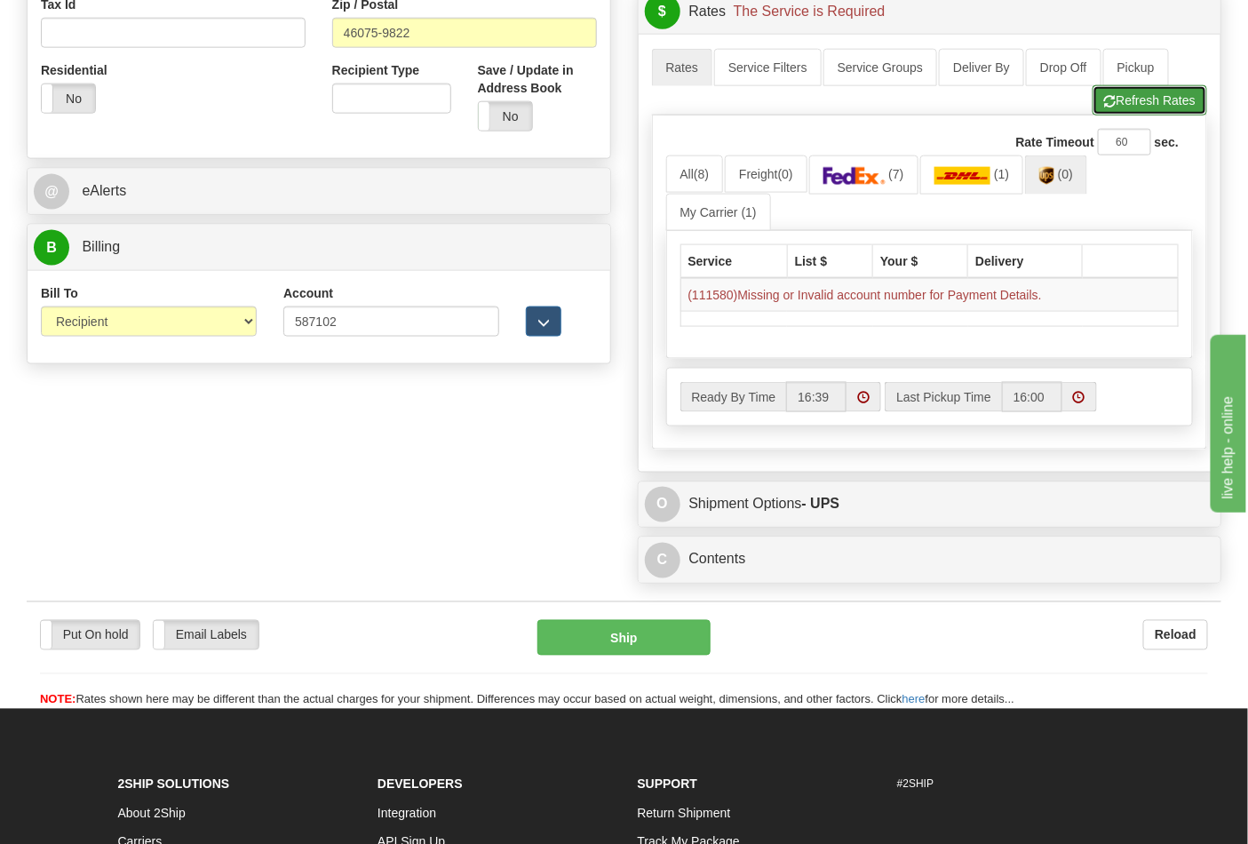
click at [1141, 111] on button "Refresh Rates" at bounding box center [1149, 100] width 115 height 30
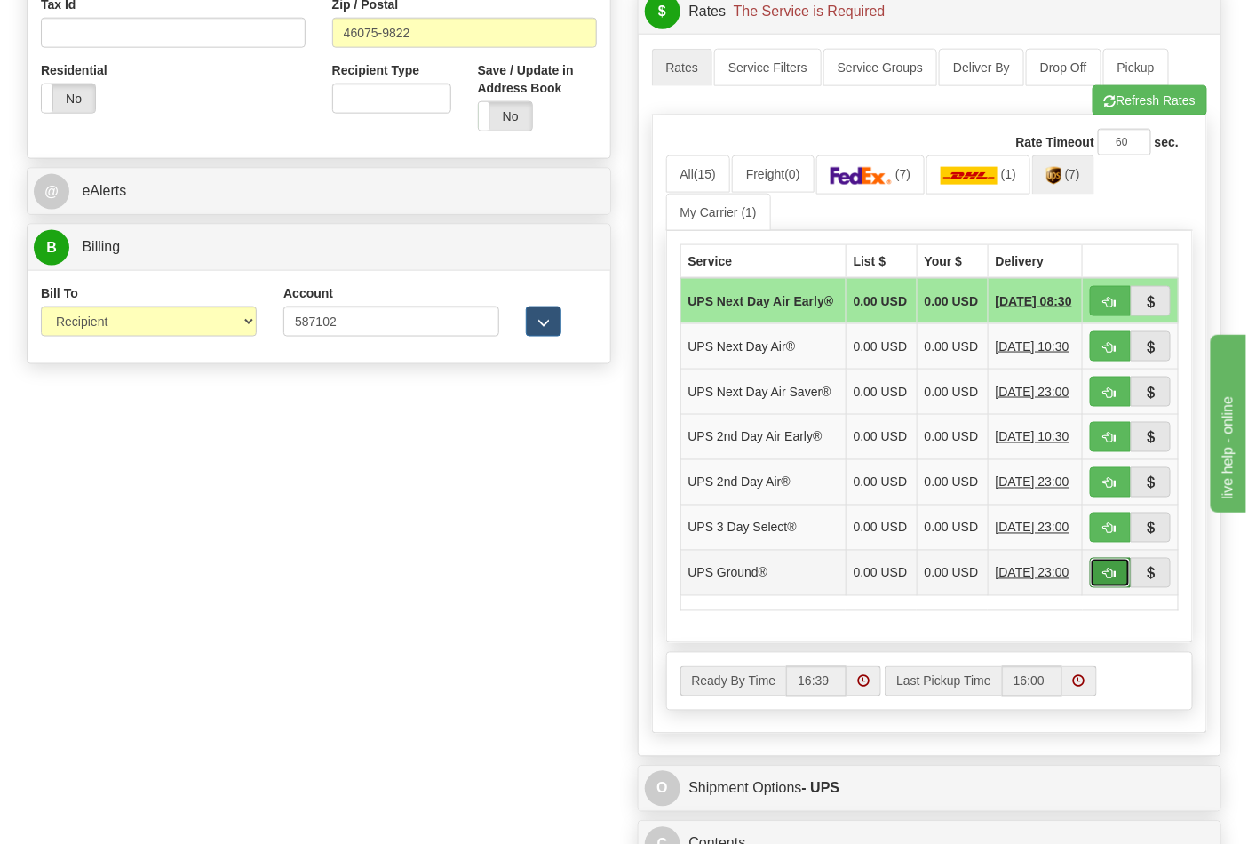
click at [1102, 588] on button "button" at bounding box center [1110, 573] width 41 height 30
type input "03"
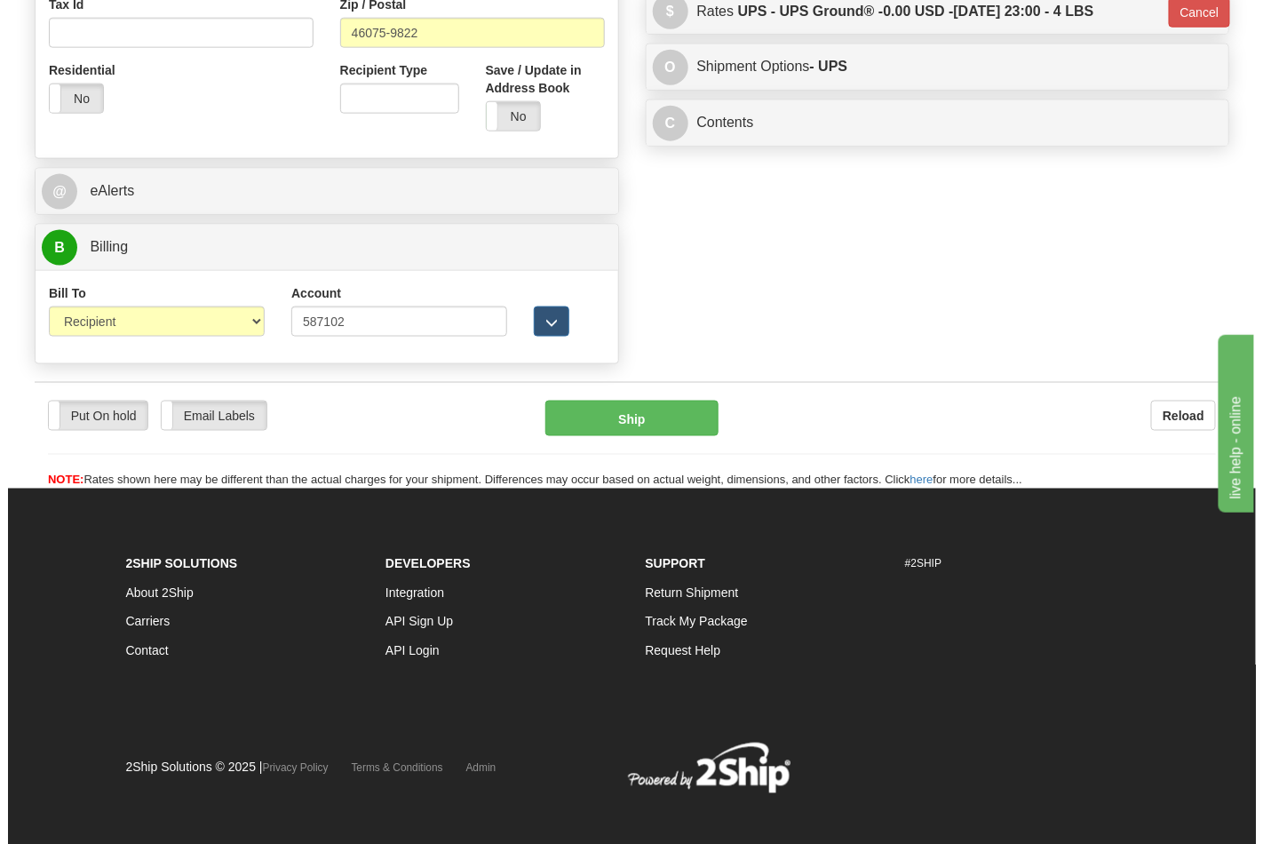
scroll to position [680, 0]
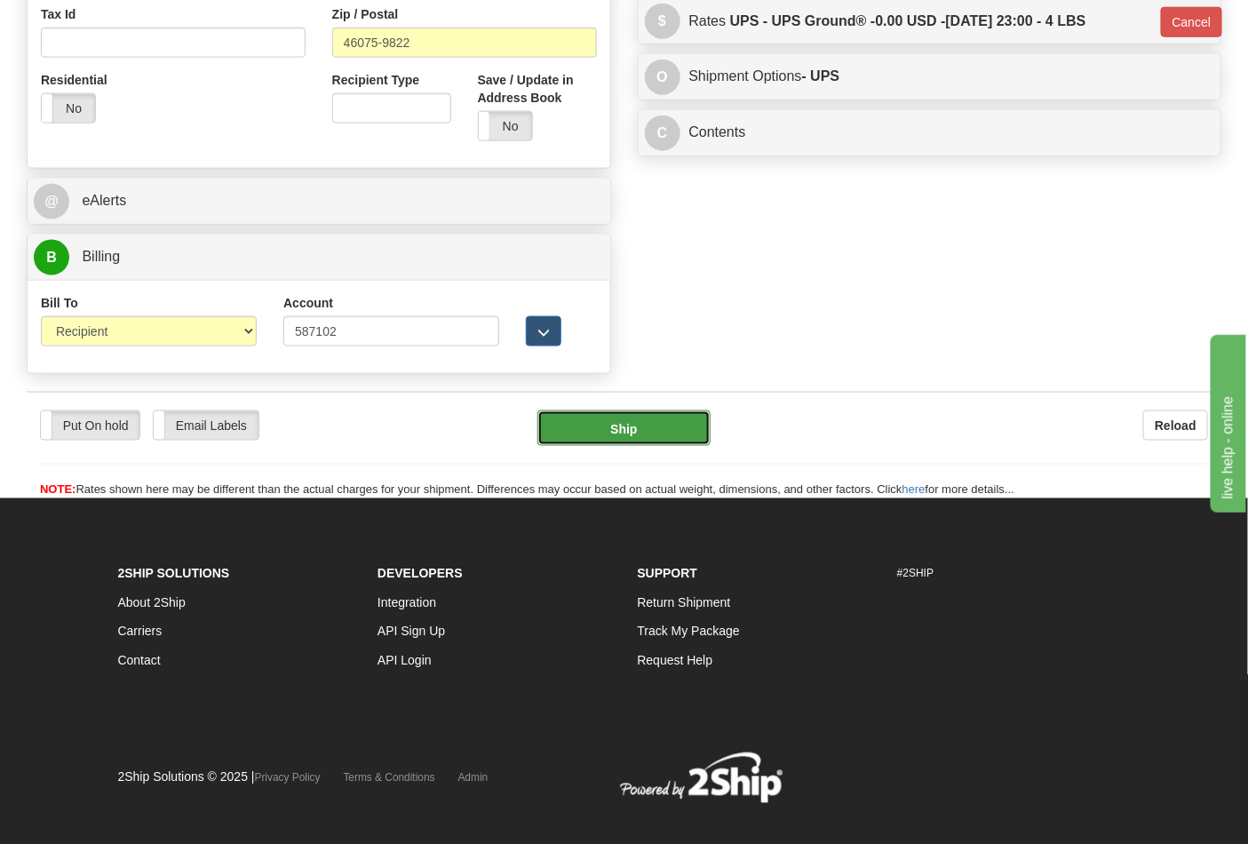
click at [702, 426] on button "Ship" at bounding box center [623, 428] width 172 height 36
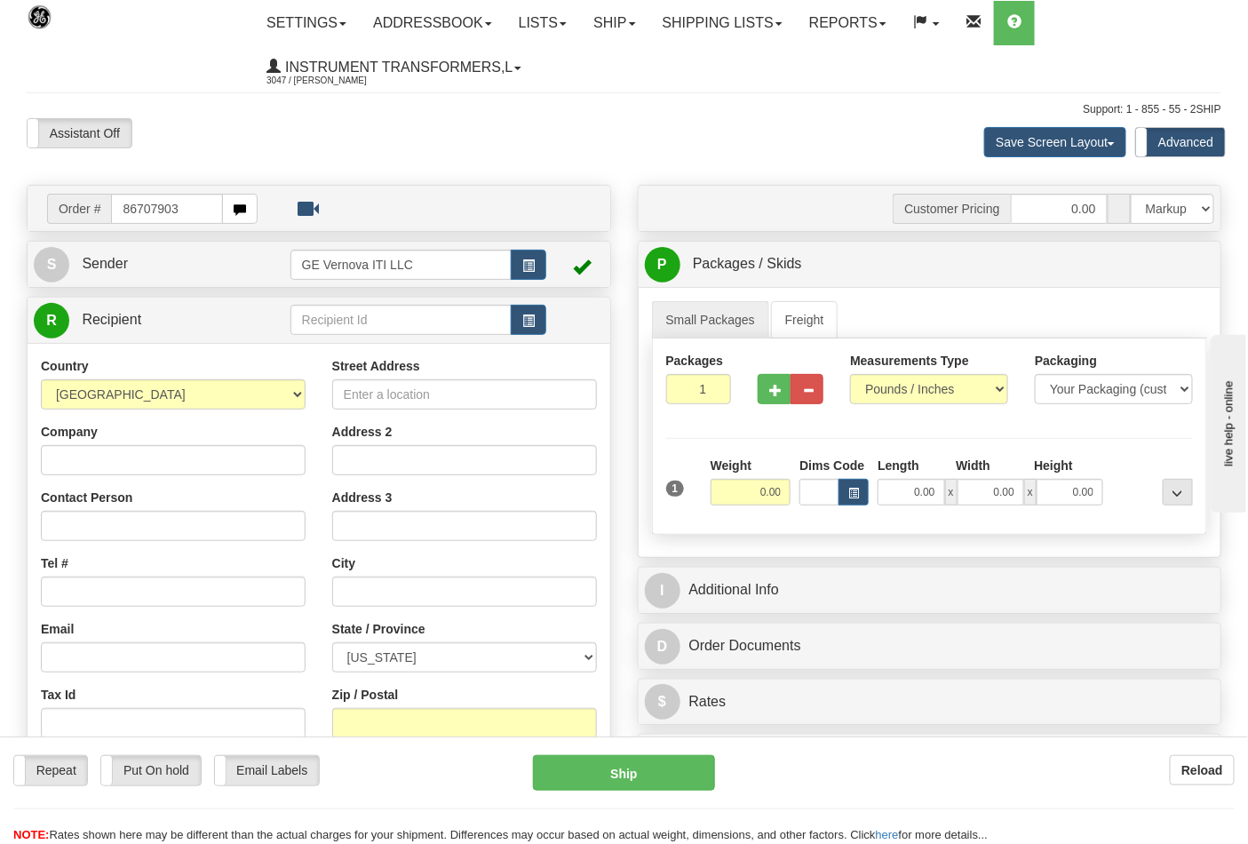
type input "86707903"
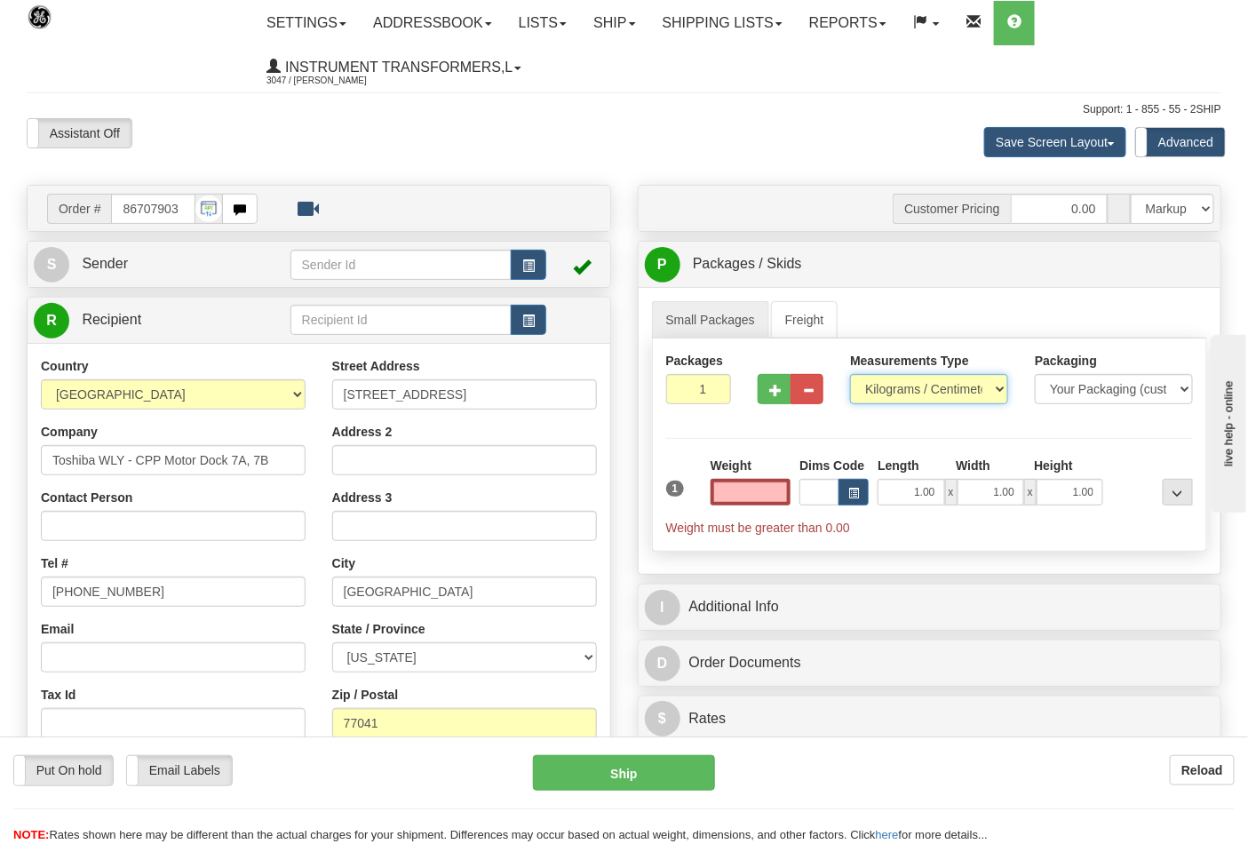
type input "0.00"
drag, startPoint x: 875, startPoint y: 383, endPoint x: 876, endPoint y: 392, distance: 8.9
click at [876, 383] on select "Pounds / Inches Kilograms / Centimeters" at bounding box center [929, 389] width 158 height 30
select select "0"
click at [850, 375] on select "Pounds / Inches Kilograms / Centimeters" at bounding box center [929, 389] width 158 height 30
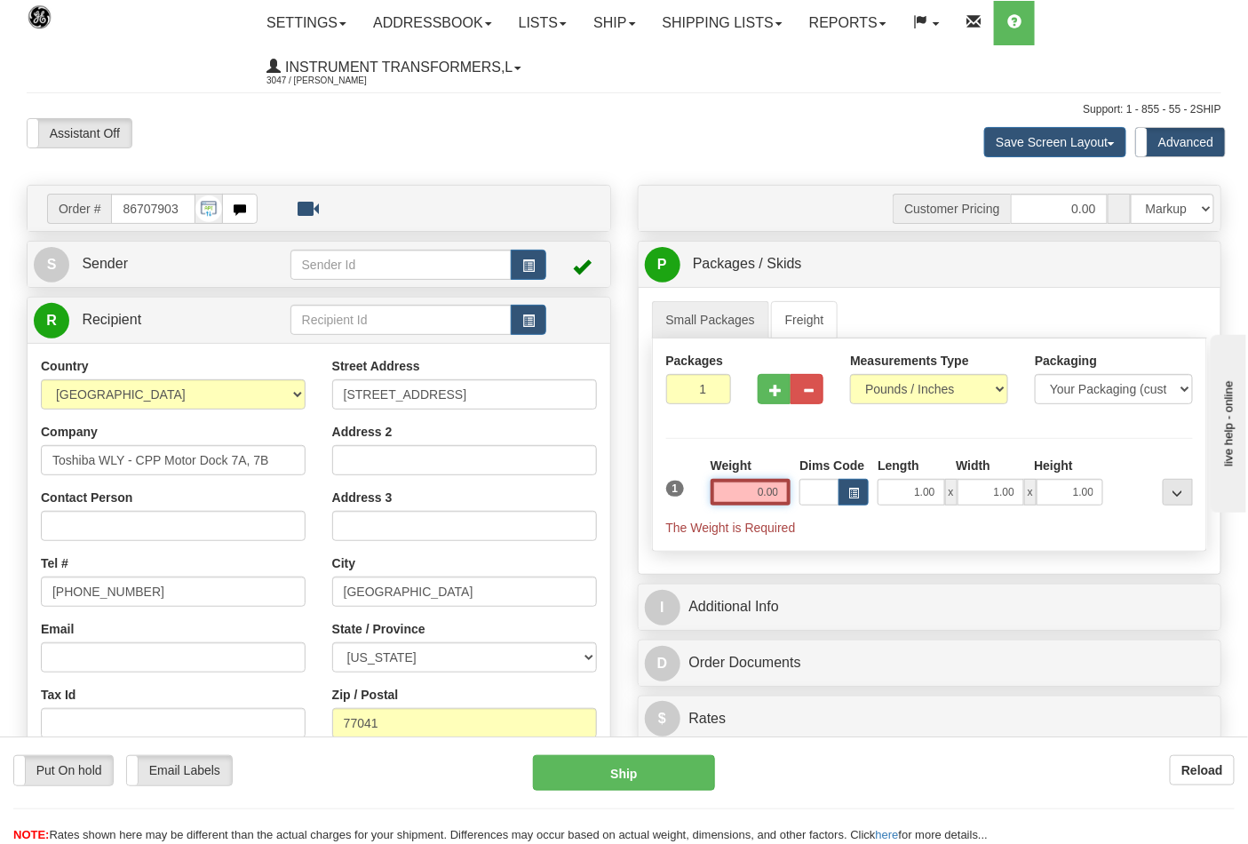
click at [748, 490] on input "0.00" at bounding box center [750, 492] width 81 height 27
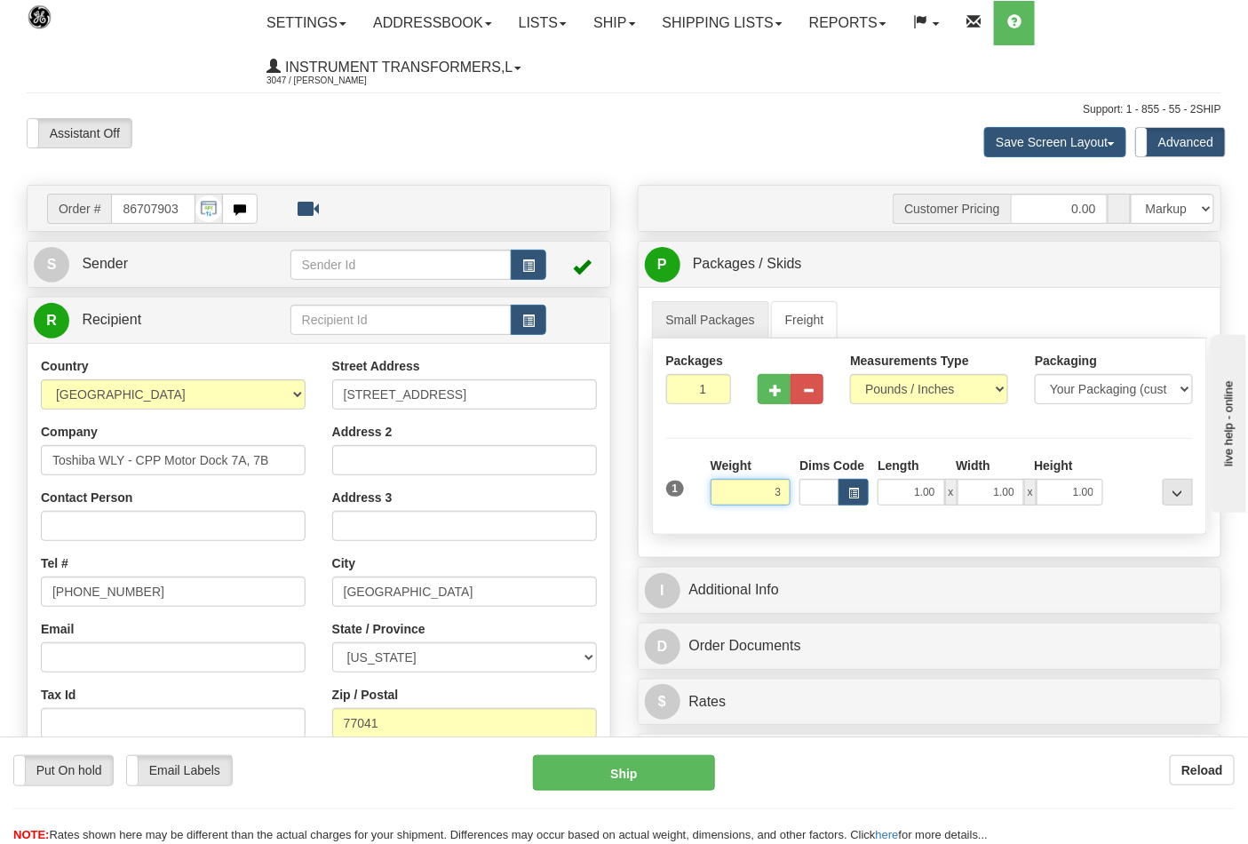
click button "Delete" at bounding box center [0, 0] width 0 height 0
type input "3.00"
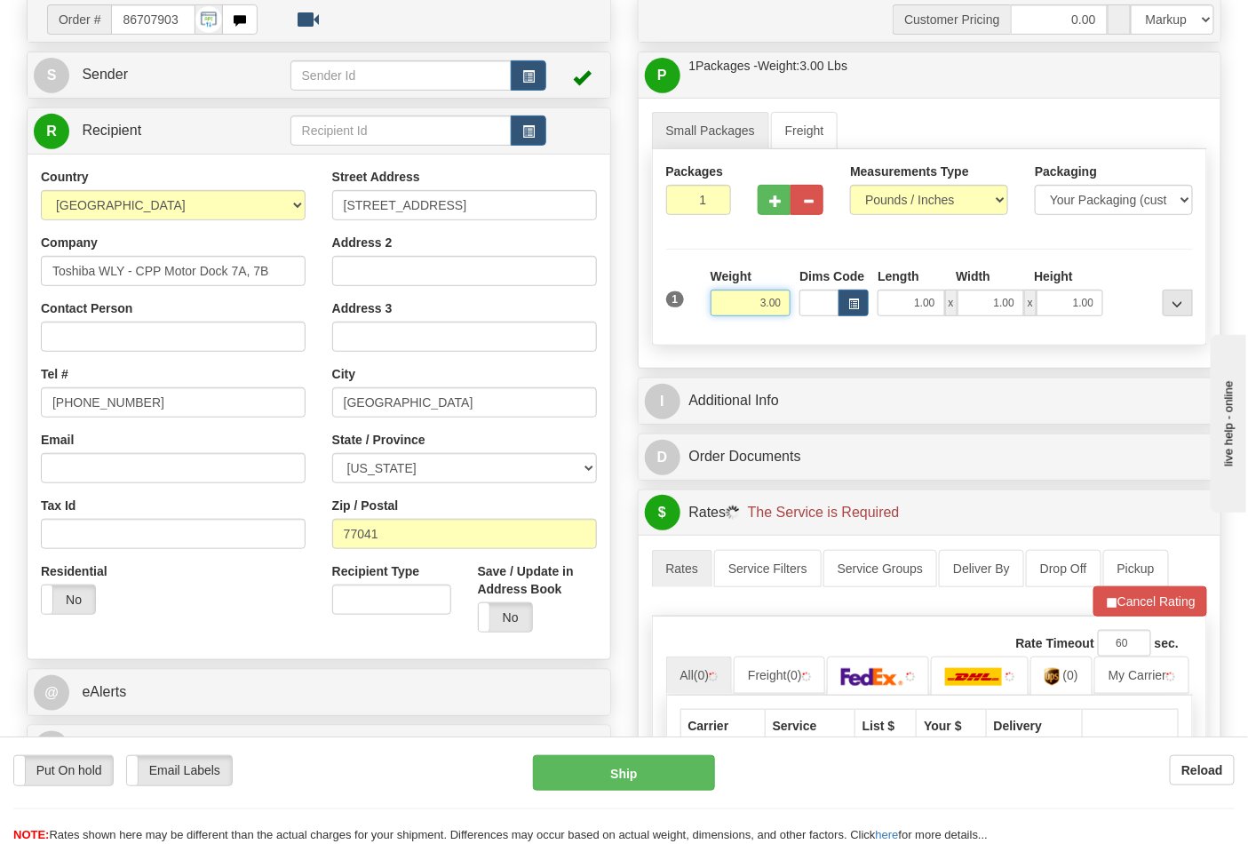
scroll to position [493, 0]
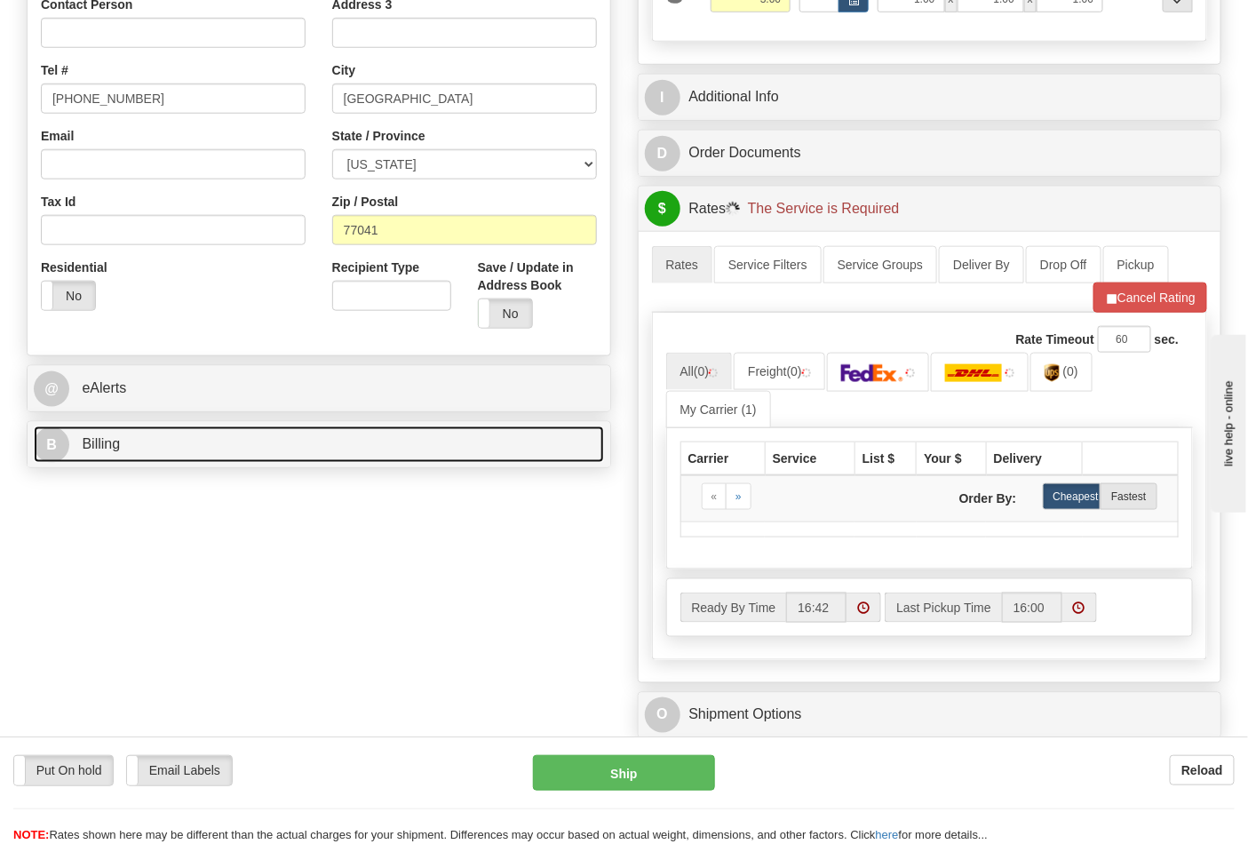
click at [344, 447] on link "B Billing" at bounding box center [319, 444] width 570 height 36
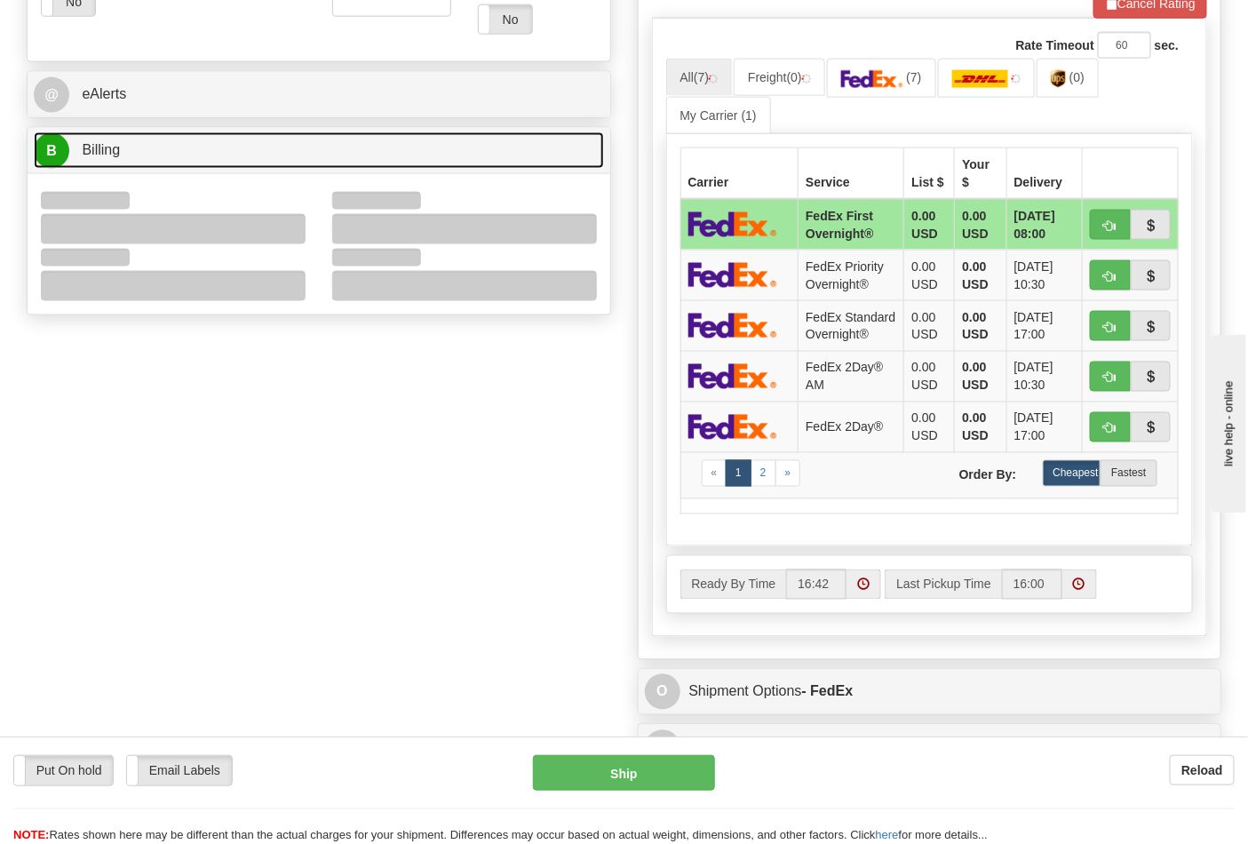
scroll to position [789, 0]
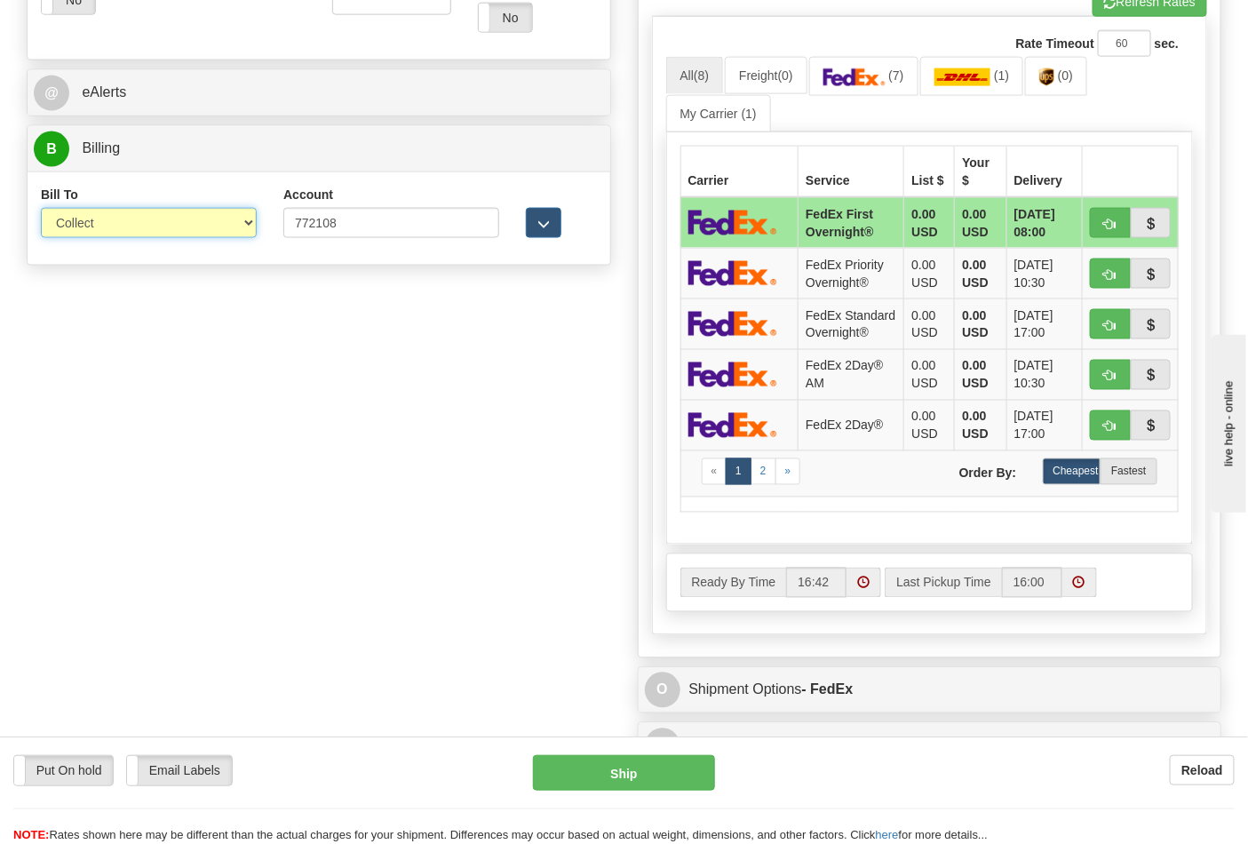
drag, startPoint x: 189, startPoint y: 225, endPoint x: 186, endPoint y: 237, distance: 12.7
click at [189, 225] on select "Sender Recipient Third Party Collect" at bounding box center [149, 223] width 216 height 30
select select "2"
click at [41, 210] on select "Sender Recipient Third Party Collect" at bounding box center [149, 223] width 216 height 30
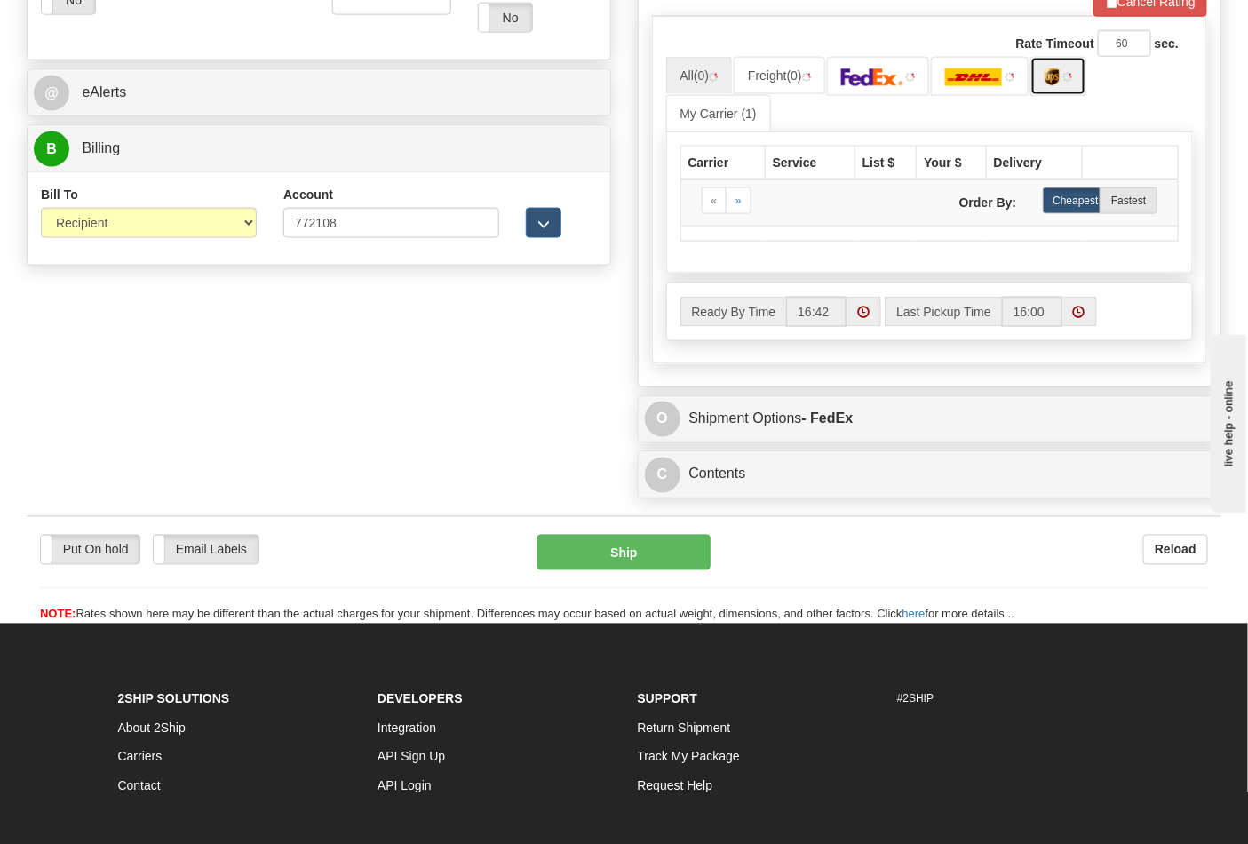
click at [1074, 86] on link at bounding box center [1058, 76] width 56 height 38
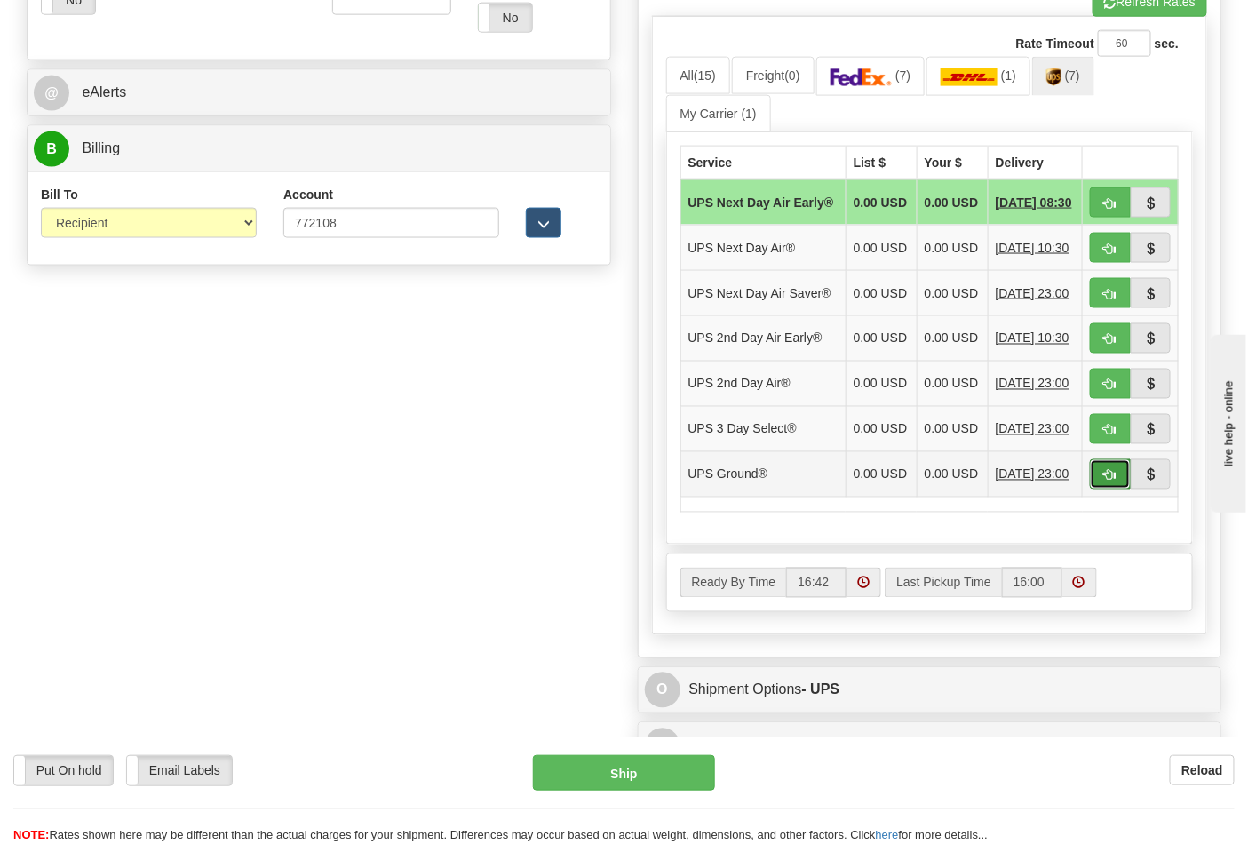
click at [1099, 489] on button "button" at bounding box center [1110, 474] width 41 height 30
type input "03"
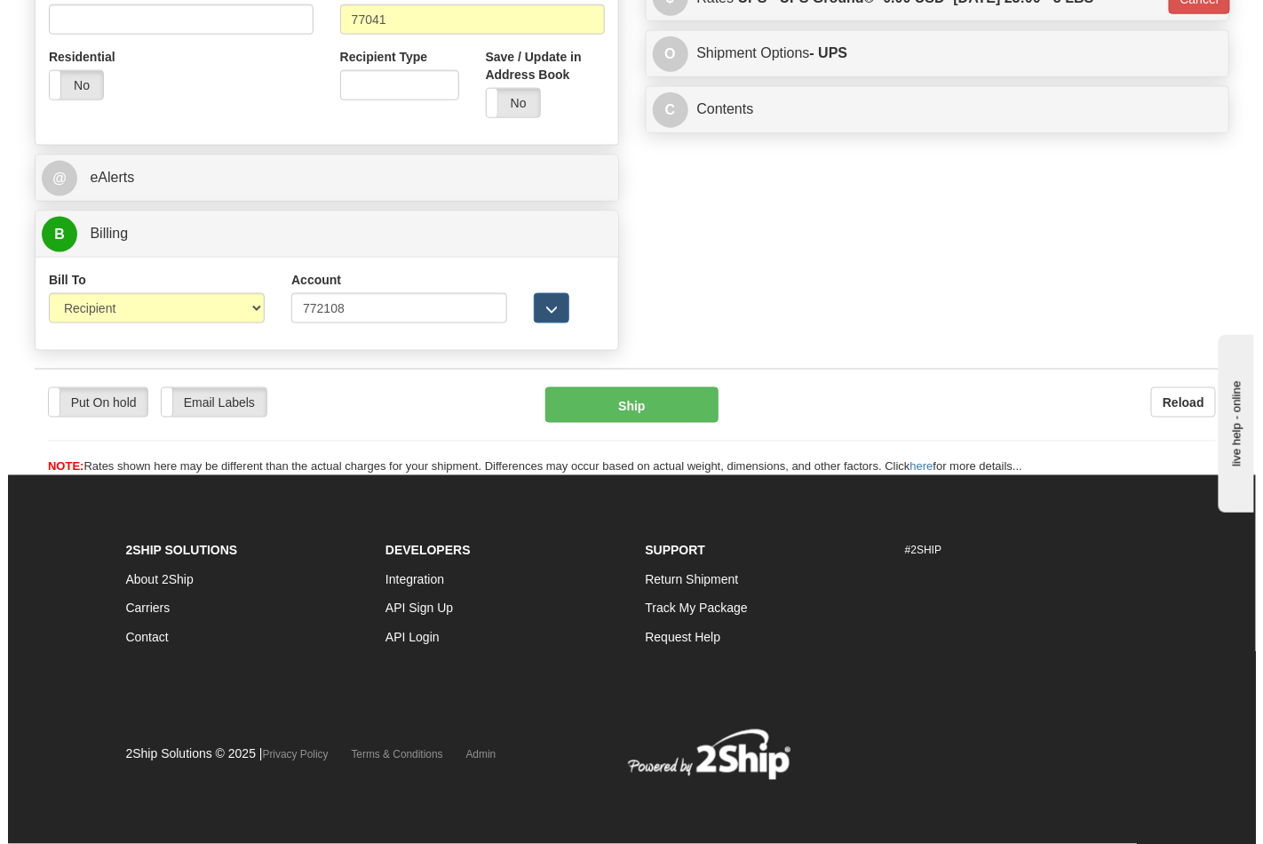
scroll to position [706, 0]
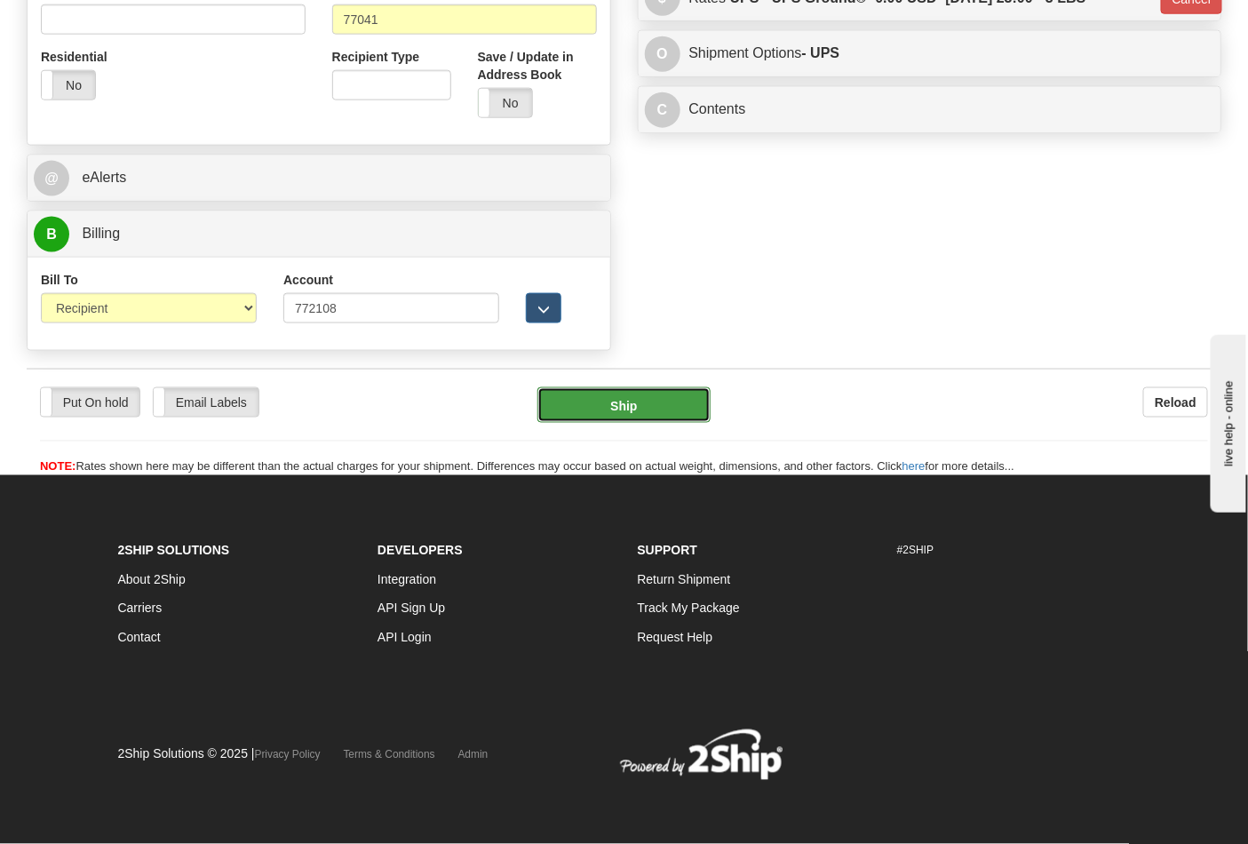
click at [673, 400] on button "Ship" at bounding box center [623, 405] width 172 height 36
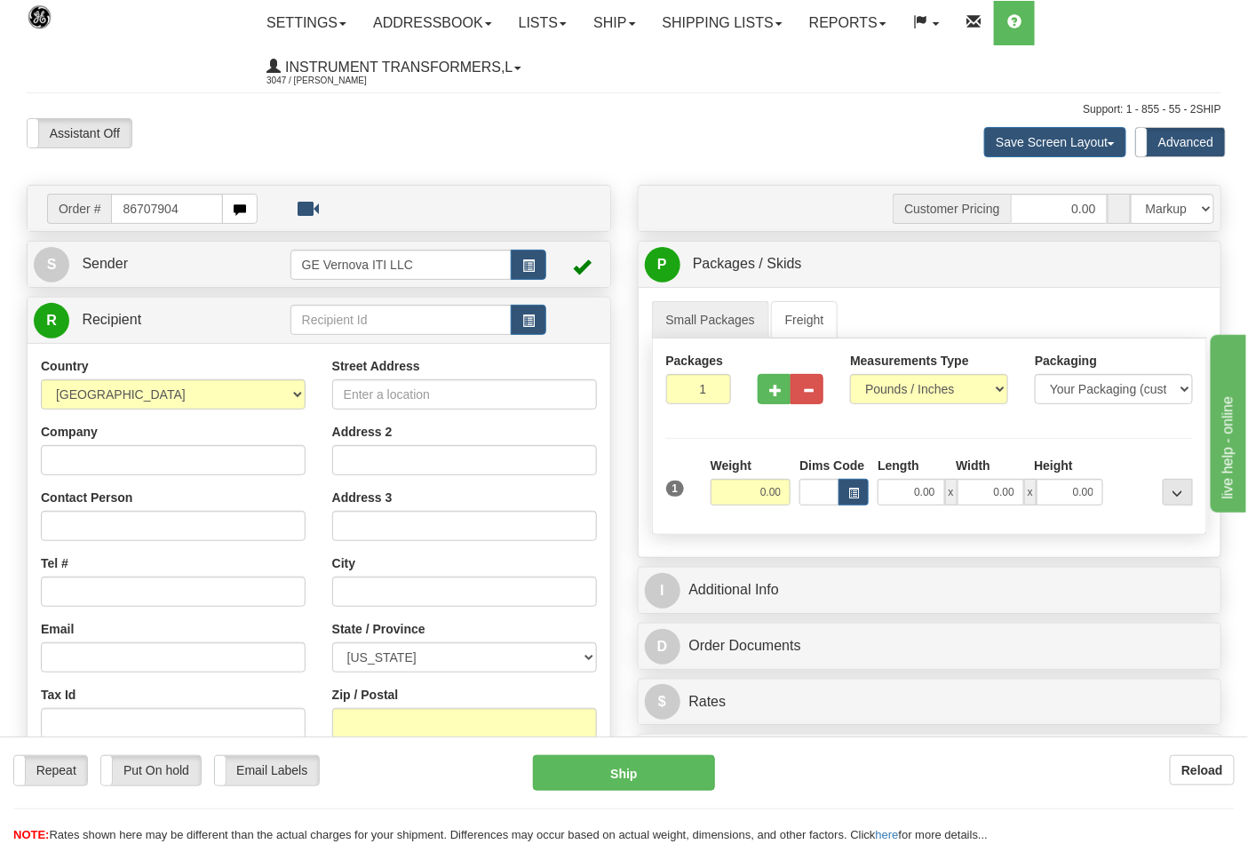
type input "86707904"
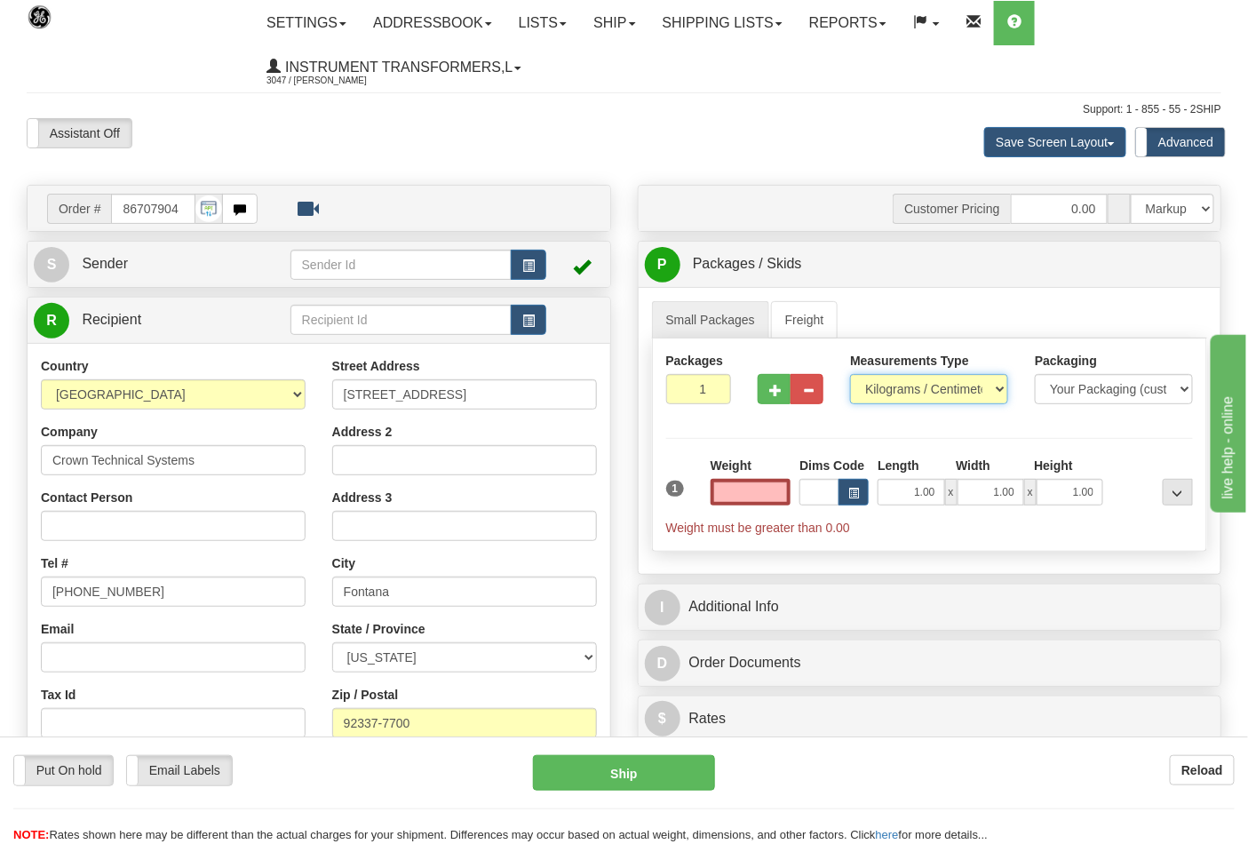
type input "0.00"
click at [894, 393] on select "Pounds / Inches Kilograms / Centimeters" at bounding box center [929, 389] width 158 height 30
select select "0"
click at [850, 375] on select "Pounds / Inches Kilograms / Centimeters" at bounding box center [929, 389] width 158 height 30
click at [740, 498] on input "0.00" at bounding box center [750, 492] width 81 height 27
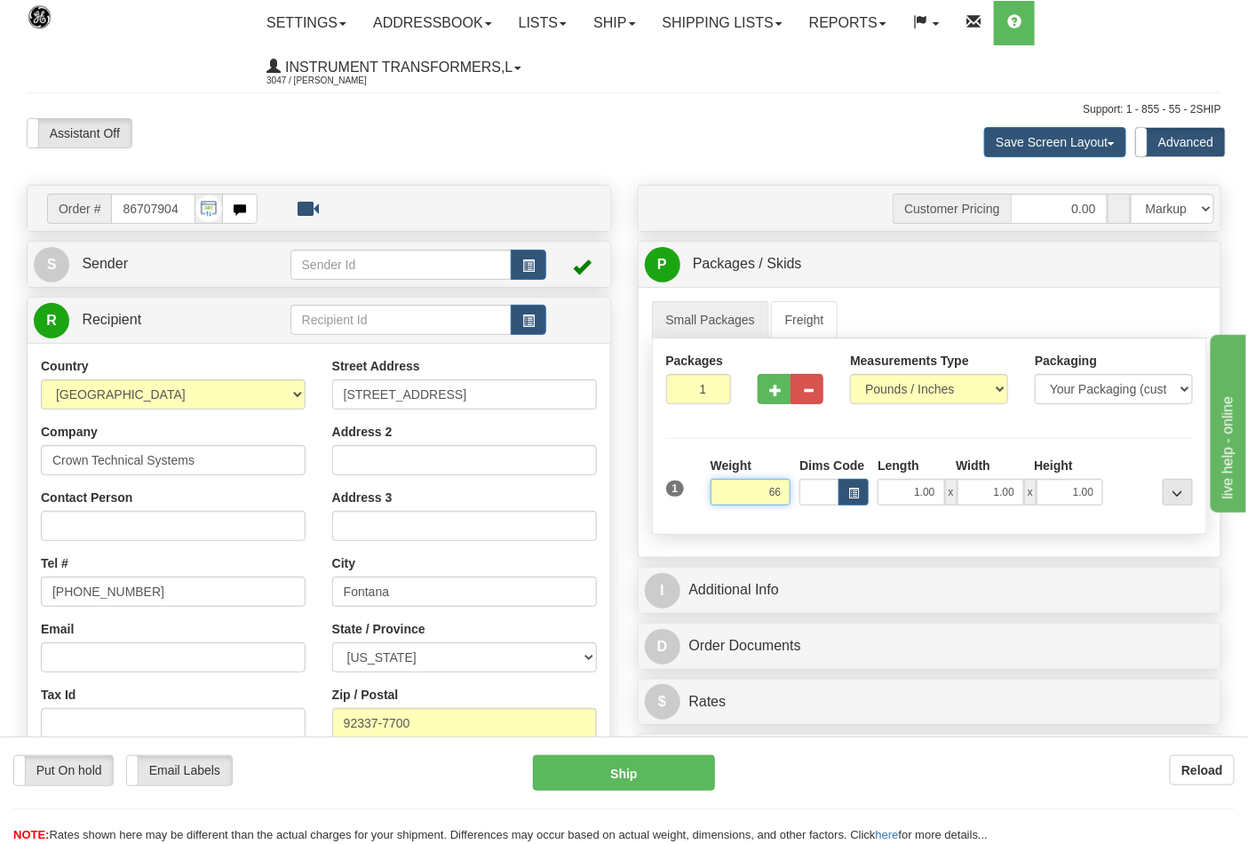
click button "Delete" at bounding box center [0, 0] width 0 height 0
type input "66.00"
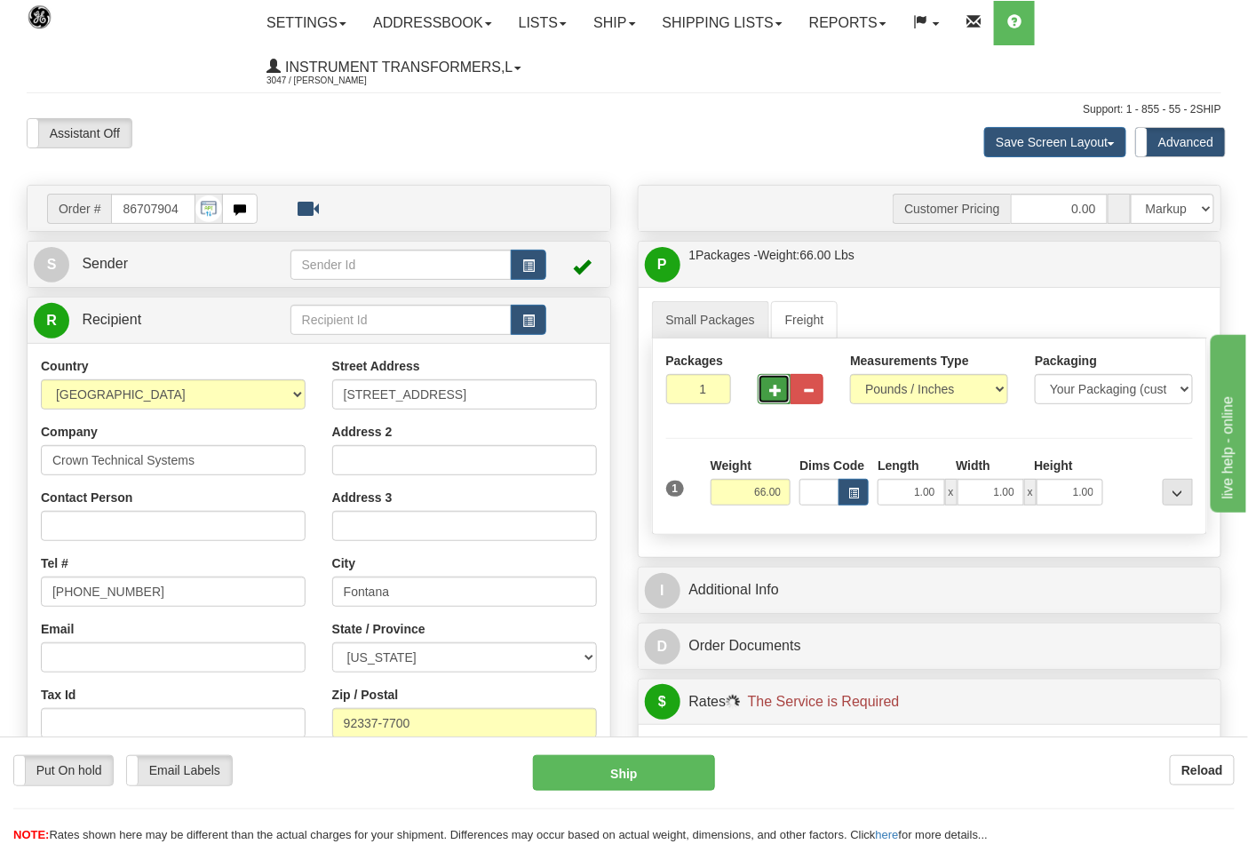
click at [770, 404] on button "button" at bounding box center [773, 389] width 33 height 30
type input "3"
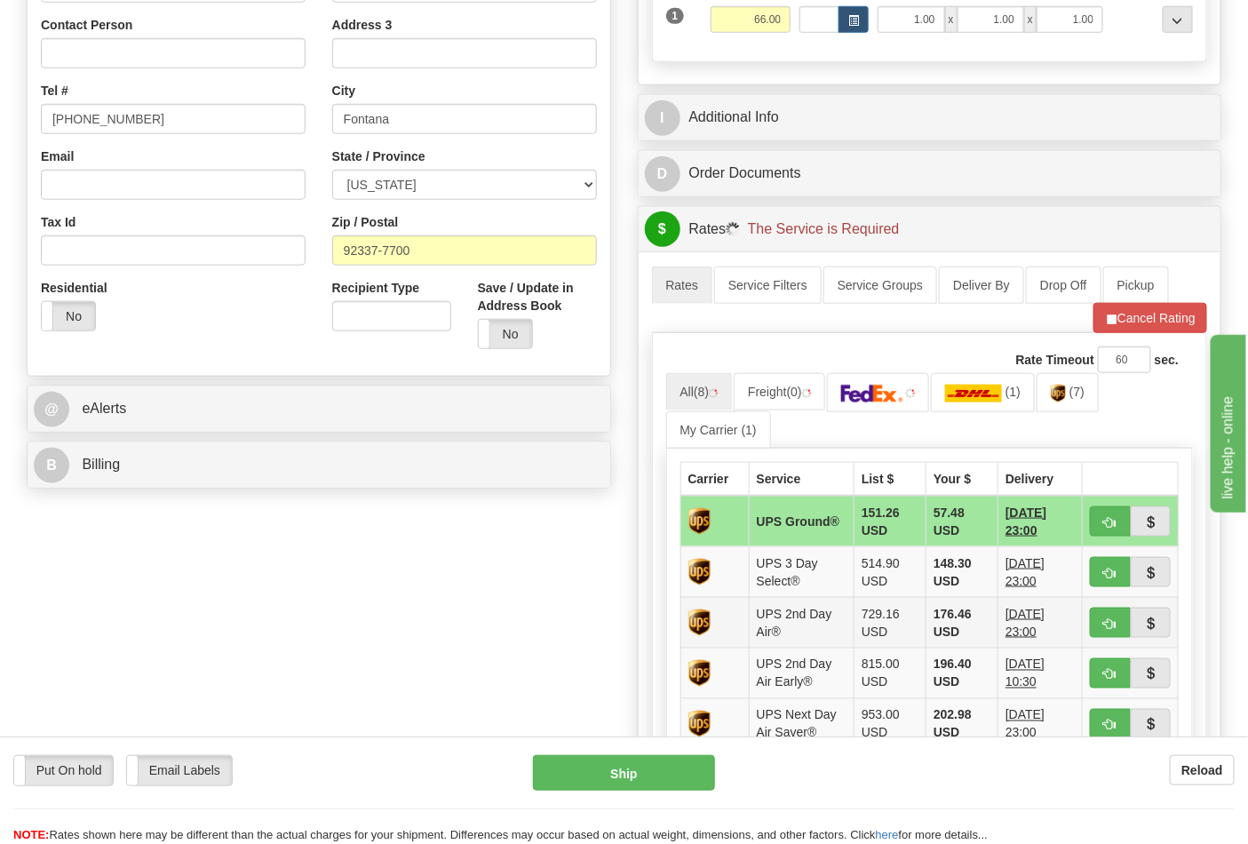
scroll to position [591, 0]
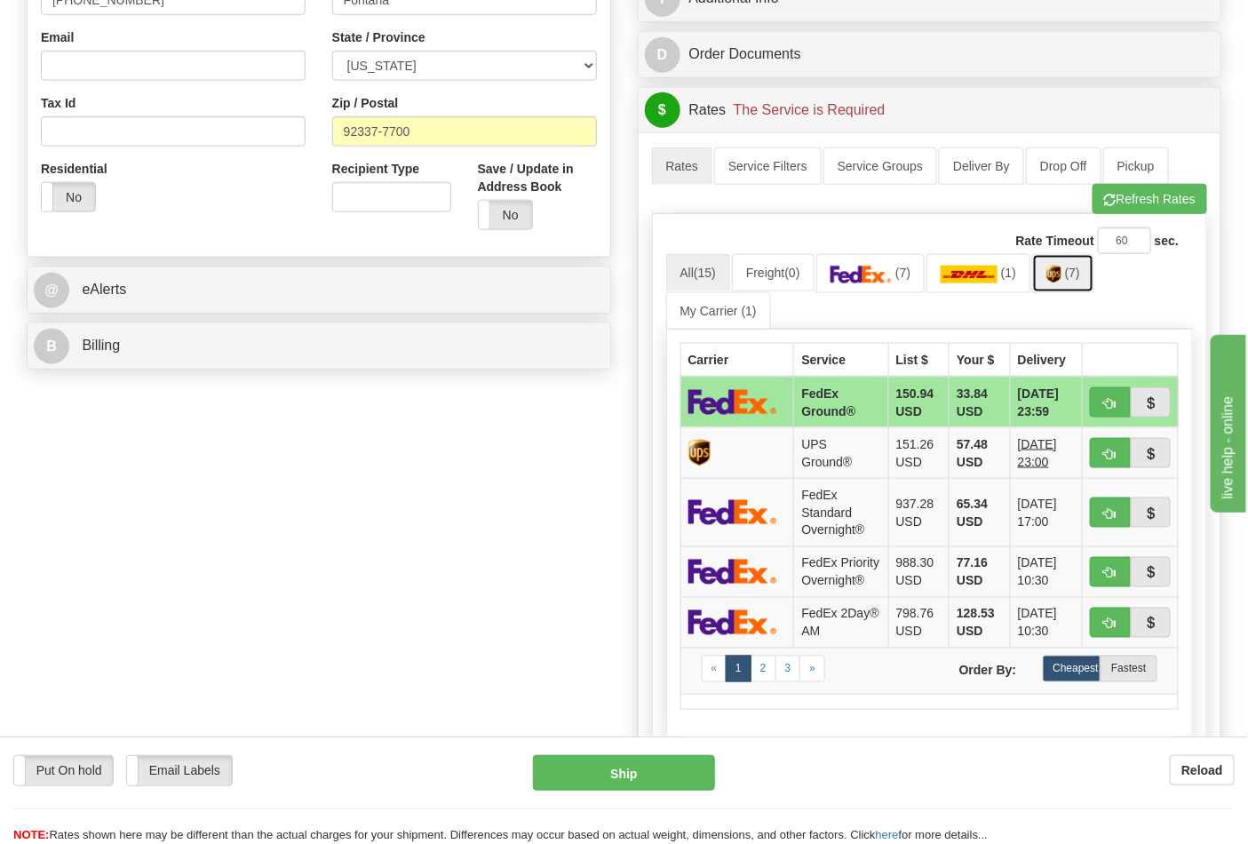
click at [1061, 268] on img at bounding box center [1053, 275] width 15 height 18
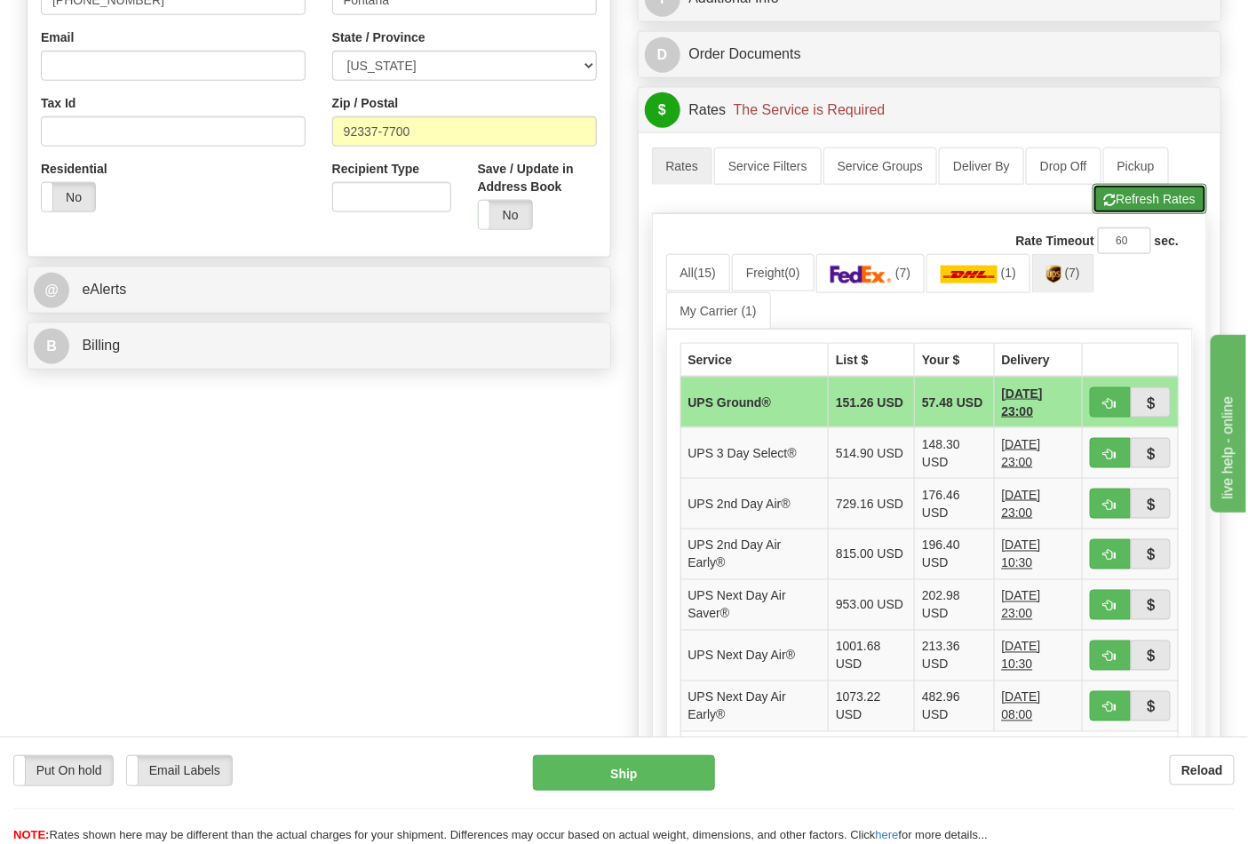
click at [1185, 210] on button "Refresh Rates" at bounding box center [1149, 199] width 115 height 30
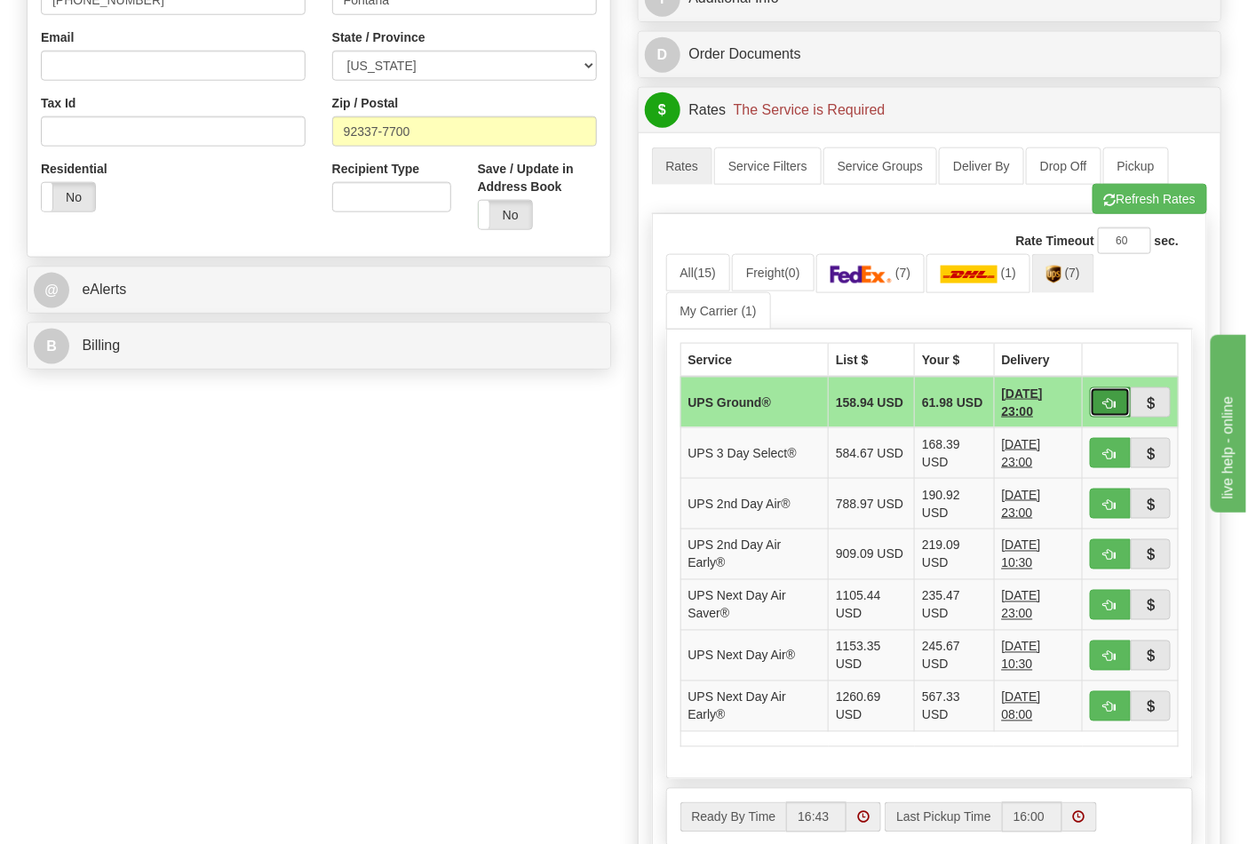
click at [1104, 400] on span "button" at bounding box center [1110, 404] width 12 height 12
type input "03"
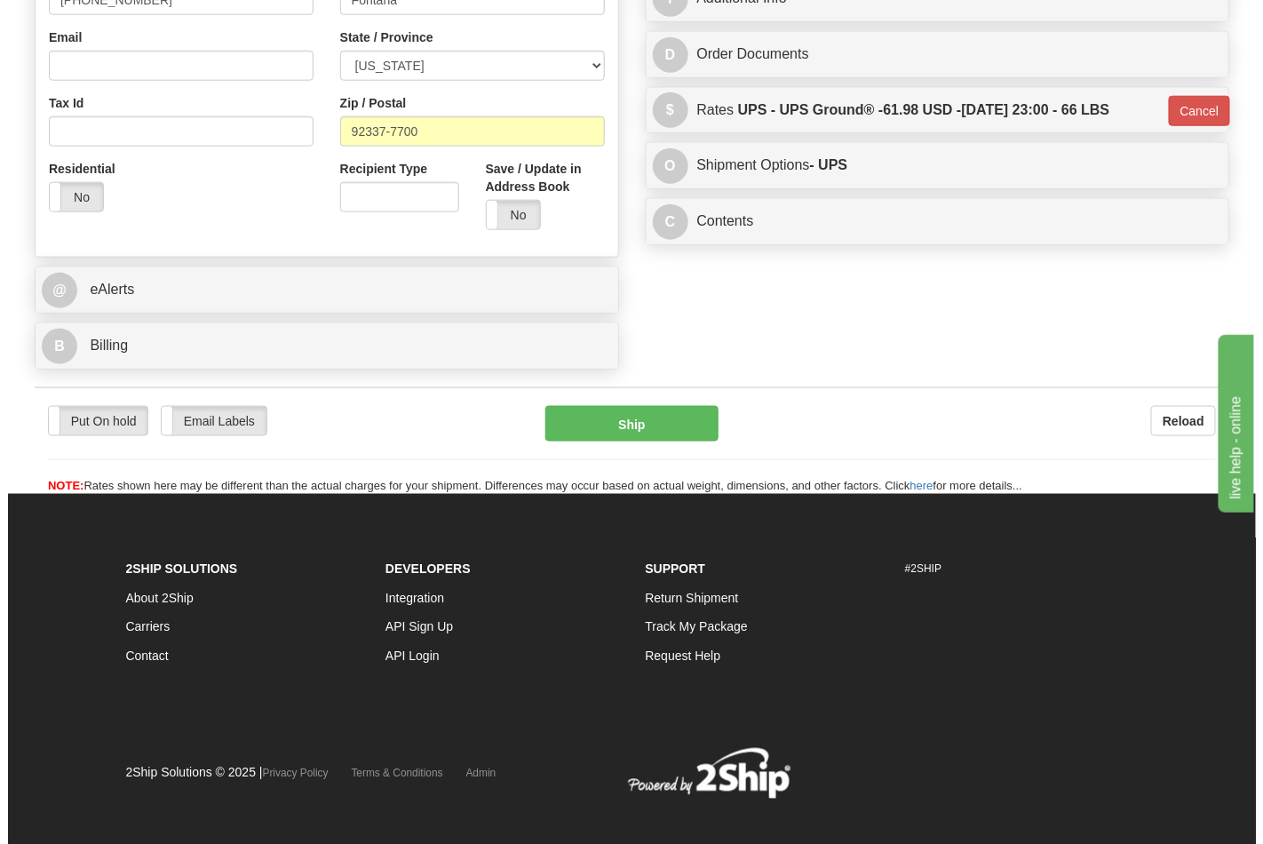
scroll to position [587, 0]
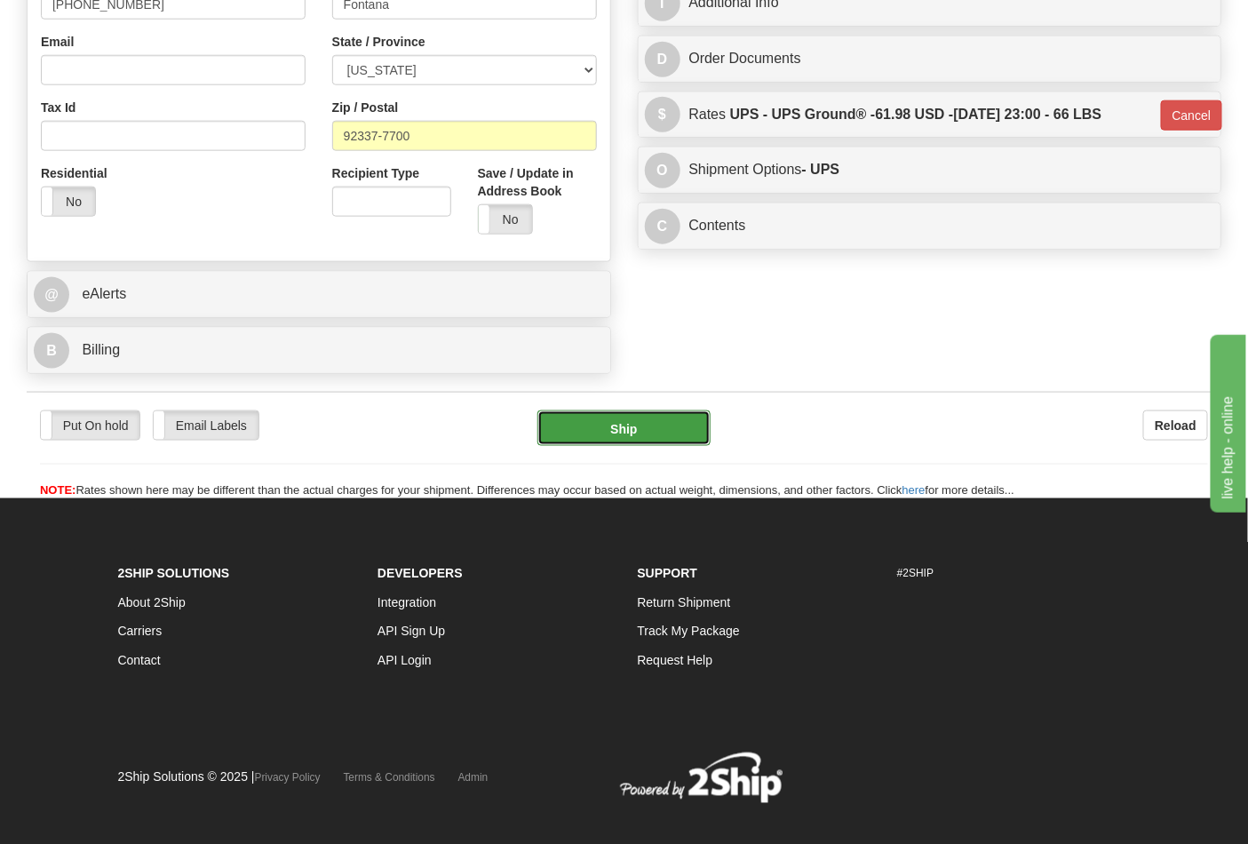
click at [610, 415] on button "Ship" at bounding box center [623, 428] width 172 height 36
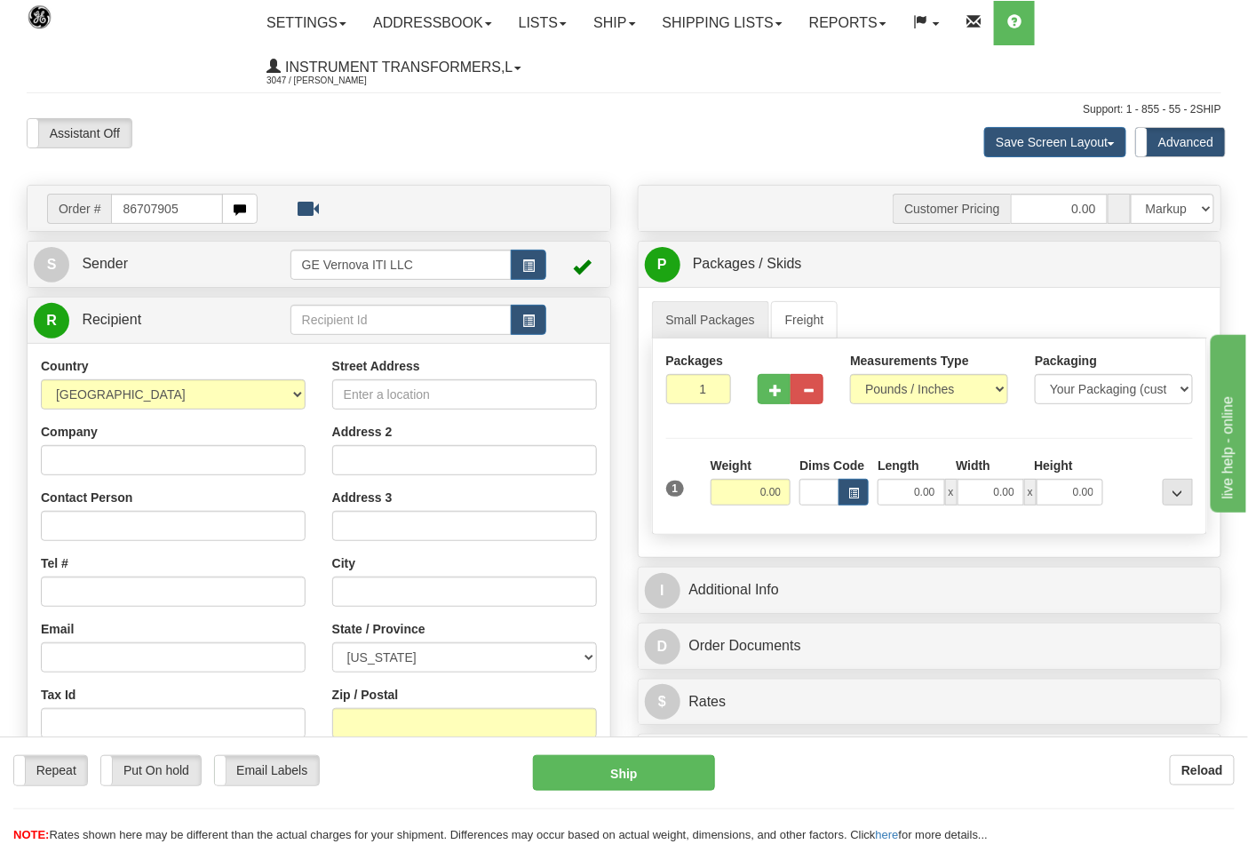
type input "86707905"
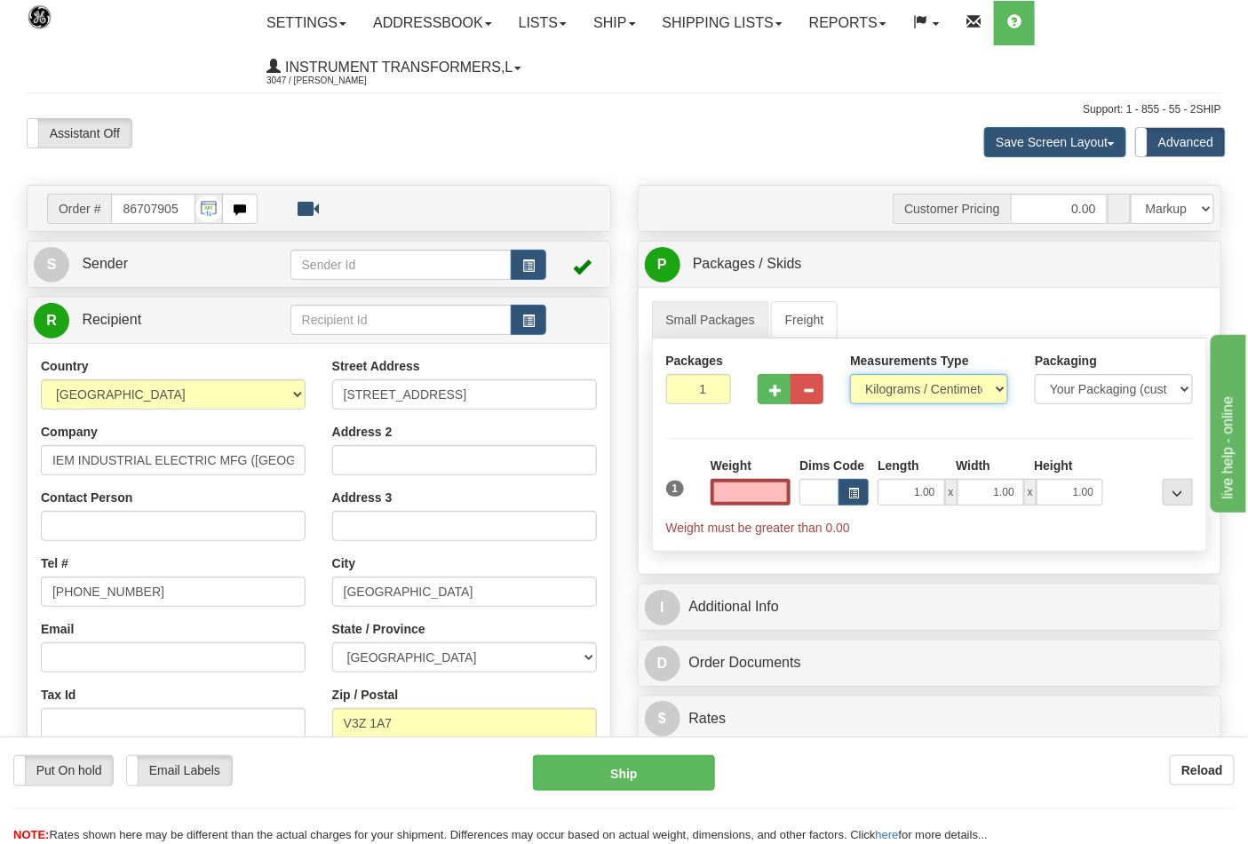
type input "0.00"
click at [946, 393] on select "Pounds / Inches Kilograms / Centimeters" at bounding box center [929, 389] width 158 height 30
select select "0"
click at [850, 375] on select "Pounds / Inches Kilograms / Centimeters" at bounding box center [929, 389] width 158 height 30
click at [719, 507] on div "Weight 0.00" at bounding box center [751, 487] width 90 height 62
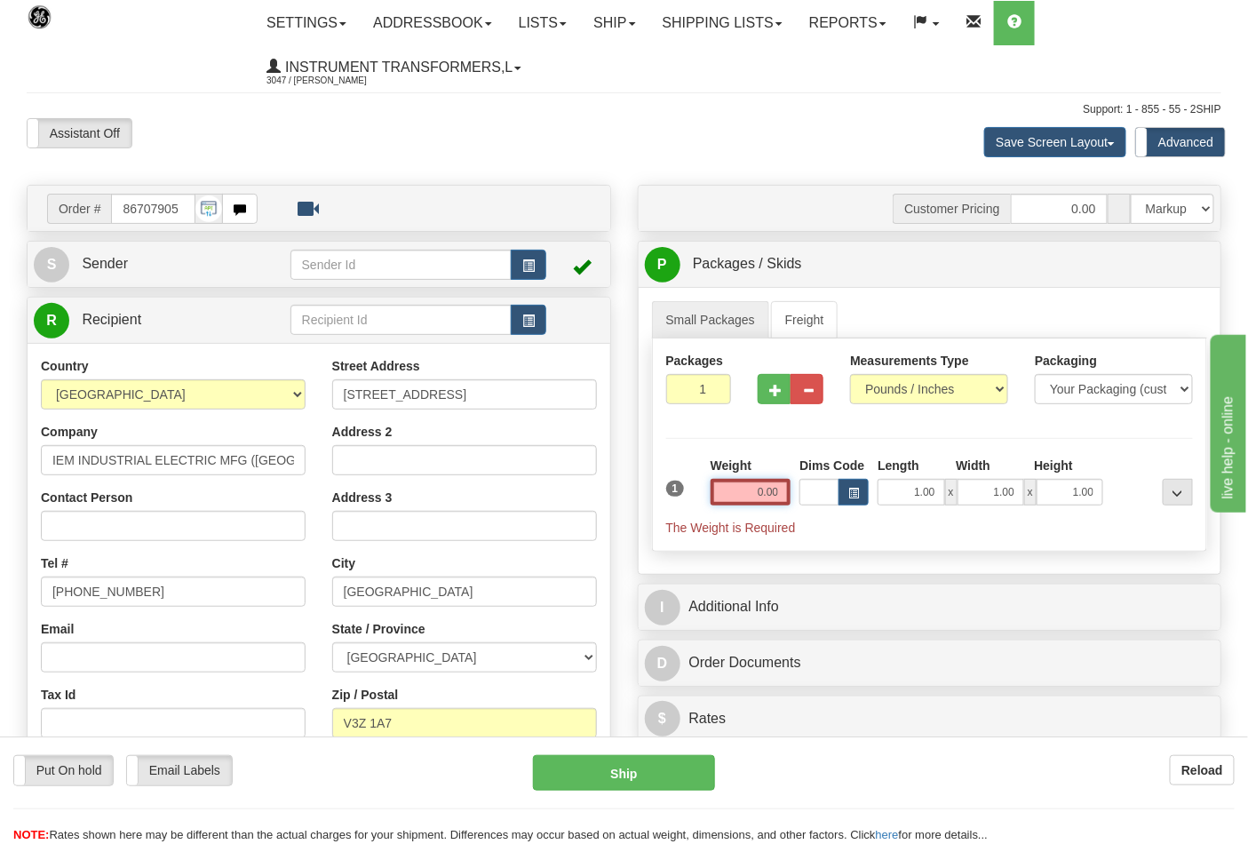
click at [733, 499] on input "0.00" at bounding box center [750, 492] width 81 height 27
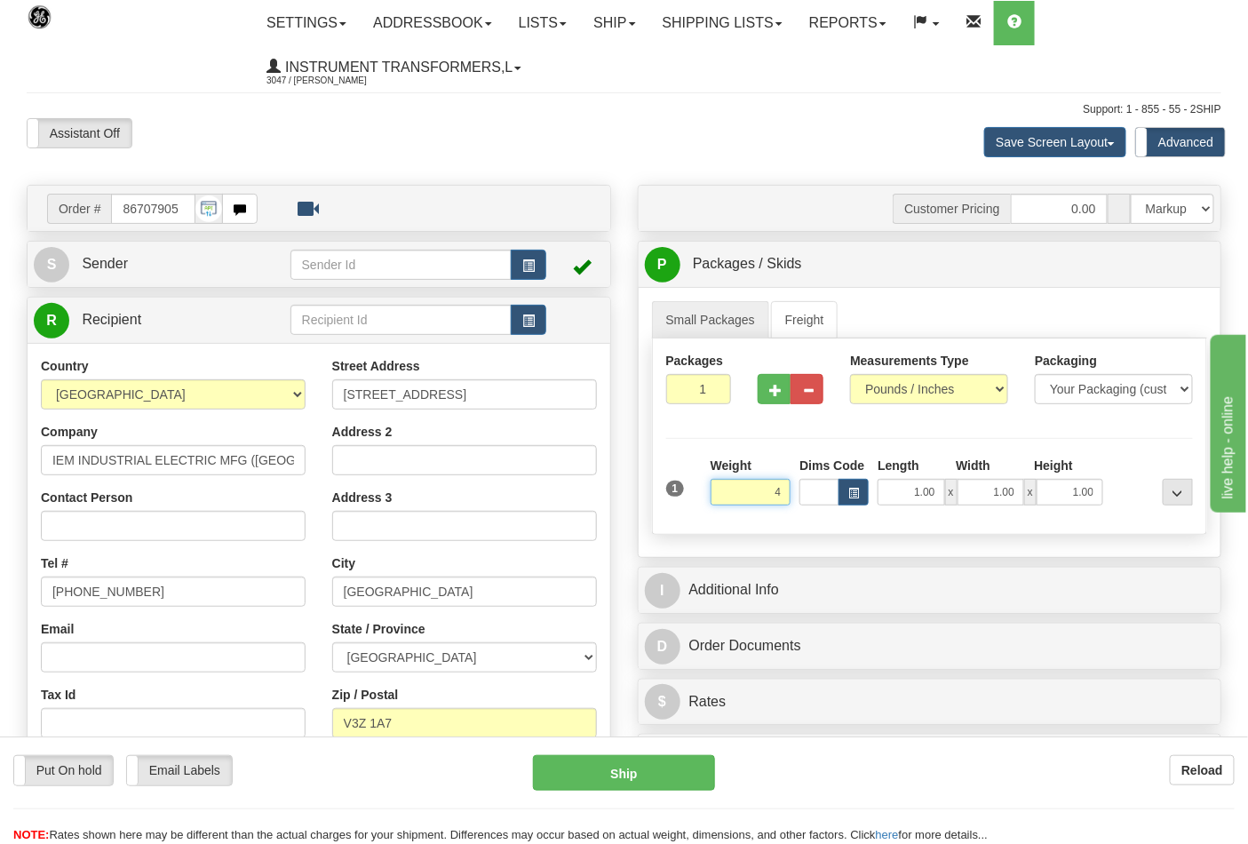
click button "Delete" at bounding box center [0, 0] width 0 height 0
type input "4.00"
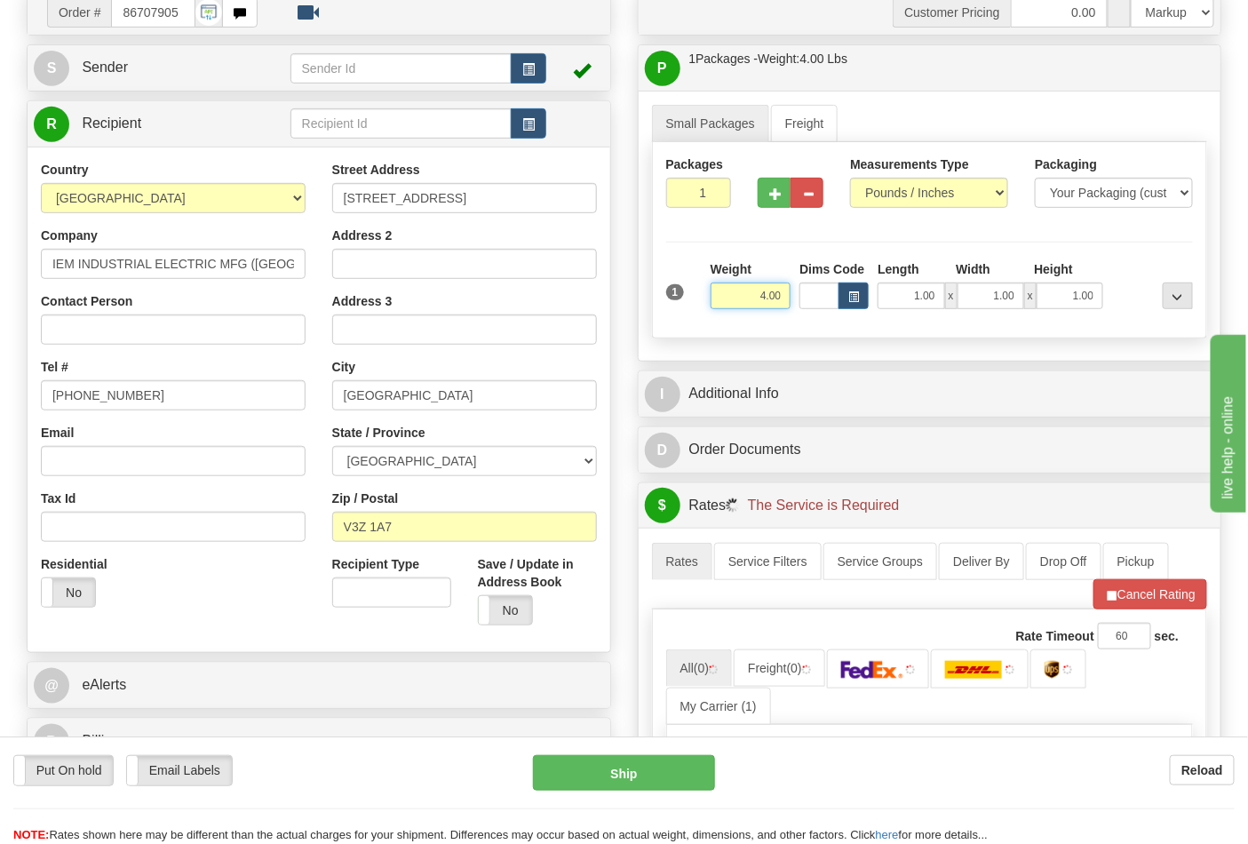
scroll to position [296, 0]
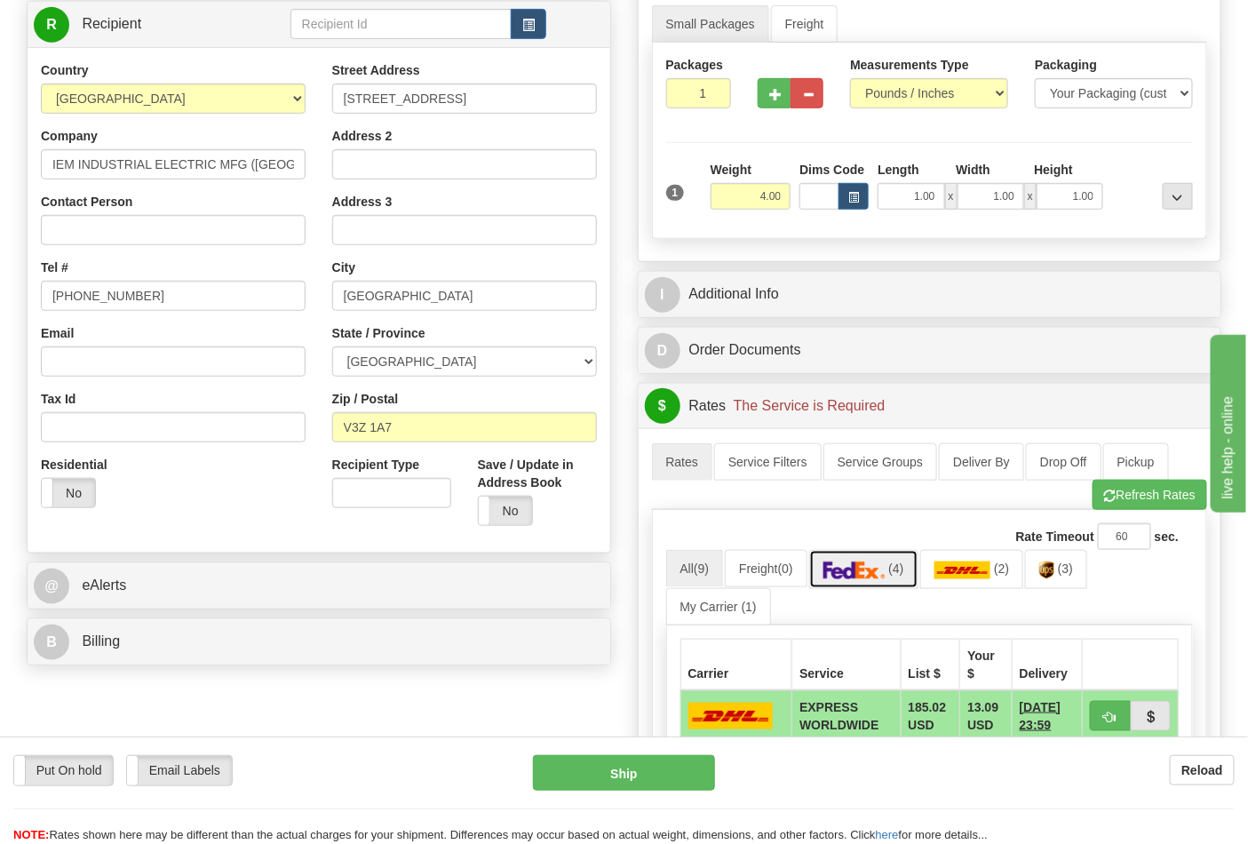
click at [875, 555] on link "(4)" at bounding box center [863, 569] width 109 height 38
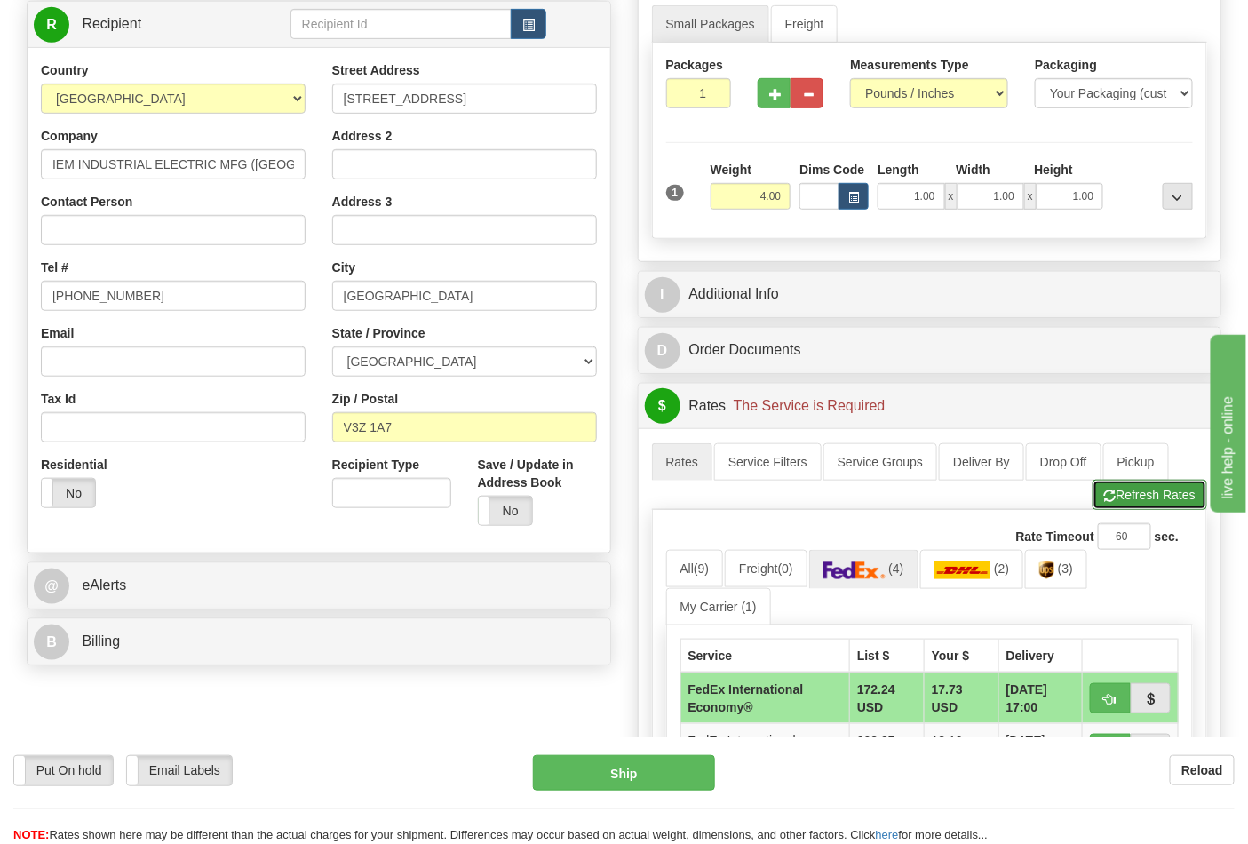
click at [1107, 502] on span "button" at bounding box center [1110, 496] width 12 height 12
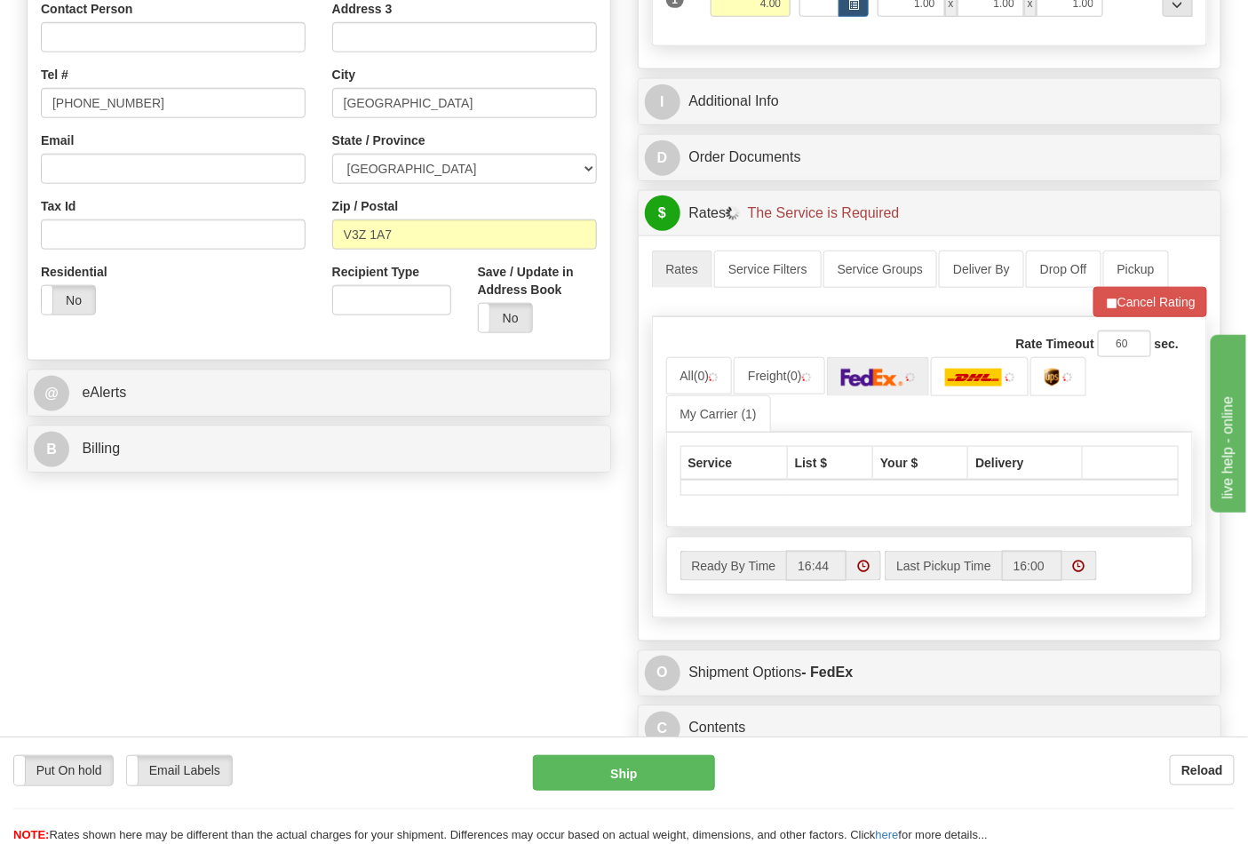
scroll to position [493, 0]
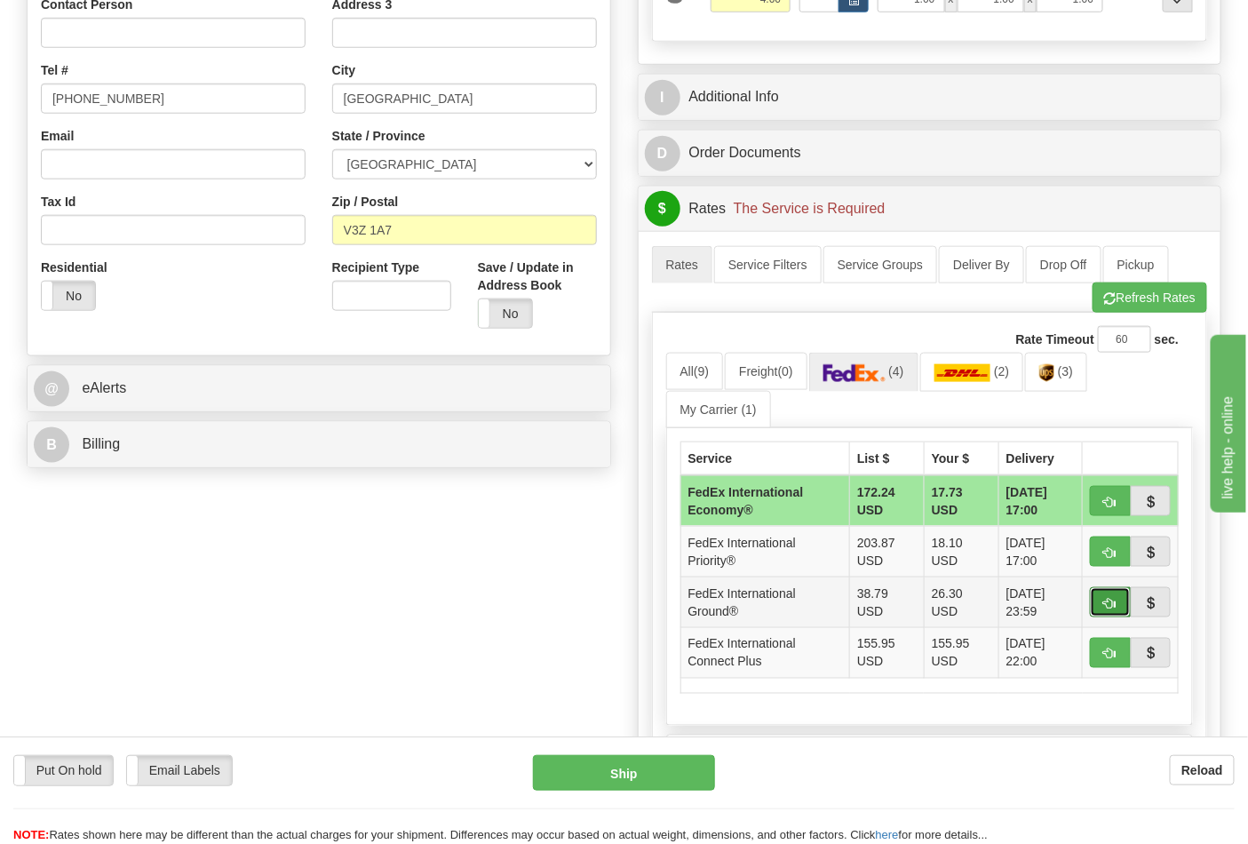
click at [1106, 607] on span "button" at bounding box center [1110, 604] width 12 height 12
type input "92"
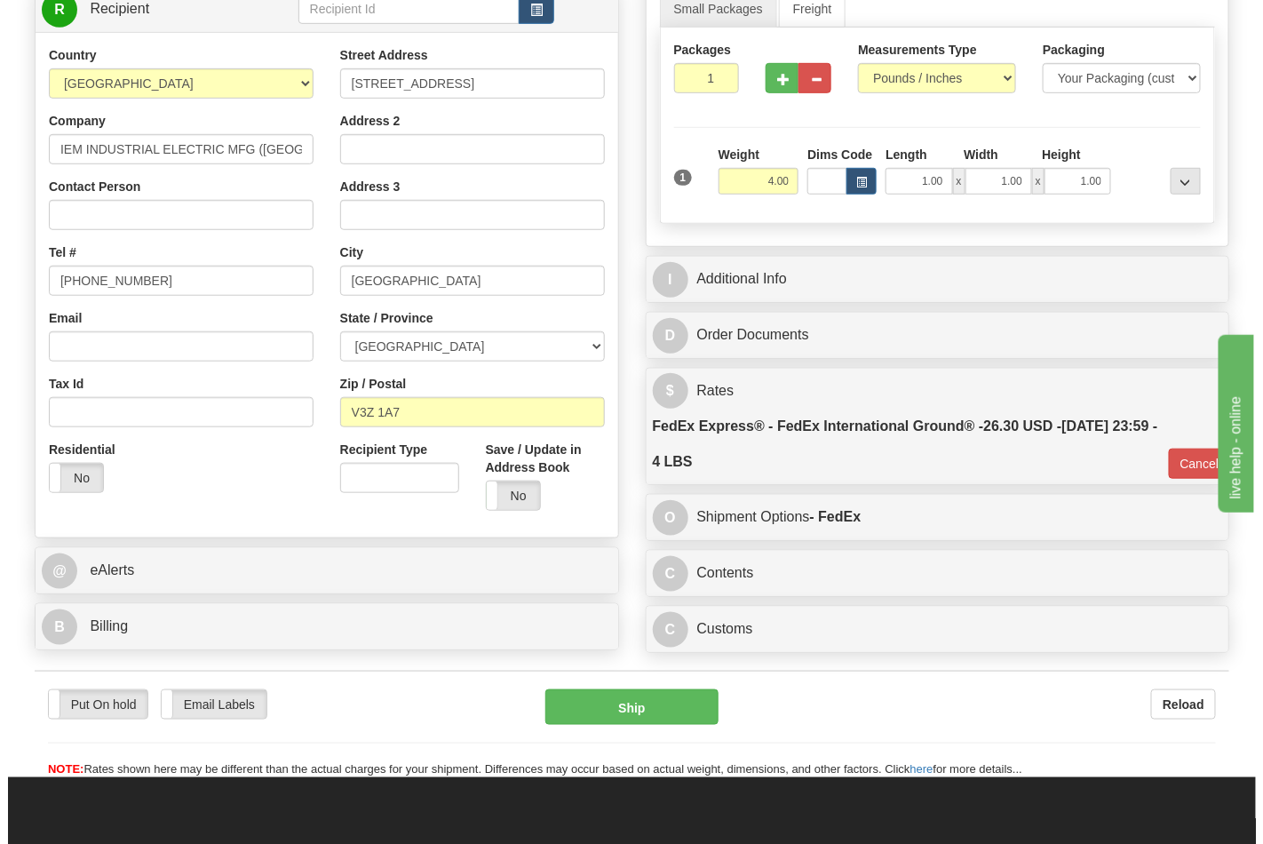
scroll to position [296, 0]
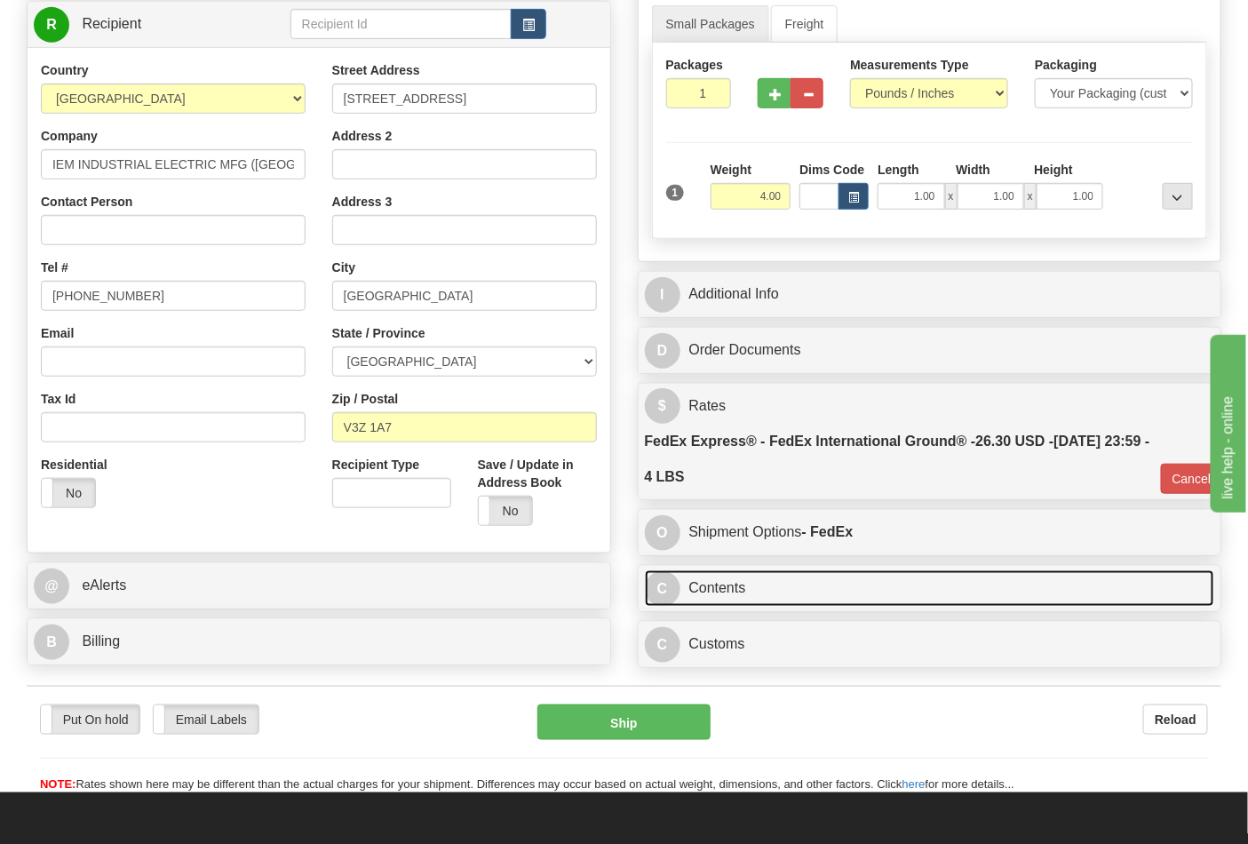
click at [771, 593] on link "C Contents" at bounding box center [930, 588] width 570 height 36
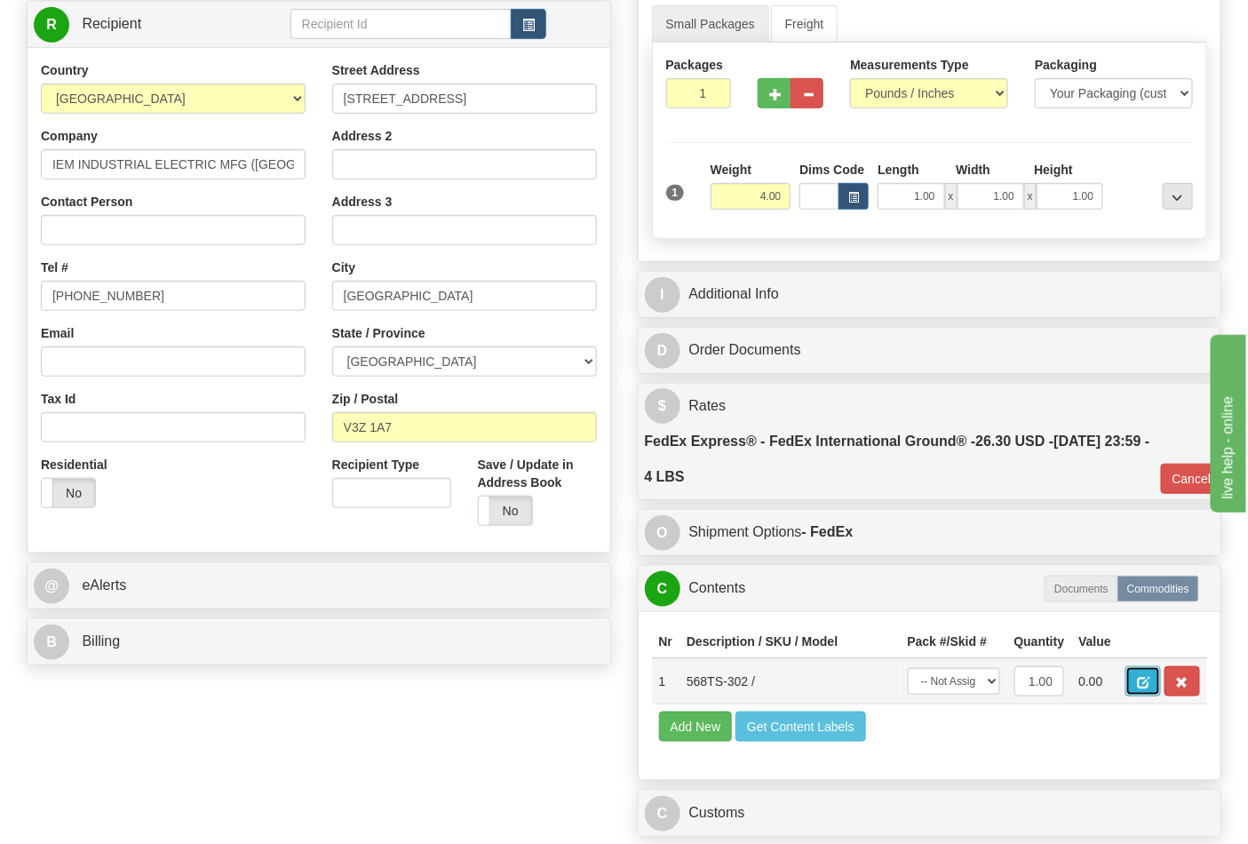
click at [1149, 682] on span "button" at bounding box center [1143, 683] width 12 height 12
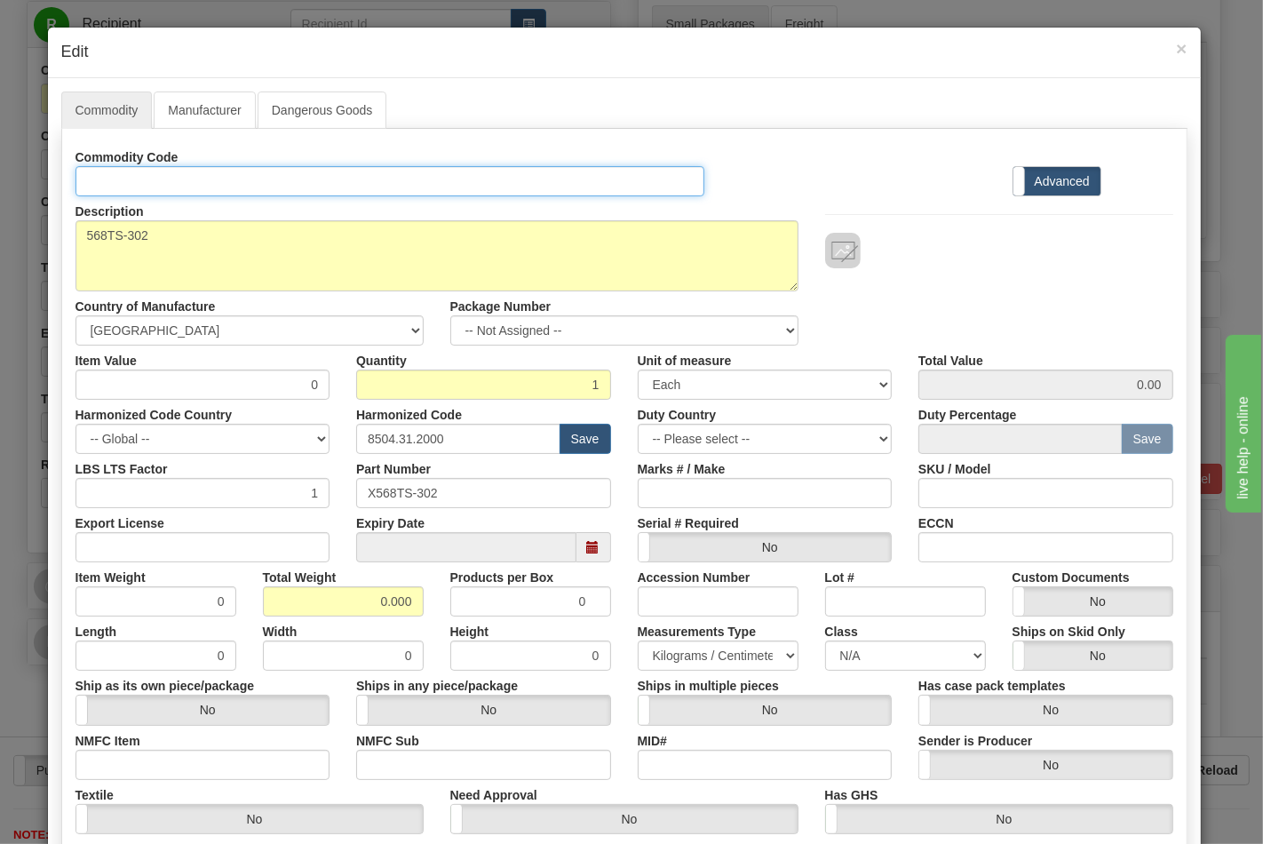
click at [234, 179] on input "Id" at bounding box center [390, 181] width 630 height 30
type input "TRANSFORMERS"
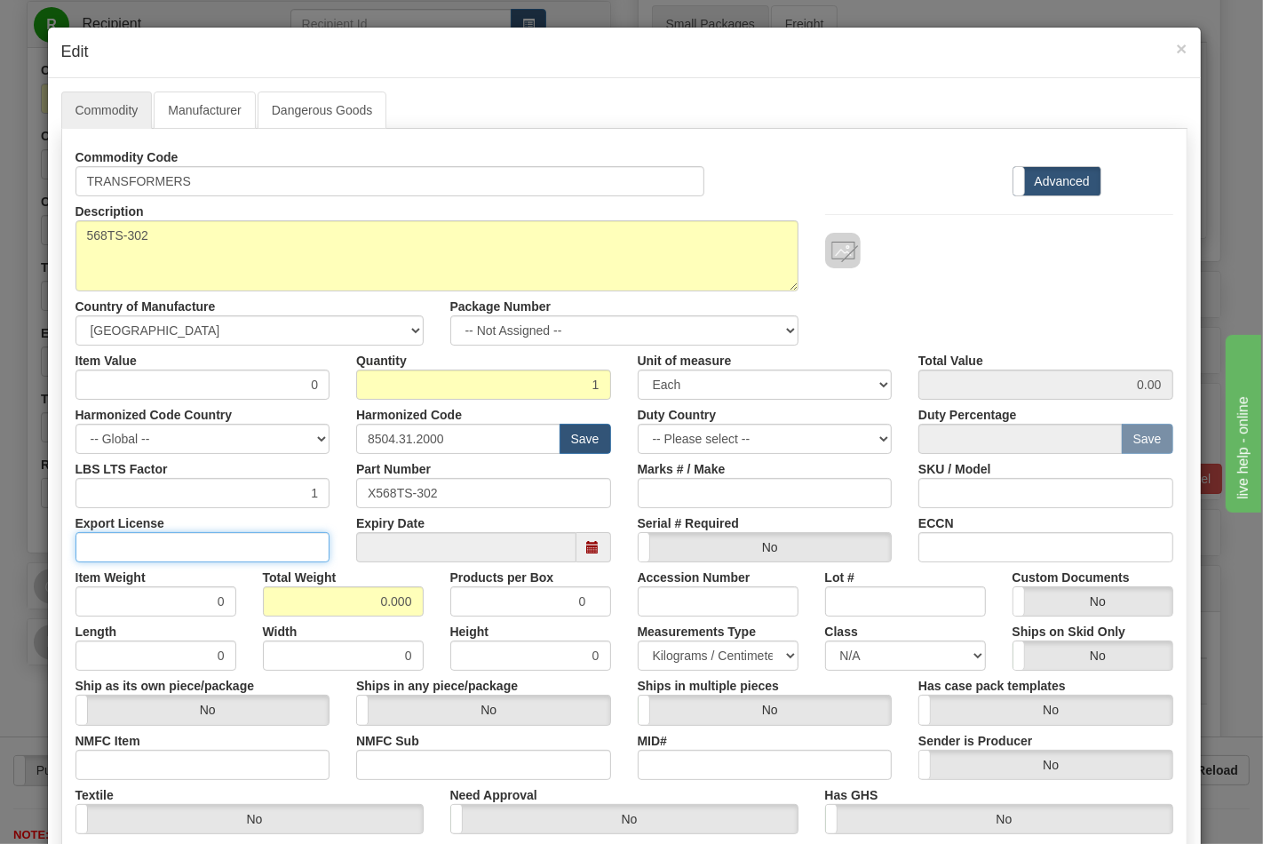
click at [108, 551] on input "Export License" at bounding box center [202, 547] width 255 height 30
type input "NLR"
click at [158, 764] on input "NMFC Item" at bounding box center [202, 764] width 255 height 30
type input "63170"
click at [367, 761] on input "NMFC Sub" at bounding box center [483, 764] width 255 height 30
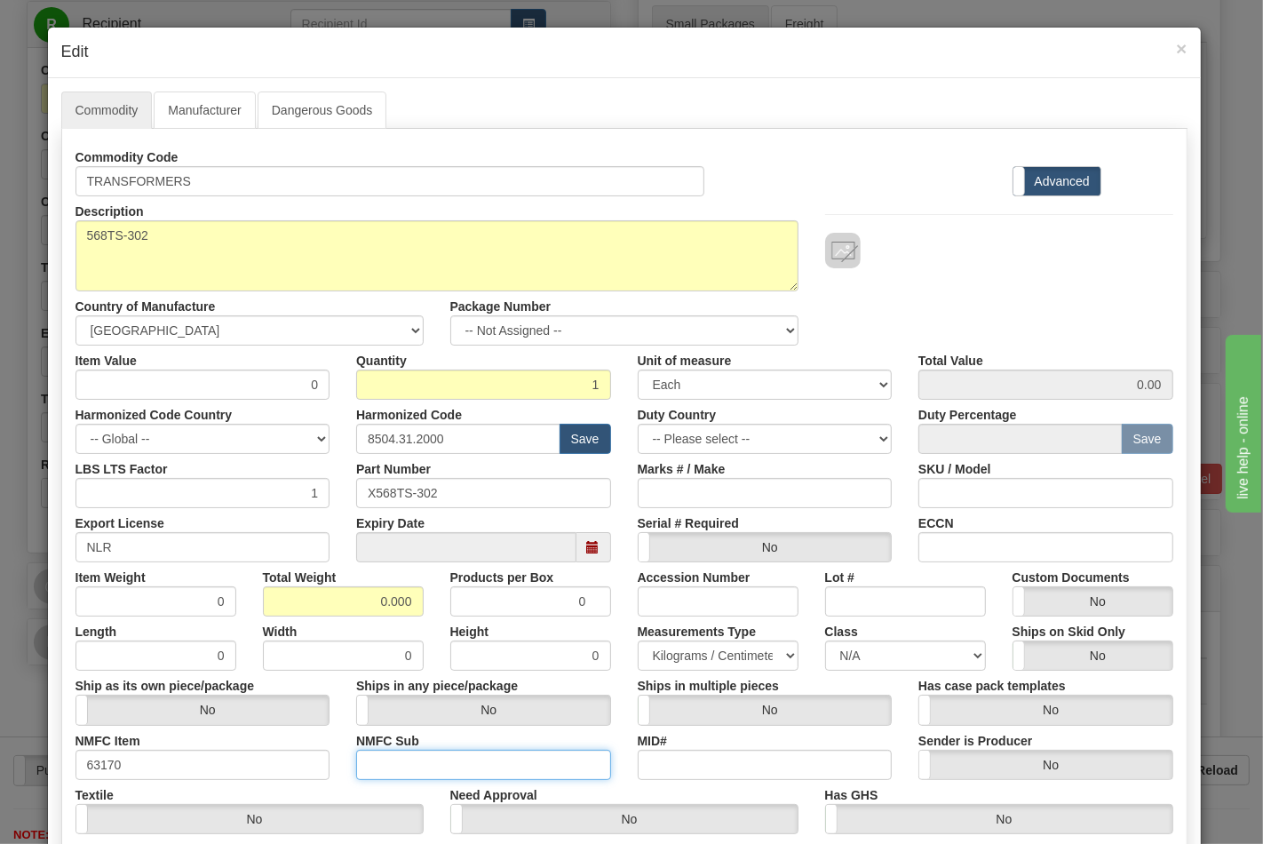
type input "4"
drag, startPoint x: 366, startPoint y: 593, endPoint x: 427, endPoint y: 597, distance: 61.4
click at [427, 597] on div "Total Weight 0.000" at bounding box center [343, 589] width 187 height 54
type input "4"
type input "4.0000"
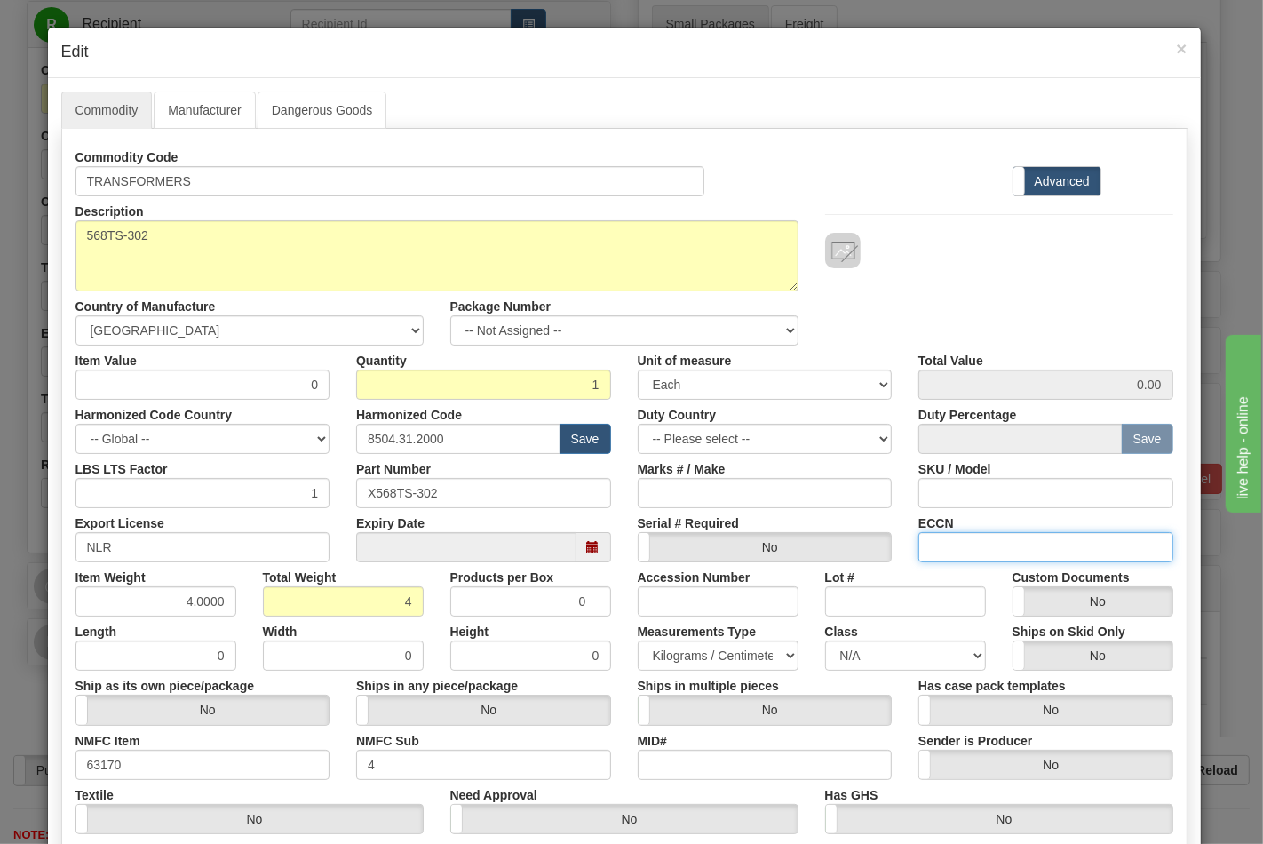
drag, startPoint x: 939, startPoint y: 543, endPoint x: 953, endPoint y: 547, distance: 14.6
click at [939, 543] on input "ECCN" at bounding box center [1045, 547] width 255 height 30
type input "EAR99"
click at [863, 658] on select "N/A 50.0 55.0 60.0 65.0 70.0 85.0 92.5 100.0 125.0 175.0 250.0 300.0 400.0" at bounding box center [905, 655] width 161 height 30
select select "70.0"
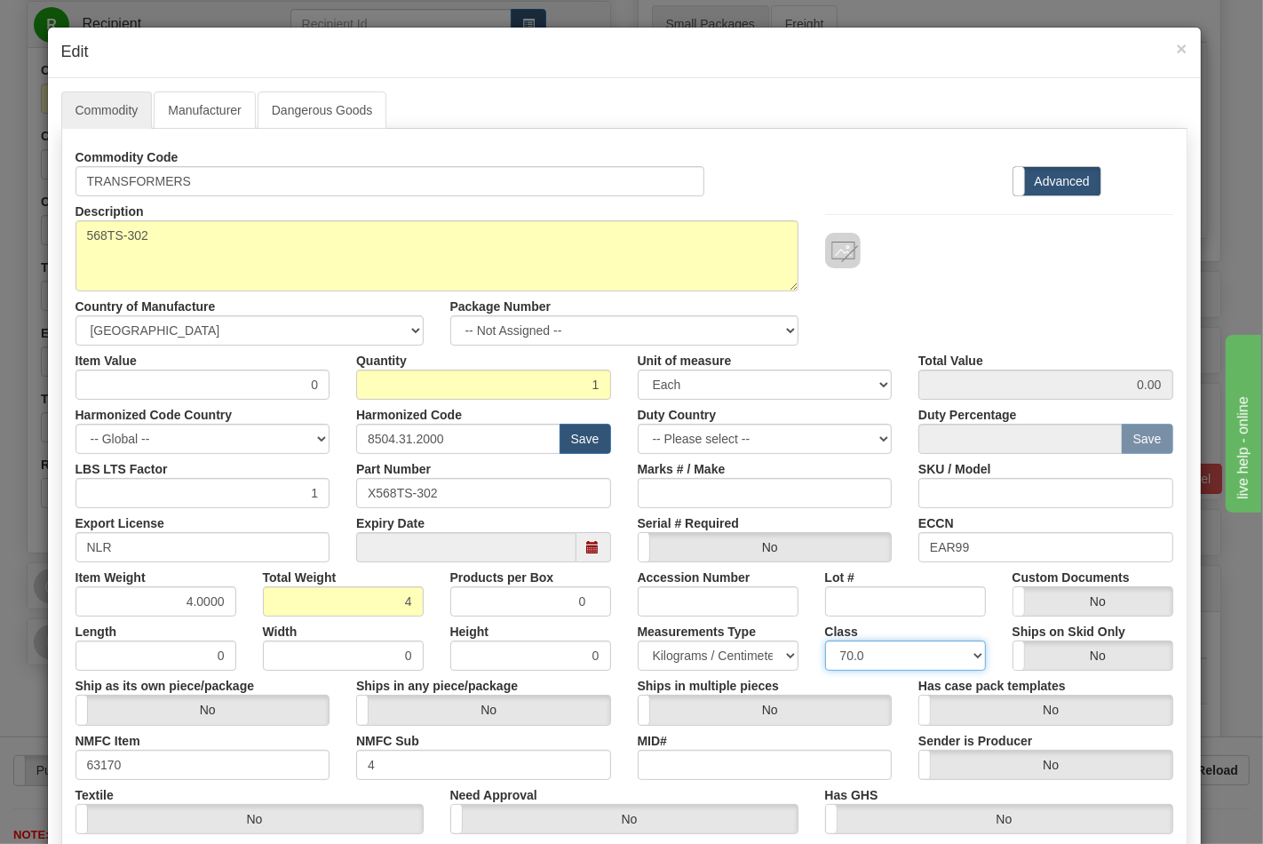
click at [825, 640] on select "N/A 50.0 55.0 60.0 65.0 70.0 85.0 92.5 100.0 125.0 175.0 250.0 300.0 400.0" at bounding box center [905, 655] width 161 height 30
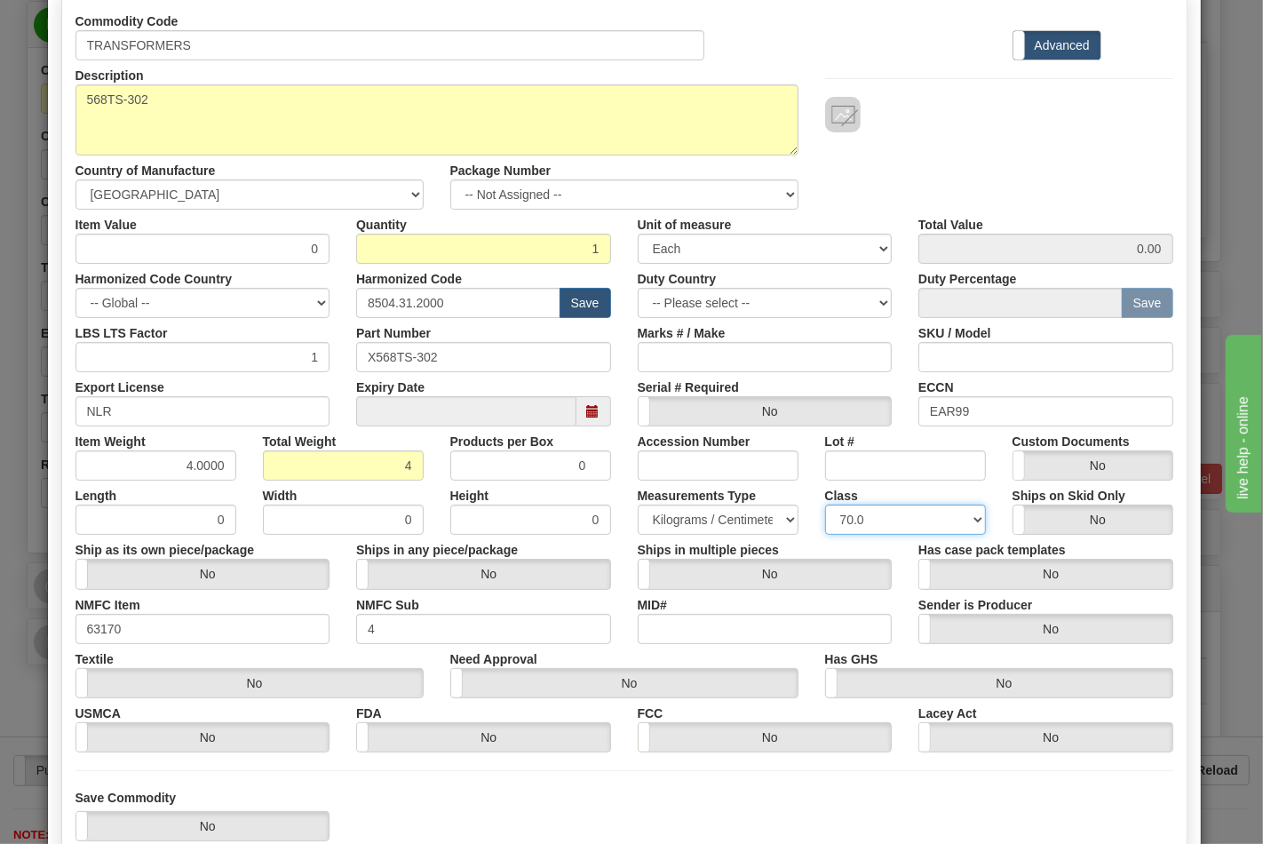
scroll to position [197, 0]
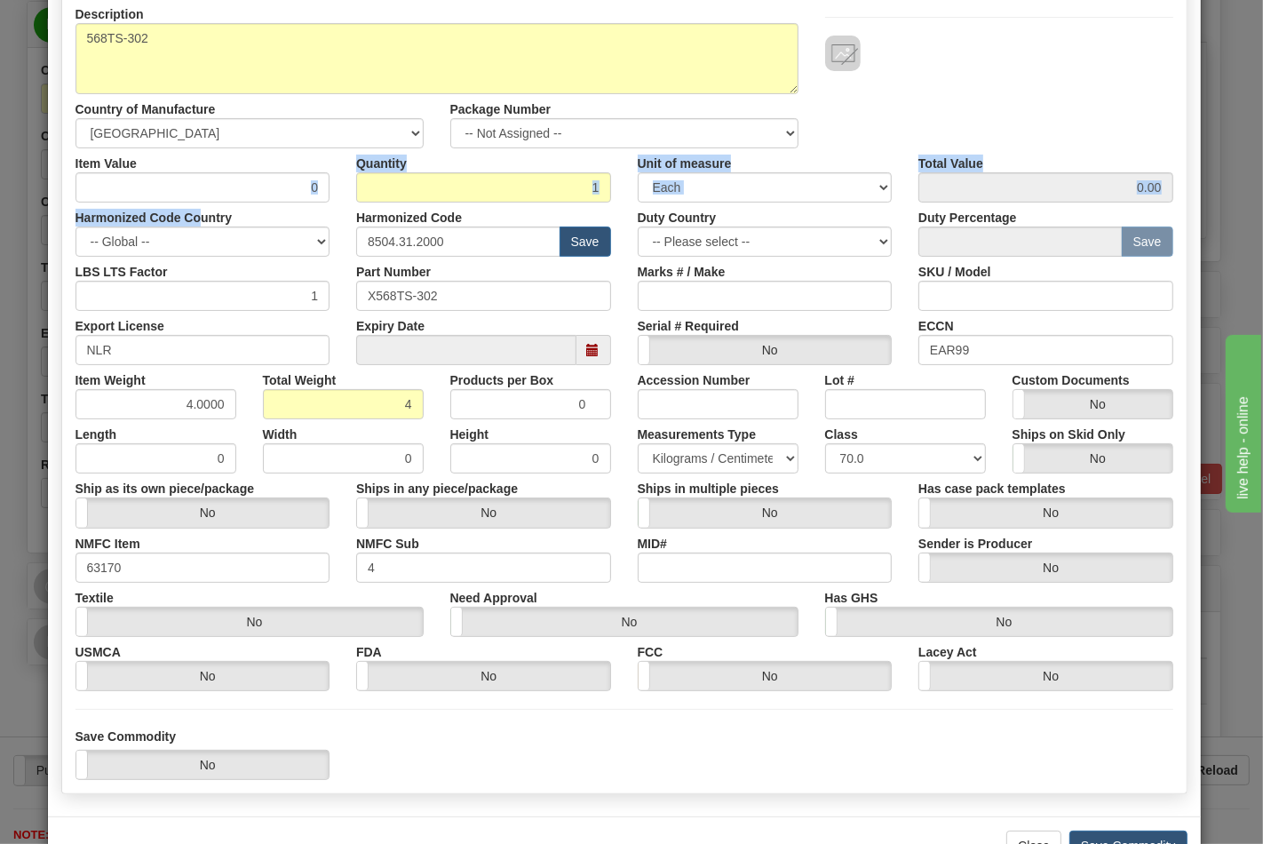
drag, startPoint x: 305, startPoint y: 178, endPoint x: 323, endPoint y: 174, distance: 18.3
click at [322, 174] on div "Commodity Code TRANSFORMERS Standard Advanced Description 568TS-302 Country of …" at bounding box center [624, 318] width 1098 height 746
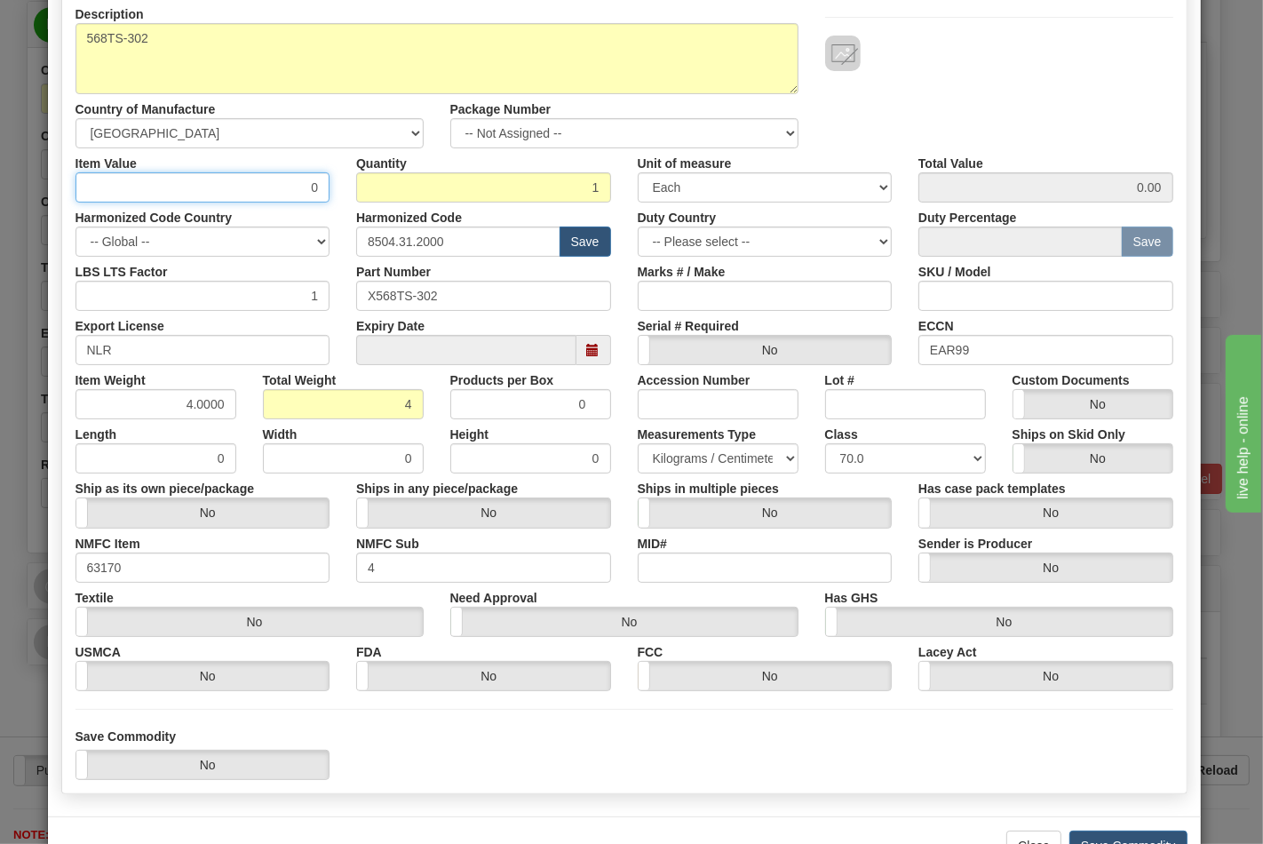
click at [279, 182] on input "0" at bounding box center [202, 187] width 255 height 30
click at [332, 182] on div "Item Value 0" at bounding box center [202, 175] width 281 height 54
type input "72.71"
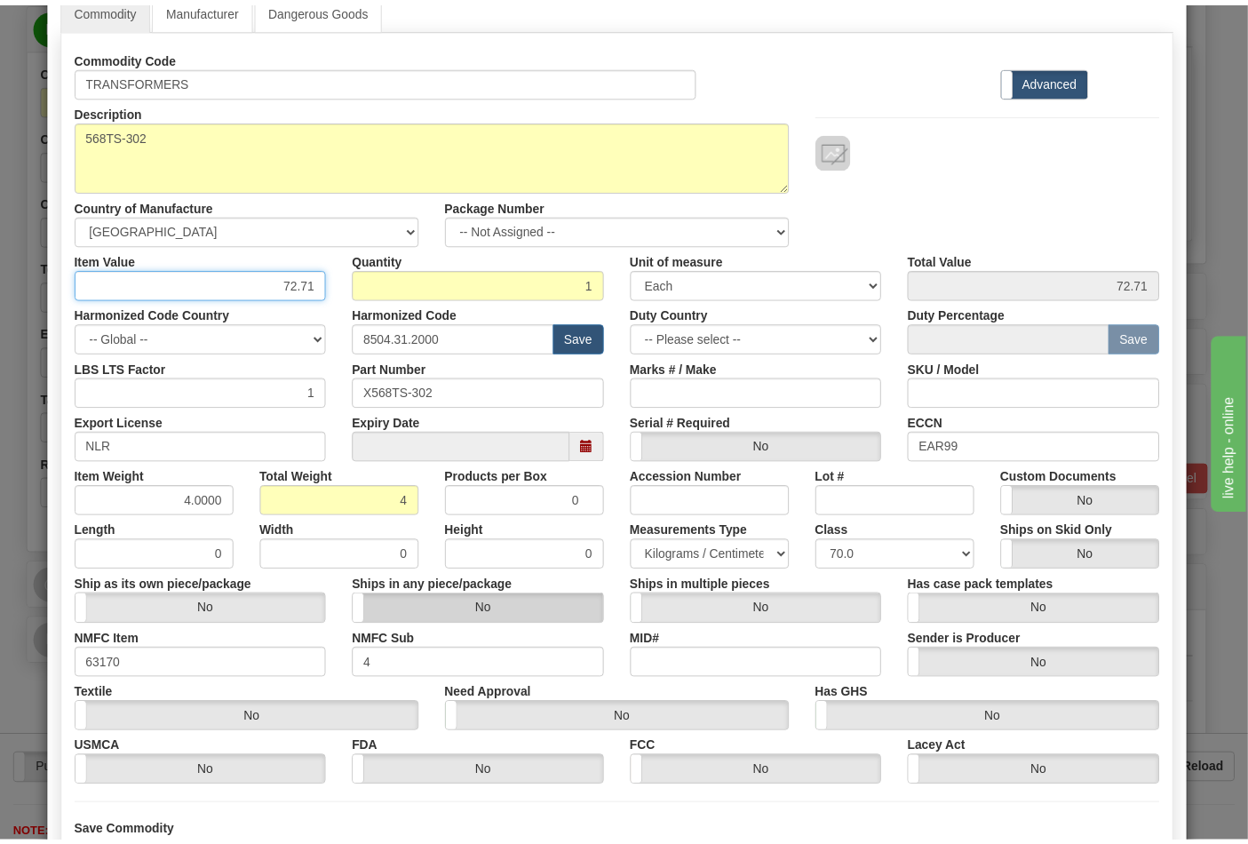
scroll to position [255, 0]
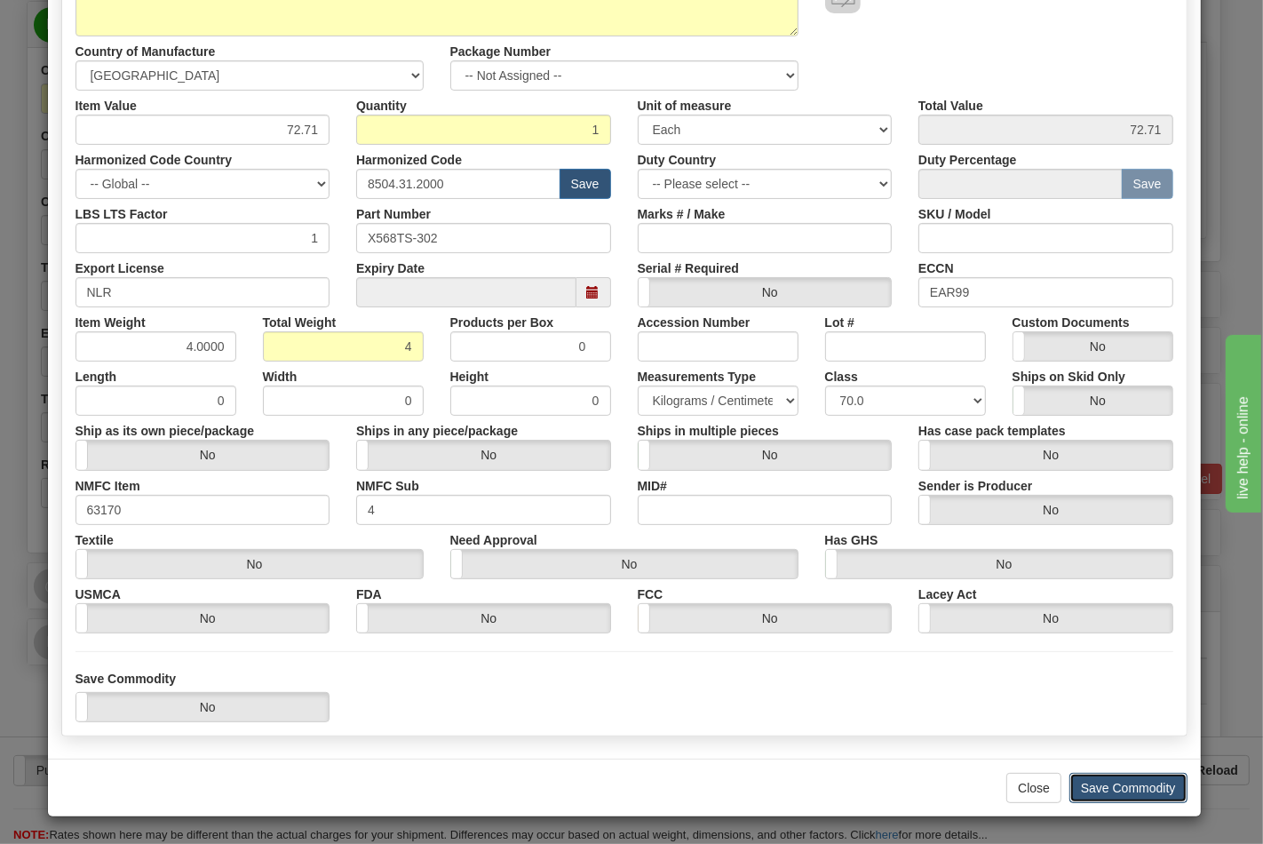
click at [1140, 781] on button "Save Commodity" at bounding box center [1128, 788] width 118 height 30
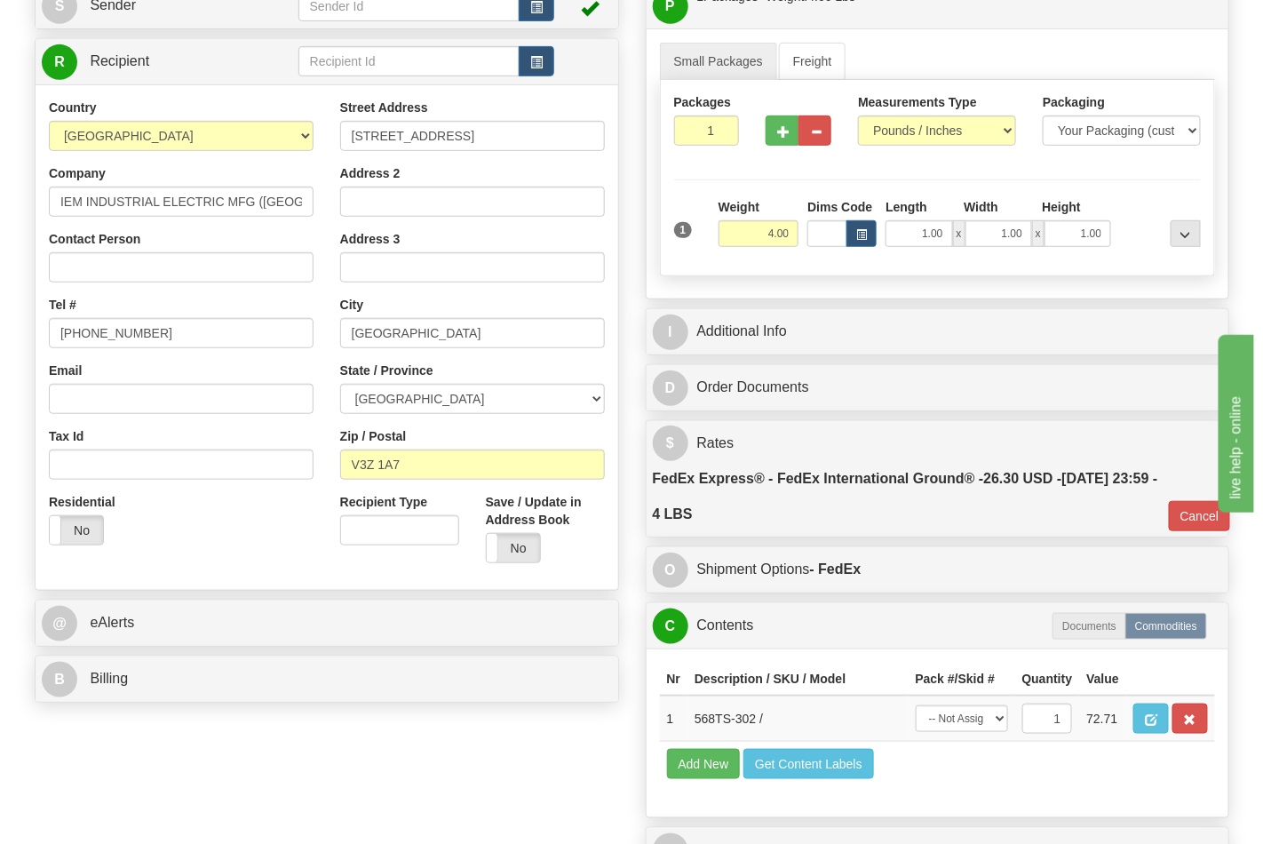
scroll to position [197, 0]
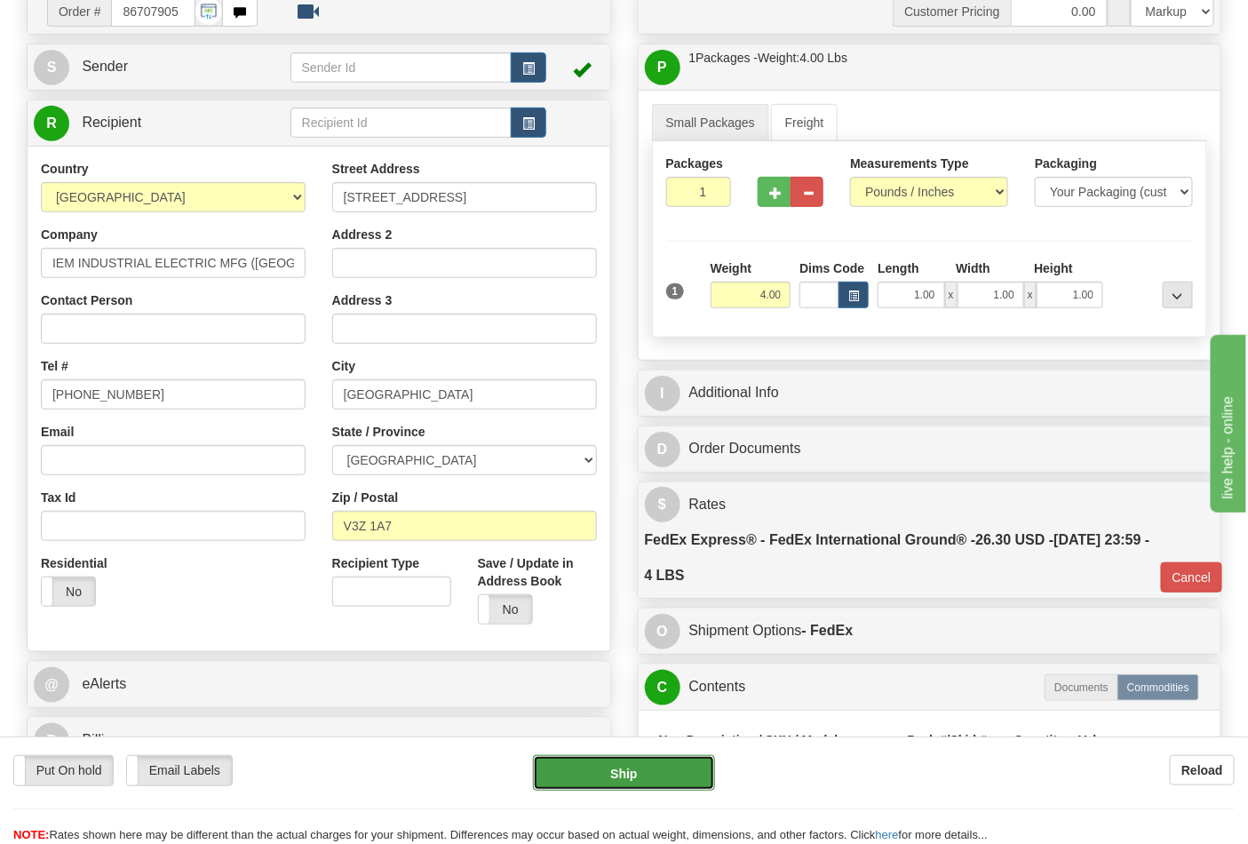
click at [614, 755] on button "Ship" at bounding box center [623, 773] width 181 height 36
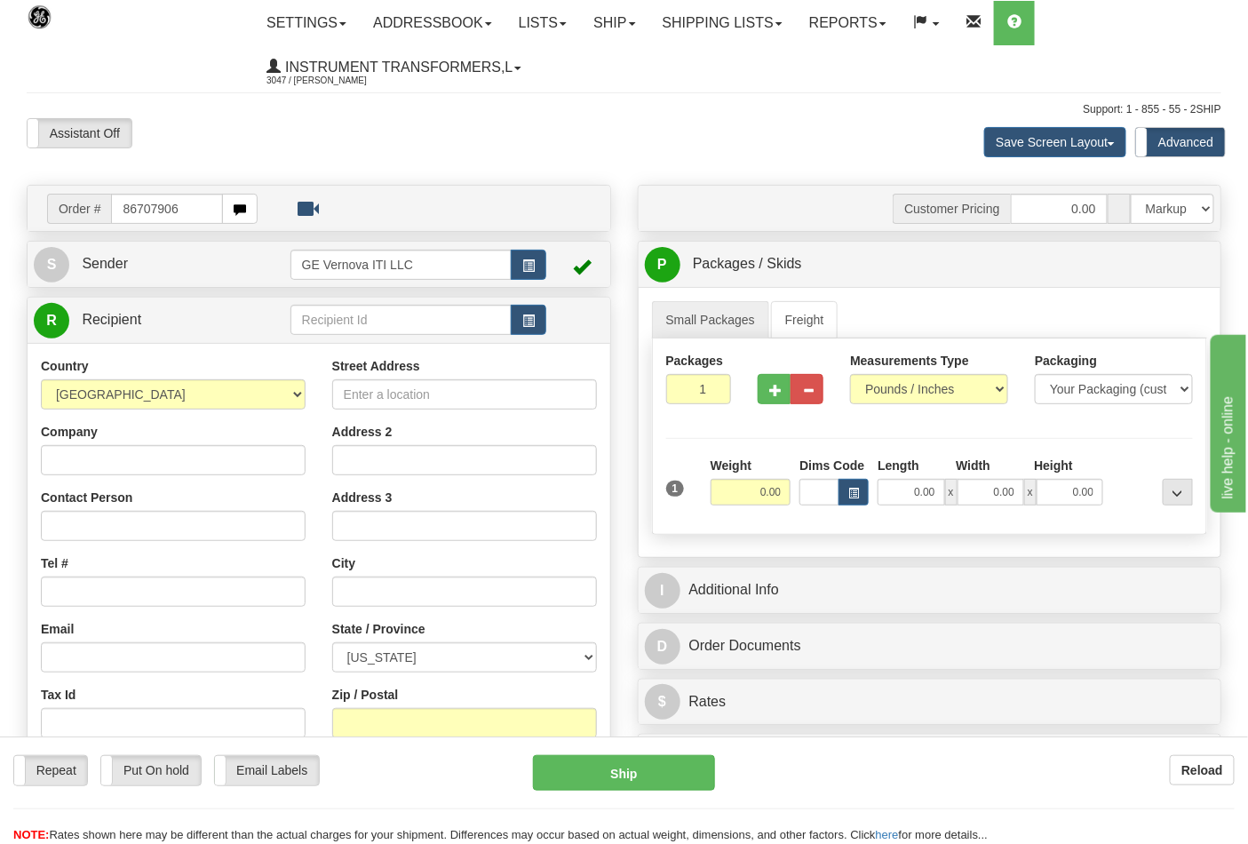
type input "86707906"
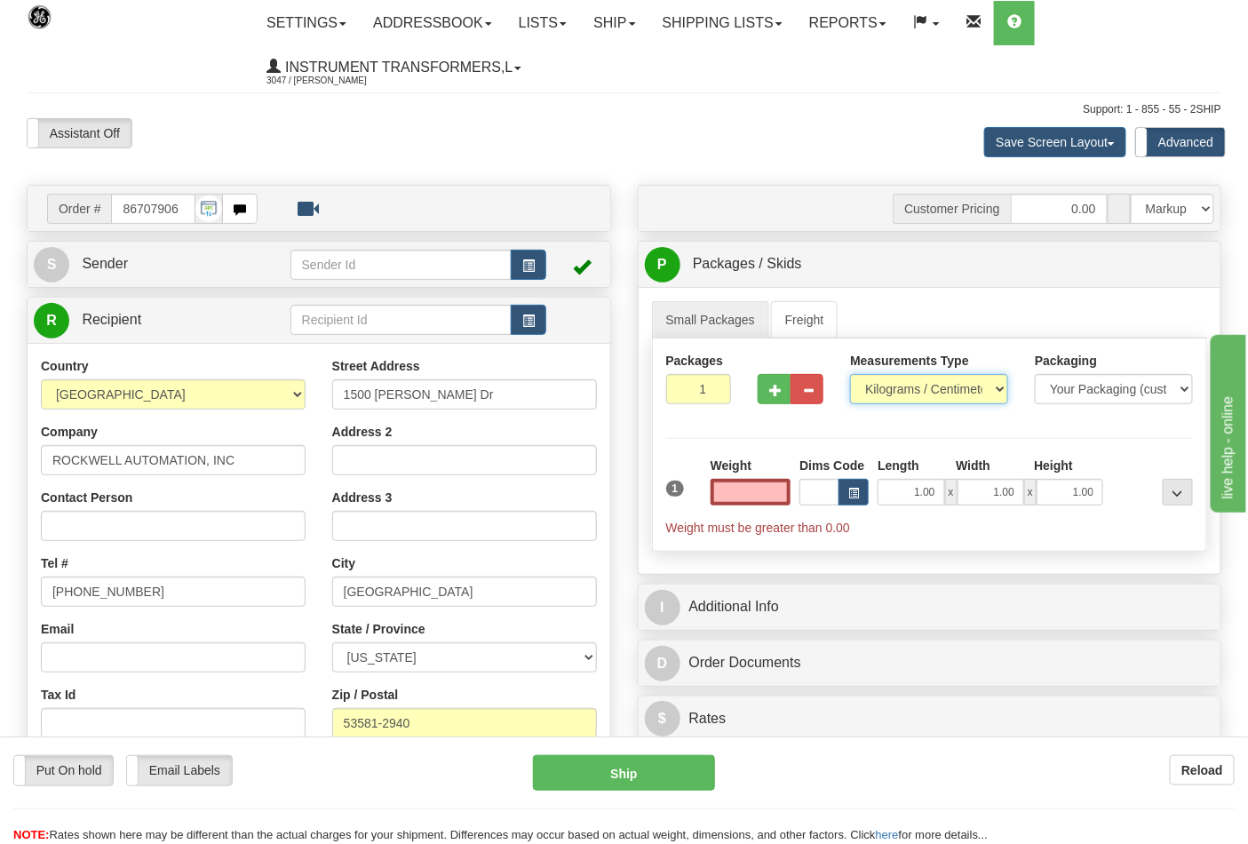
type input "0.00"
click at [868, 396] on select "Pounds / Inches Kilograms / Centimeters" at bounding box center [929, 389] width 158 height 30
select select "0"
click at [850, 375] on select "Pounds / Inches Kilograms / Centimeters" at bounding box center [929, 389] width 158 height 30
drag, startPoint x: 747, startPoint y: 497, endPoint x: 809, endPoint y: 495, distance: 62.2
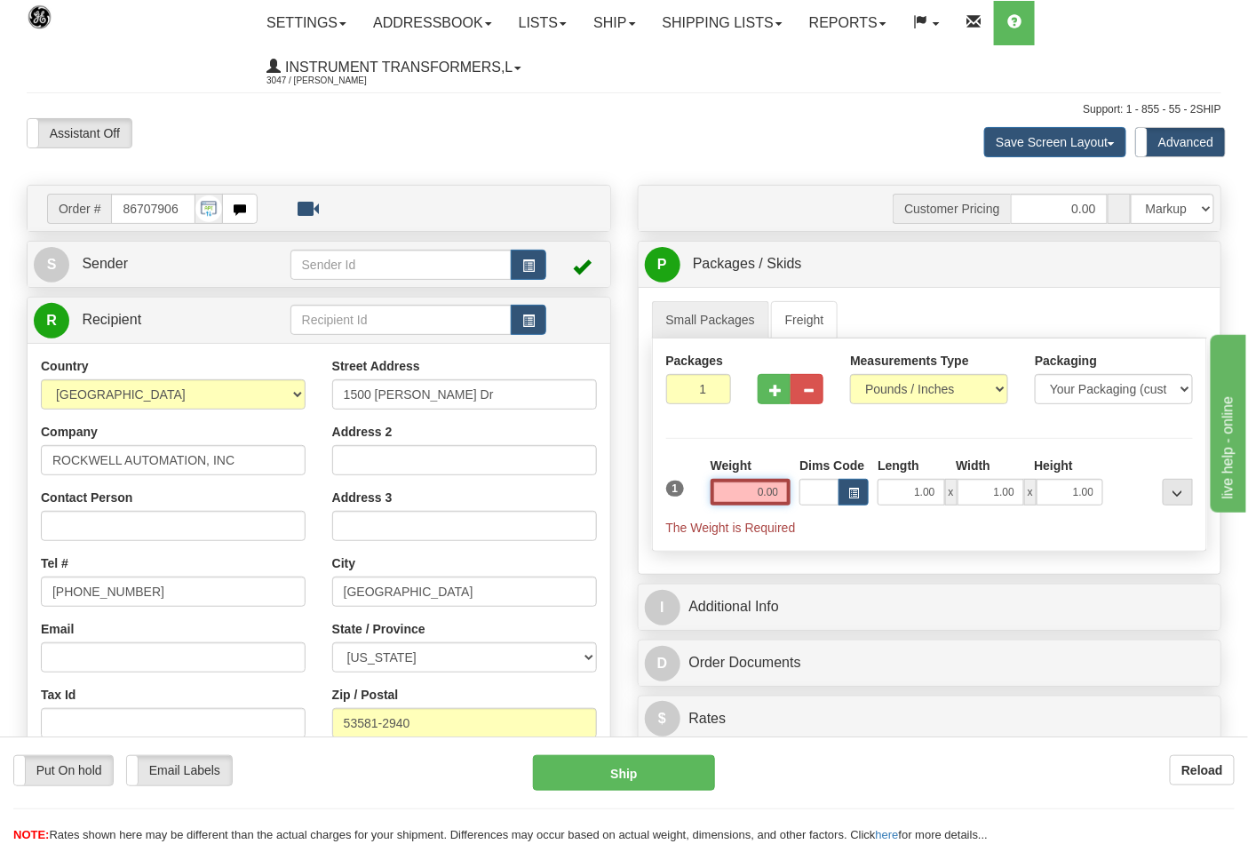
click at [809, 495] on div "1 Weight 0.00 Dims Code 1.00" at bounding box center [930, 496] width 536 height 80
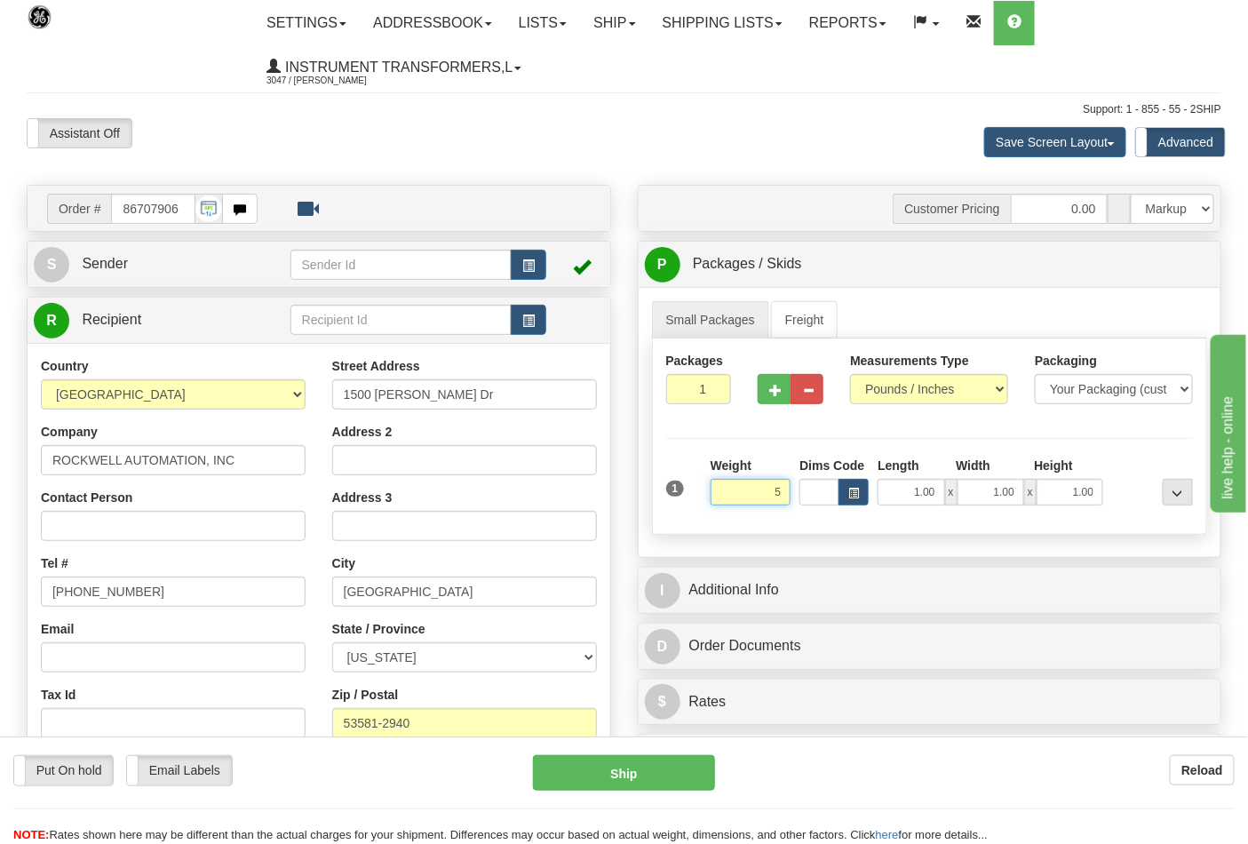
click button "Delete" at bounding box center [0, 0] width 0 height 0
type input "5.00"
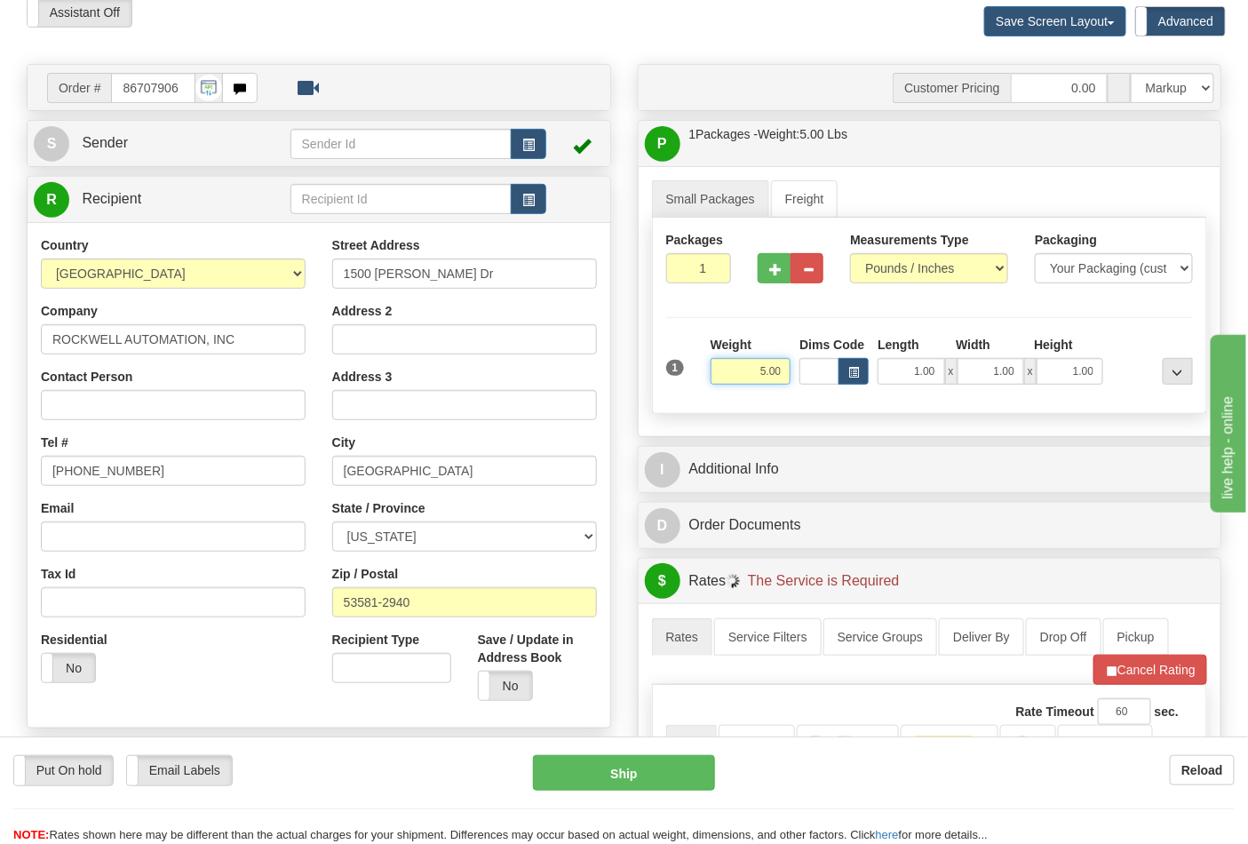
scroll to position [394, 0]
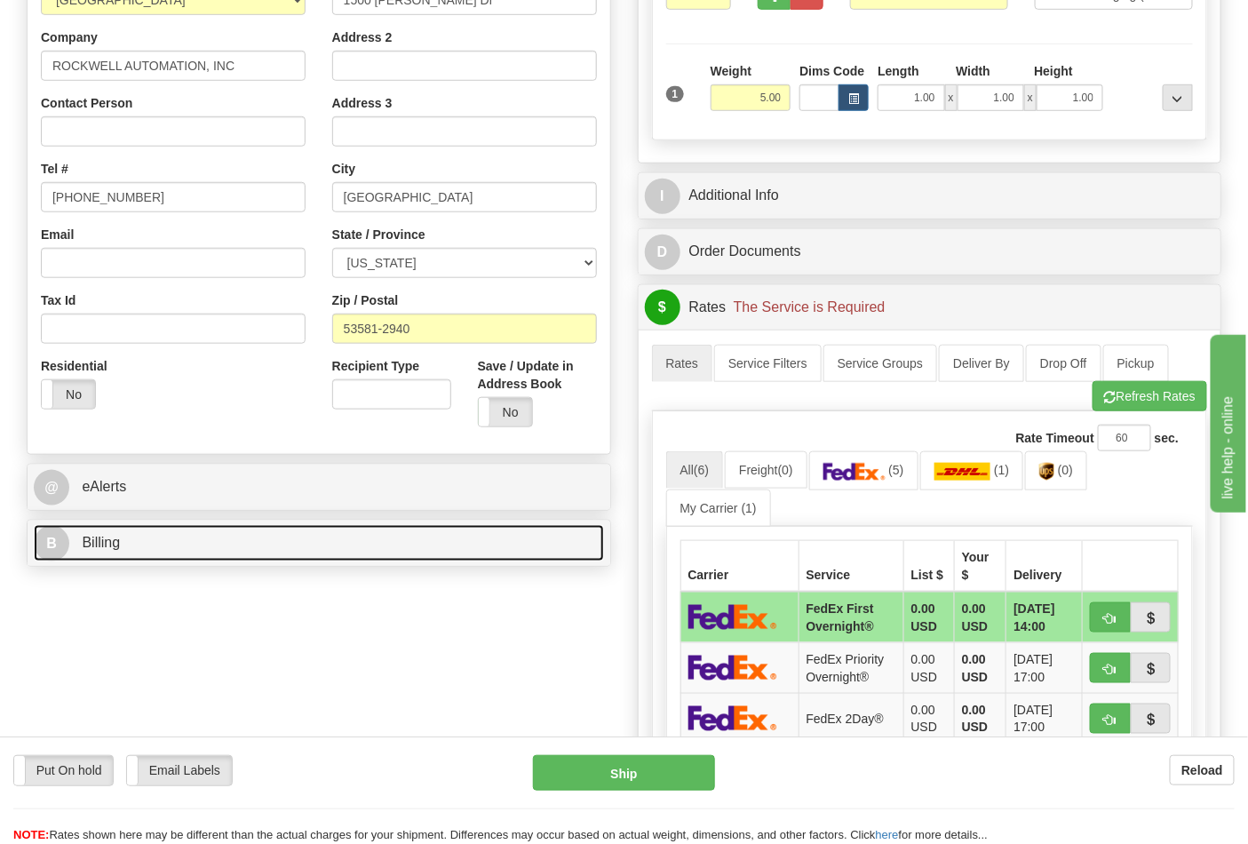
click at [291, 553] on link "B Billing" at bounding box center [319, 543] width 570 height 36
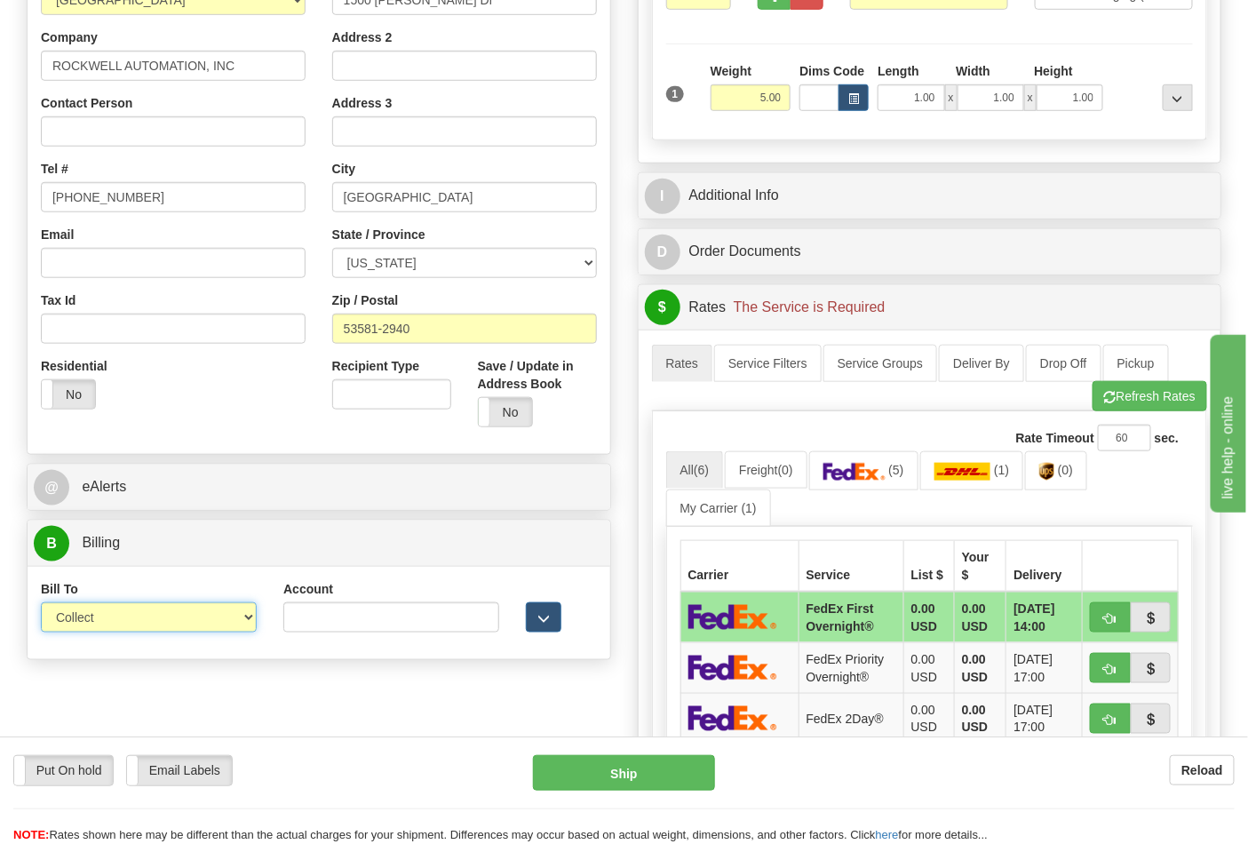
click at [204, 616] on select "Sender Recipient Third Party Collect" at bounding box center [149, 617] width 216 height 30
select select "2"
click at [41, 604] on select "Sender Recipient Third Party Collect" at bounding box center [149, 617] width 216 height 30
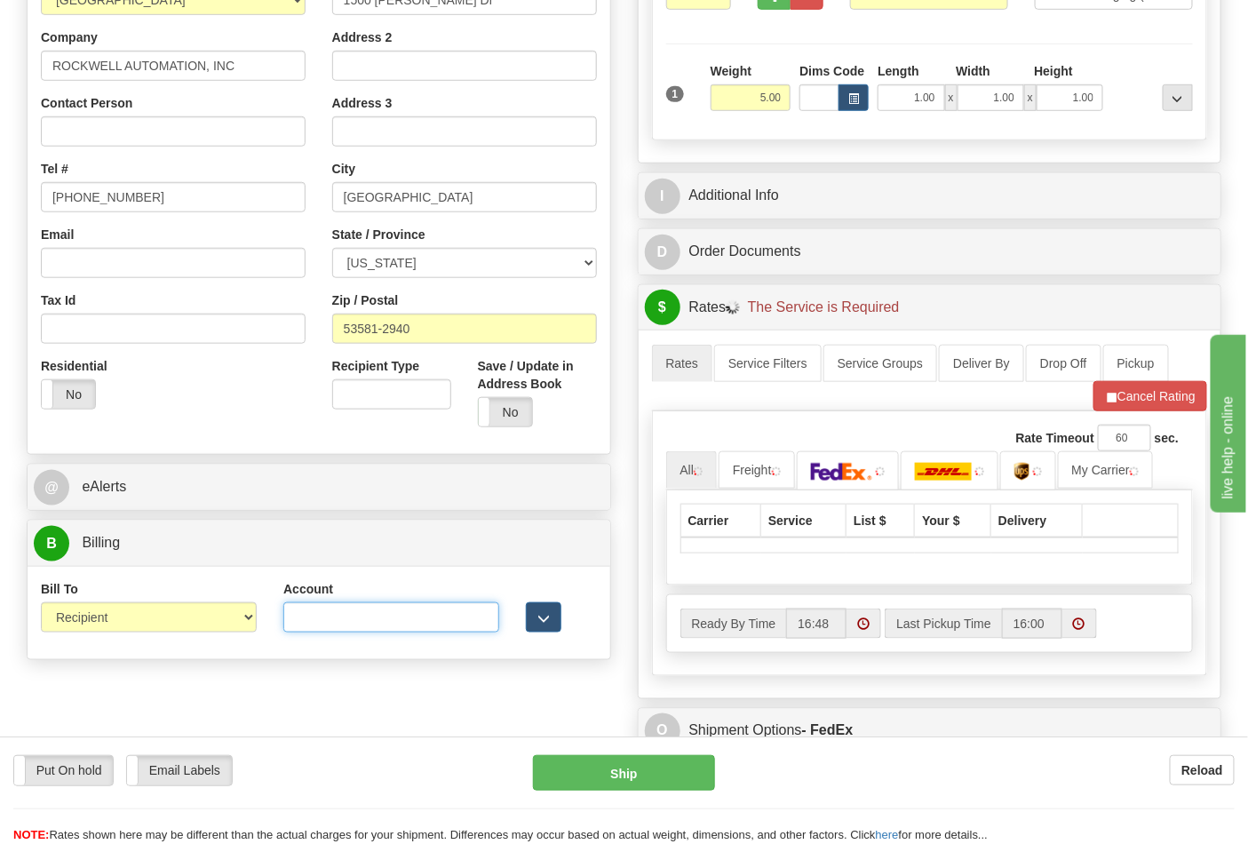
click at [297, 608] on input "Account" at bounding box center [391, 617] width 216 height 30
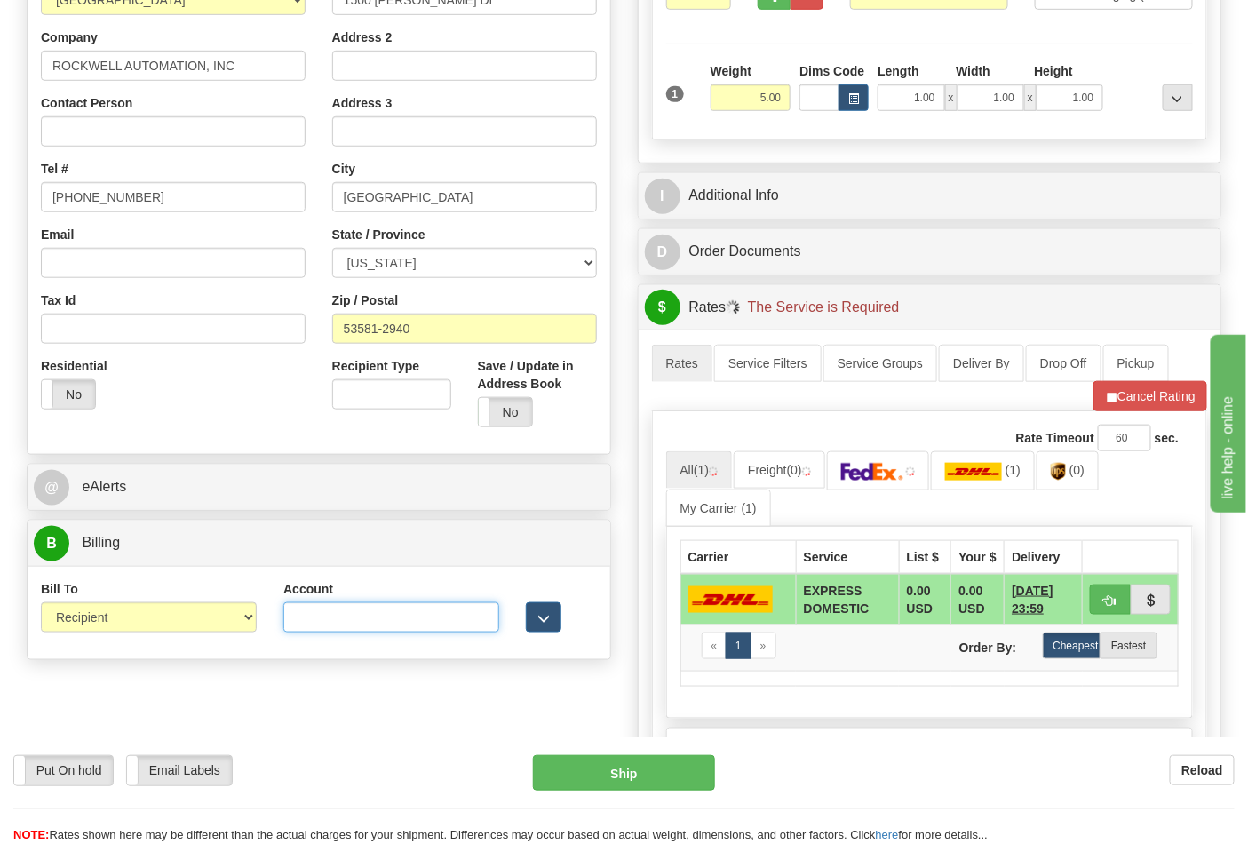
paste input "587102"
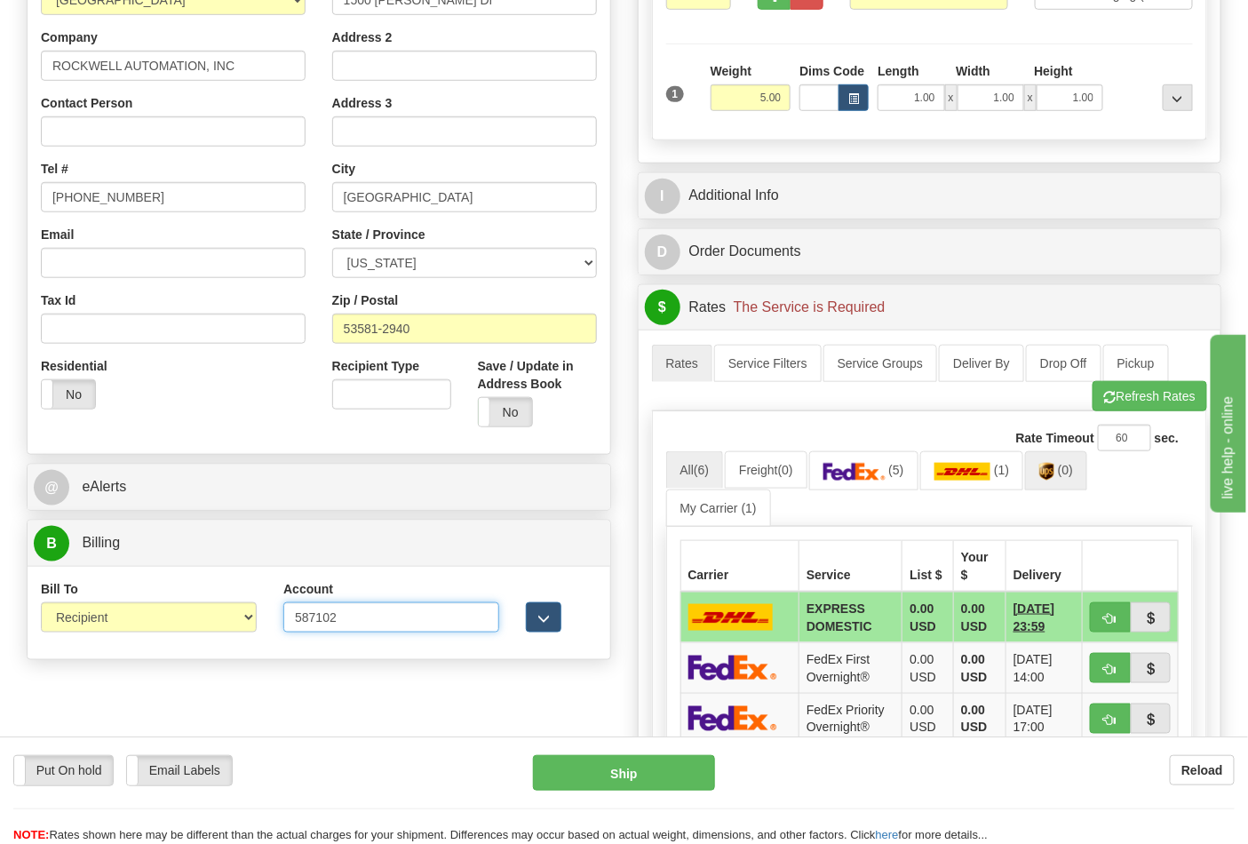
type input "587102"
click at [1069, 473] on span "(0)" at bounding box center [1065, 470] width 15 height 14
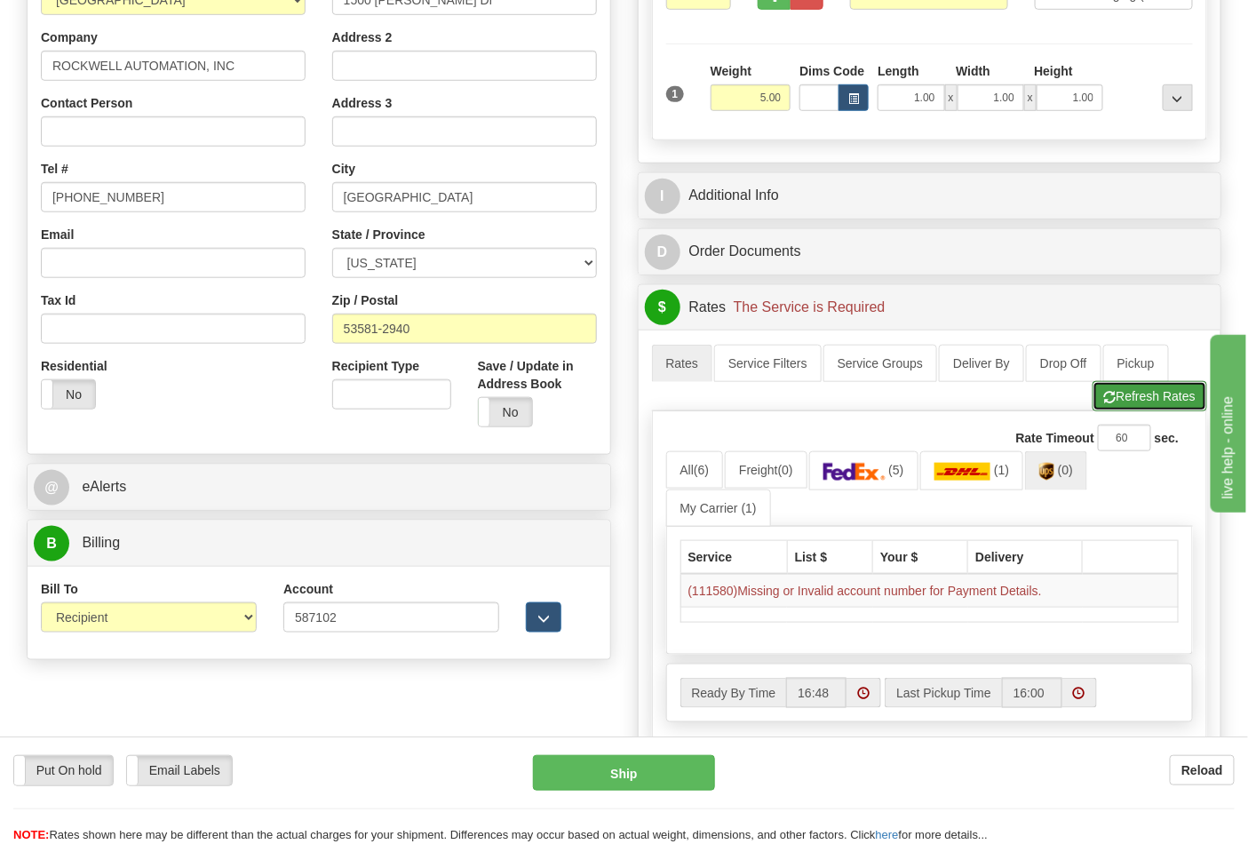
click at [1128, 411] on button "Refresh Rates" at bounding box center [1149, 396] width 115 height 30
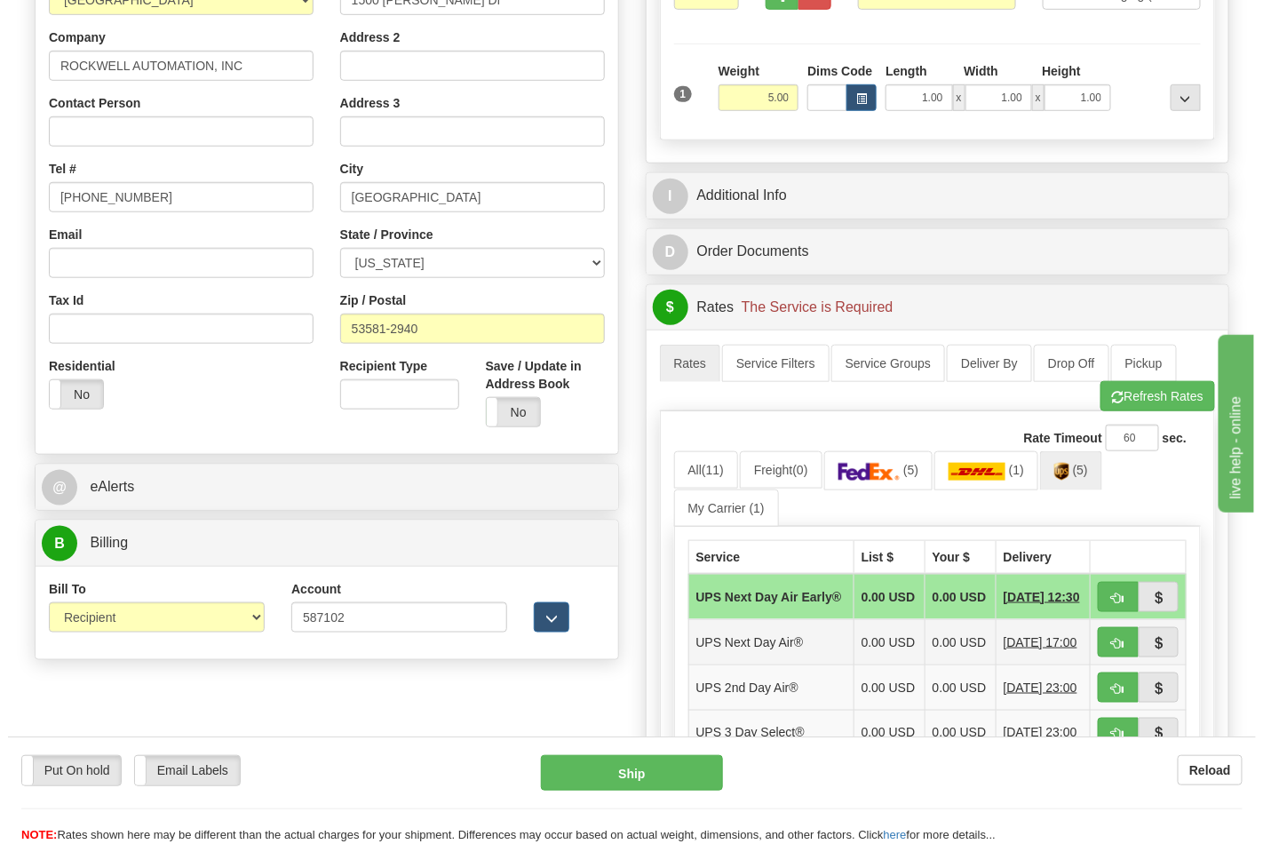
scroll to position [591, 0]
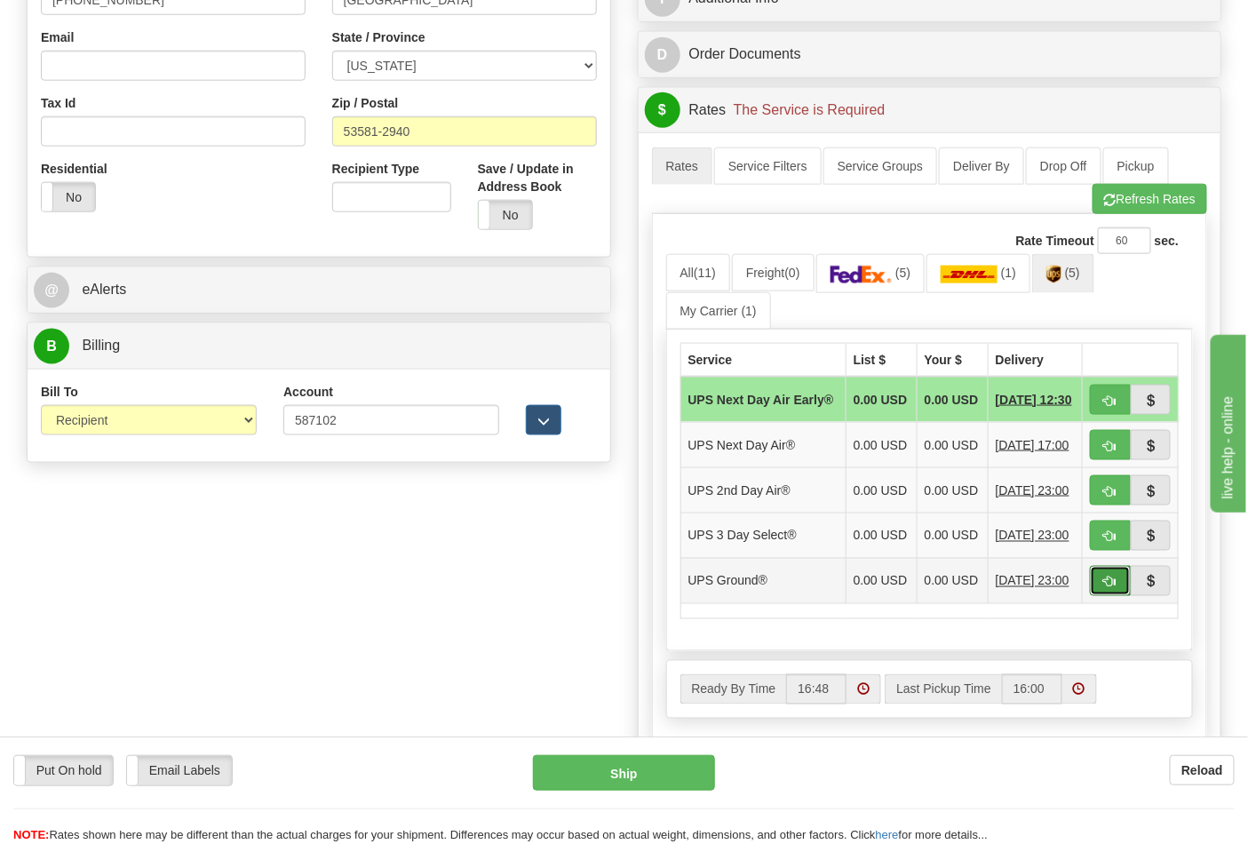
click at [1096, 596] on button "button" at bounding box center [1110, 581] width 41 height 30
type input "03"
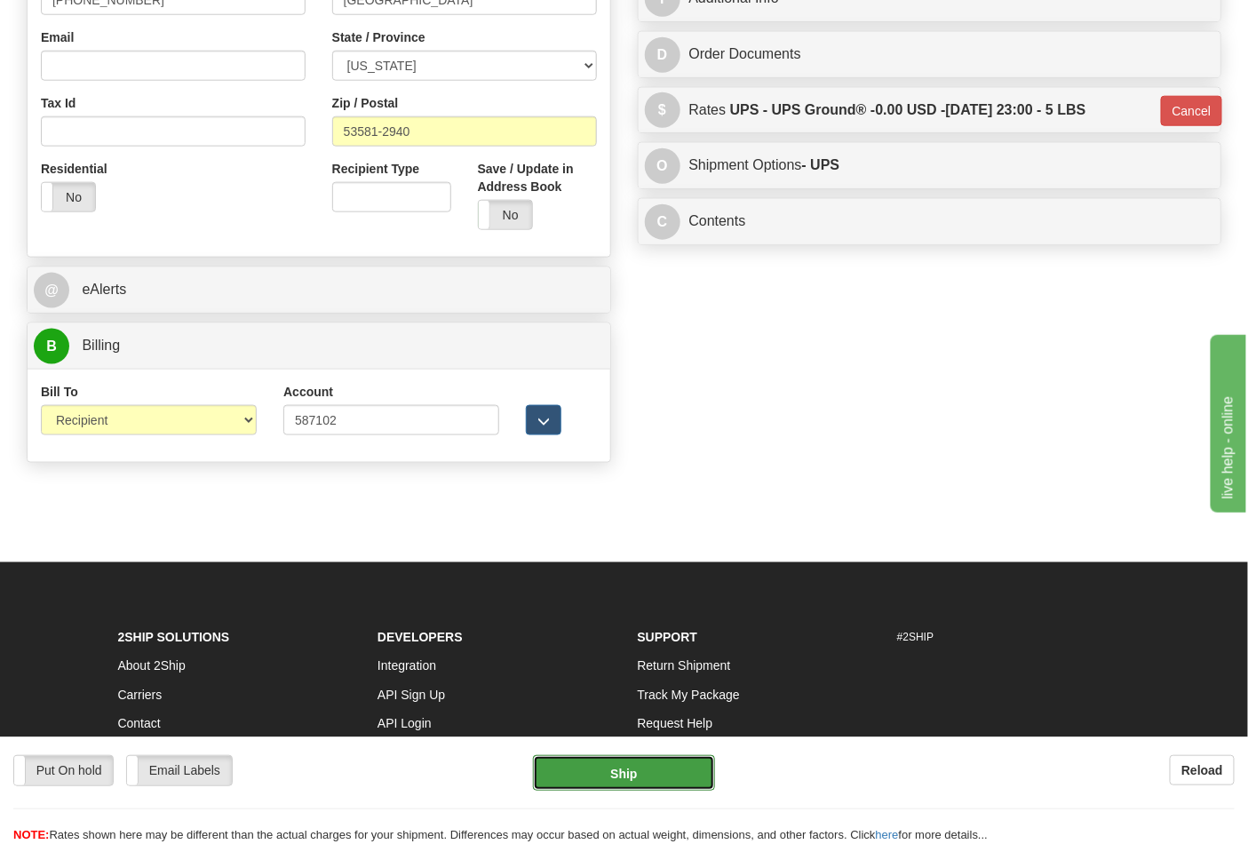
click at [646, 776] on button "Ship" at bounding box center [623, 773] width 181 height 36
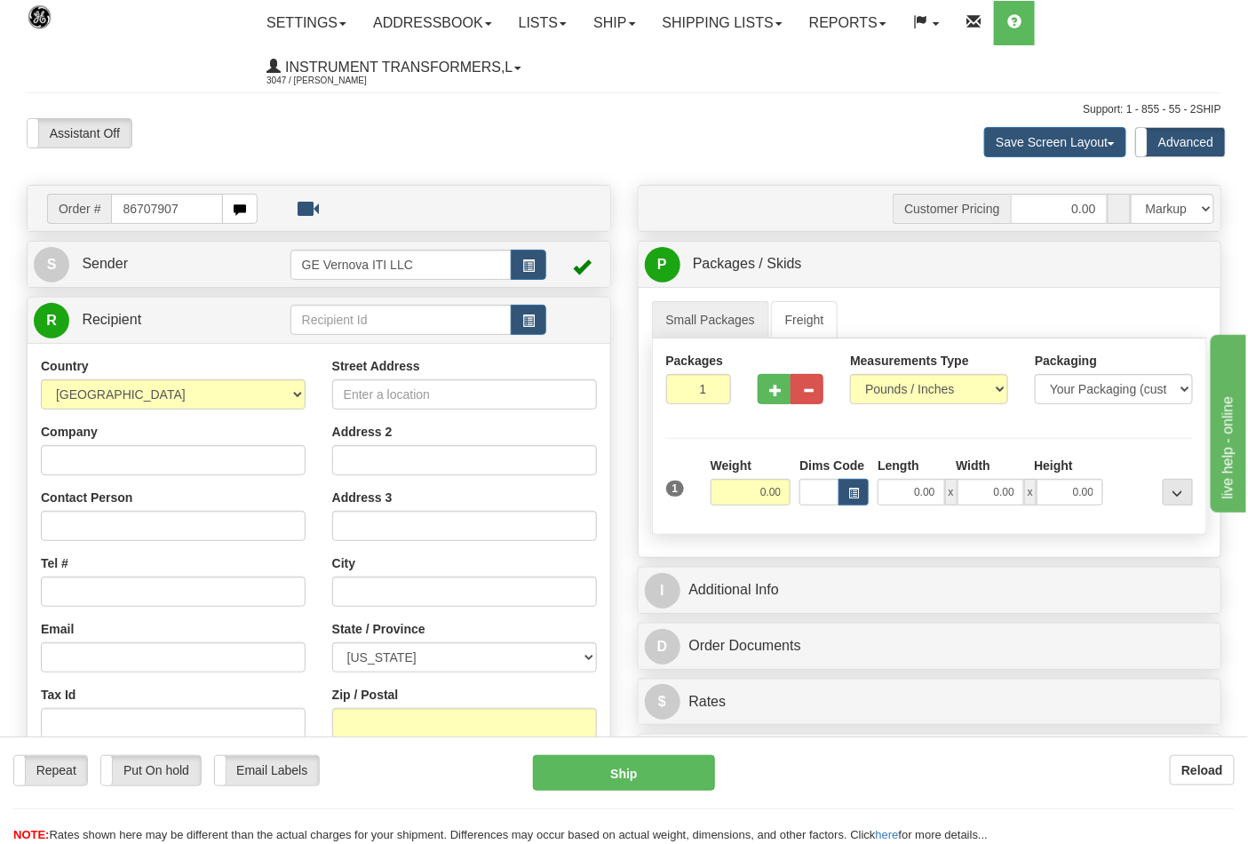
type input "86707907"
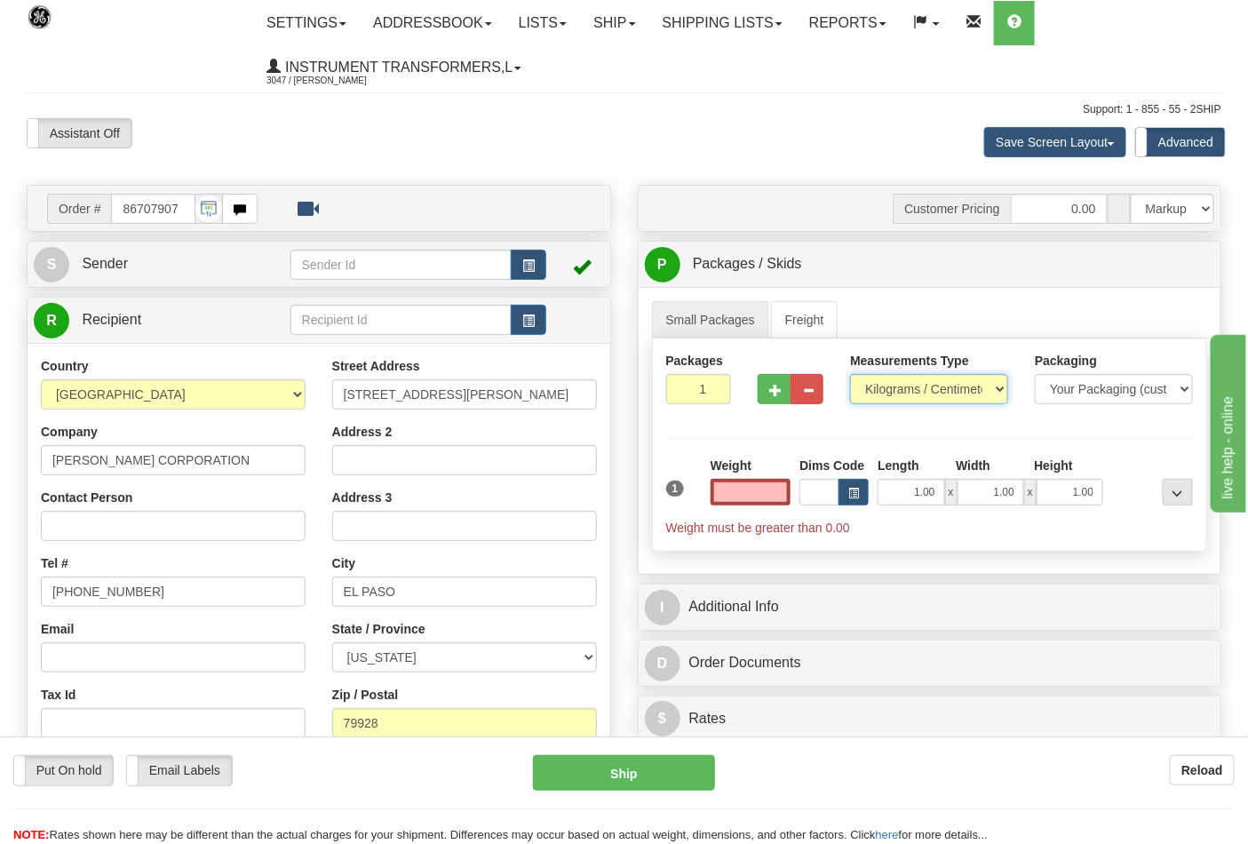
type input "0.00"
click at [881, 384] on select "Pounds / Inches Kilograms / Centimeters" at bounding box center [929, 389] width 158 height 30
select select "0"
click at [850, 375] on select "Pounds / Inches Kilograms / Centimeters" at bounding box center [929, 389] width 158 height 30
click at [749, 498] on input "0.00" at bounding box center [750, 492] width 81 height 27
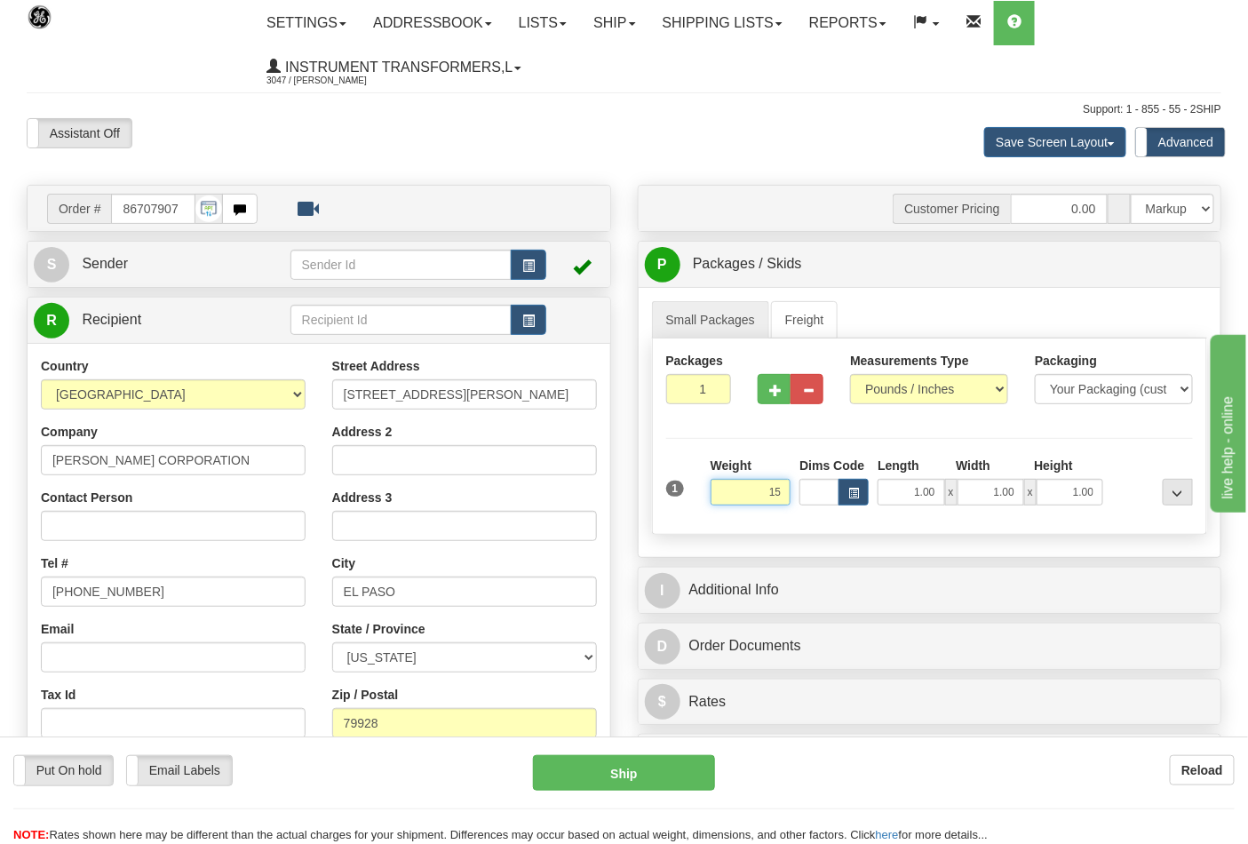
click button "Delete" at bounding box center [0, 0] width 0 height 0
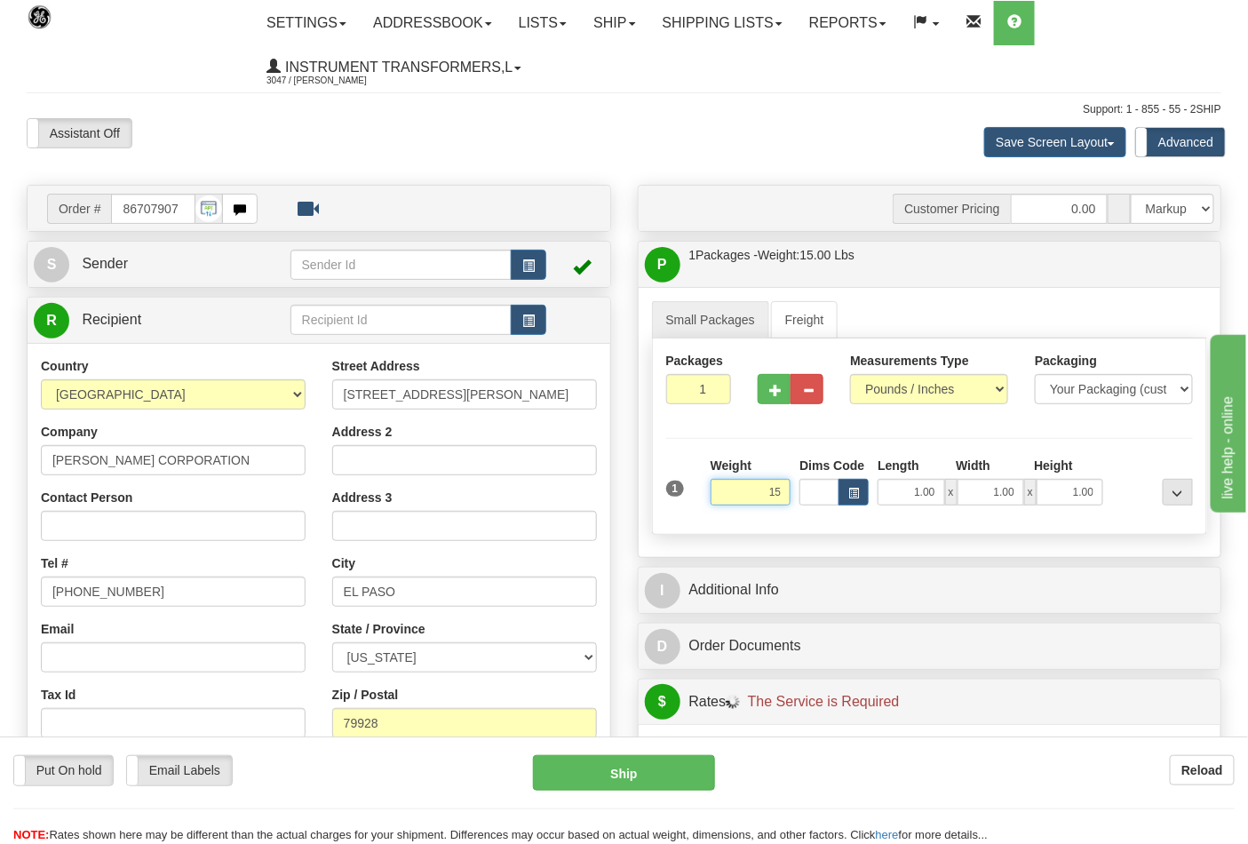
type input "15.00"
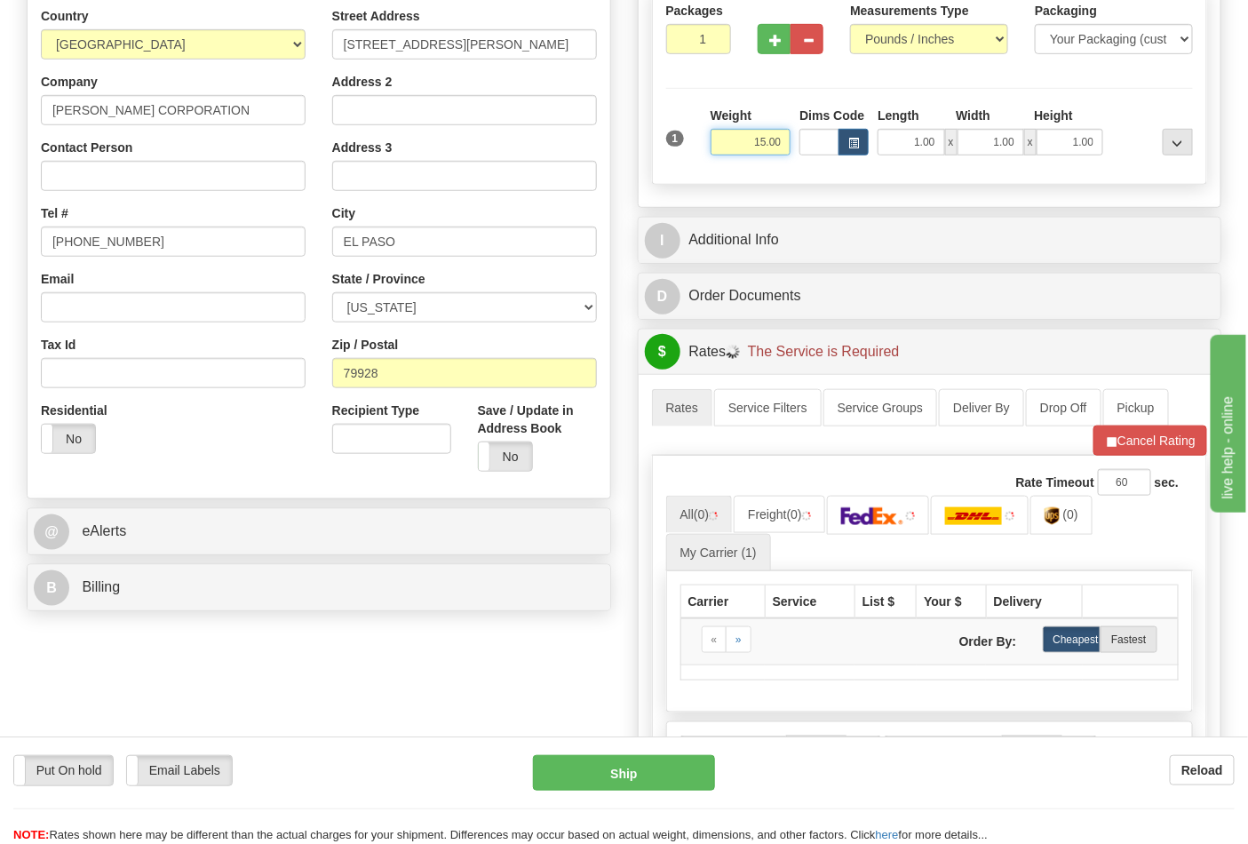
scroll to position [394, 0]
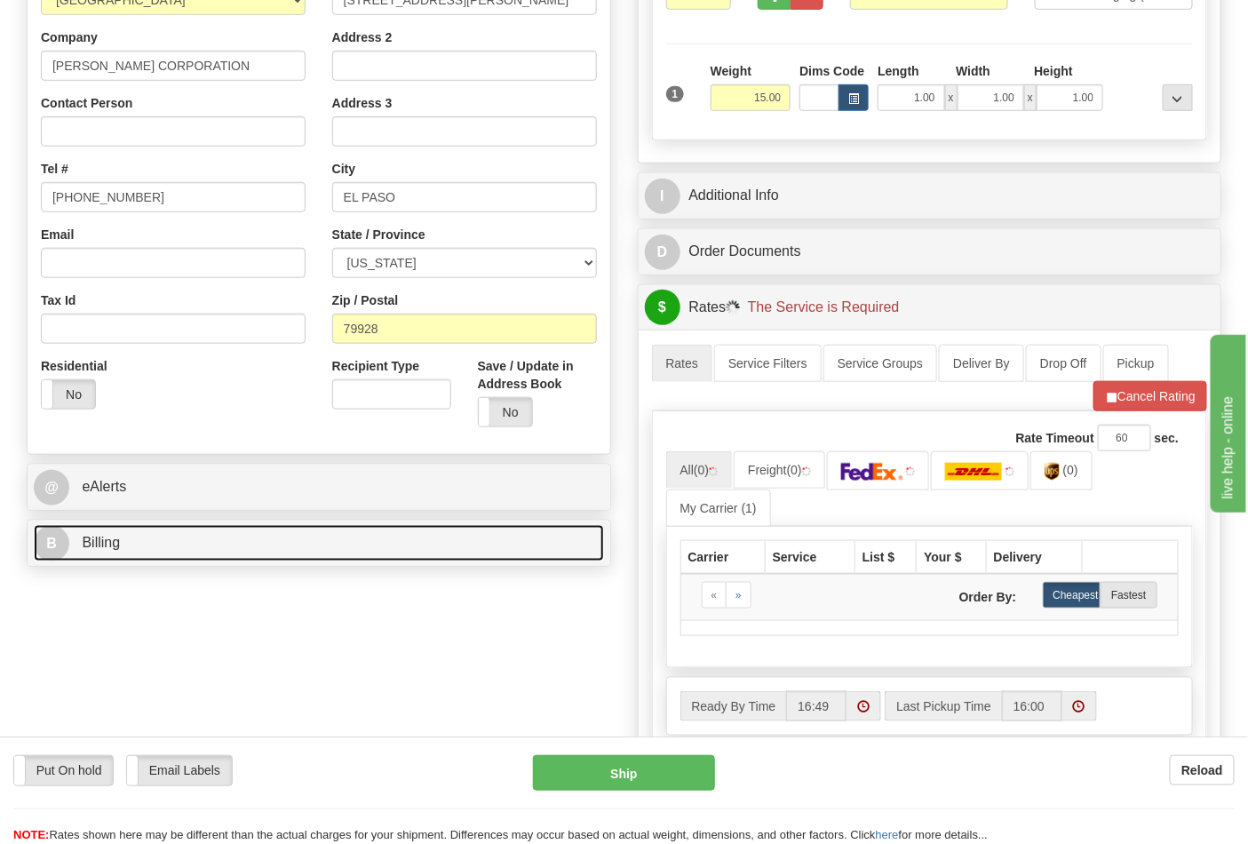
click at [493, 533] on link "B Billing" at bounding box center [319, 543] width 570 height 36
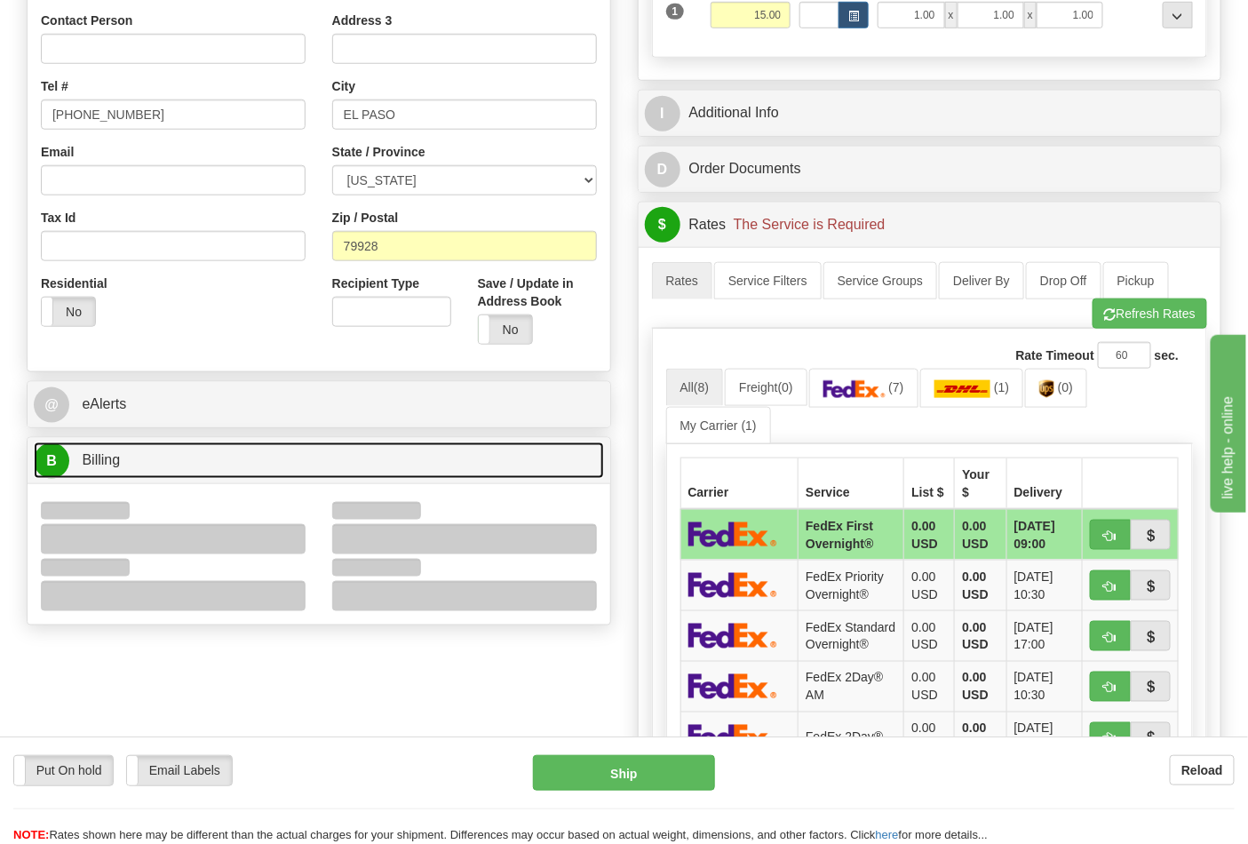
scroll to position [591, 0]
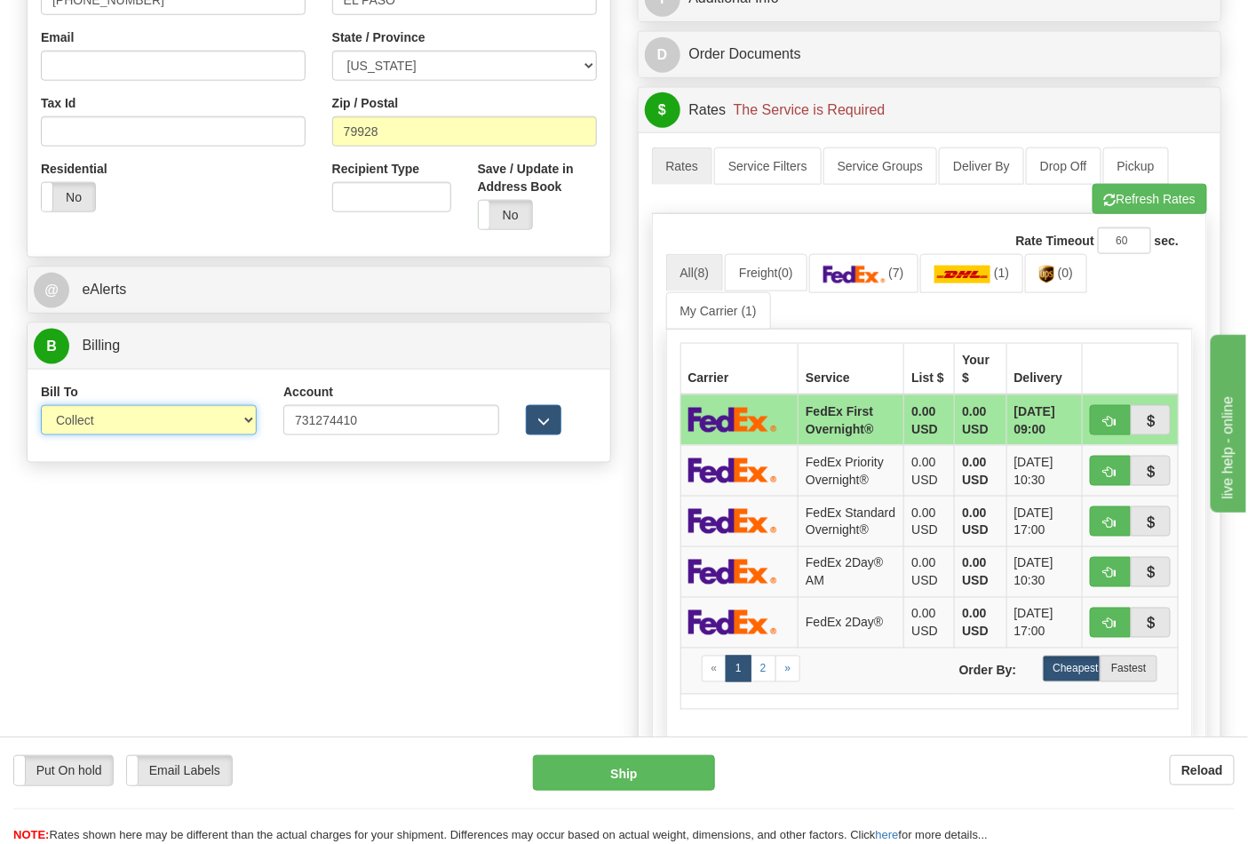
click at [213, 429] on select "Sender Recipient Third Party Collect" at bounding box center [149, 420] width 216 height 30
select select "2"
click at [41, 407] on select "Sender Recipient Third Party Collect" at bounding box center [149, 420] width 216 height 30
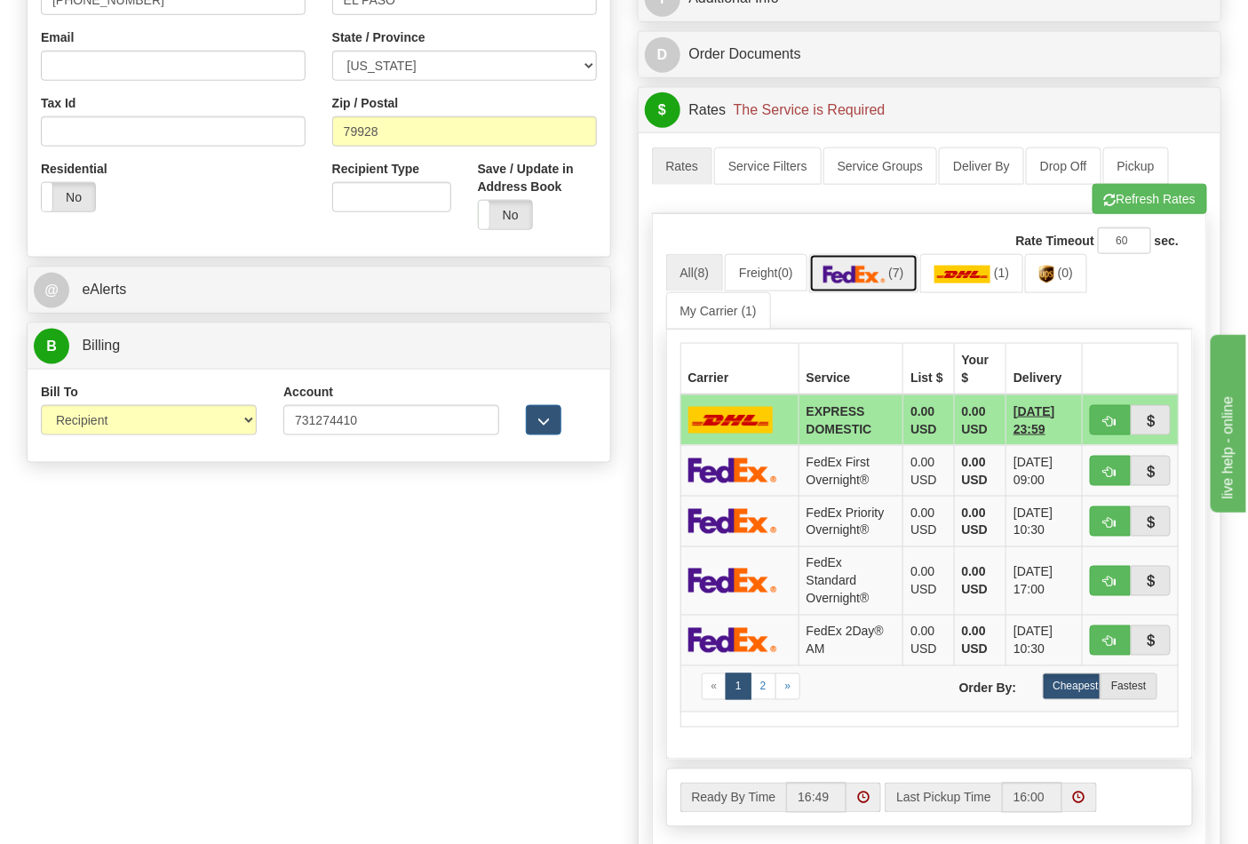
click at [903, 279] on span "(7)" at bounding box center [895, 273] width 15 height 14
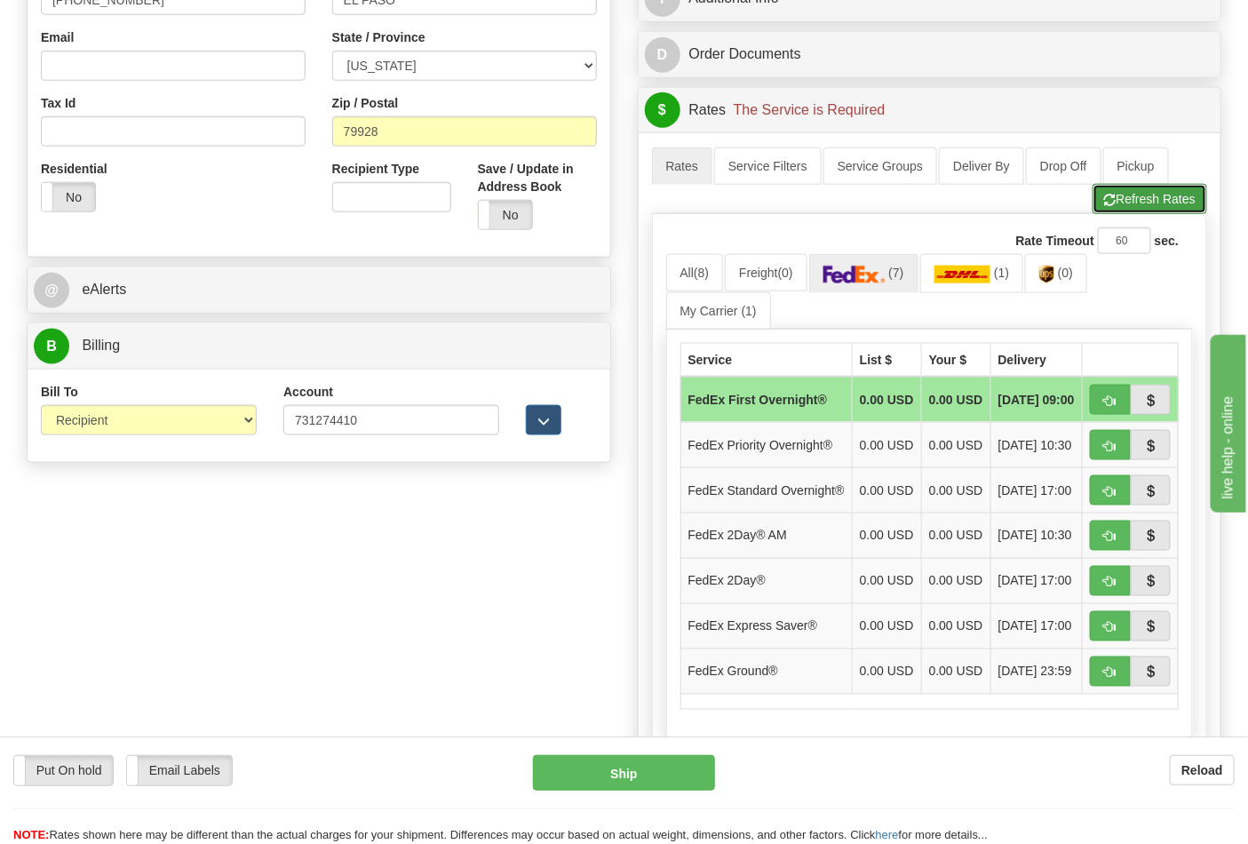
click at [1130, 211] on button "Refresh Rates" at bounding box center [1149, 199] width 115 height 30
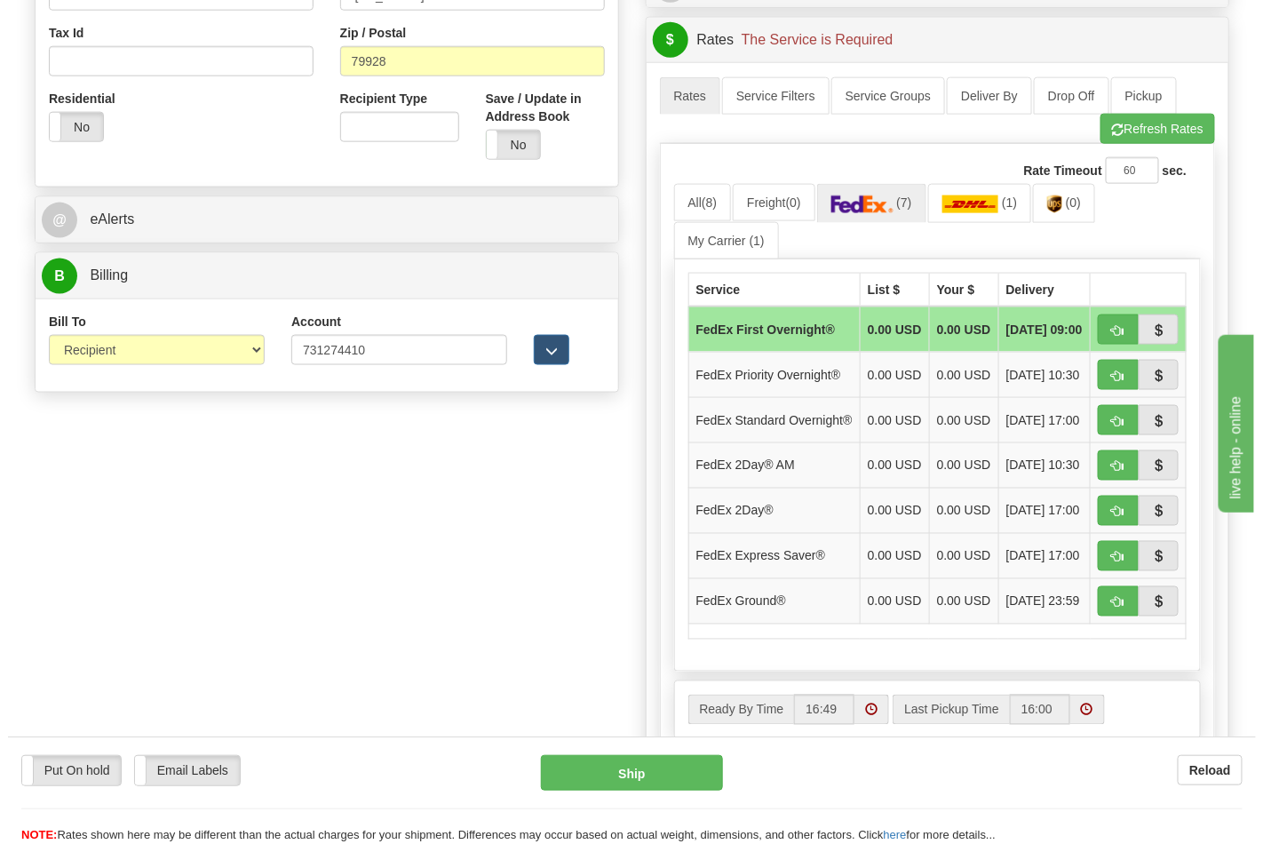
scroll to position [661, 0]
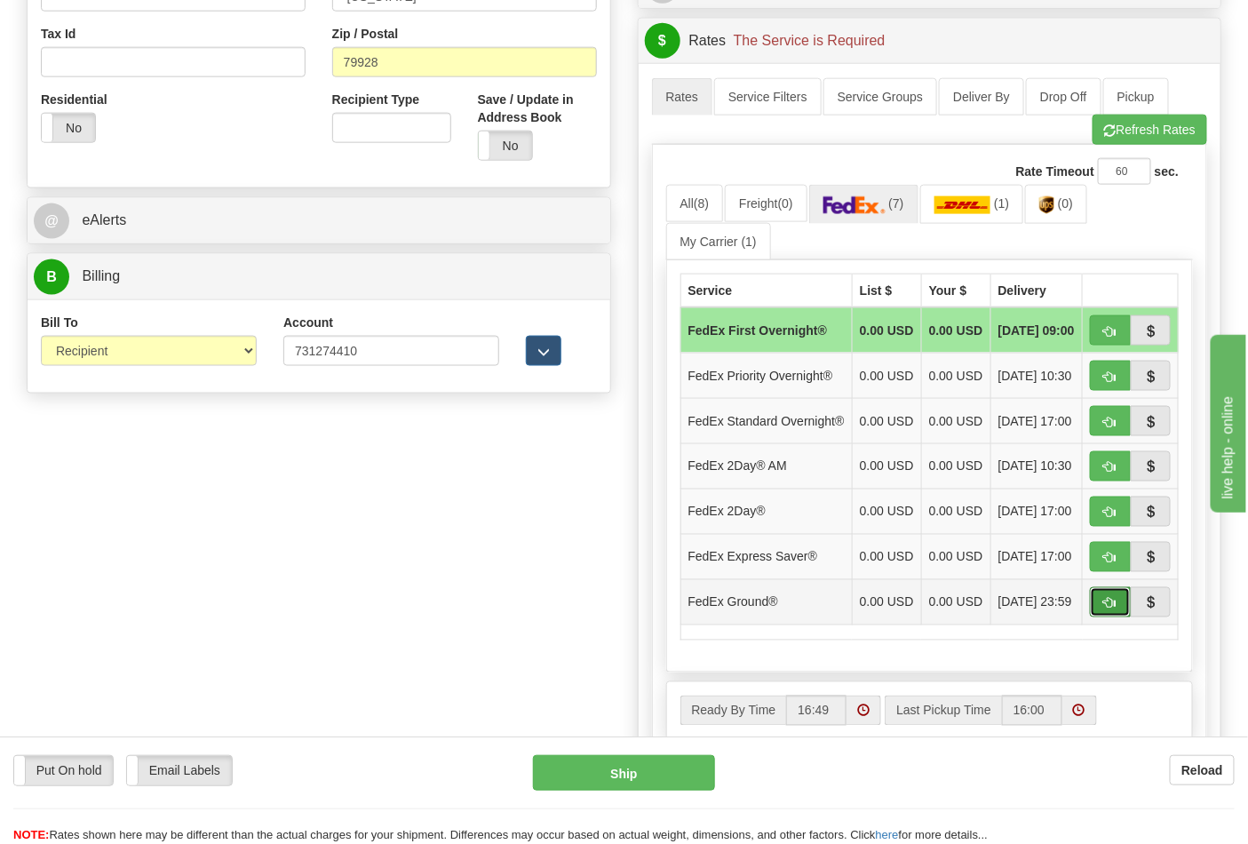
click at [1107, 609] on span "button" at bounding box center [1110, 604] width 12 height 12
type input "92"
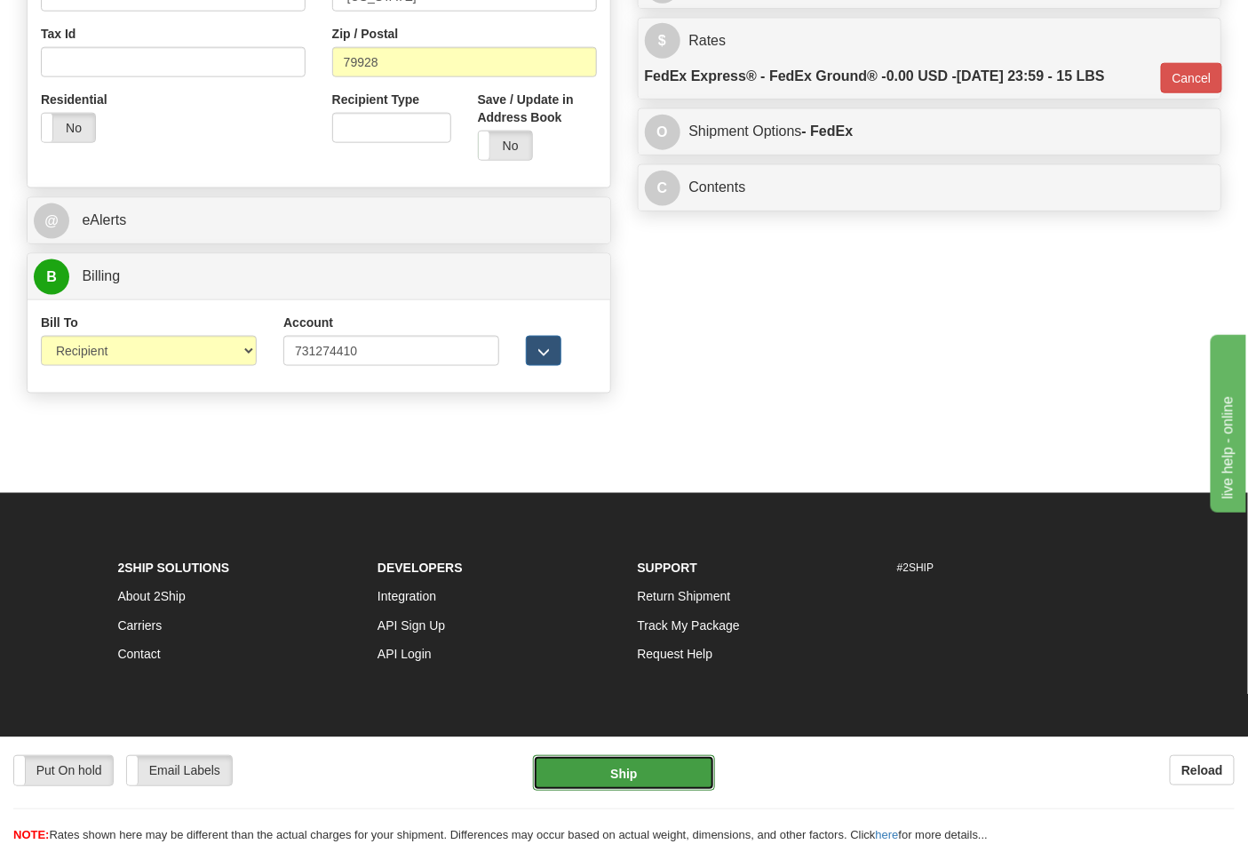
click at [620, 773] on button "Ship" at bounding box center [623, 773] width 181 height 36
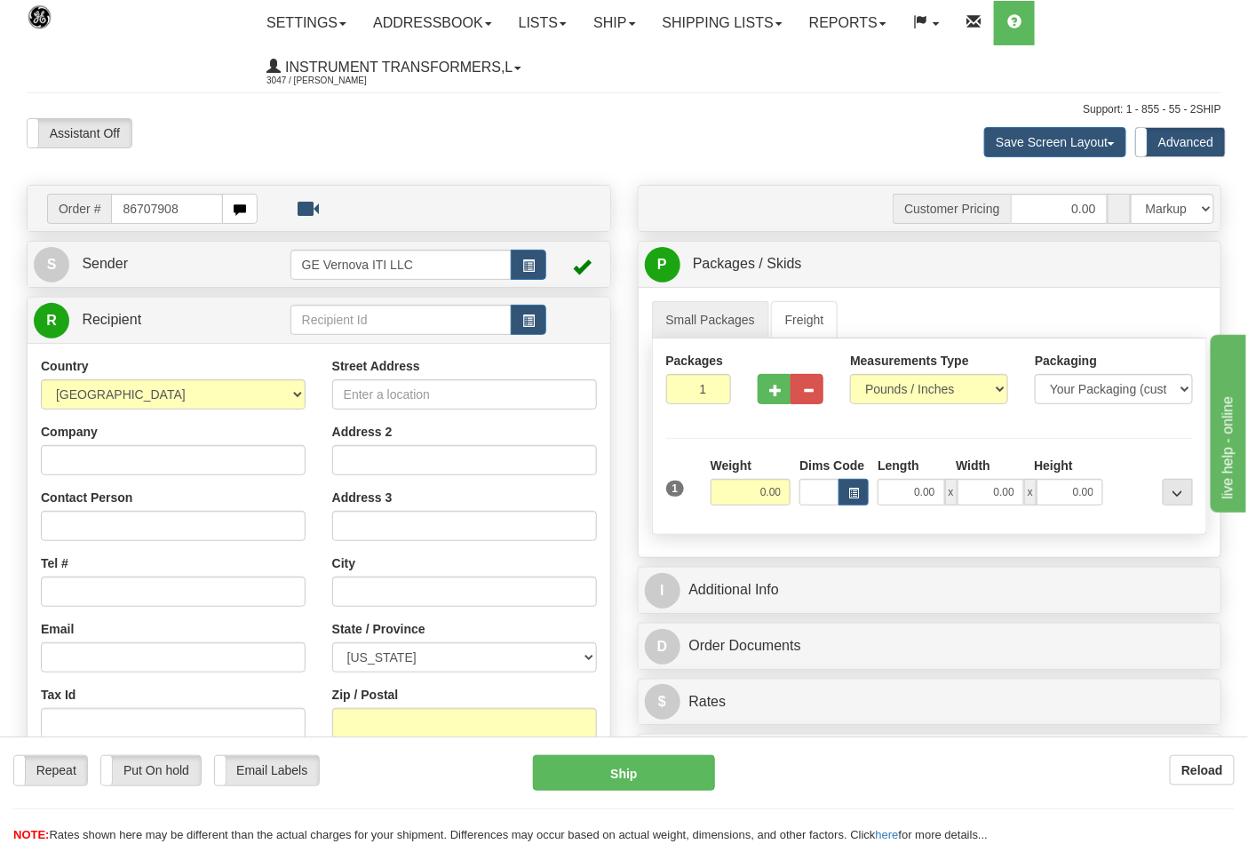
type input "86707908"
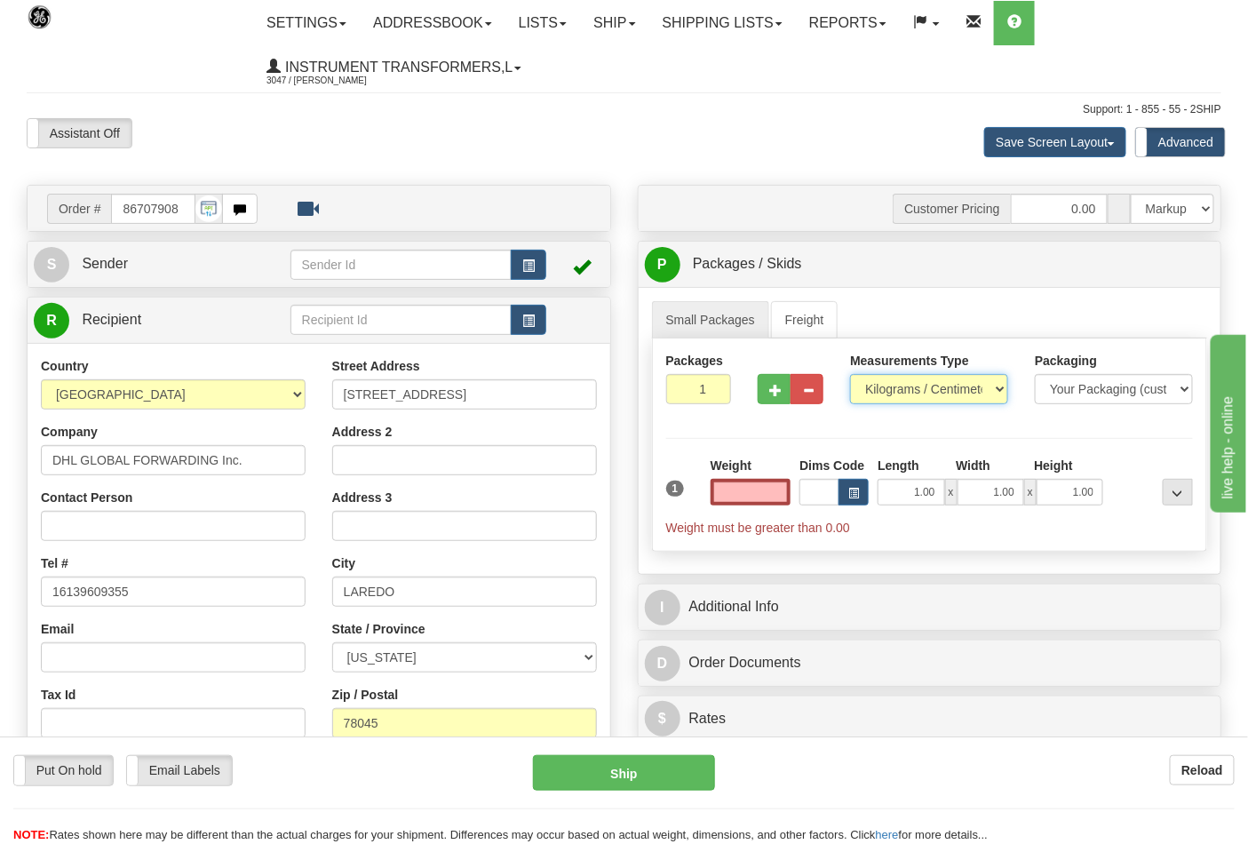
type input "0.00"
click at [880, 397] on select "Pounds / Inches Kilograms / Centimeters" at bounding box center [929, 389] width 158 height 30
select select "0"
click at [850, 375] on select "Pounds / Inches Kilograms / Centimeters" at bounding box center [929, 389] width 158 height 30
click at [739, 495] on input "0.00" at bounding box center [750, 492] width 81 height 27
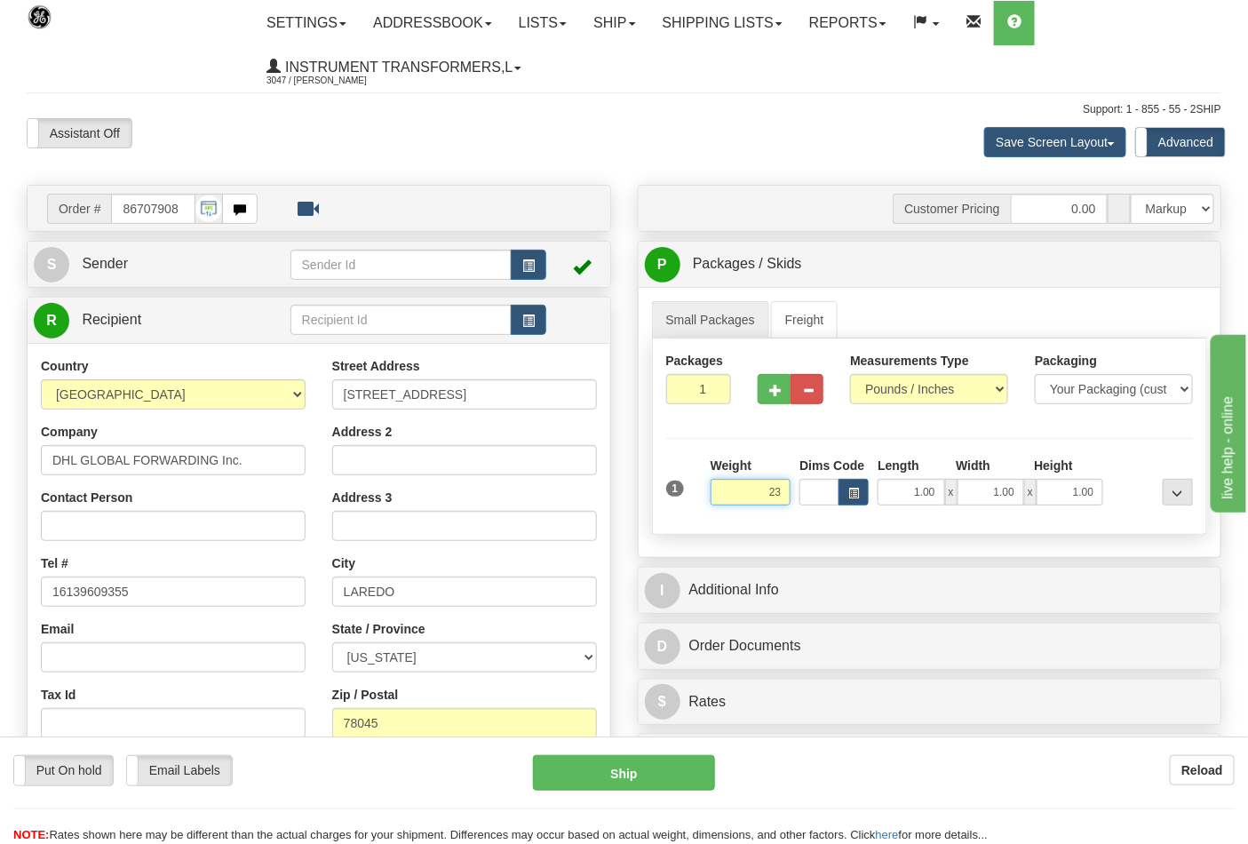
click button "Delete" at bounding box center [0, 0] width 0 height 0
type input "23.00"
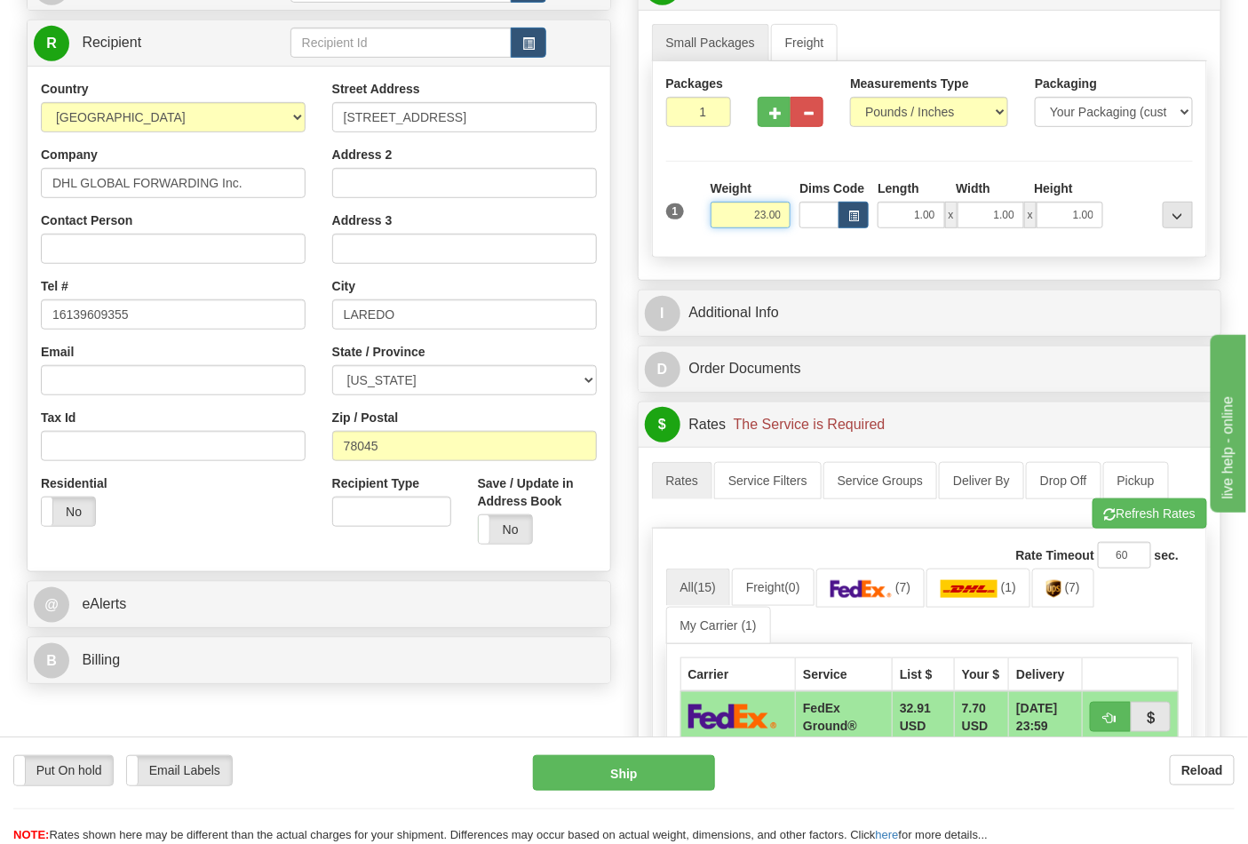
scroll to position [296, 0]
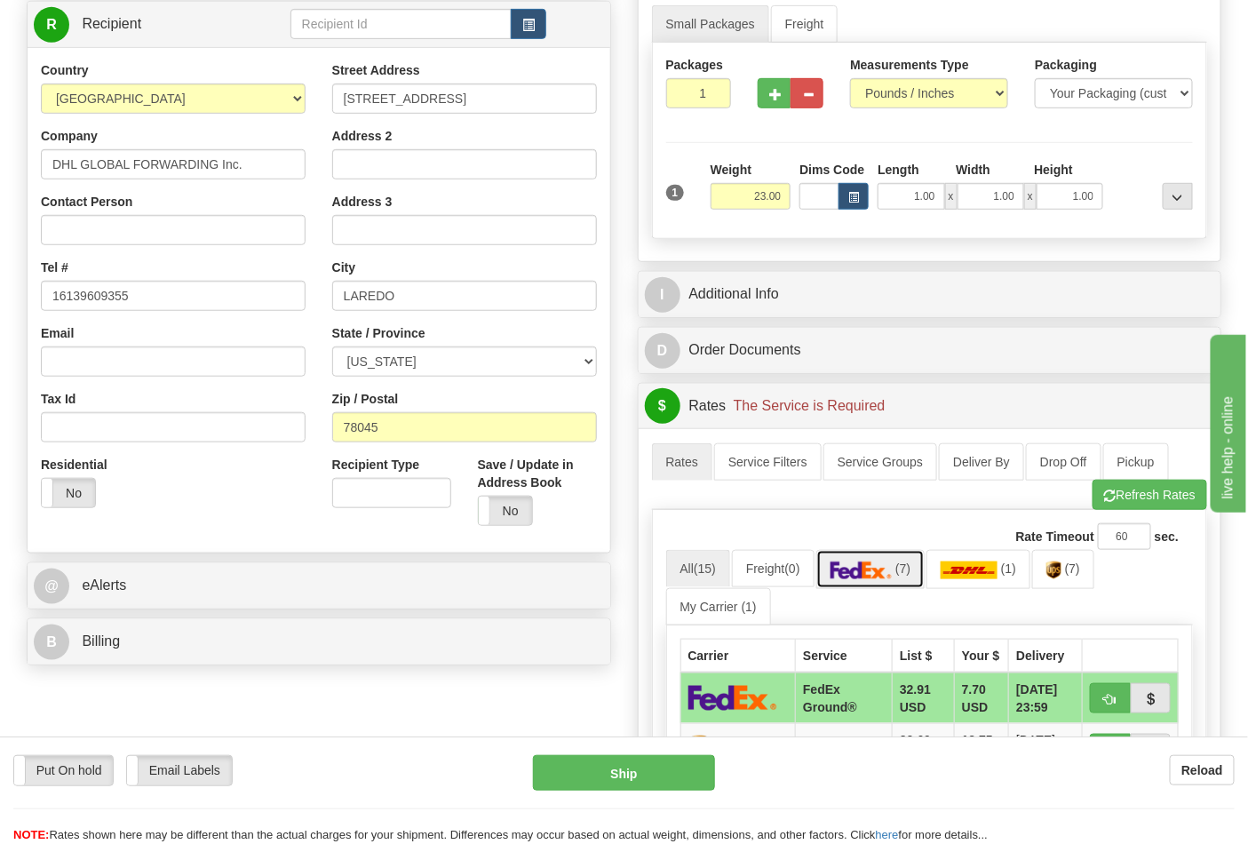
click at [889, 569] on img at bounding box center [861, 570] width 62 height 18
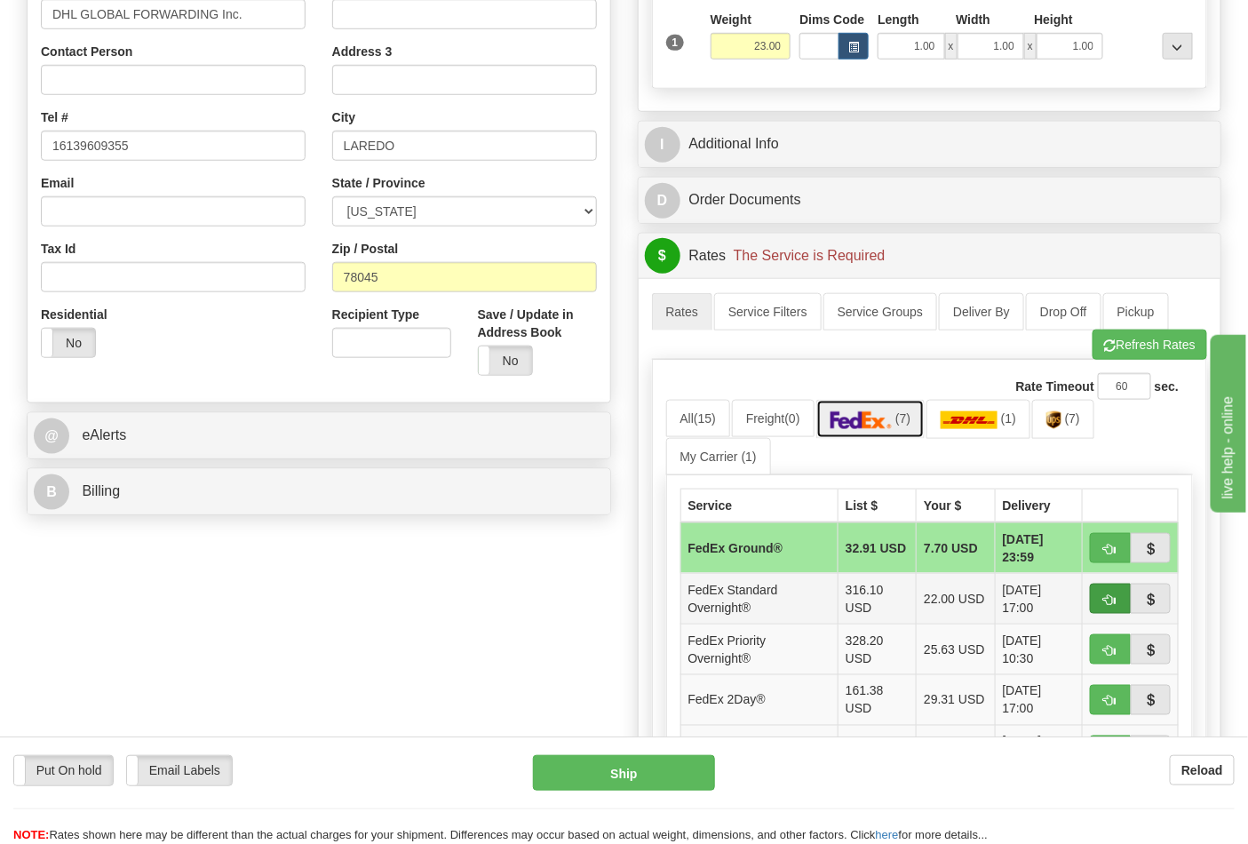
scroll to position [591, 0]
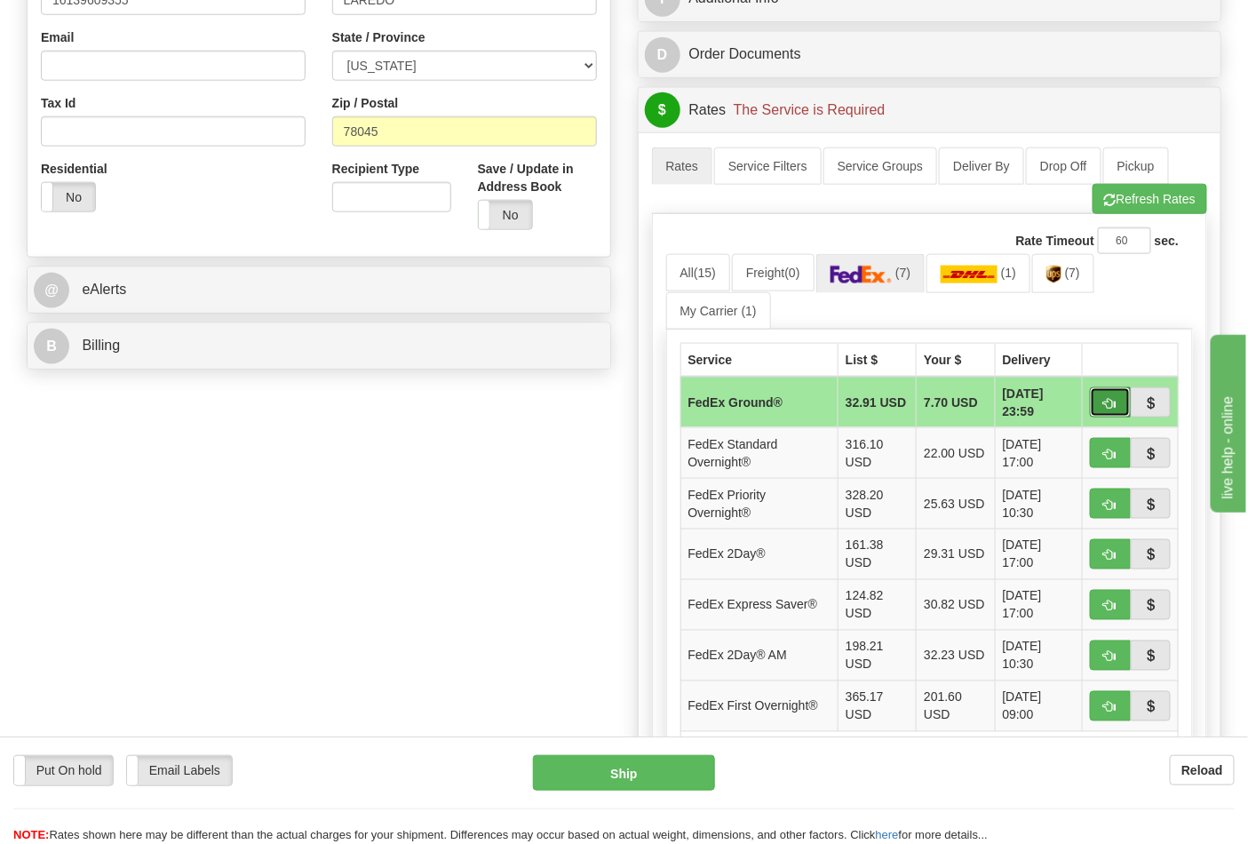
click at [1101, 397] on button "button" at bounding box center [1110, 402] width 41 height 30
type input "92"
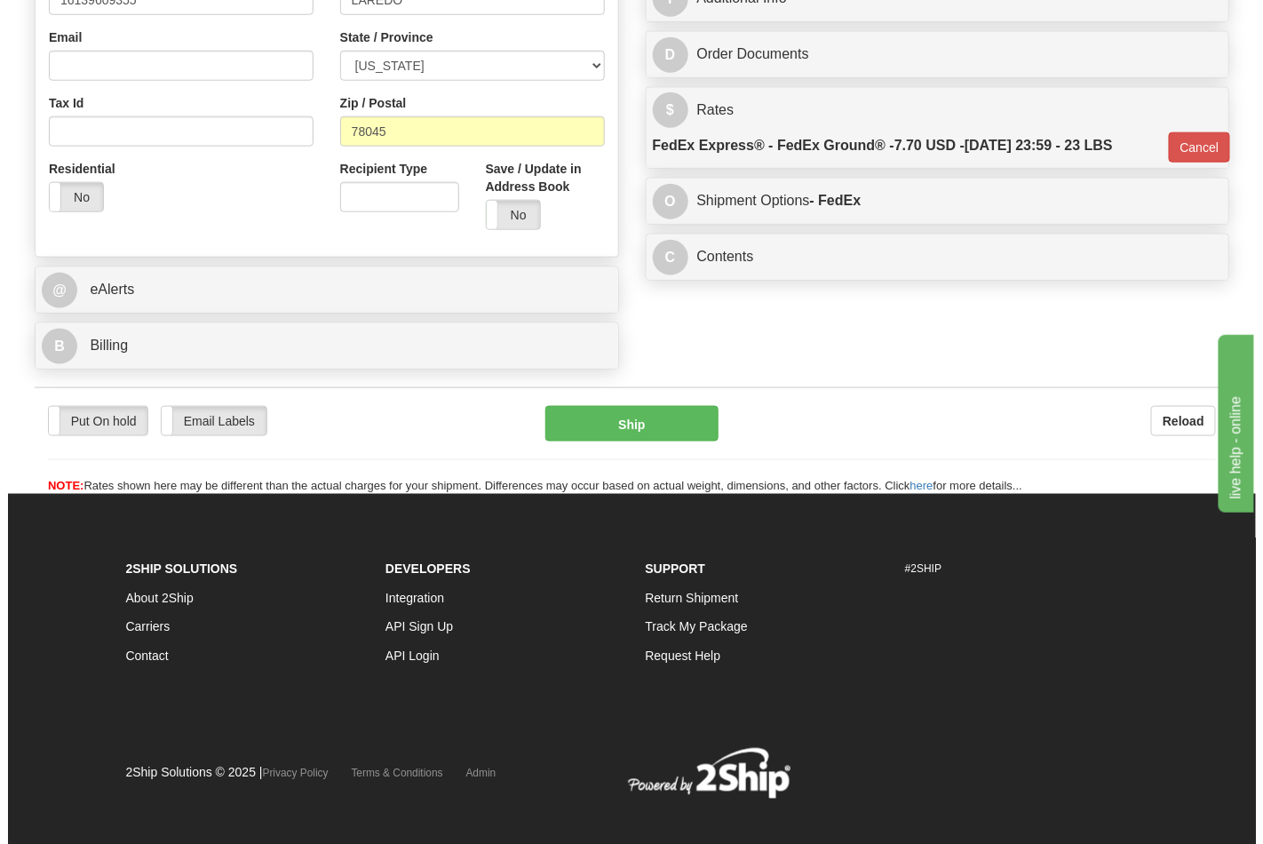
scroll to position [587, 0]
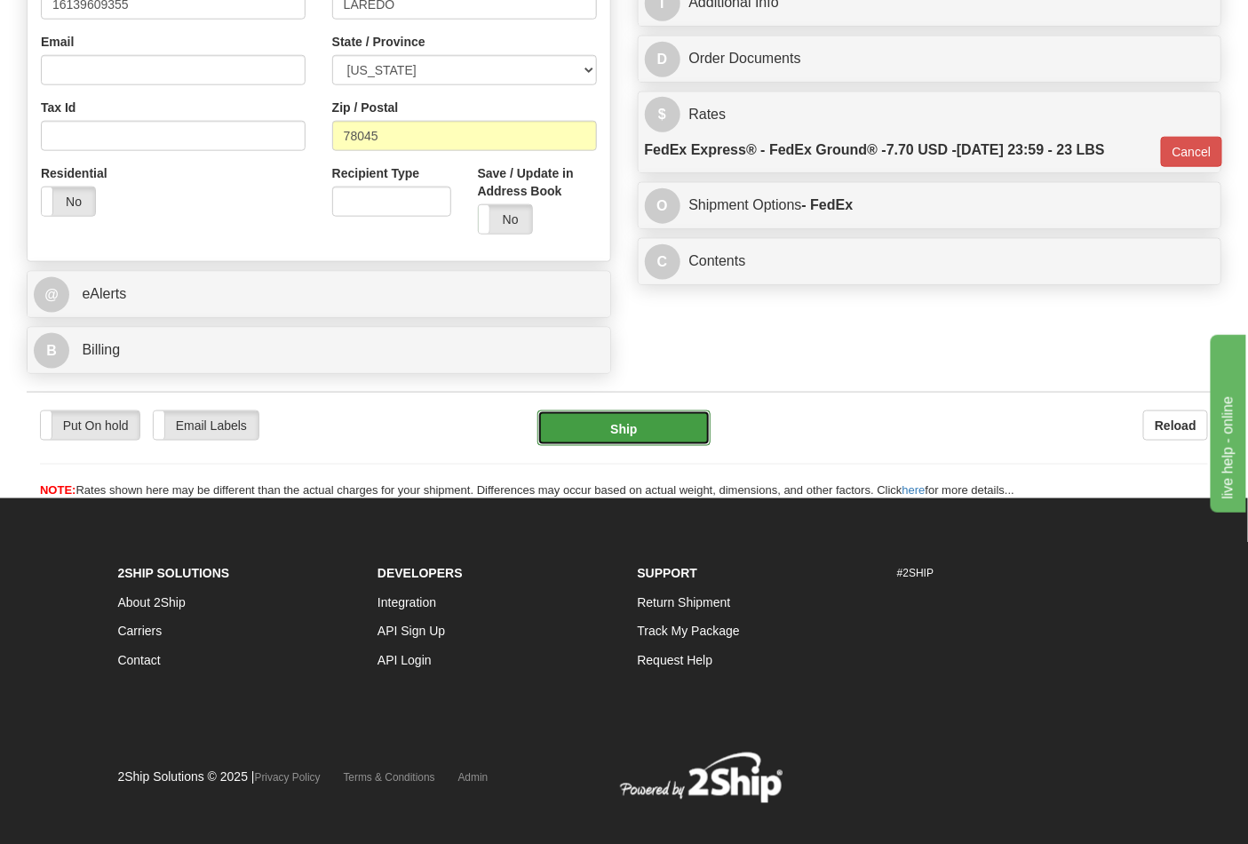
click at [628, 419] on button "Ship" at bounding box center [623, 428] width 172 height 36
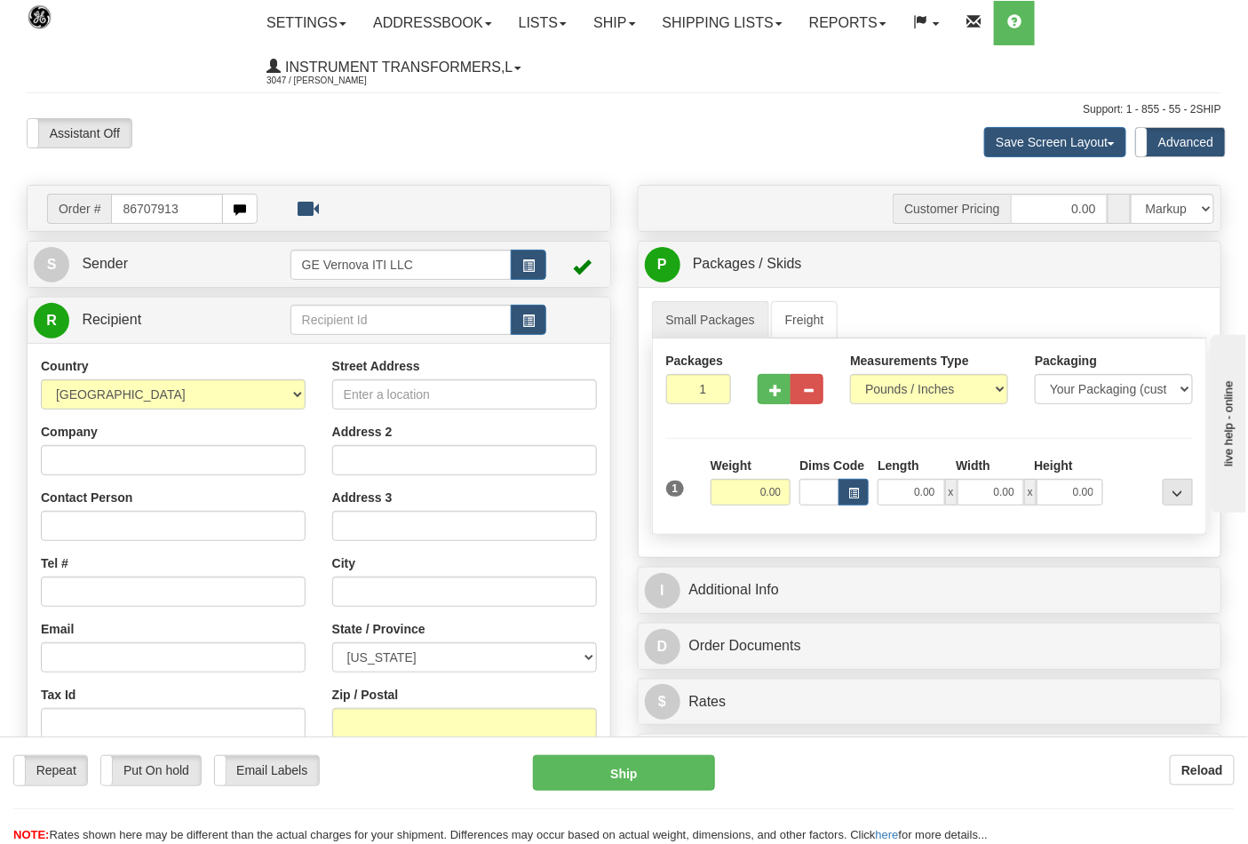
type input "86707913"
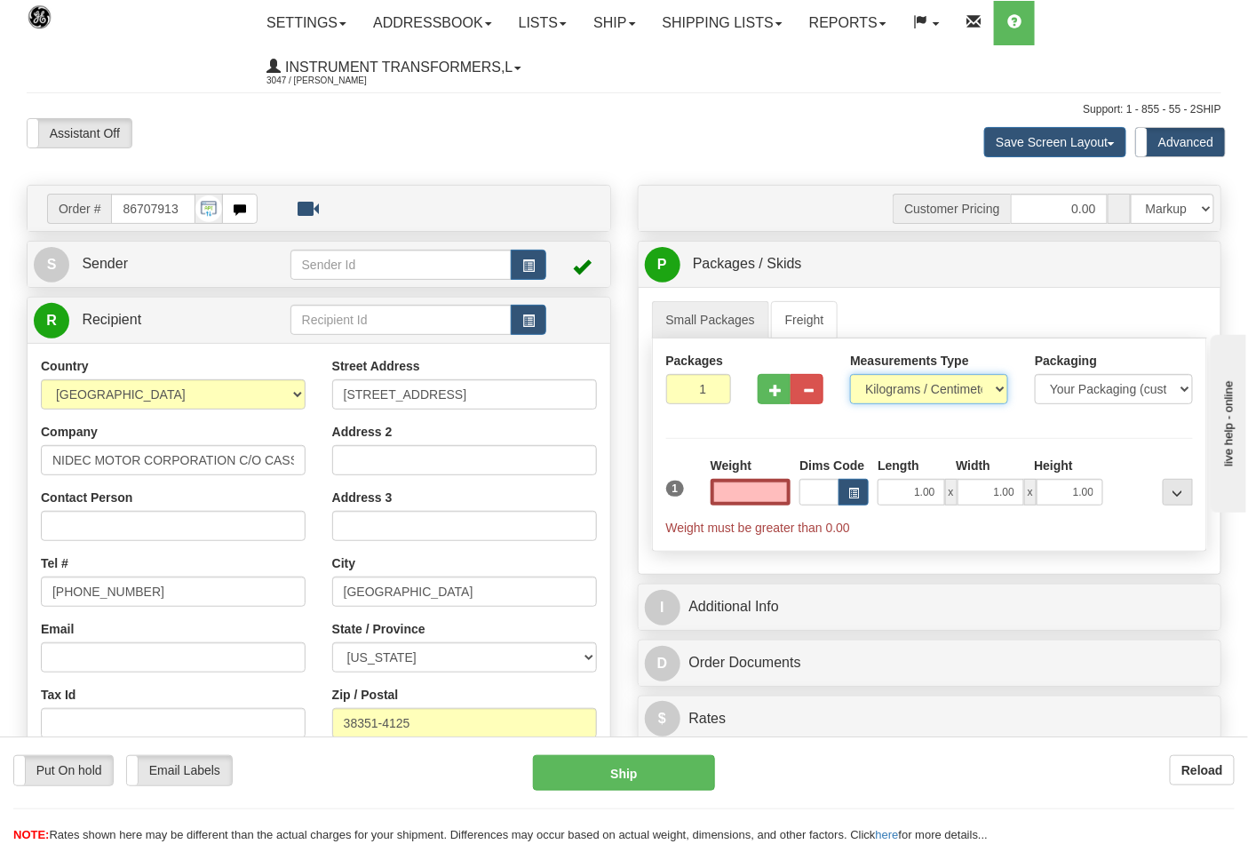
type input "0.00"
click at [910, 376] on select "Pounds / Inches Kilograms / Centimeters" at bounding box center [929, 389] width 158 height 30
select select "0"
click at [850, 375] on select "Pounds / Inches Kilograms / Centimeters" at bounding box center [929, 389] width 158 height 30
click at [750, 490] on input "0.00" at bounding box center [750, 492] width 81 height 27
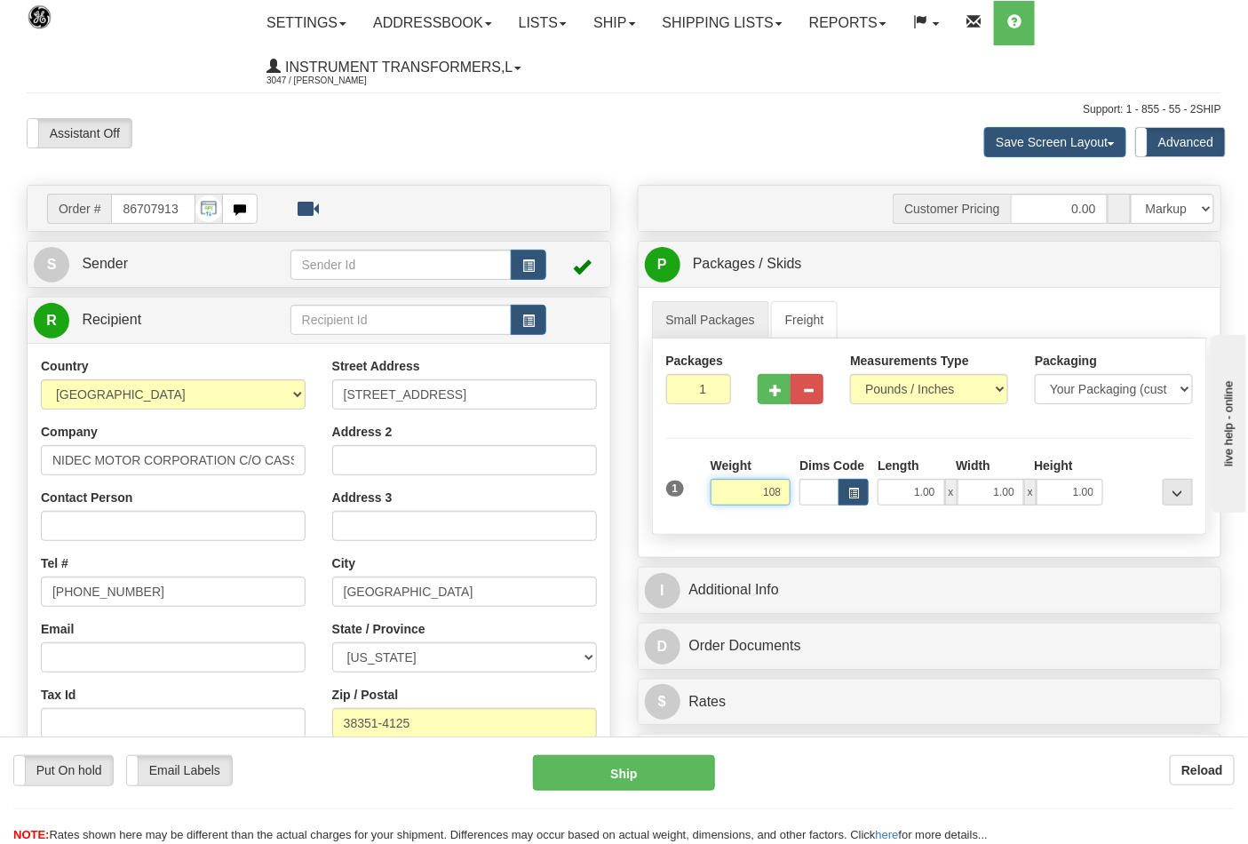
click button "Delete" at bounding box center [0, 0] width 0 height 0
type input "108.00"
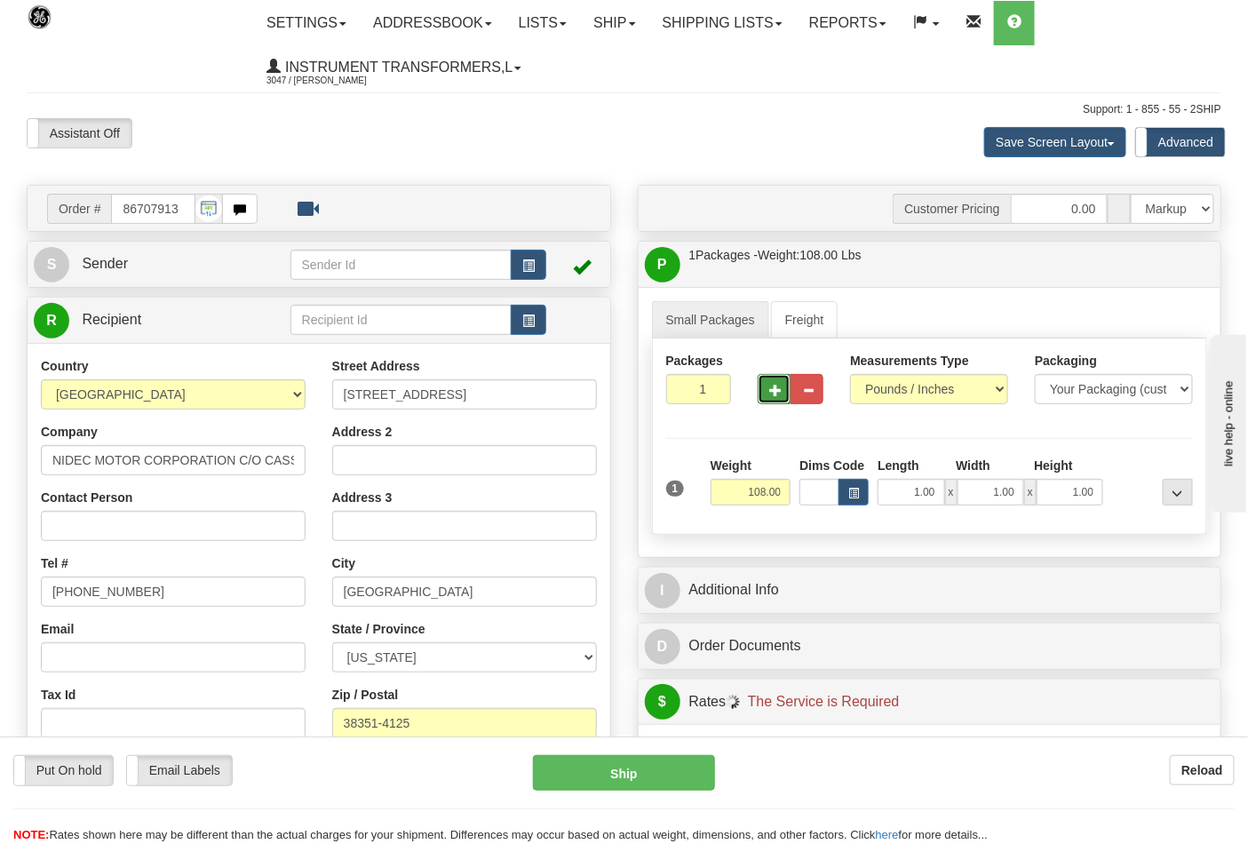
click at [779, 398] on button "button" at bounding box center [773, 389] width 33 height 30
click at [778, 400] on button "button" at bounding box center [773, 389] width 33 height 30
click at [778, 397] on button "button" at bounding box center [773, 389] width 33 height 30
type input "4"
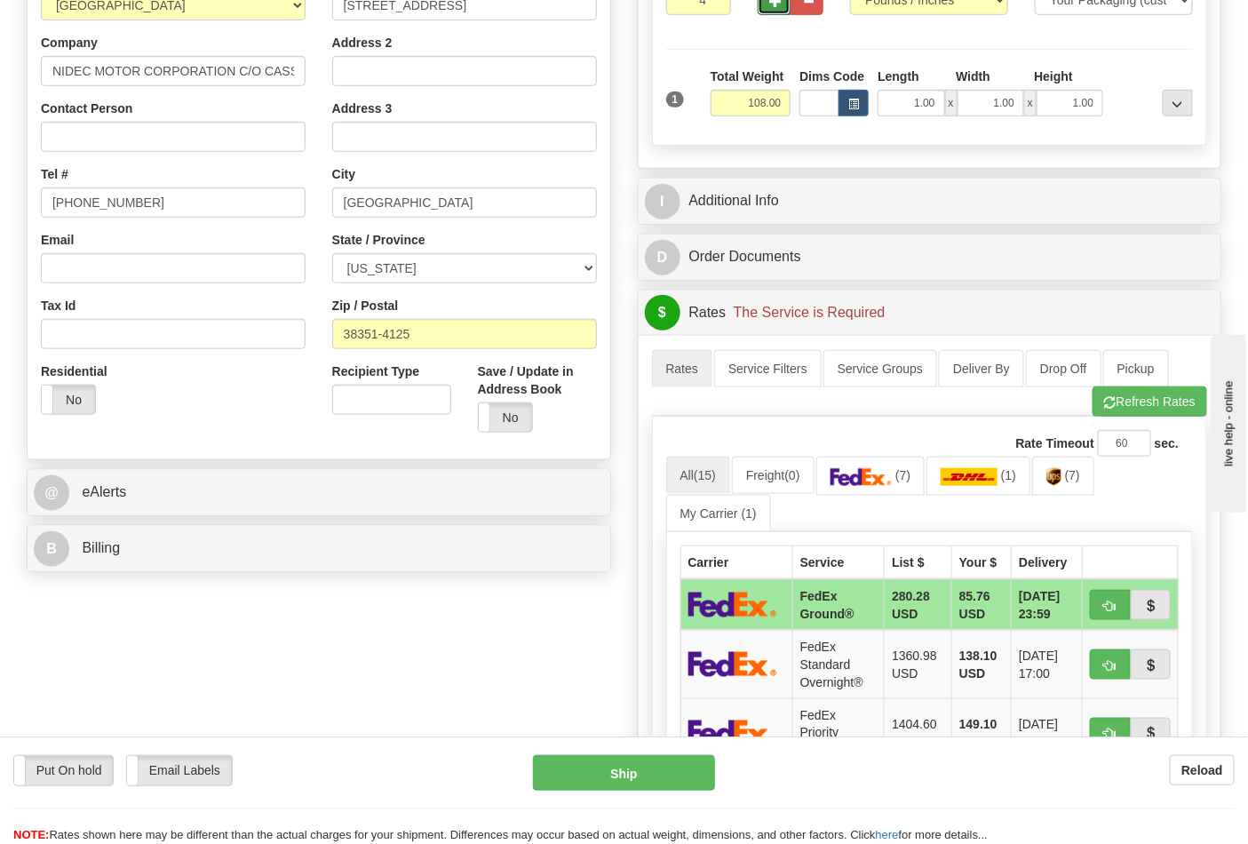
scroll to position [394, 0]
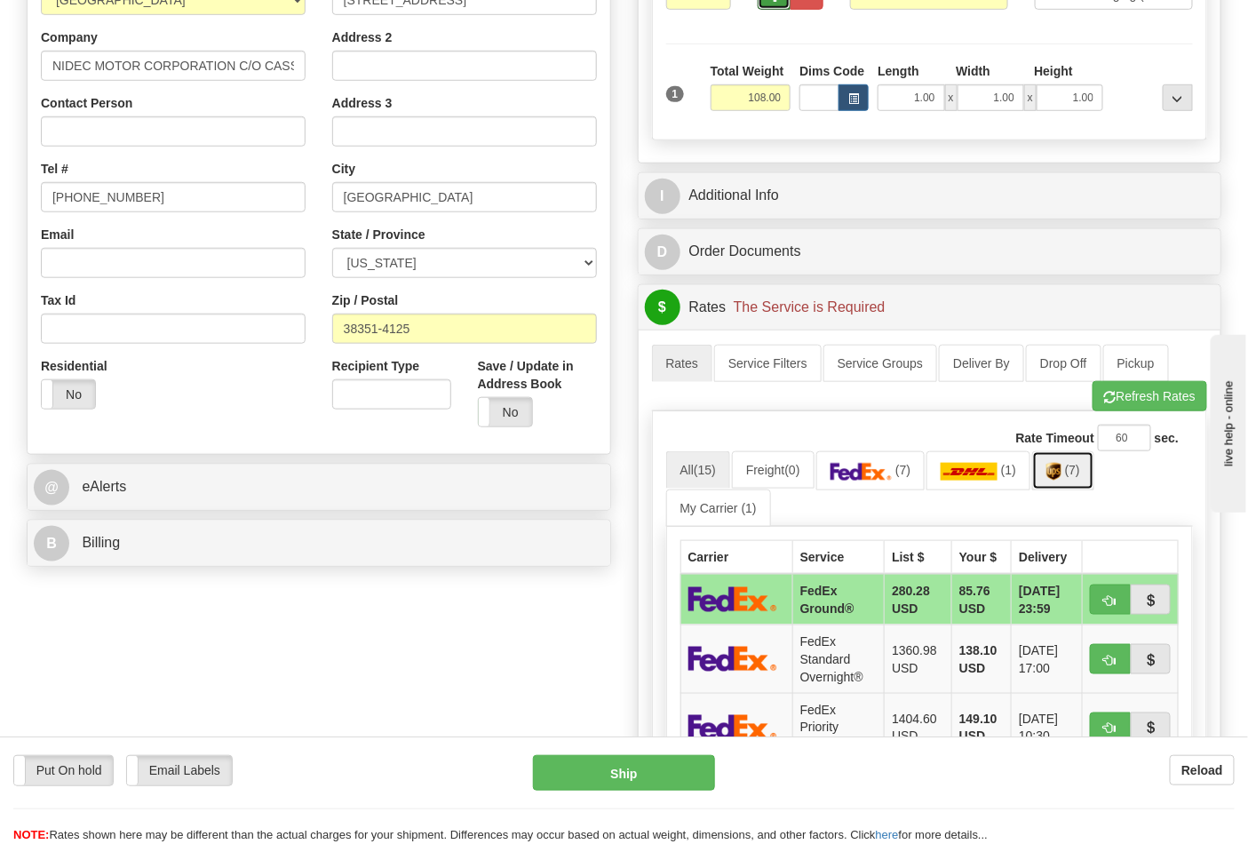
click at [1061, 474] on img at bounding box center [1053, 472] width 15 height 18
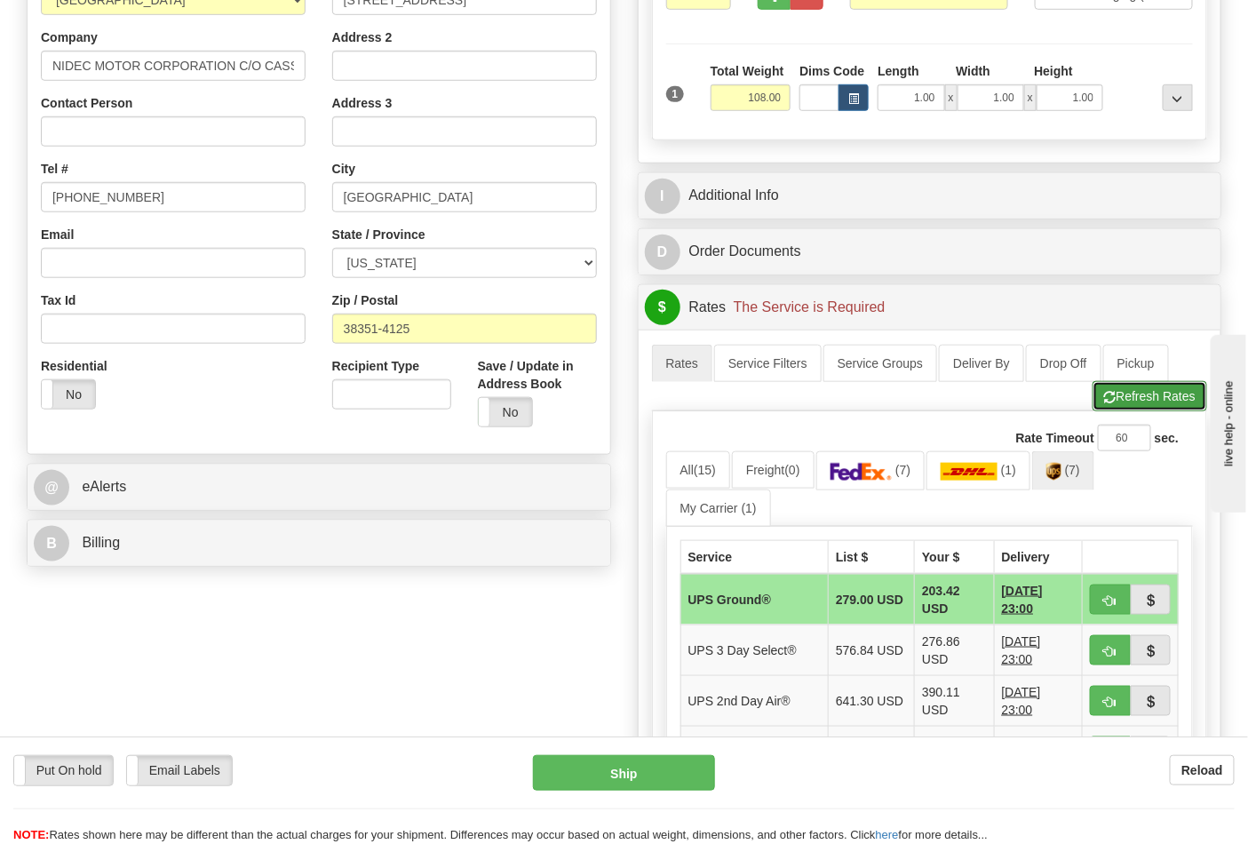
click at [1128, 403] on button "Refresh Rates" at bounding box center [1149, 396] width 115 height 30
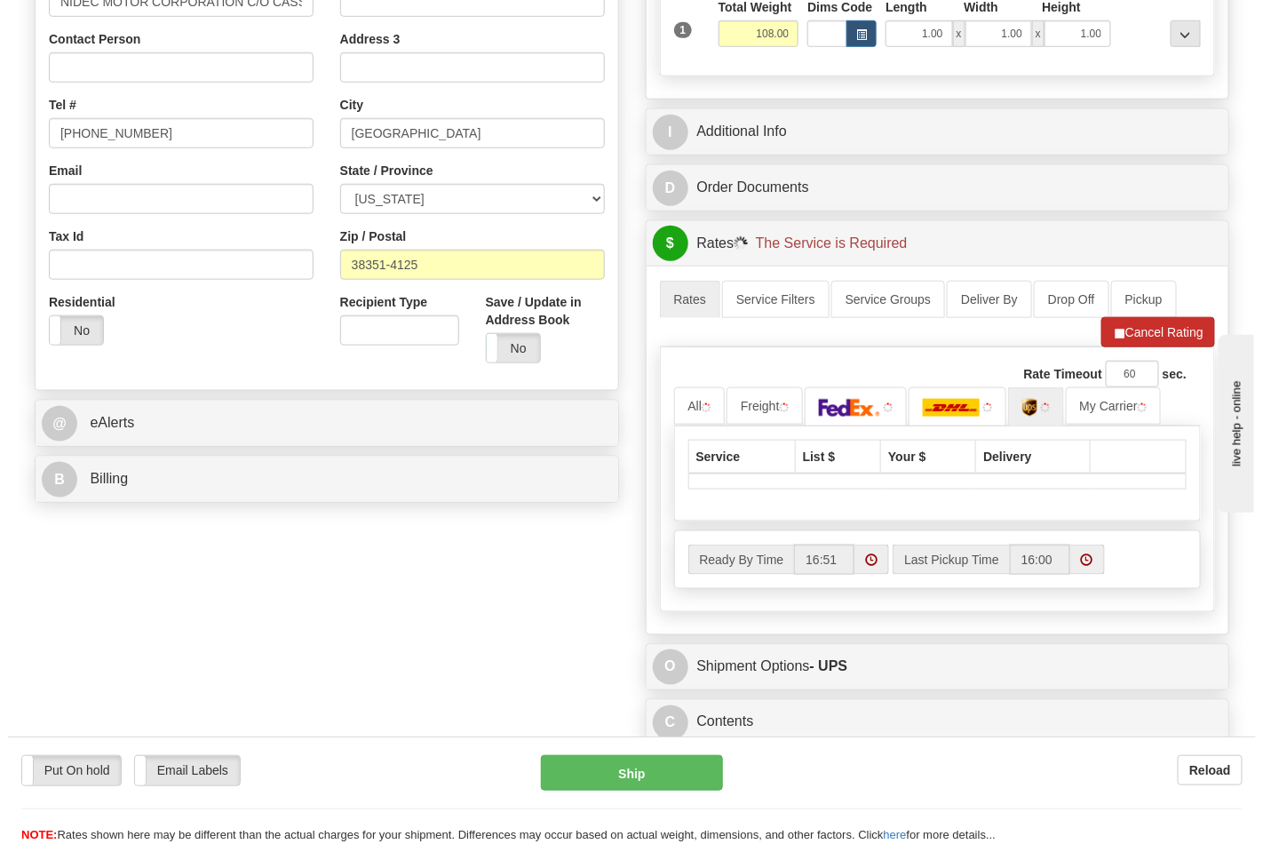
scroll to position [493, 0]
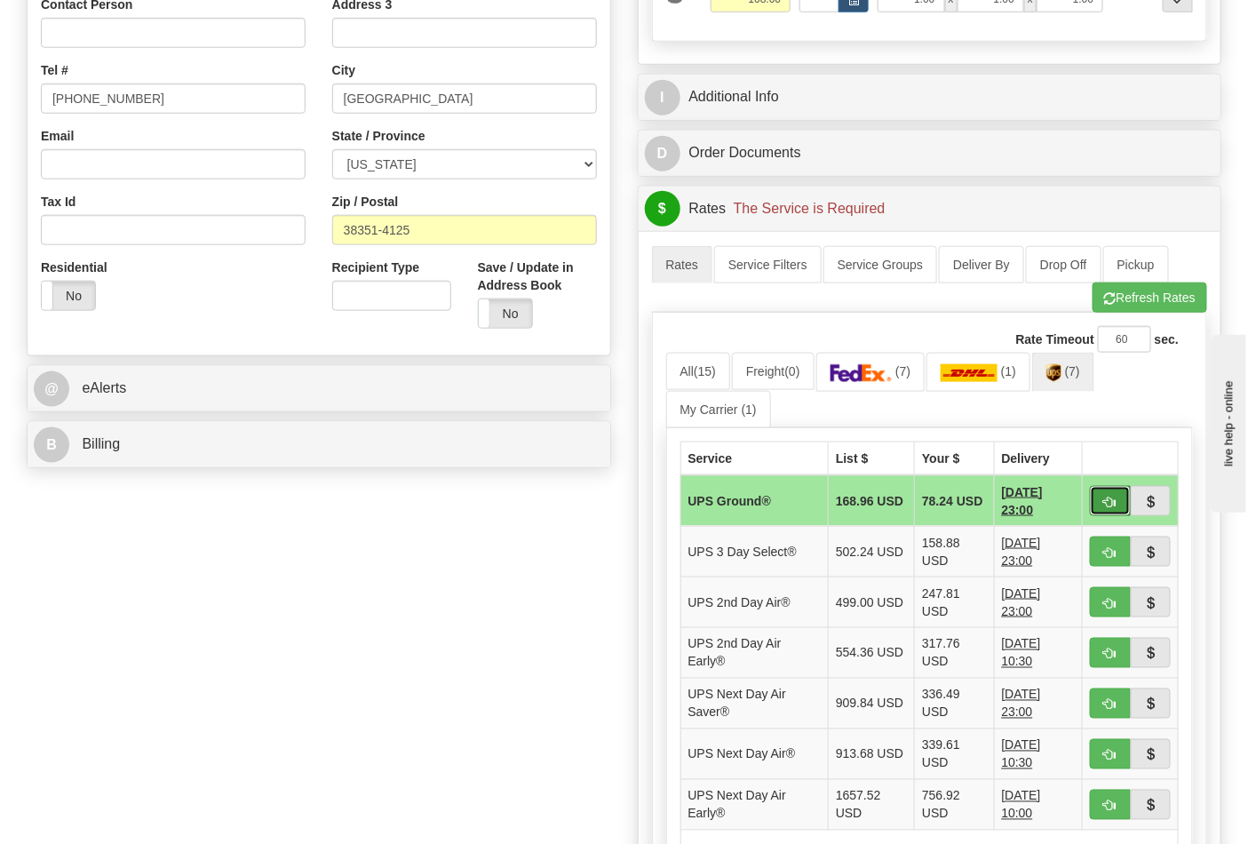
click at [1107, 500] on span "button" at bounding box center [1110, 502] width 12 height 12
type input "03"
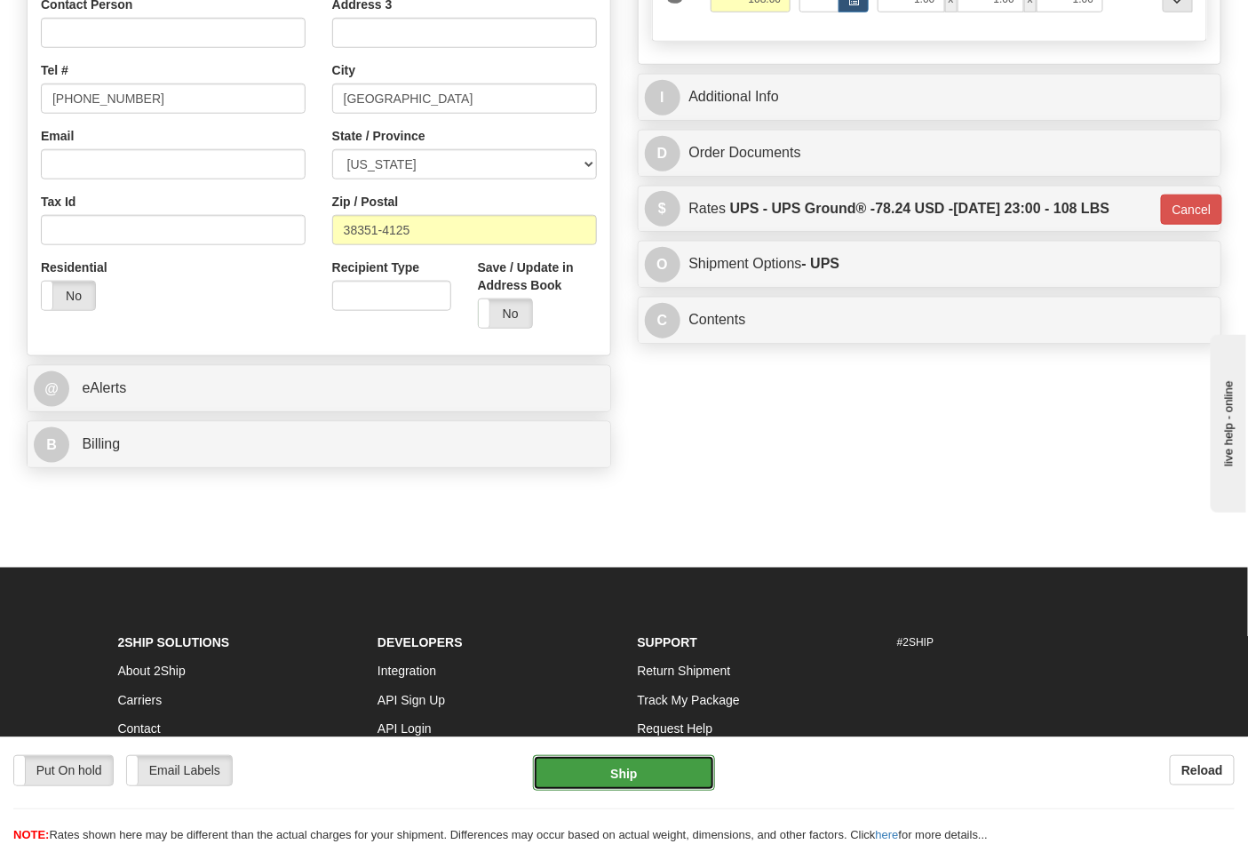
click at [635, 771] on button "Ship" at bounding box center [623, 773] width 181 height 36
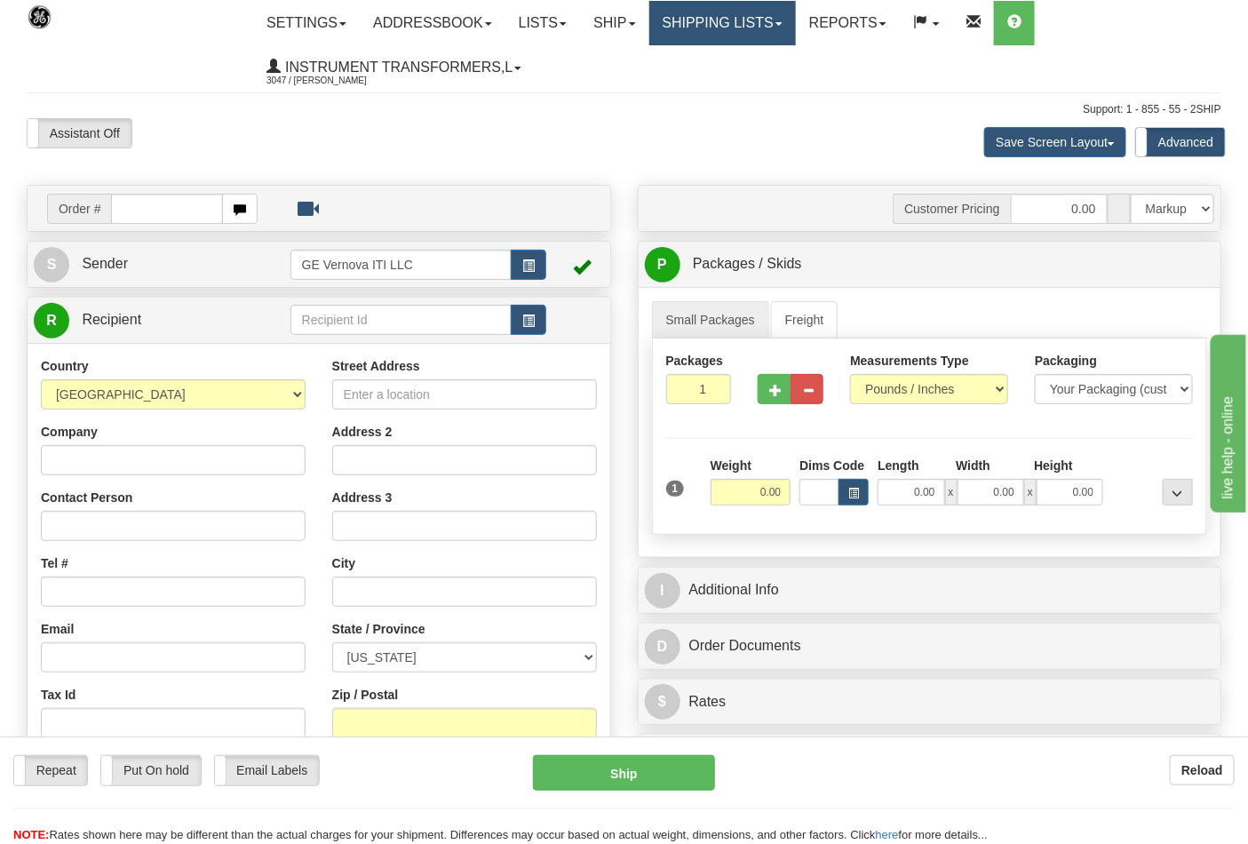
click at [773, 16] on link "Shipping lists" at bounding box center [722, 23] width 147 height 44
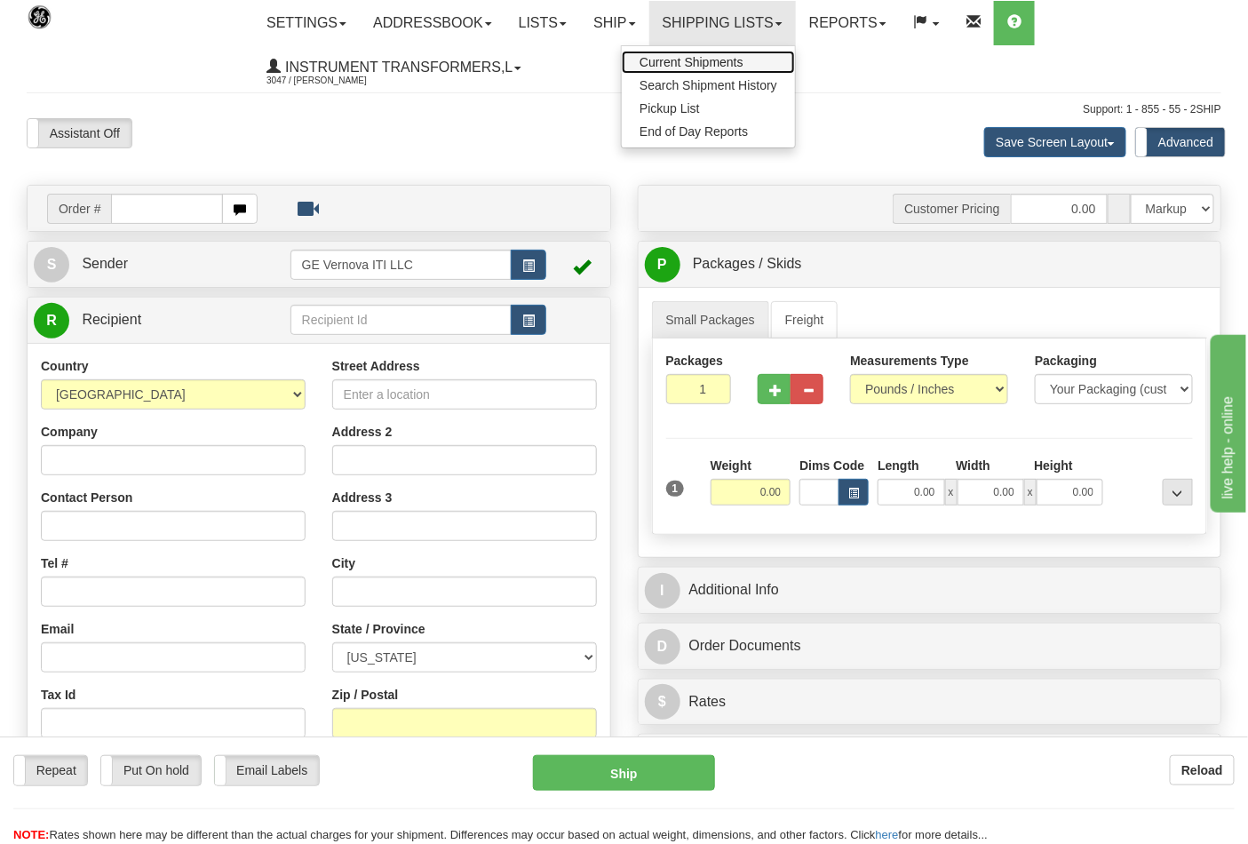
click at [708, 64] on span "Current Shipments" at bounding box center [691, 62] width 104 height 14
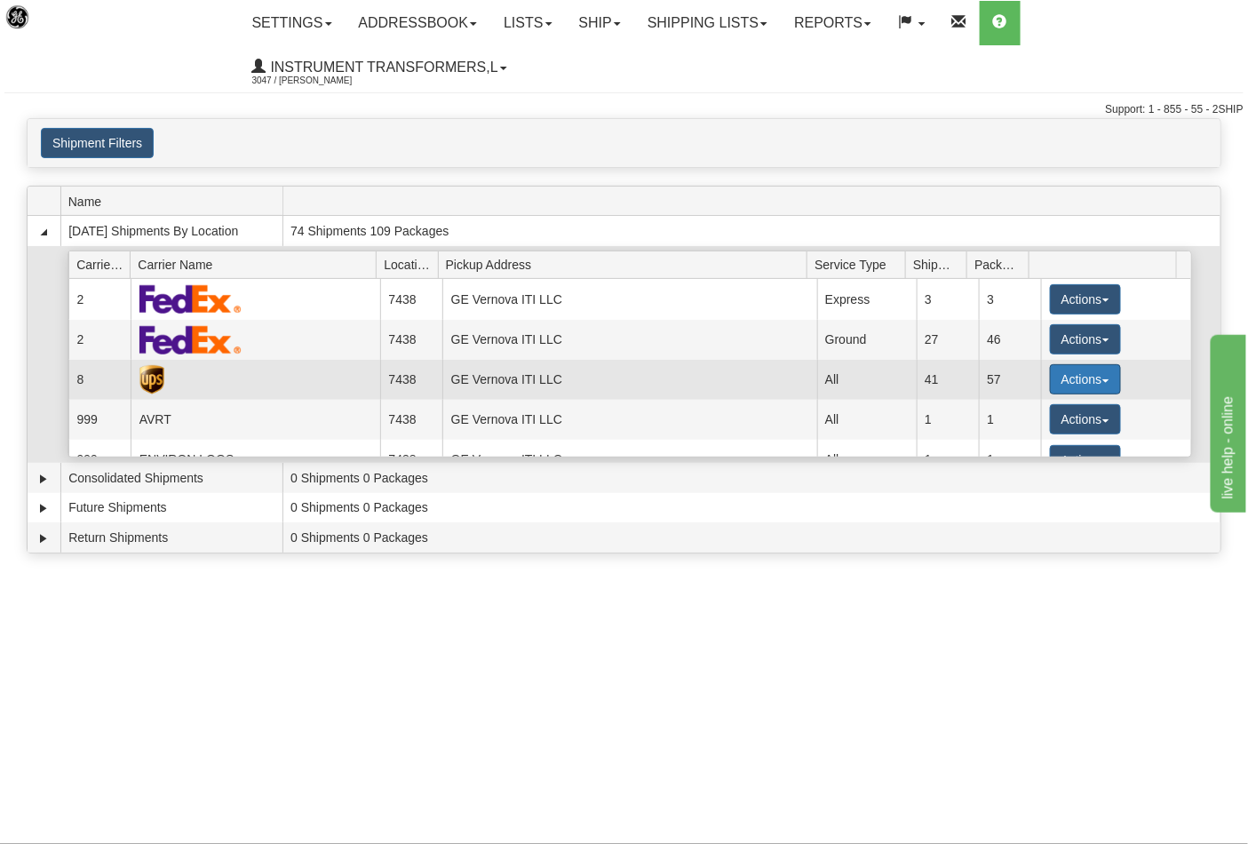
click at [1096, 384] on button "Actions" at bounding box center [1085, 379] width 71 height 30
click at [1030, 440] on span "Close" at bounding box center [1015, 435] width 41 height 12
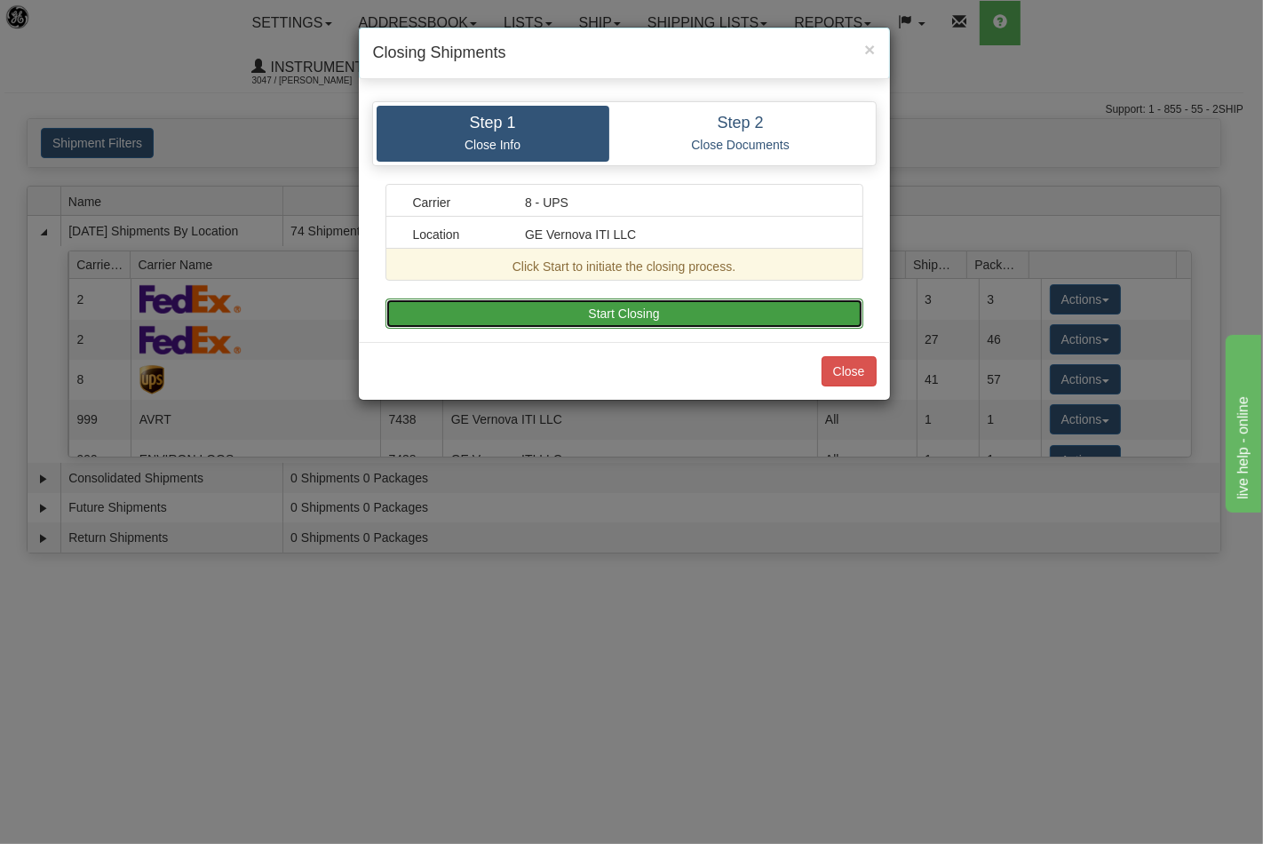
click at [661, 313] on button "Start Closing" at bounding box center [624, 313] width 478 height 30
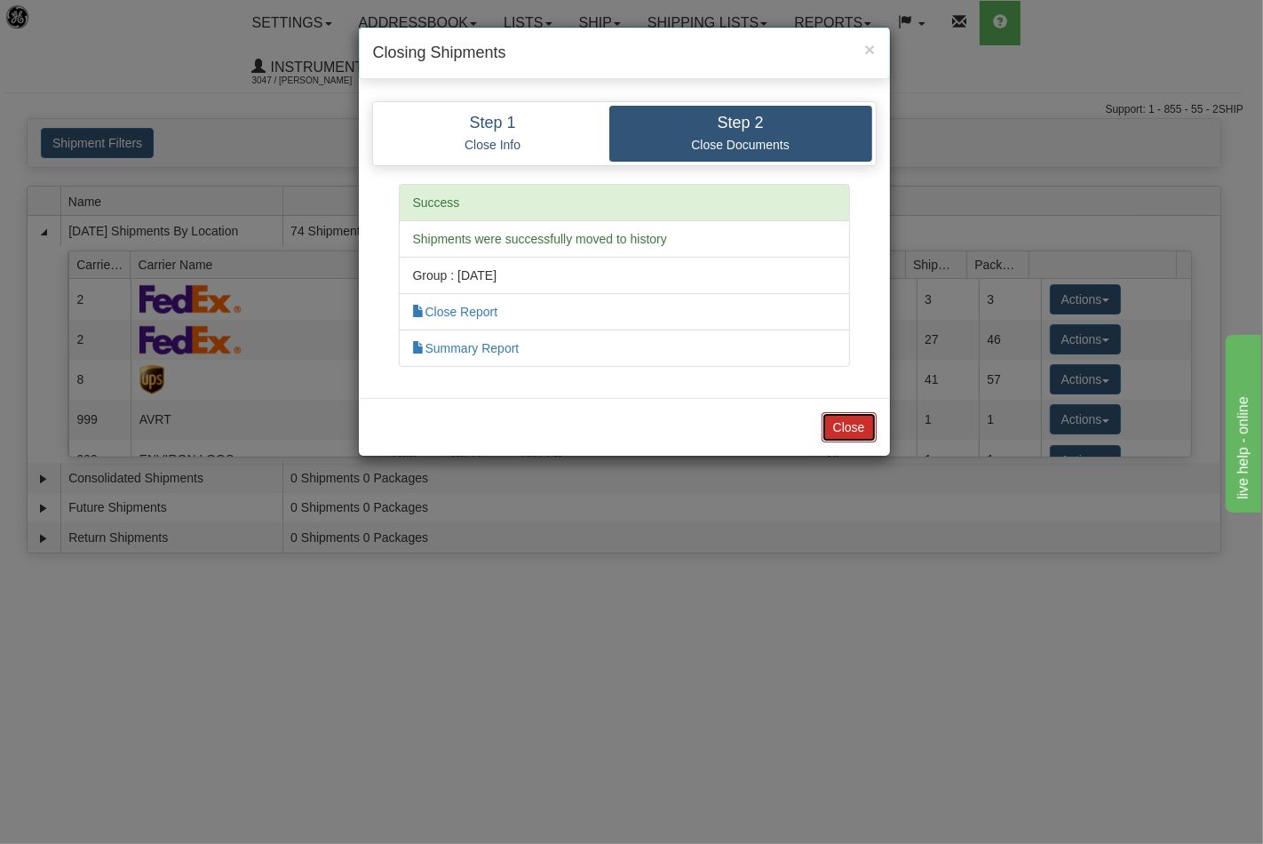
click at [848, 420] on button "Close" at bounding box center [848, 427] width 55 height 30
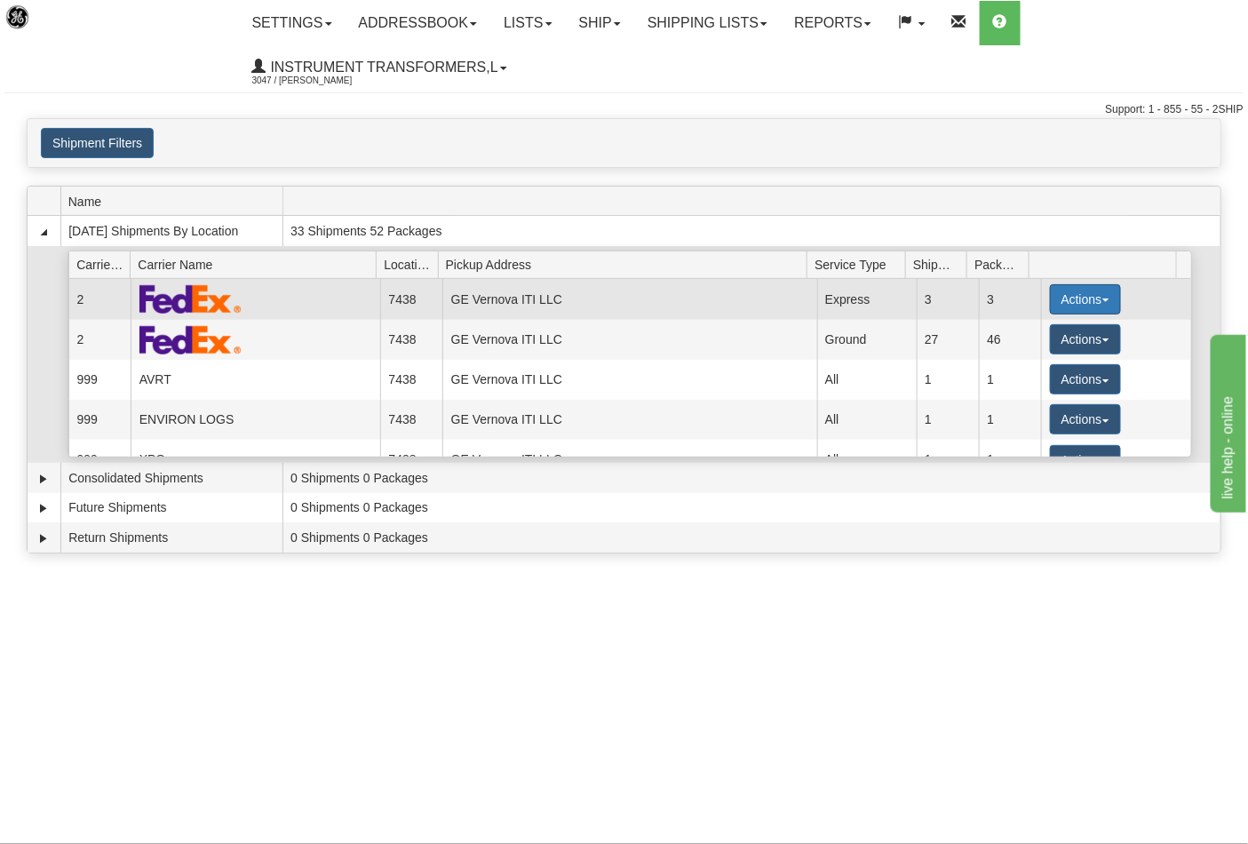
click at [1098, 299] on button "Actions" at bounding box center [1085, 299] width 71 height 30
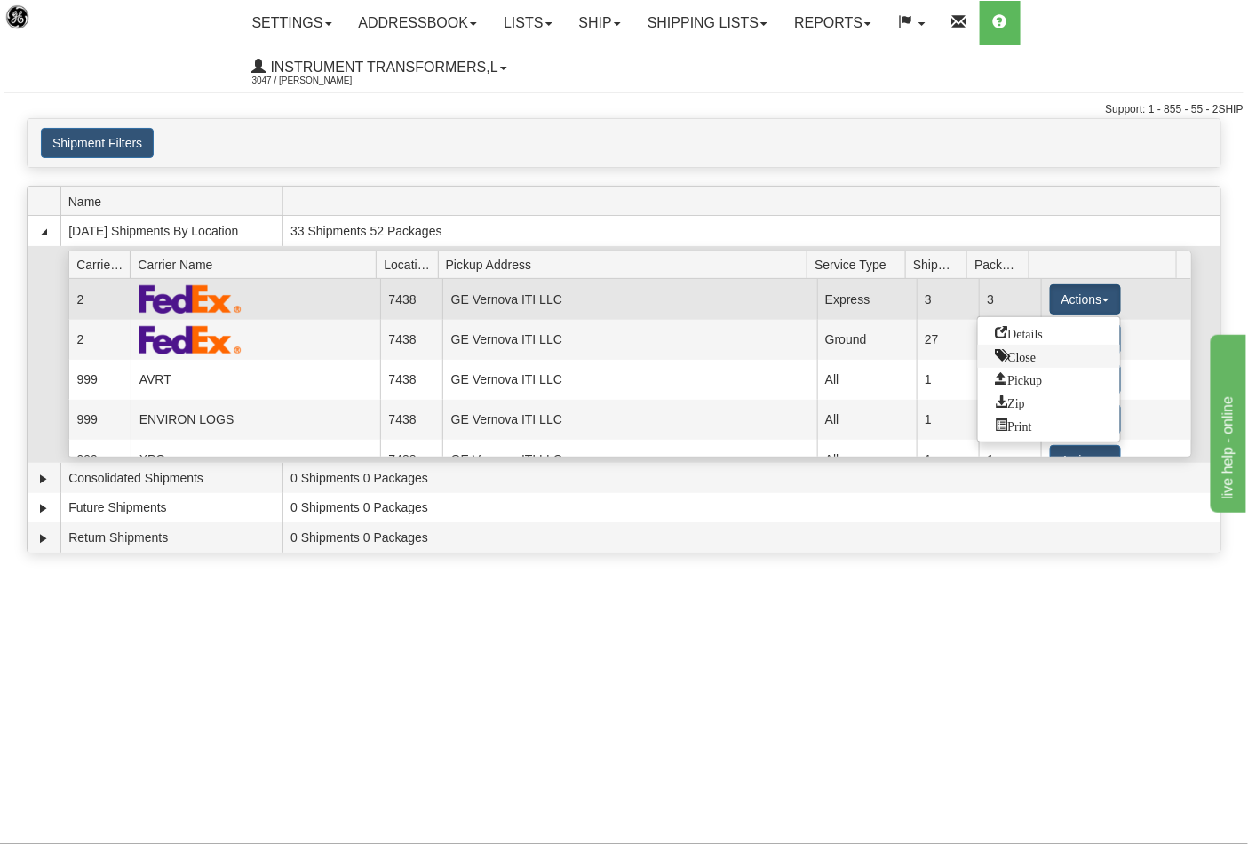
click at [1006, 353] on span "Close" at bounding box center [1015, 355] width 41 height 12
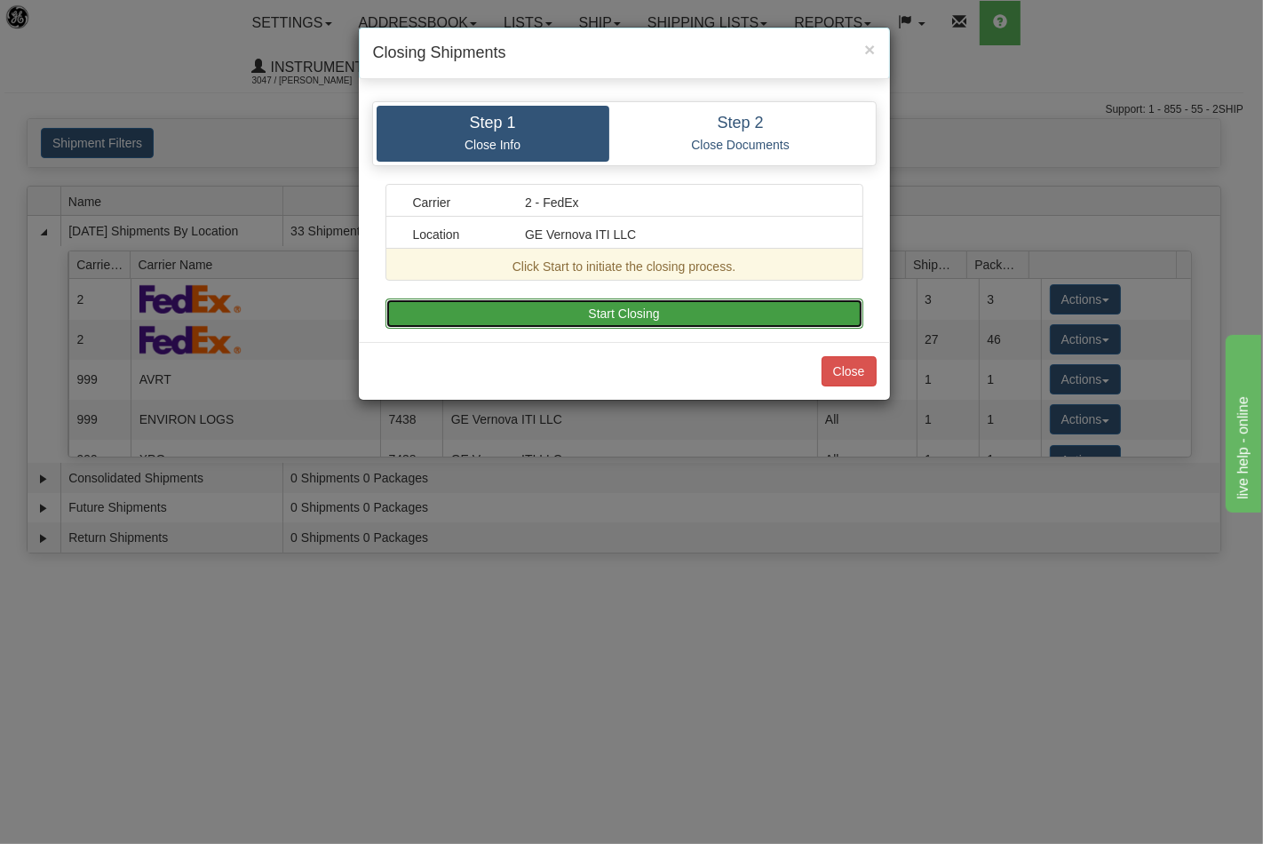
click at [652, 305] on button "Start Closing" at bounding box center [624, 313] width 478 height 30
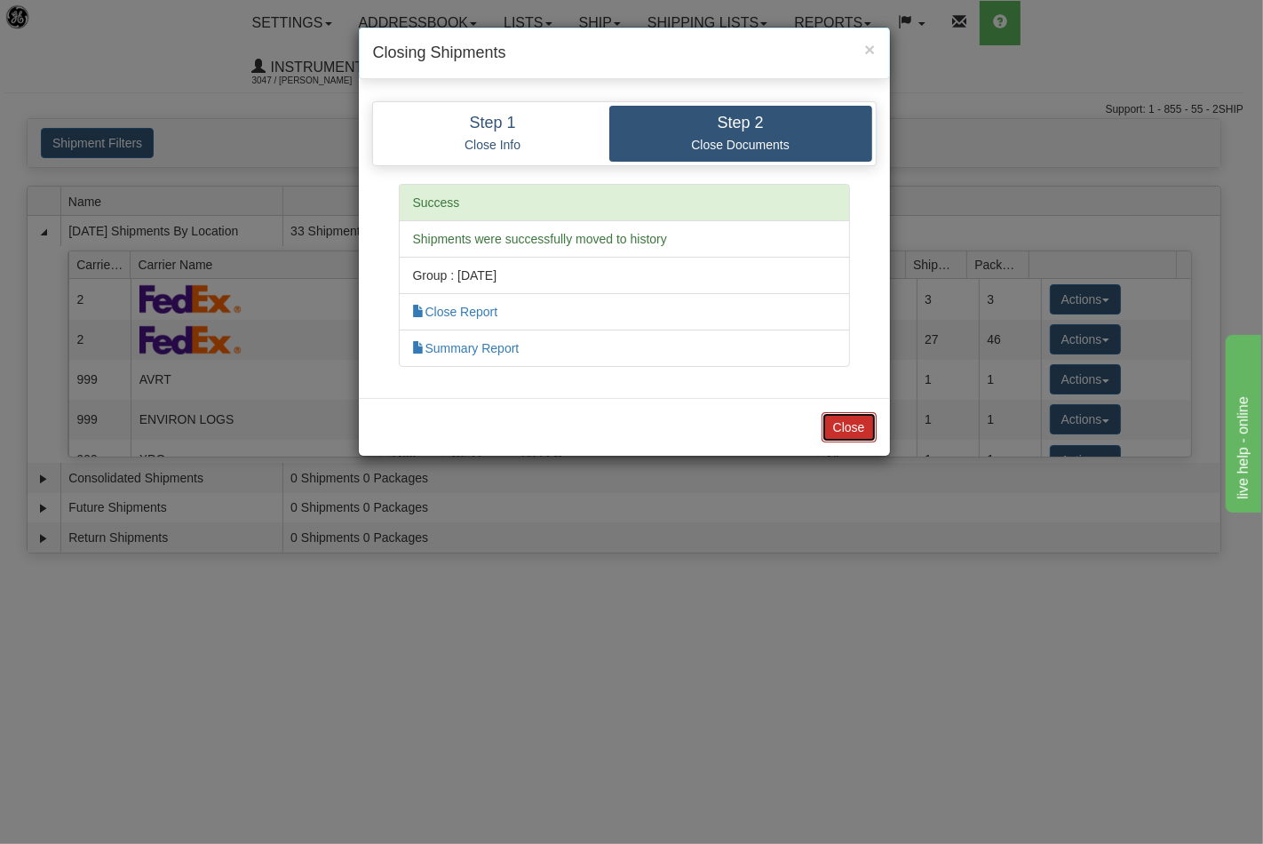
click at [850, 428] on button "Close" at bounding box center [848, 427] width 55 height 30
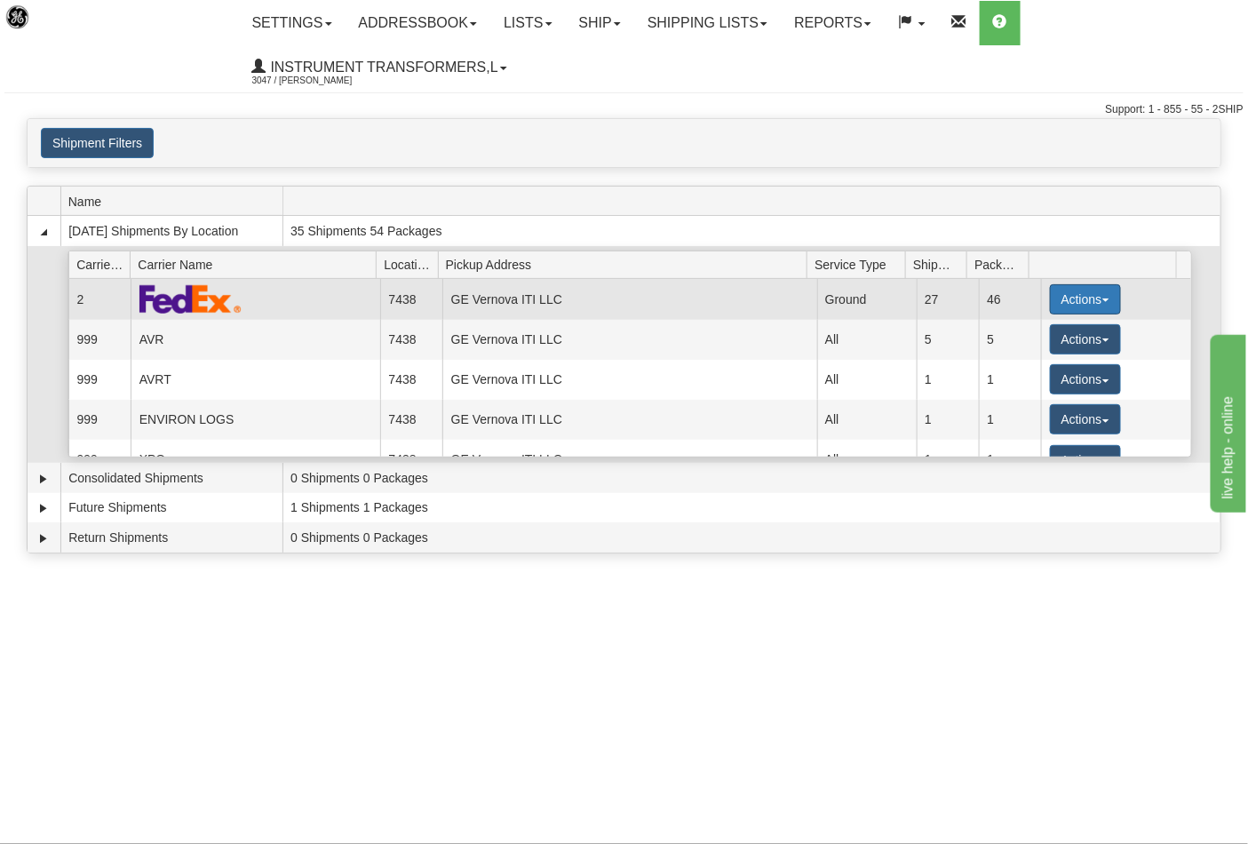
drag, startPoint x: 1095, startPoint y: 300, endPoint x: 1077, endPoint y: 313, distance: 21.7
click at [1096, 302] on button "Actions" at bounding box center [1085, 299] width 71 height 30
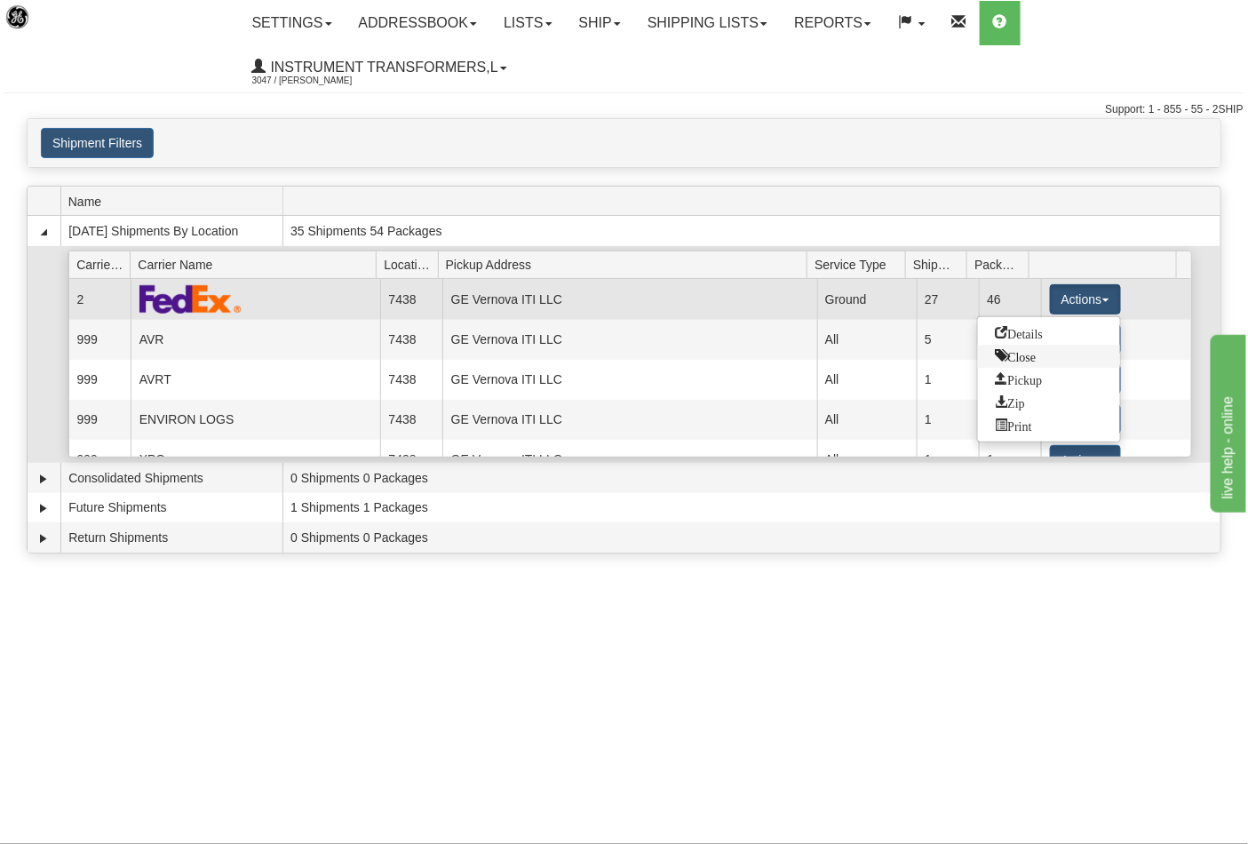
click at [1022, 359] on span "Close" at bounding box center [1015, 355] width 41 height 12
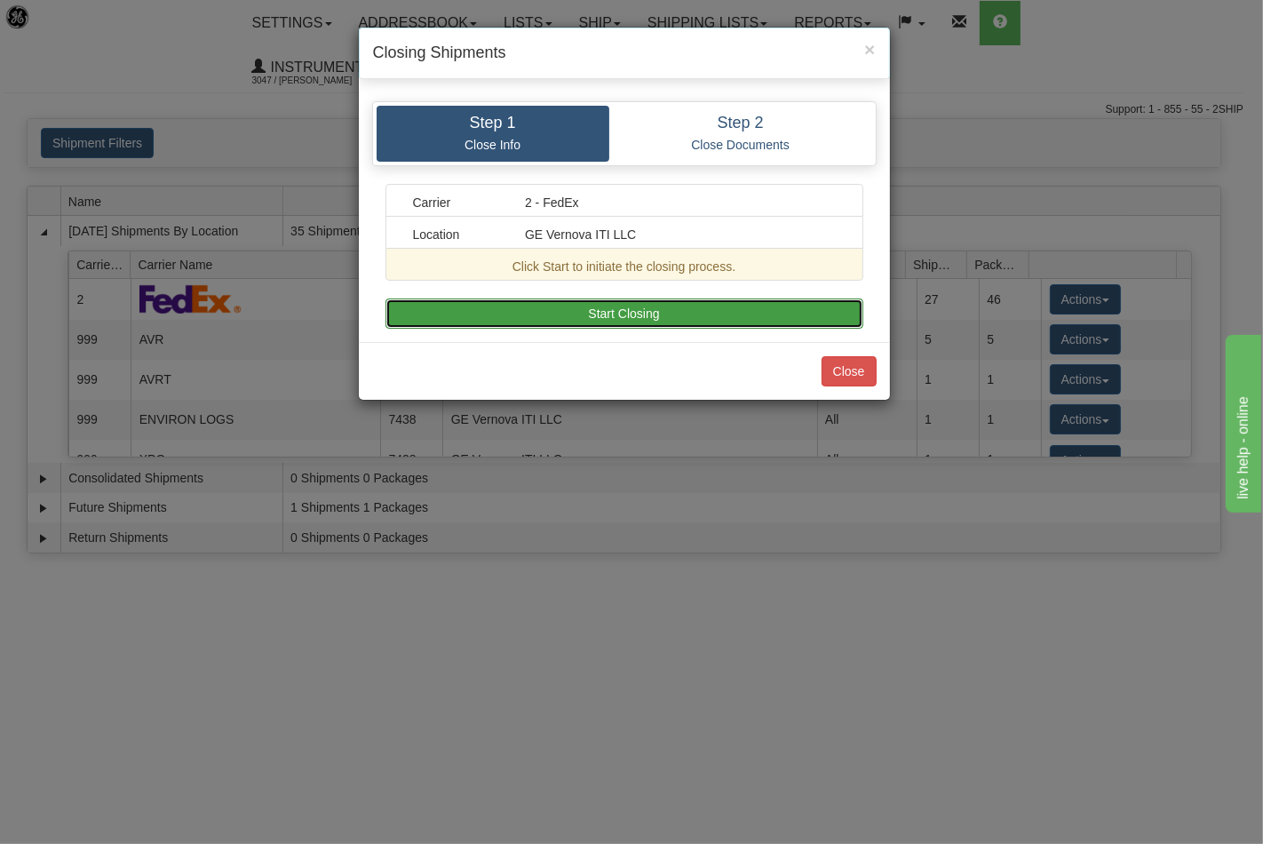
click at [739, 323] on button "Start Closing" at bounding box center [624, 313] width 478 height 30
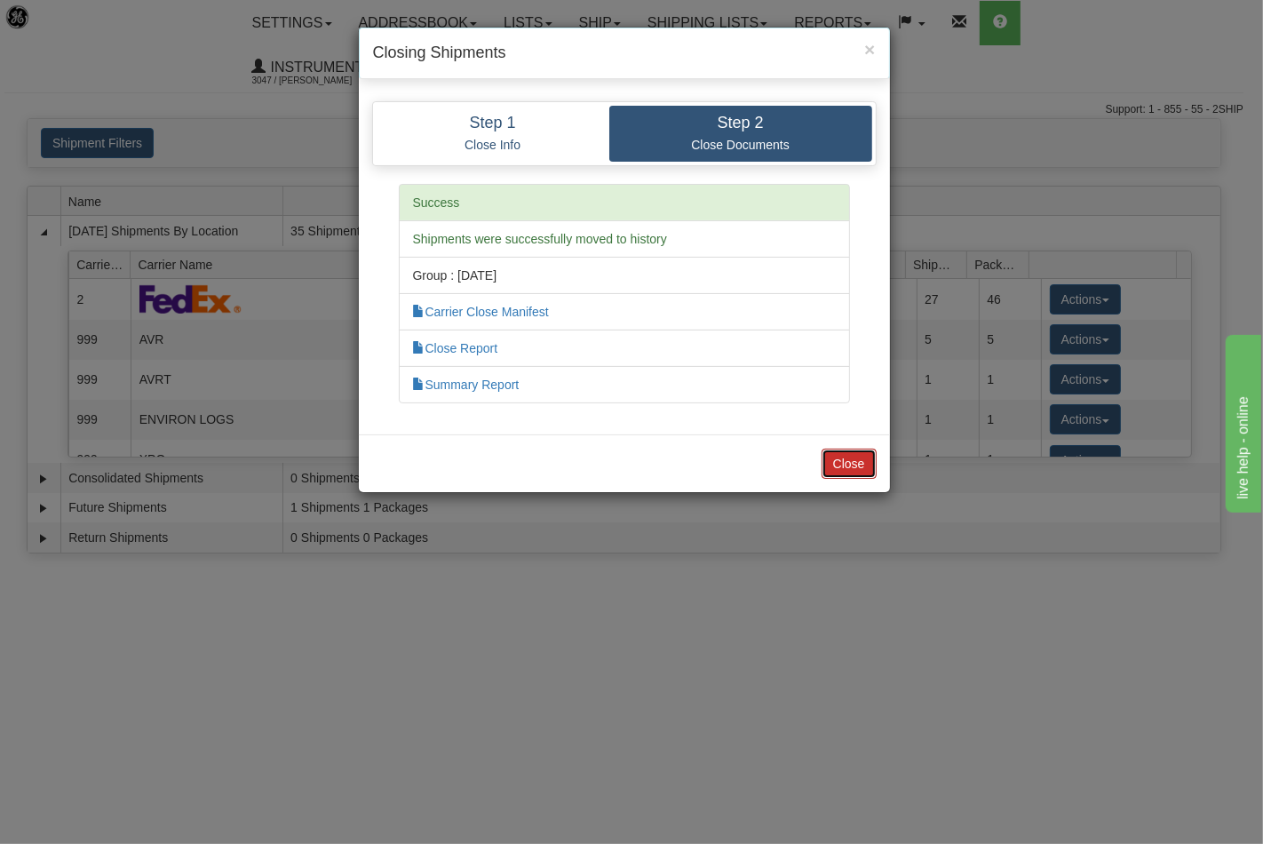
click at [849, 460] on button "Close" at bounding box center [848, 463] width 55 height 30
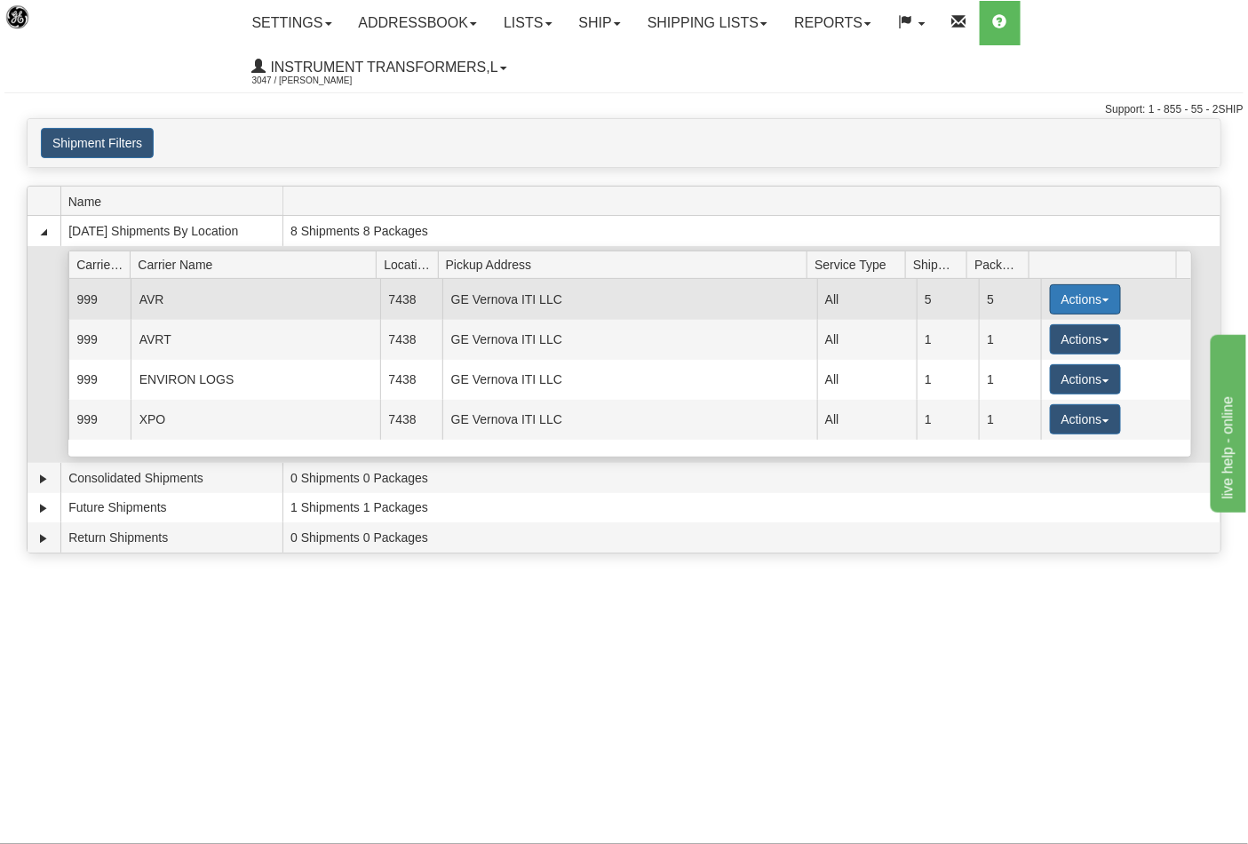
click at [1102, 298] on span "button" at bounding box center [1105, 300] width 7 height 4
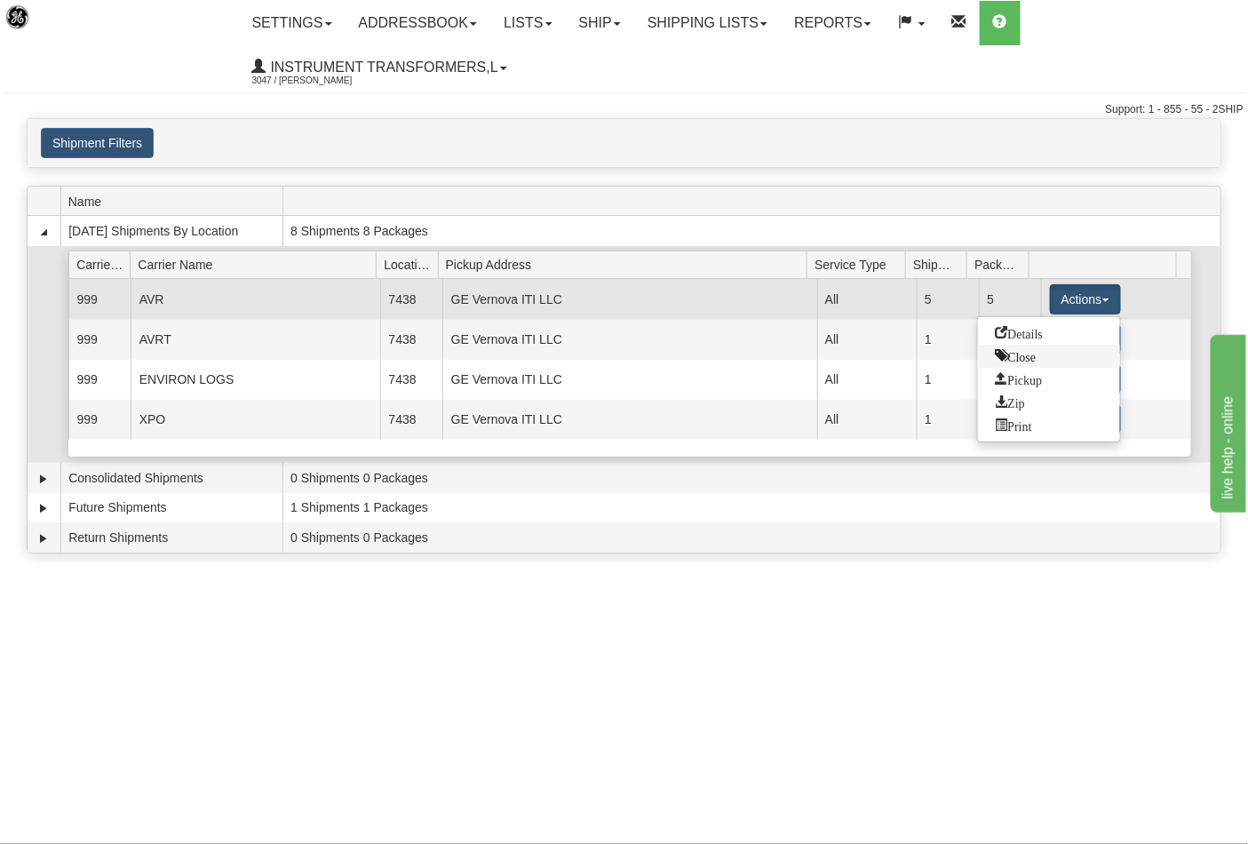
click at [1035, 359] on span "Close" at bounding box center [1015, 355] width 41 height 12
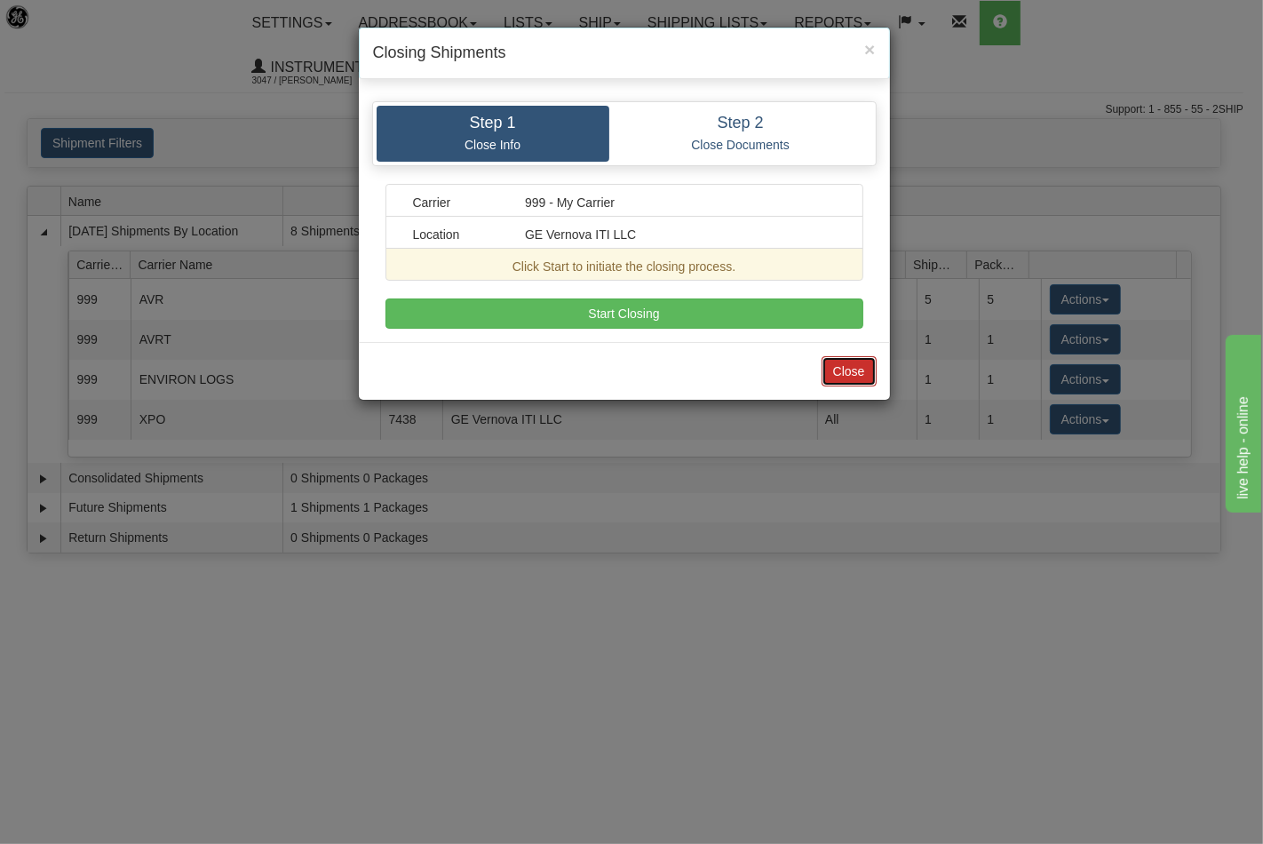
click at [851, 361] on button "Close" at bounding box center [848, 371] width 55 height 30
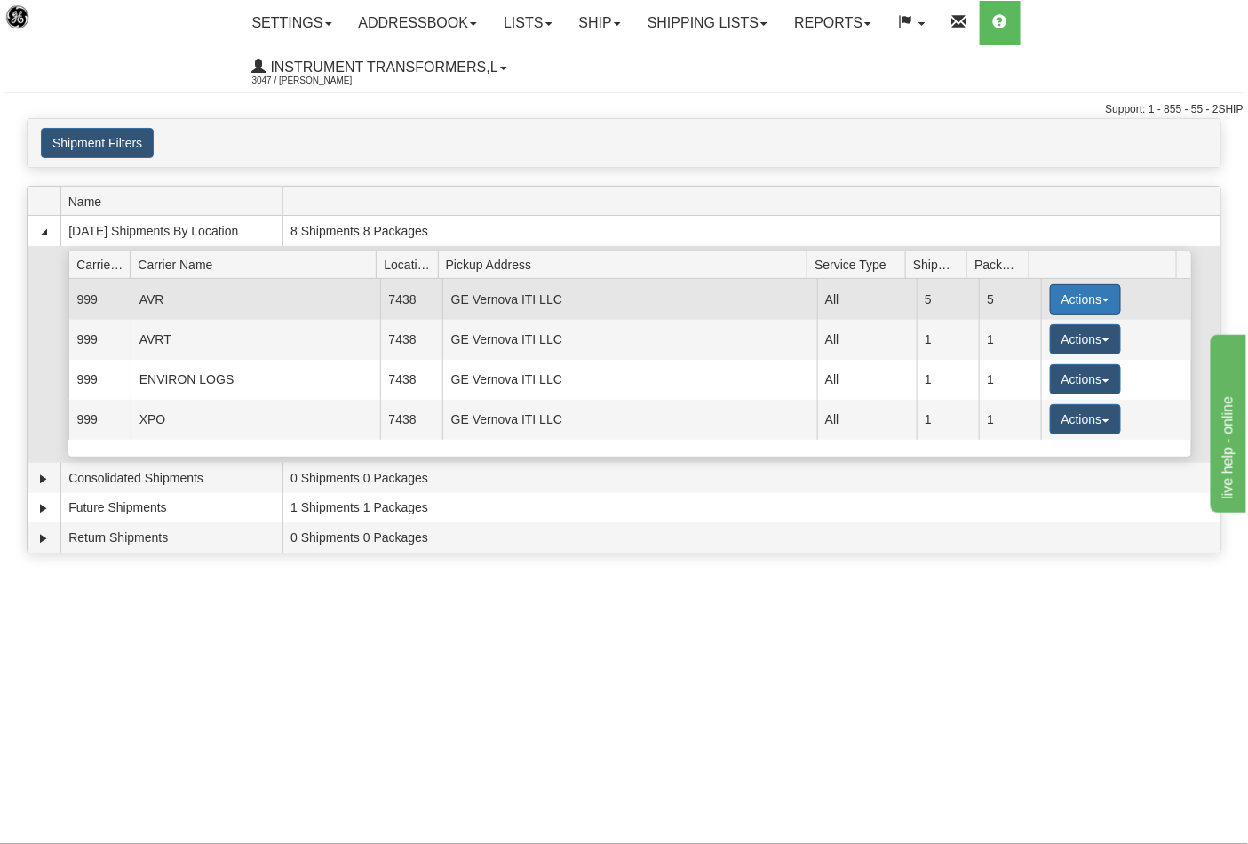
click at [1102, 298] on span "button" at bounding box center [1105, 300] width 7 height 4
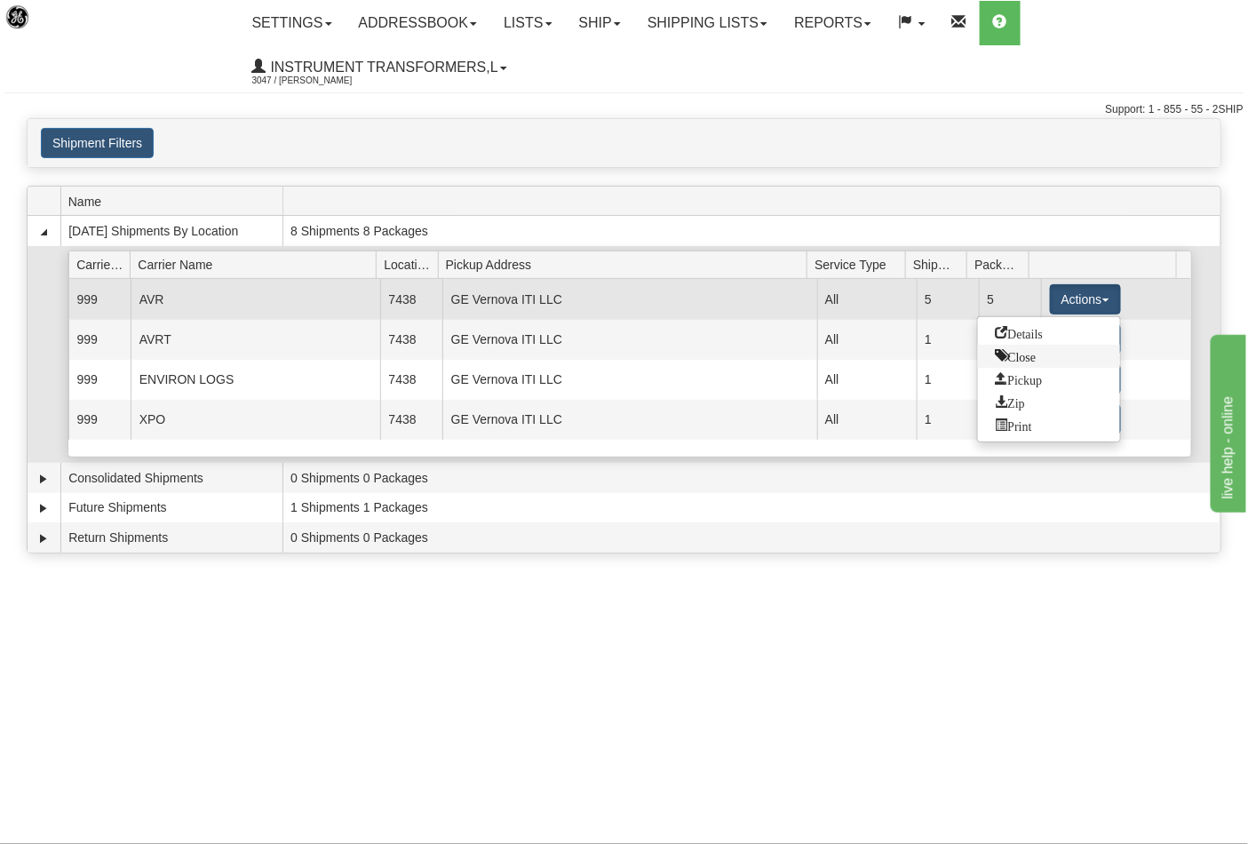
click at [1018, 353] on span "Close" at bounding box center [1015, 355] width 41 height 12
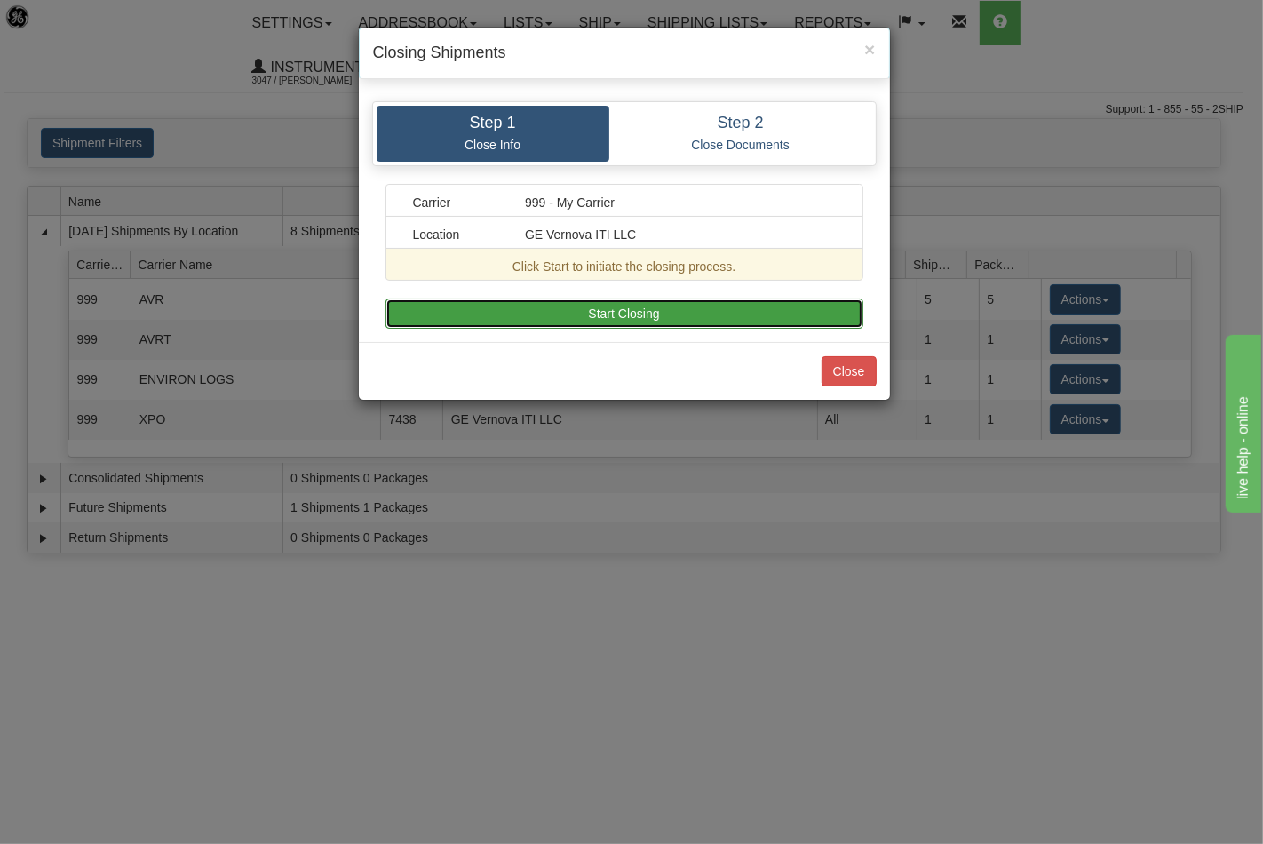
click at [724, 314] on button "Start Closing" at bounding box center [624, 313] width 478 height 30
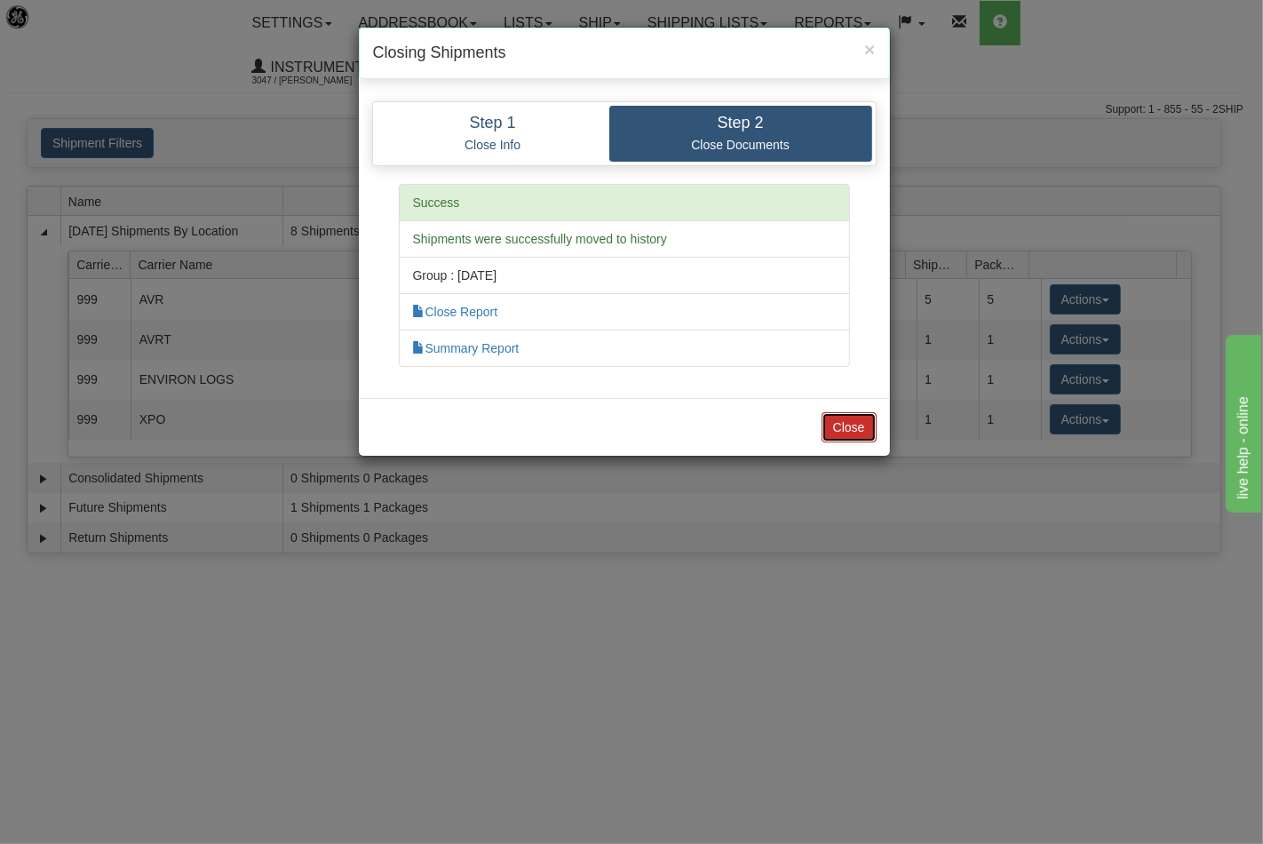
click at [840, 424] on button "Close" at bounding box center [848, 427] width 55 height 30
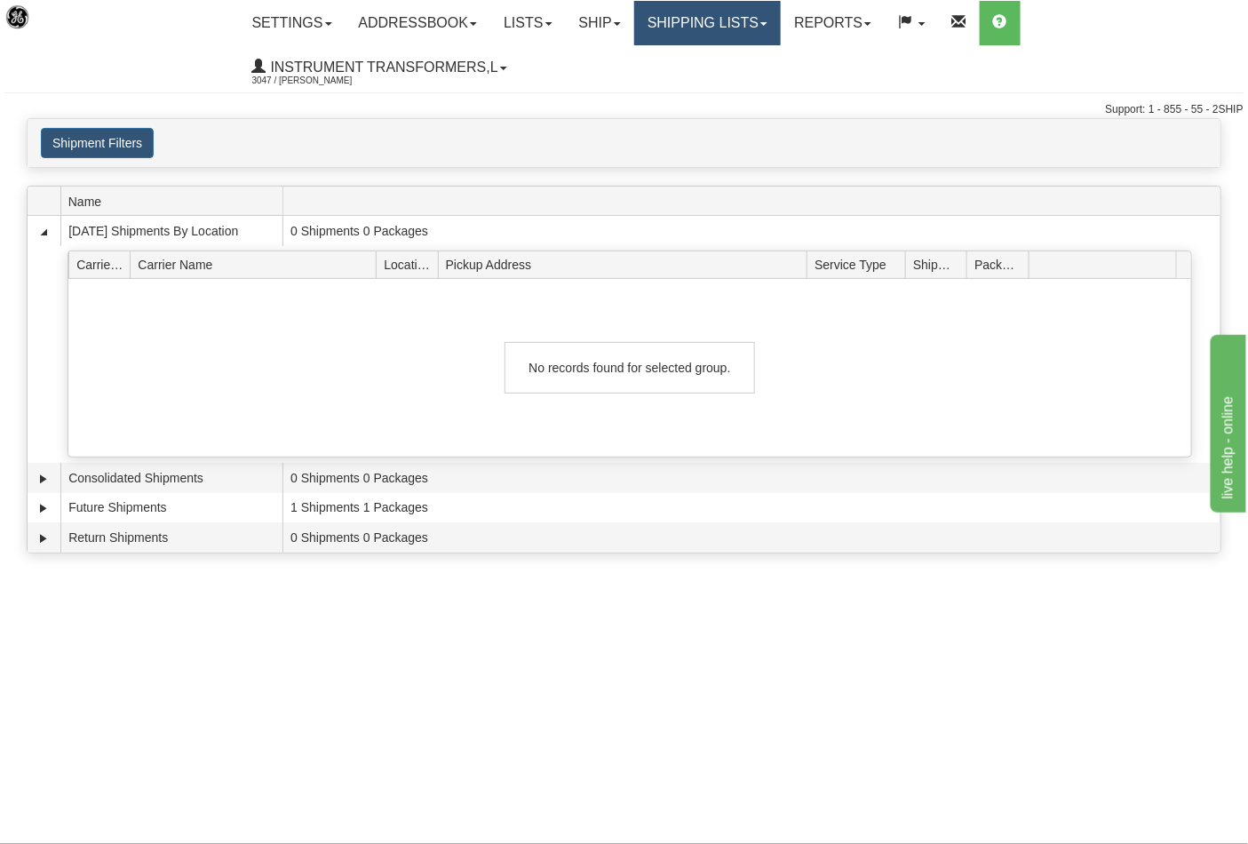
click at [767, 22] on span at bounding box center [763, 24] width 7 height 4
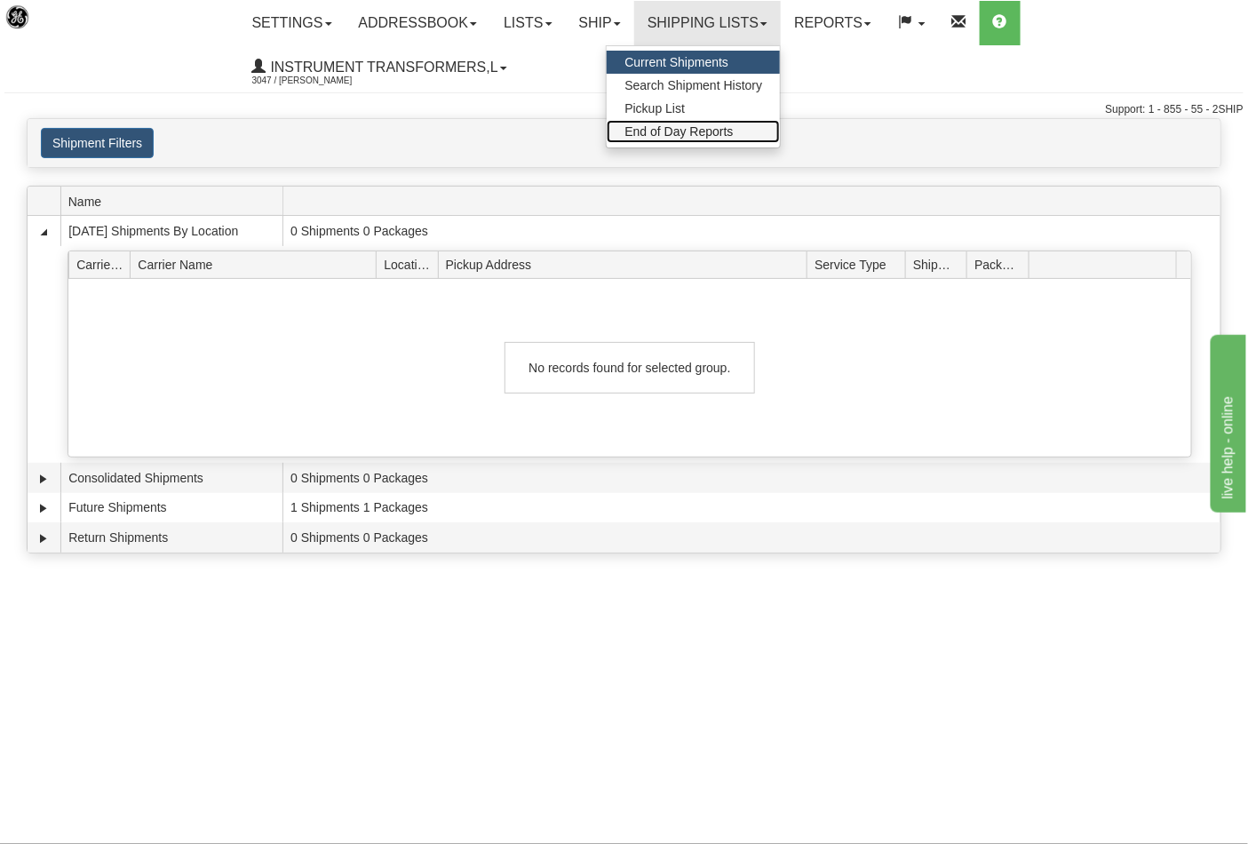
click at [672, 133] on span "End of Day Reports" at bounding box center [678, 131] width 108 height 14
